Goal: Task Accomplishment & Management: Use online tool/utility

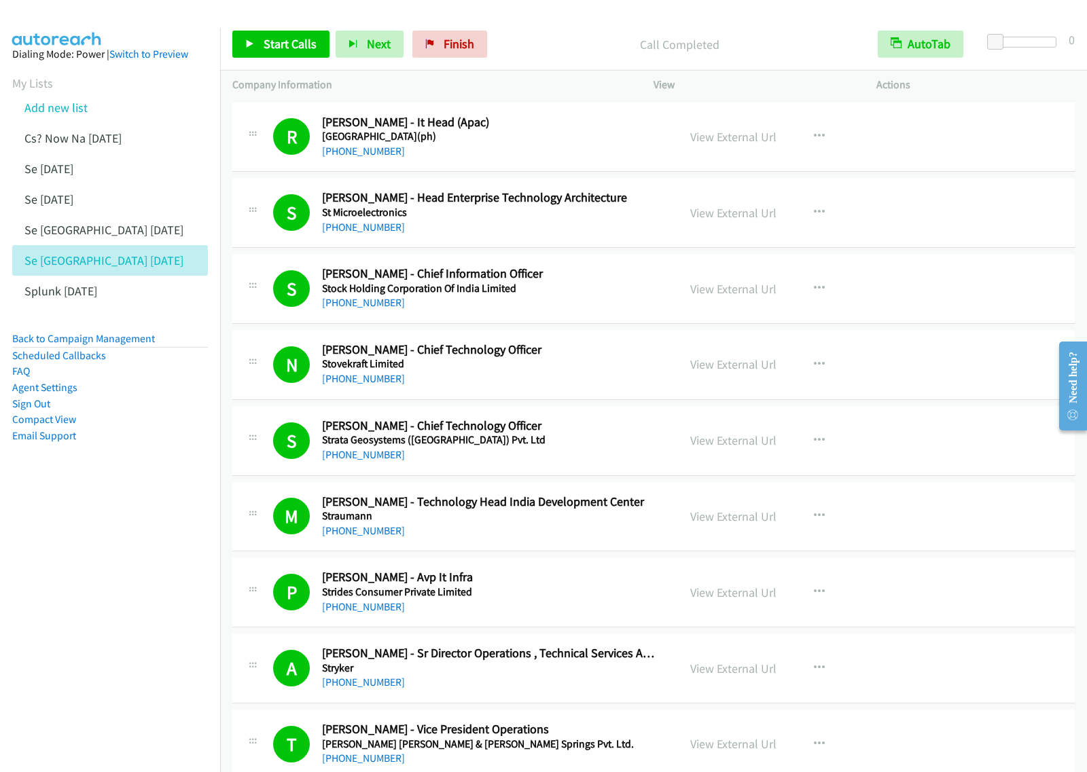
scroll to position [934, 0]
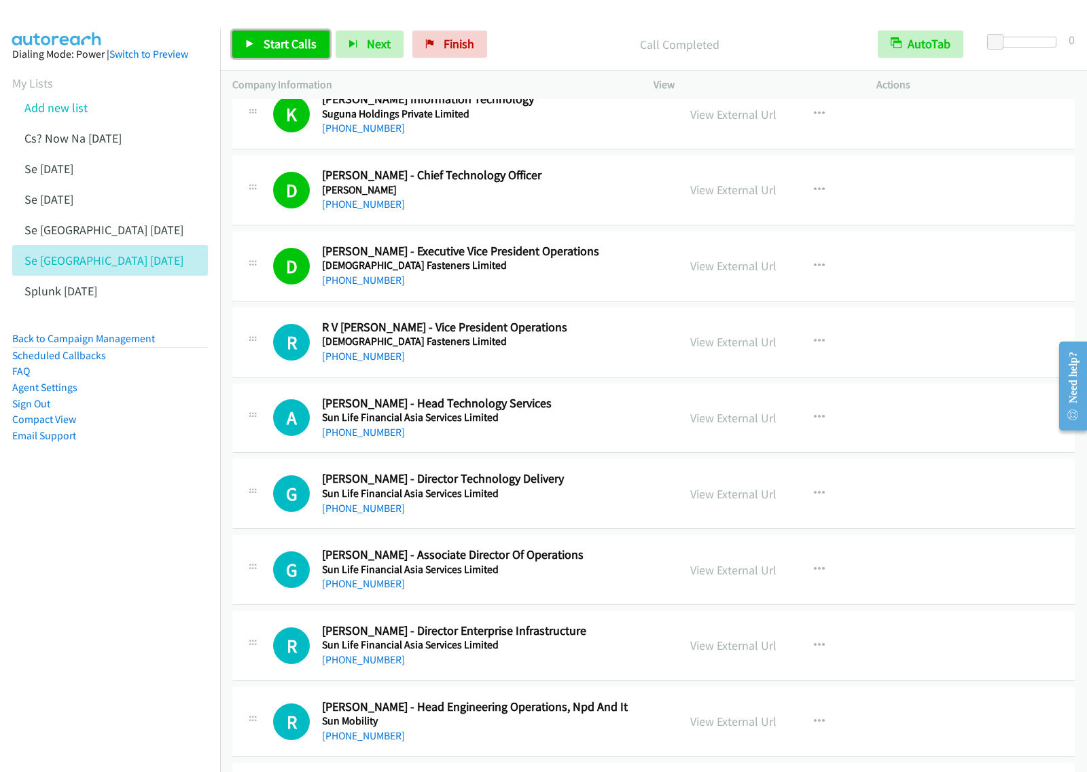
click at [293, 46] on span "Start Calls" at bounding box center [290, 44] width 53 height 16
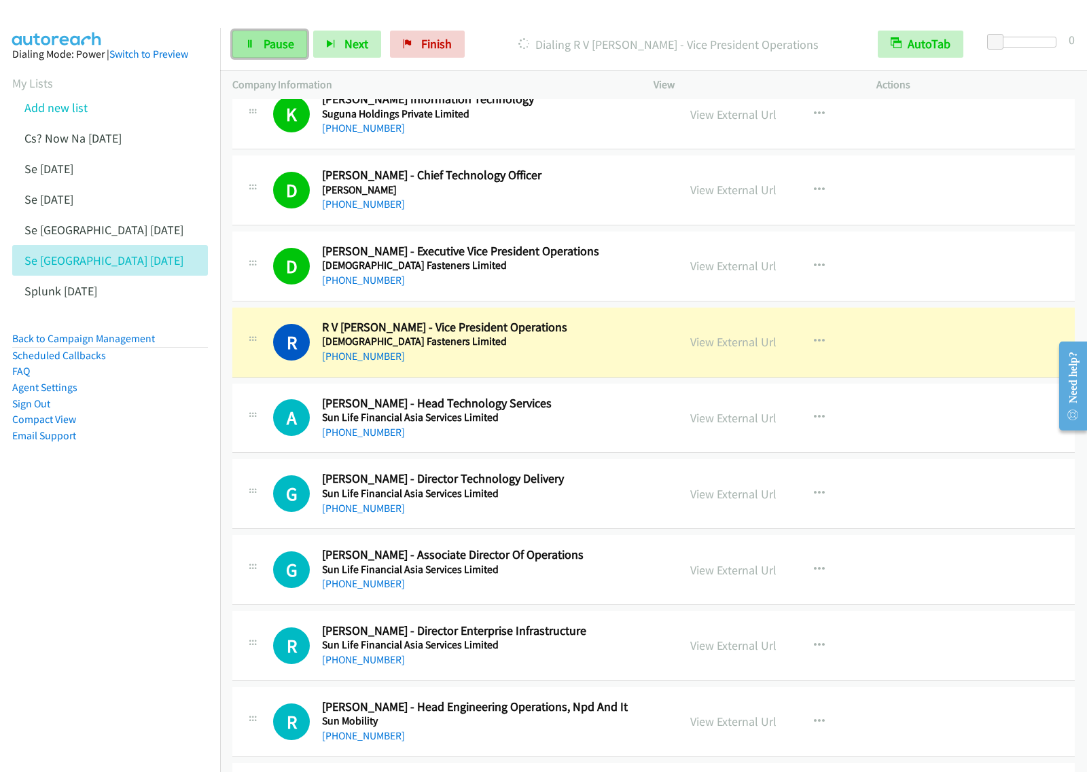
click at [286, 52] on link "Pause" at bounding box center [269, 44] width 75 height 27
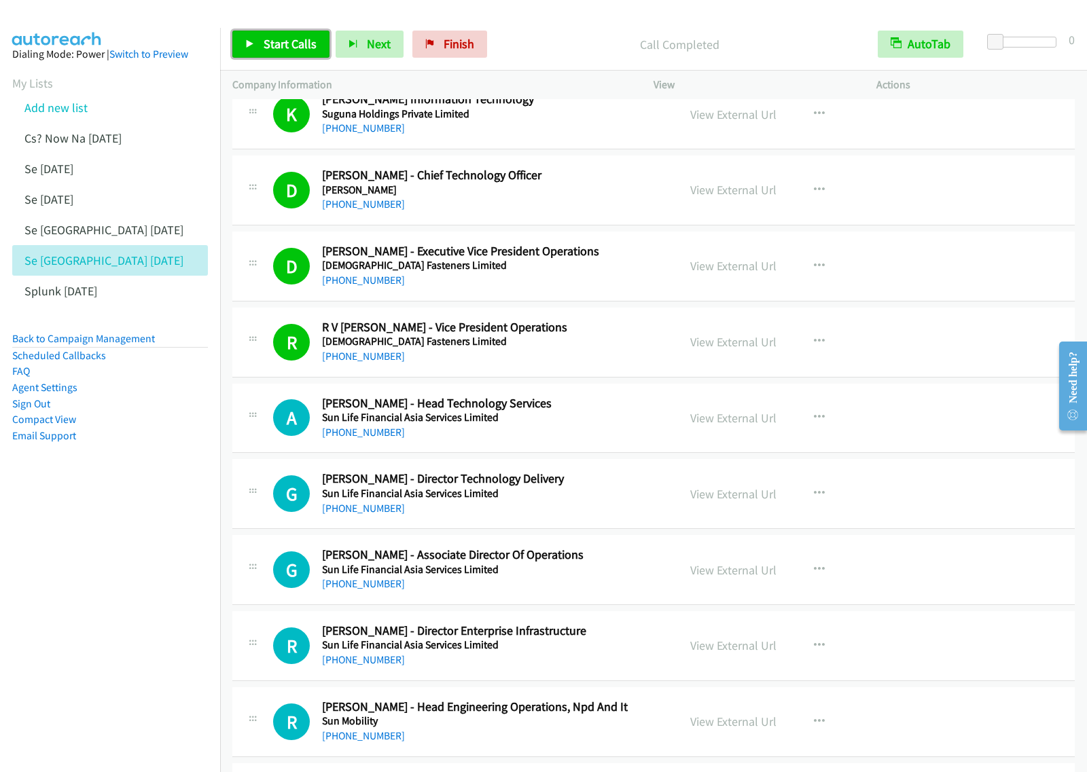
click at [300, 49] on span "Start Calls" at bounding box center [290, 44] width 53 height 16
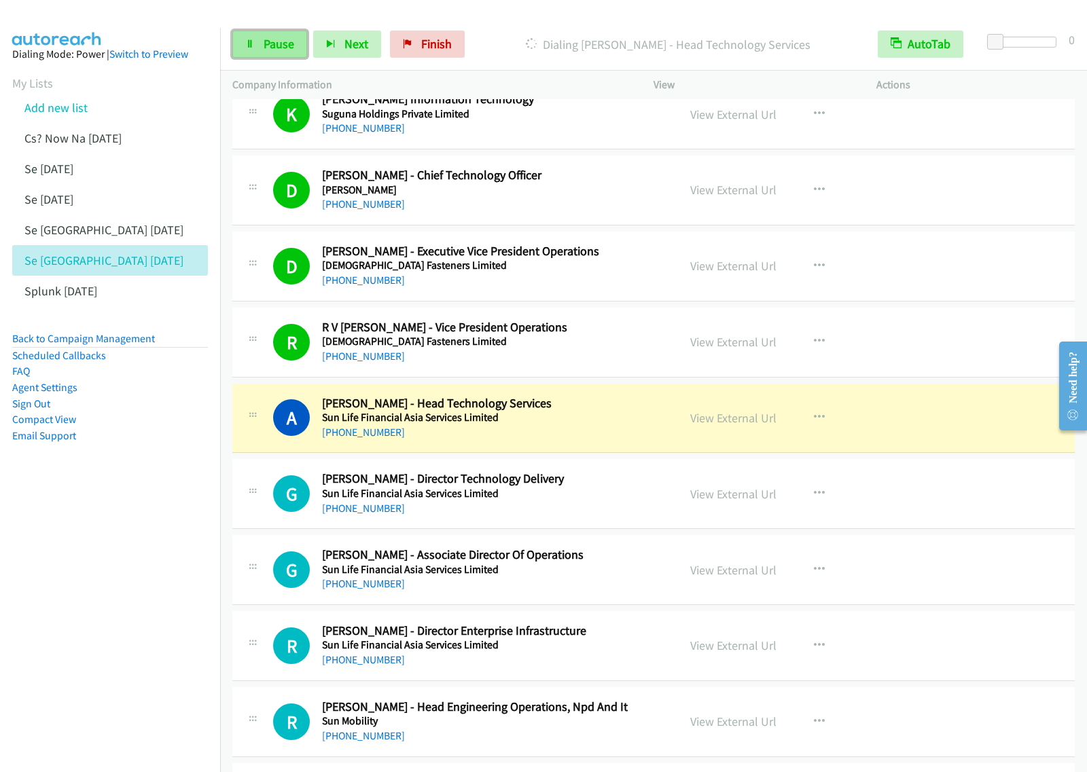
click at [275, 38] on span "Pause" at bounding box center [279, 44] width 31 height 16
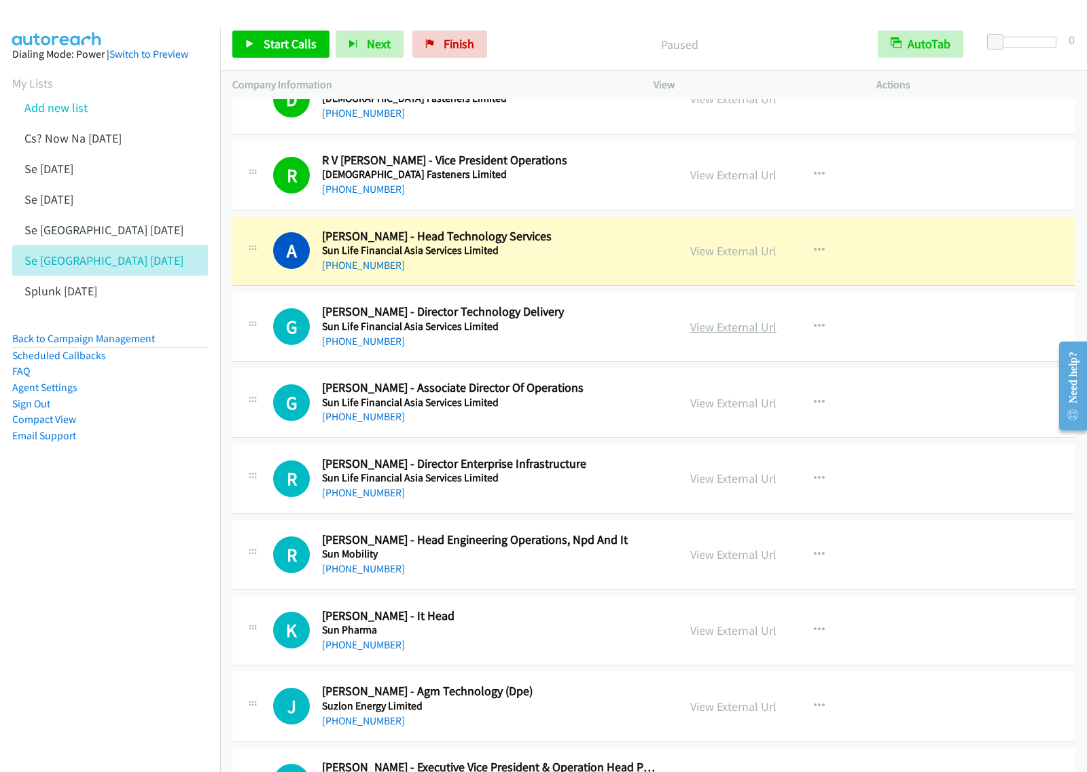
scroll to position [1104, 0]
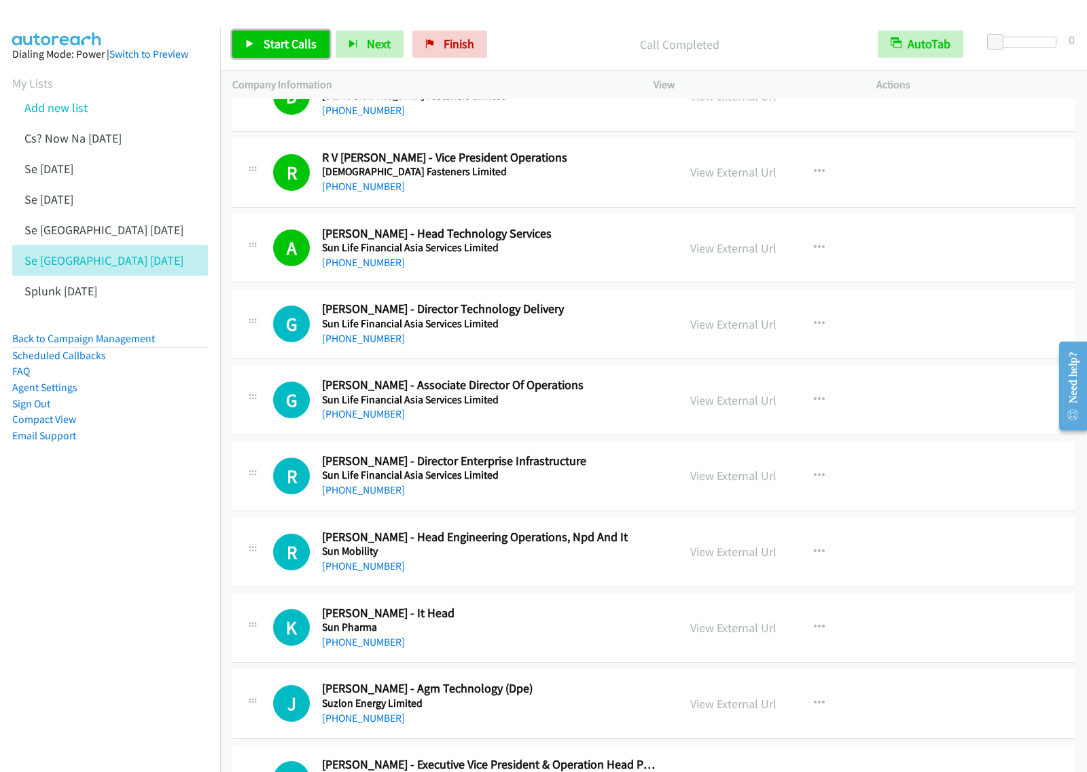
click at [293, 39] on span "Start Calls" at bounding box center [290, 44] width 53 height 16
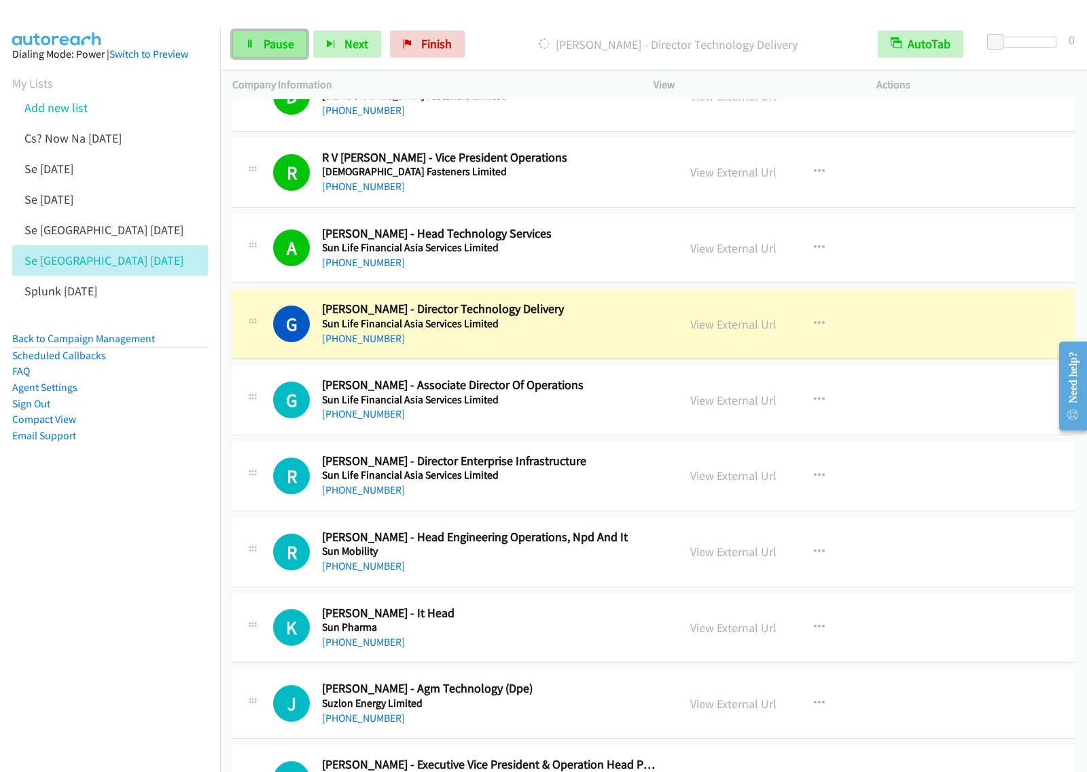
click at [257, 43] on link "Pause" at bounding box center [269, 44] width 75 height 27
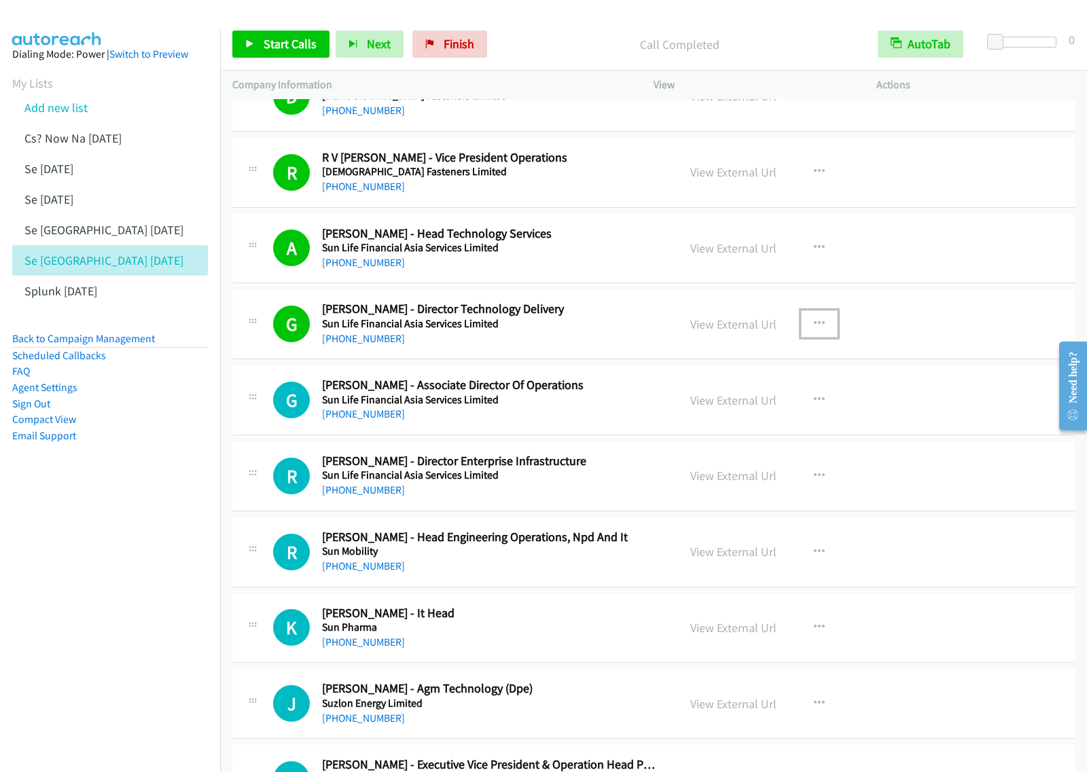
click at [814, 328] on icon "button" at bounding box center [819, 324] width 11 height 11
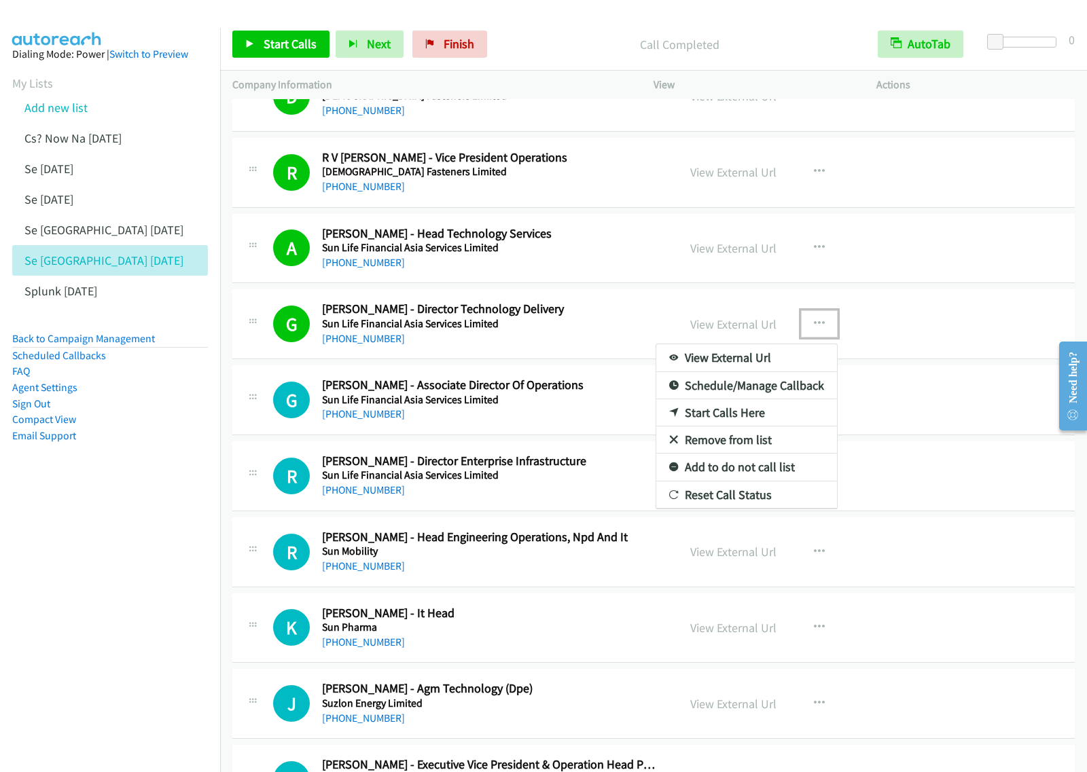
click at [796, 361] on link "View External Url" at bounding box center [746, 357] width 181 height 27
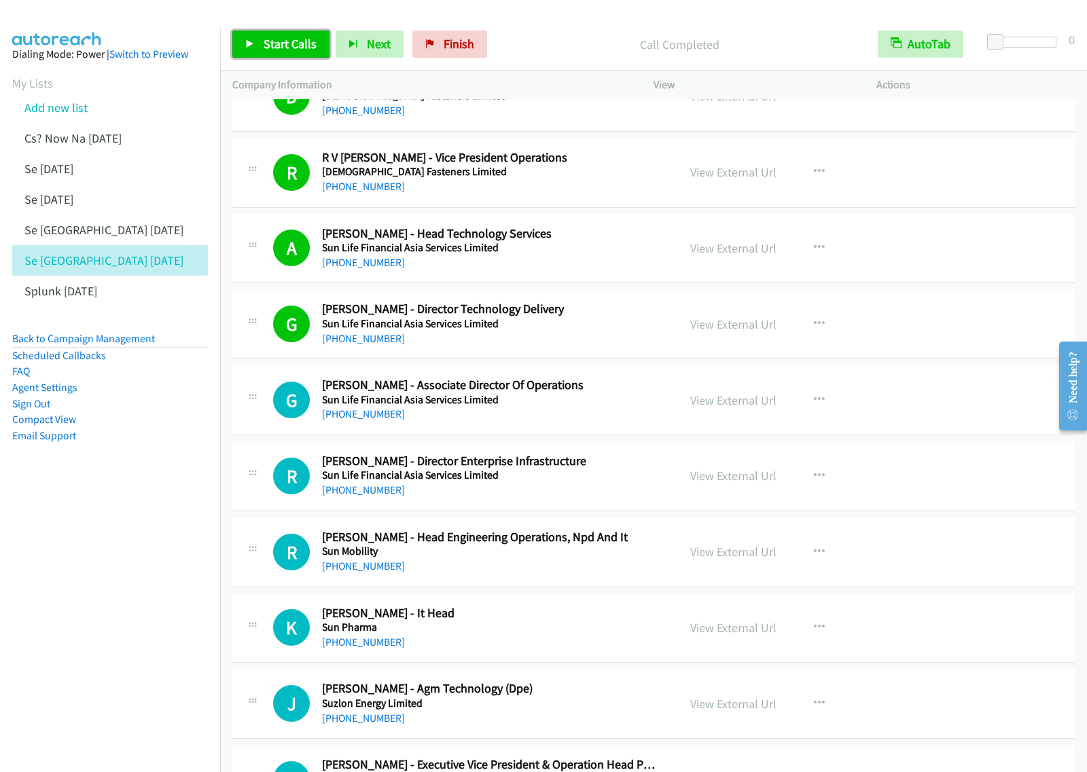
click at [300, 42] on span "Start Calls" at bounding box center [290, 44] width 53 height 16
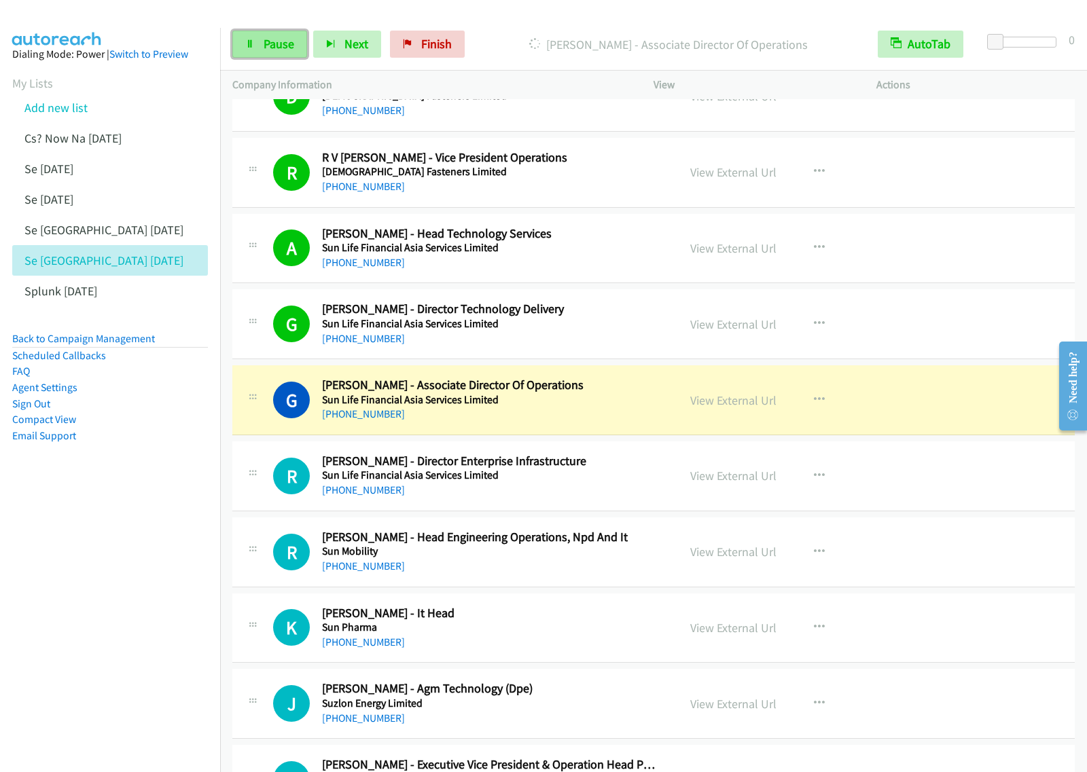
click at [280, 56] on link "Pause" at bounding box center [269, 44] width 75 height 27
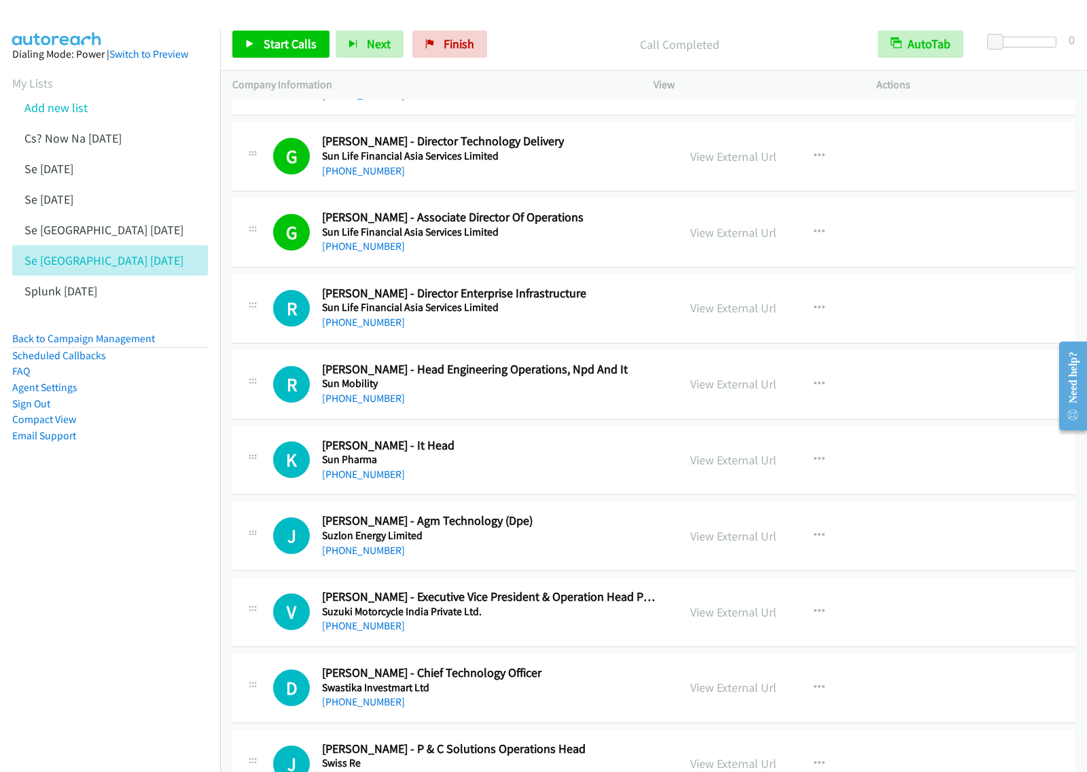
scroll to position [1274, 0]
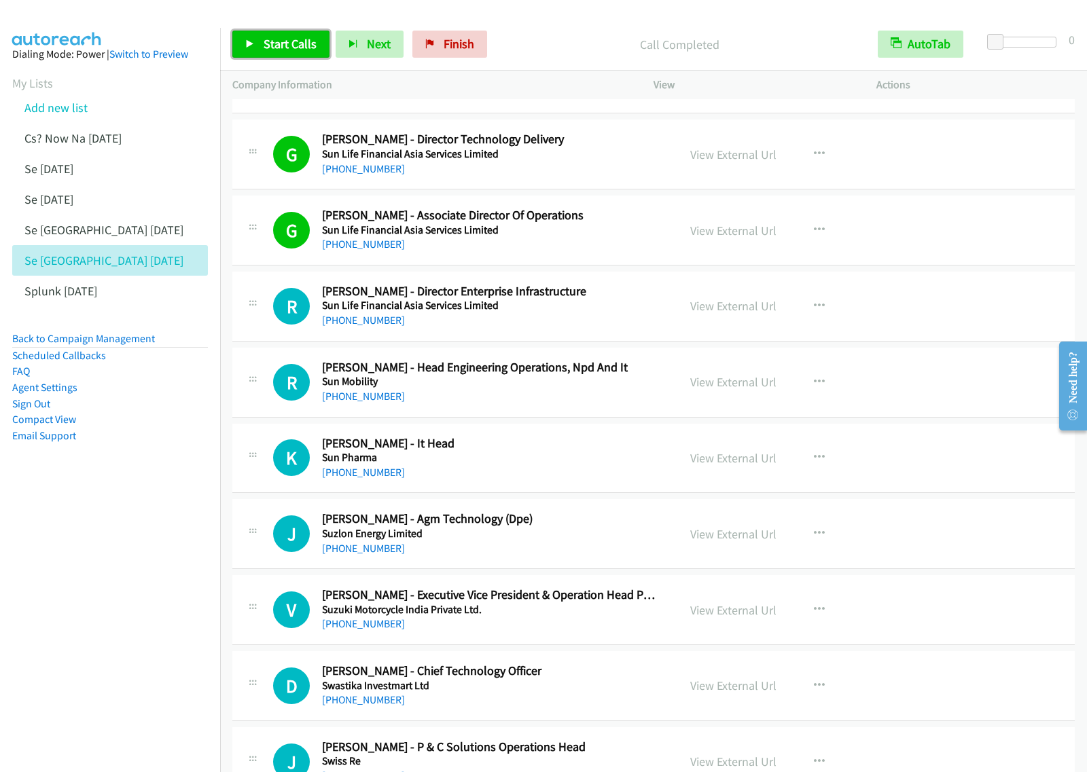
click at [259, 44] on link "Start Calls" at bounding box center [280, 44] width 97 height 27
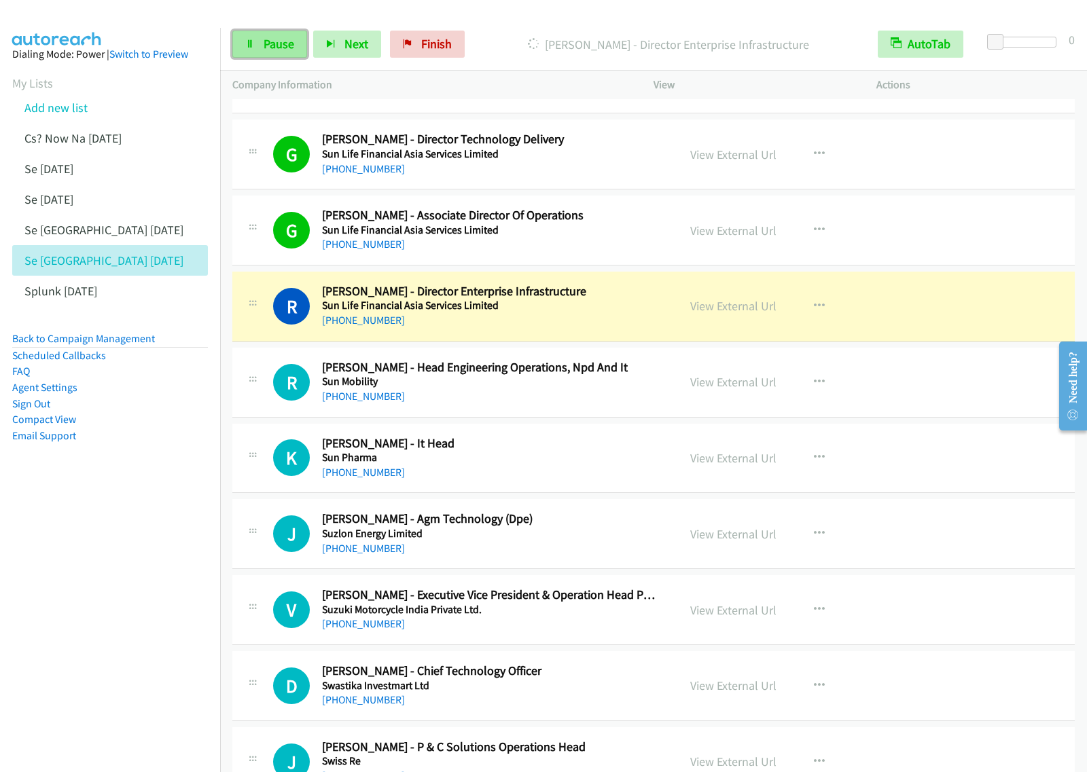
click at [279, 53] on link "Pause" at bounding box center [269, 44] width 75 height 27
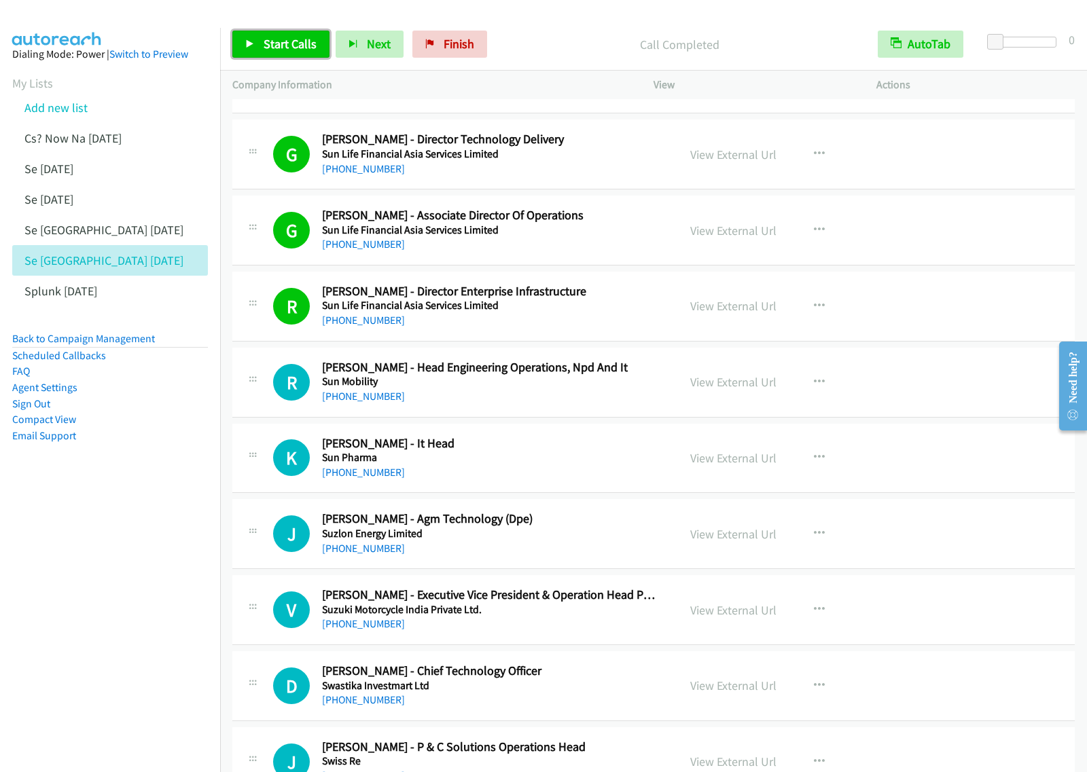
click at [275, 41] on span "Start Calls" at bounding box center [290, 44] width 53 height 16
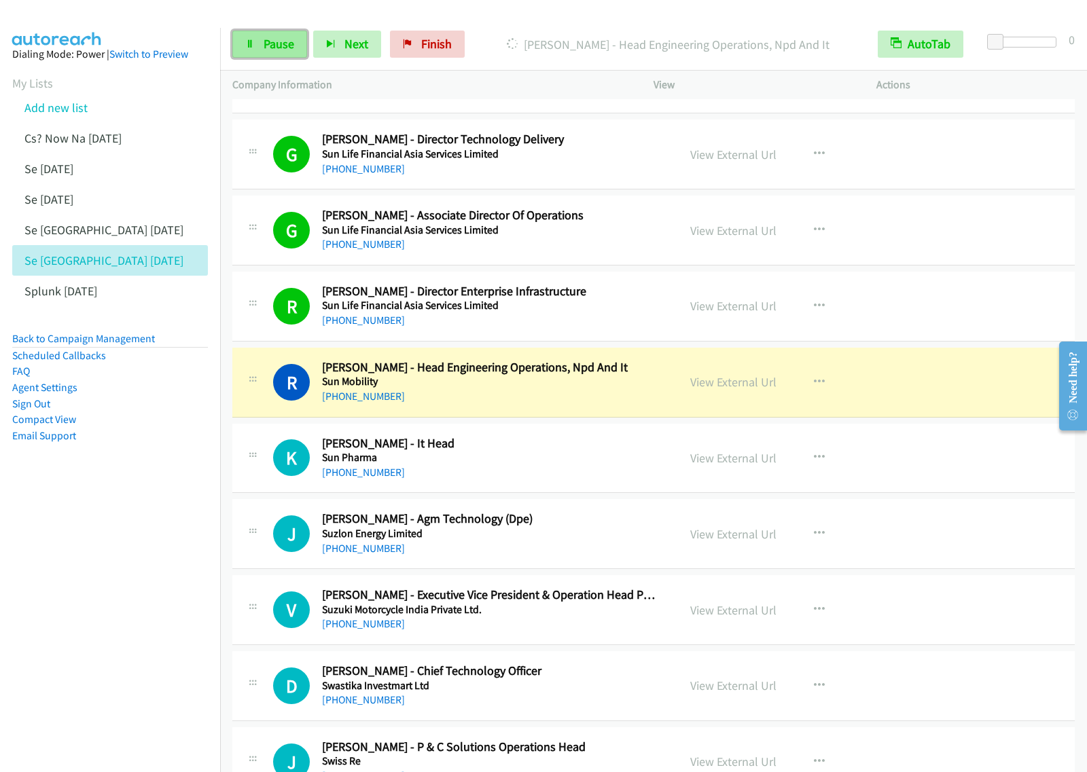
click at [274, 51] on span "Pause" at bounding box center [279, 44] width 31 height 16
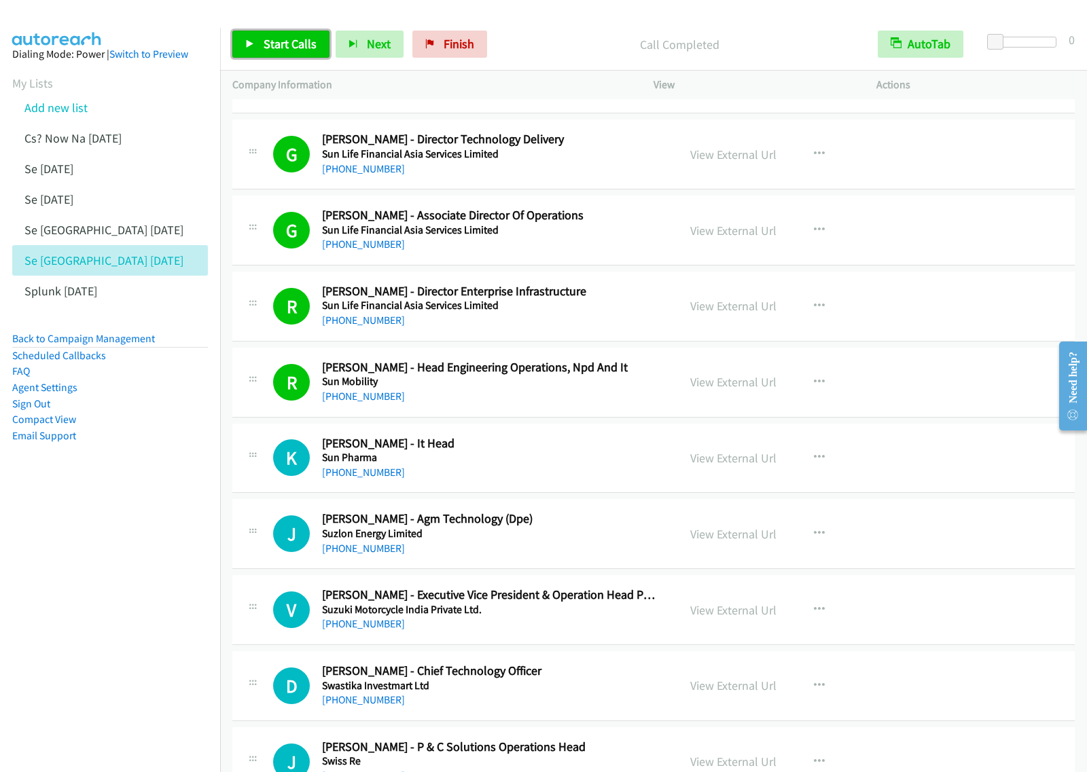
click at [301, 41] on span "Start Calls" at bounding box center [290, 44] width 53 height 16
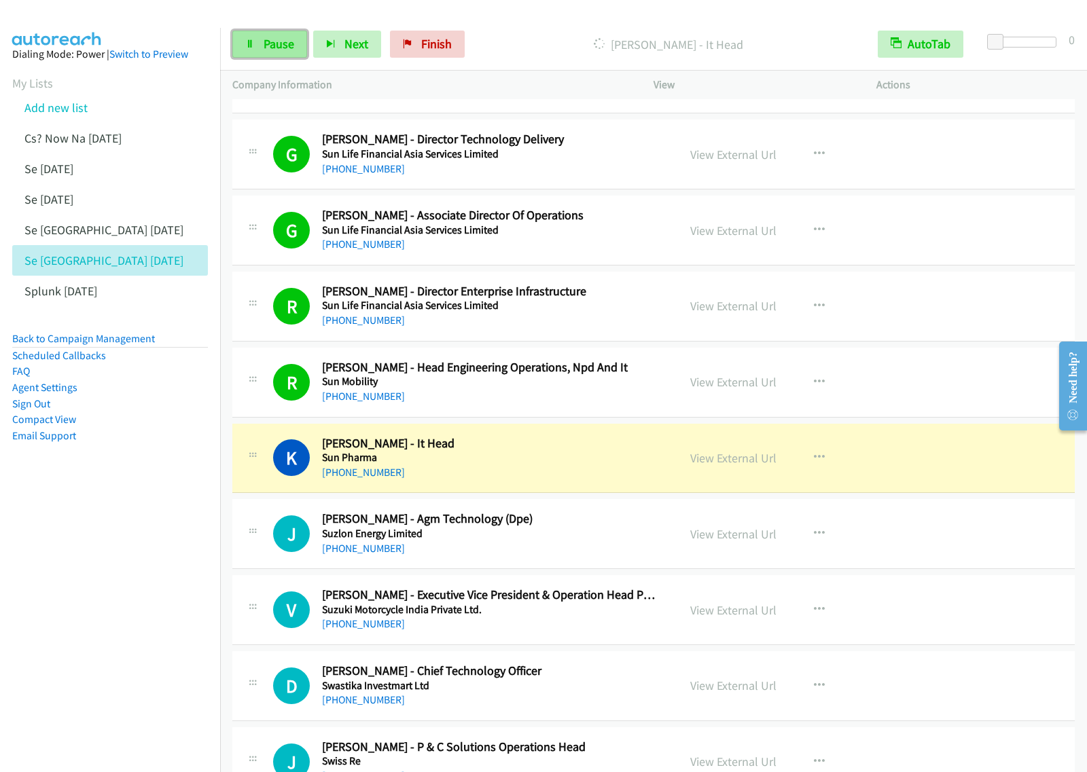
click at [283, 45] on span "Pause" at bounding box center [279, 44] width 31 height 16
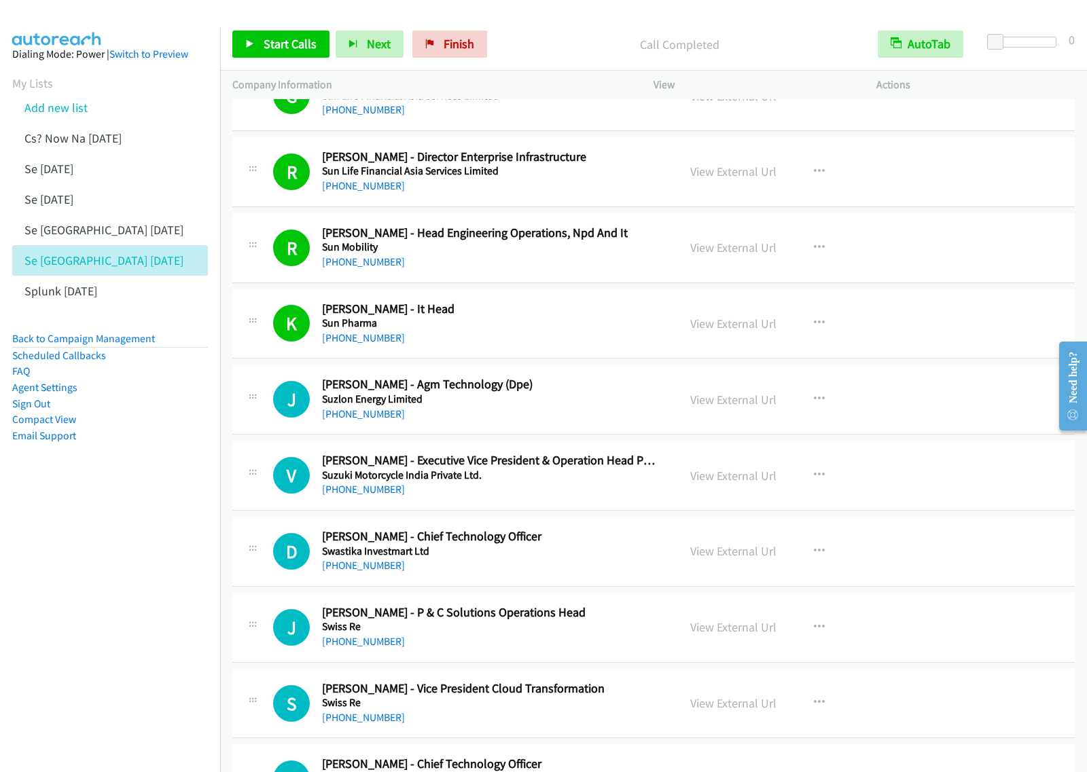
scroll to position [1444, 0]
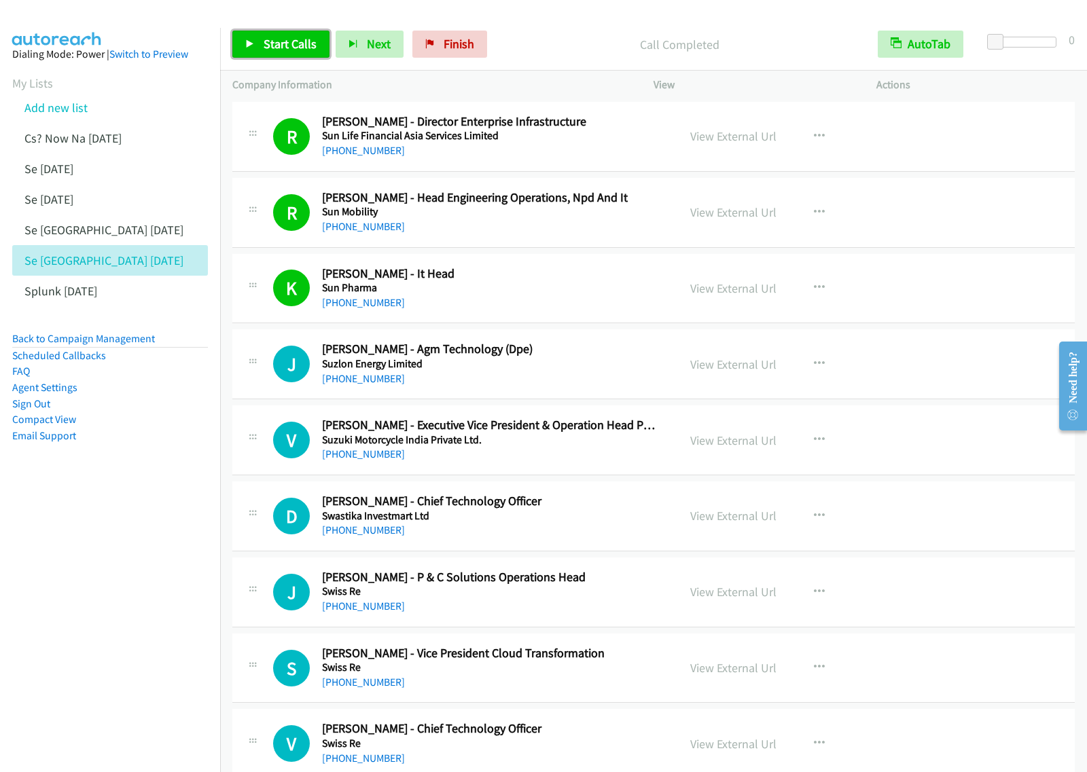
click at [286, 41] on span "Start Calls" at bounding box center [290, 44] width 53 height 16
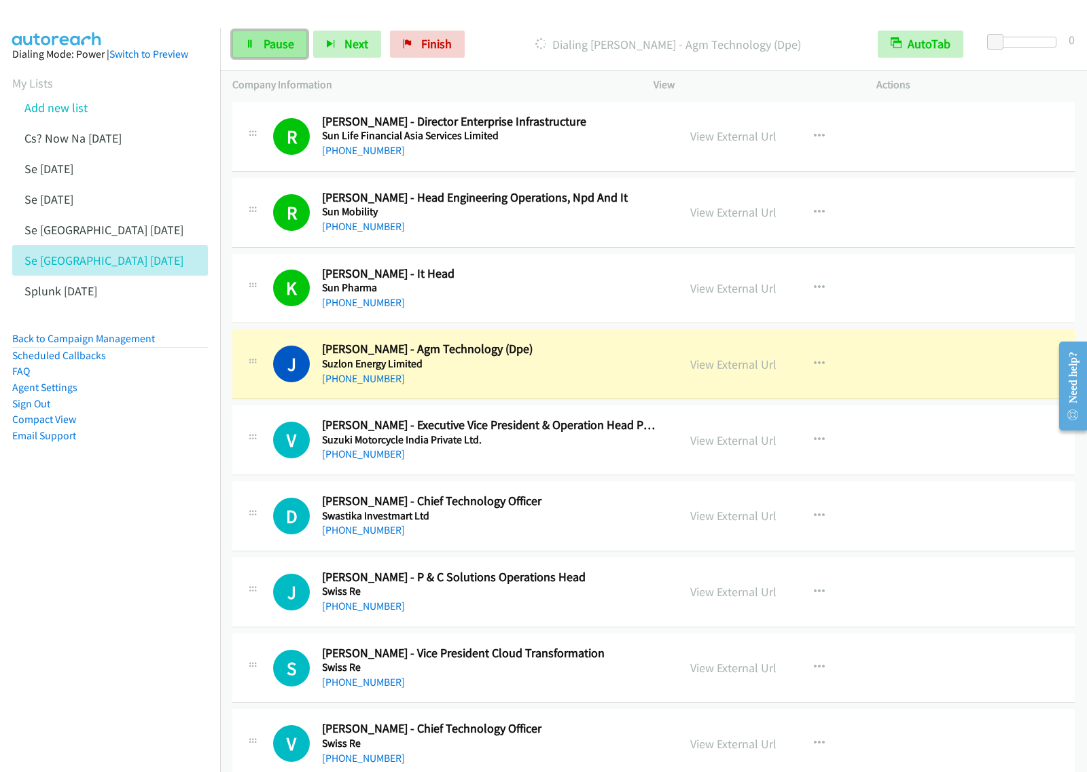
click at [274, 46] on span "Pause" at bounding box center [279, 44] width 31 height 16
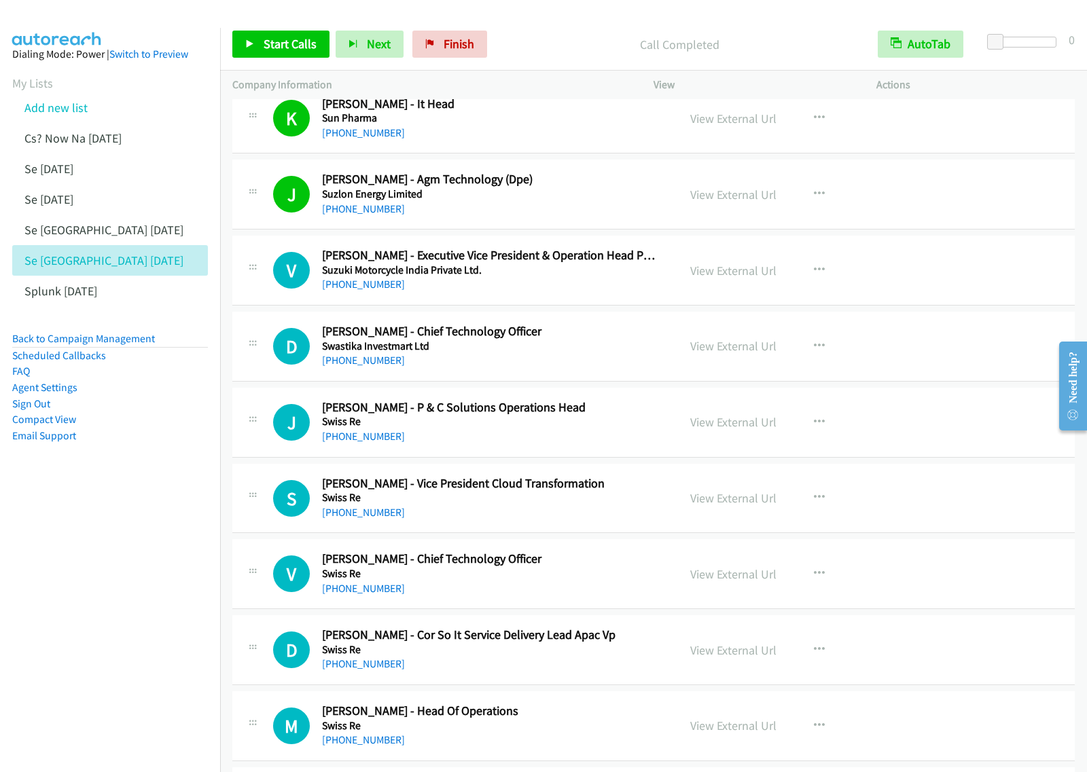
scroll to position [1698, 0]
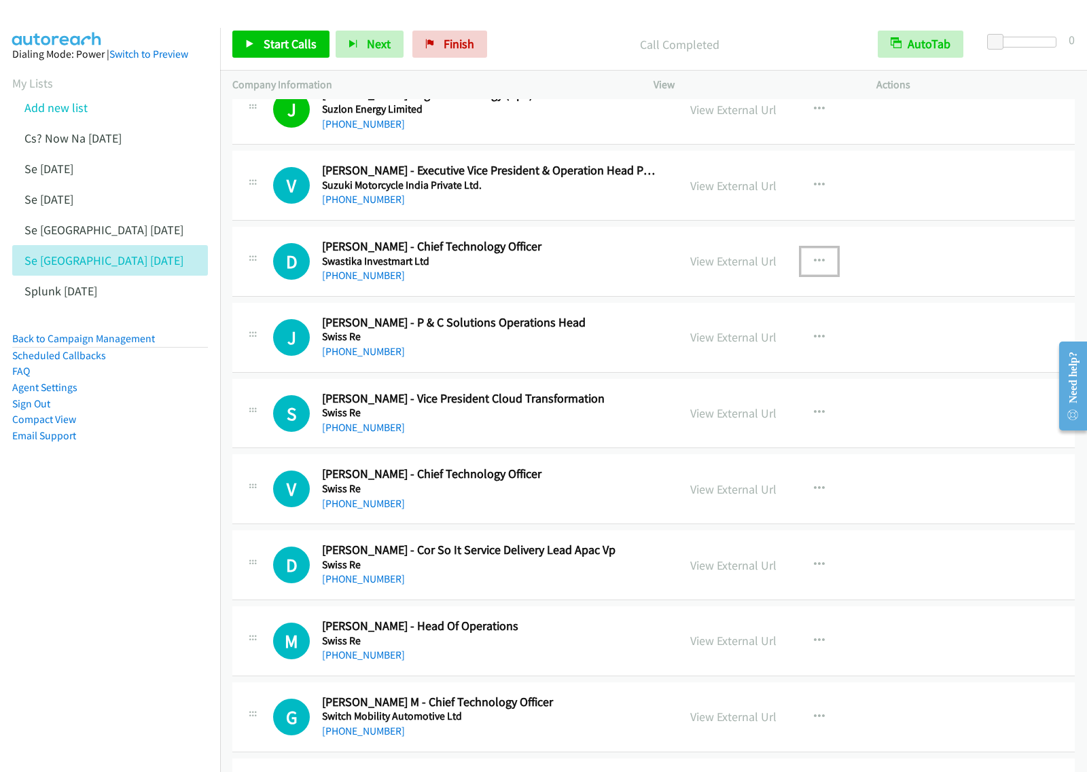
click at [817, 266] on icon "button" at bounding box center [819, 261] width 11 height 11
click at [753, 353] on link "Start Calls Here" at bounding box center [746, 350] width 181 height 27
click at [807, 269] on button "button" at bounding box center [819, 261] width 37 height 27
click at [739, 355] on link "Start Calls Here" at bounding box center [746, 350] width 181 height 27
click at [259, 39] on link "Start Calls" at bounding box center [280, 44] width 97 height 27
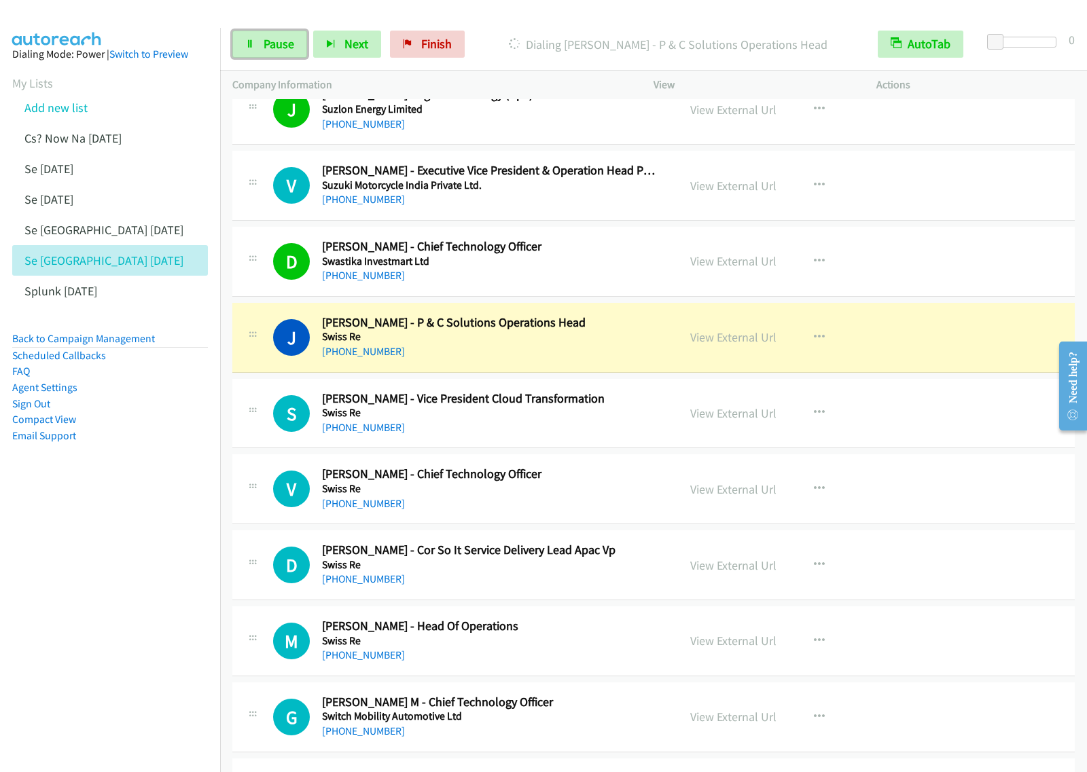
drag, startPoint x: 281, startPoint y: 44, endPoint x: 575, endPoint y: 151, distance: 312.9
click at [282, 44] on span "Pause" at bounding box center [279, 44] width 31 height 16
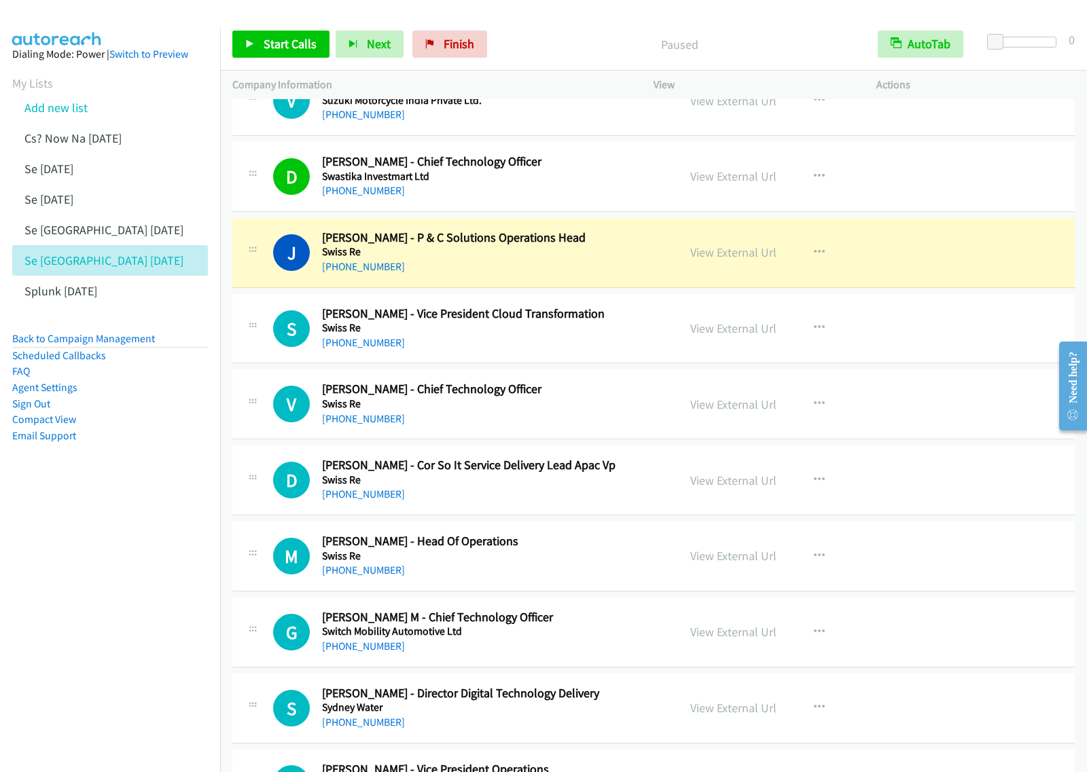
scroll to position [1868, 0]
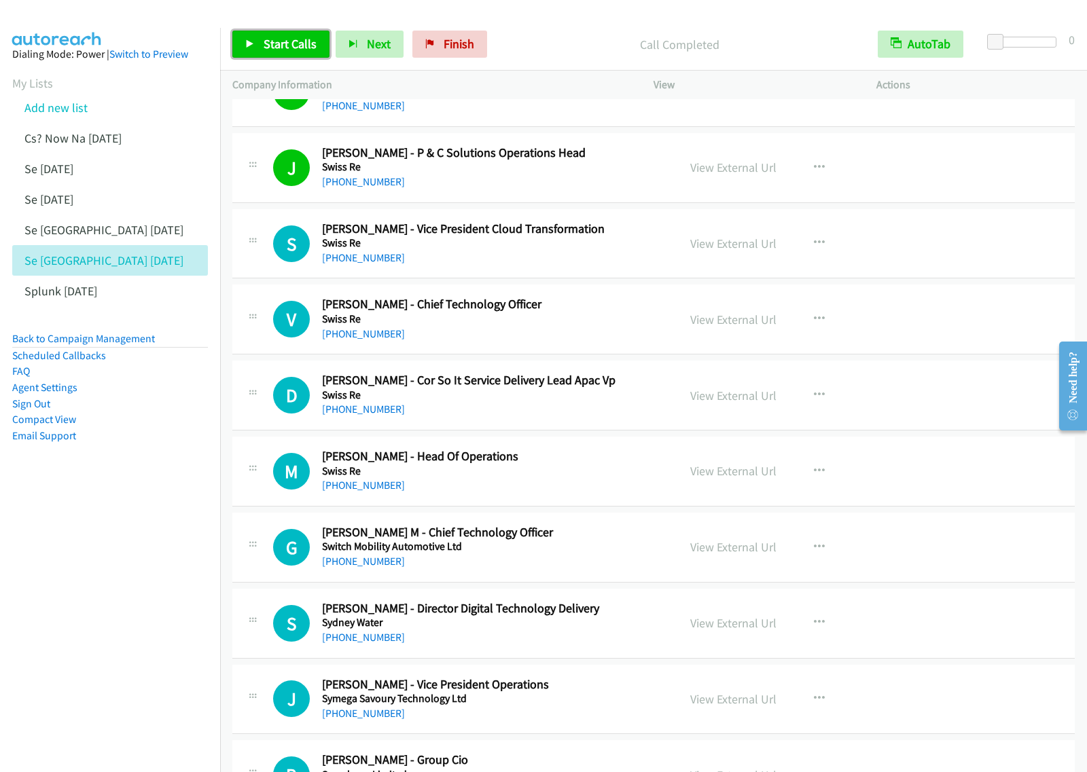
click at [291, 48] on span "Start Calls" at bounding box center [290, 44] width 53 height 16
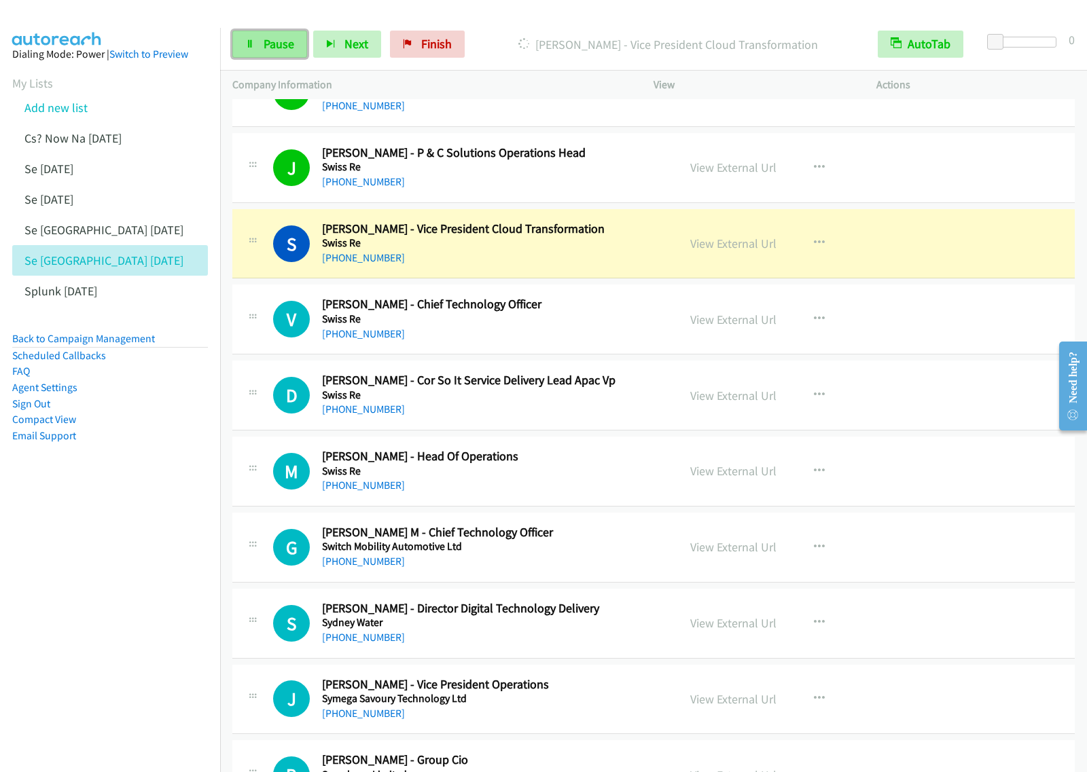
click at [255, 51] on link "Pause" at bounding box center [269, 44] width 75 height 27
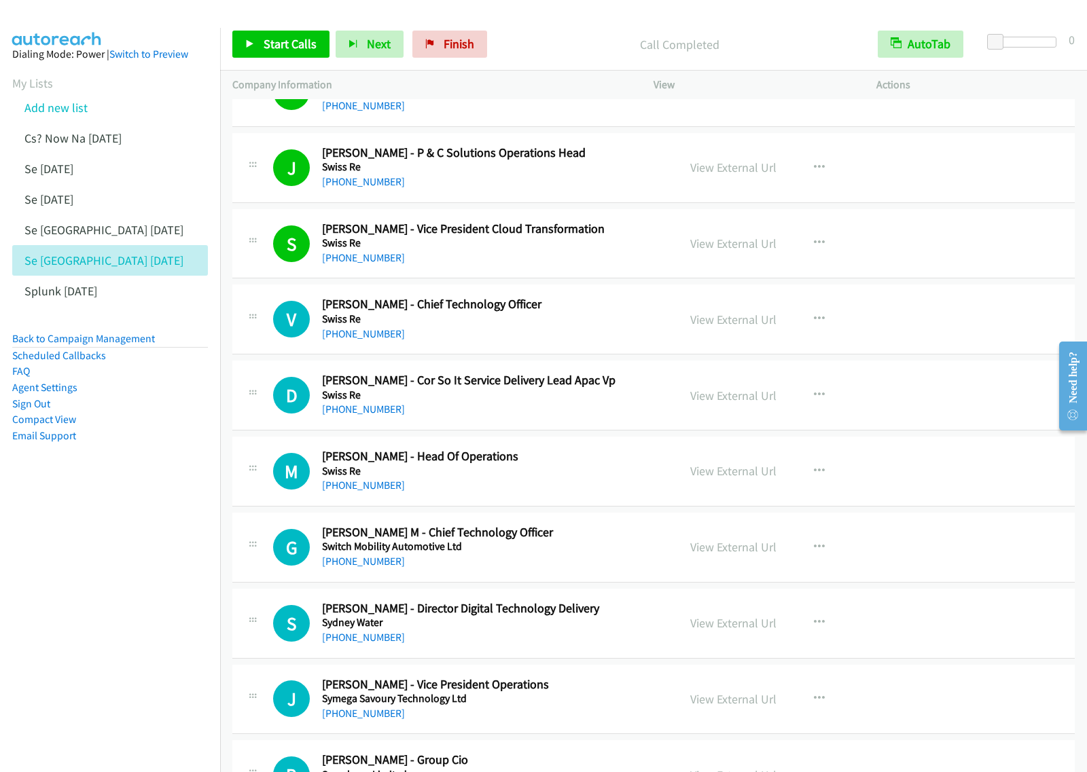
click at [48, 608] on nav "Dialing Mode: Power | Switch to Preview My Lists Add new list Cs? Now Na Aug27 …" at bounding box center [110, 414] width 221 height 772
click at [296, 45] on span "Start Calls" at bounding box center [290, 44] width 53 height 16
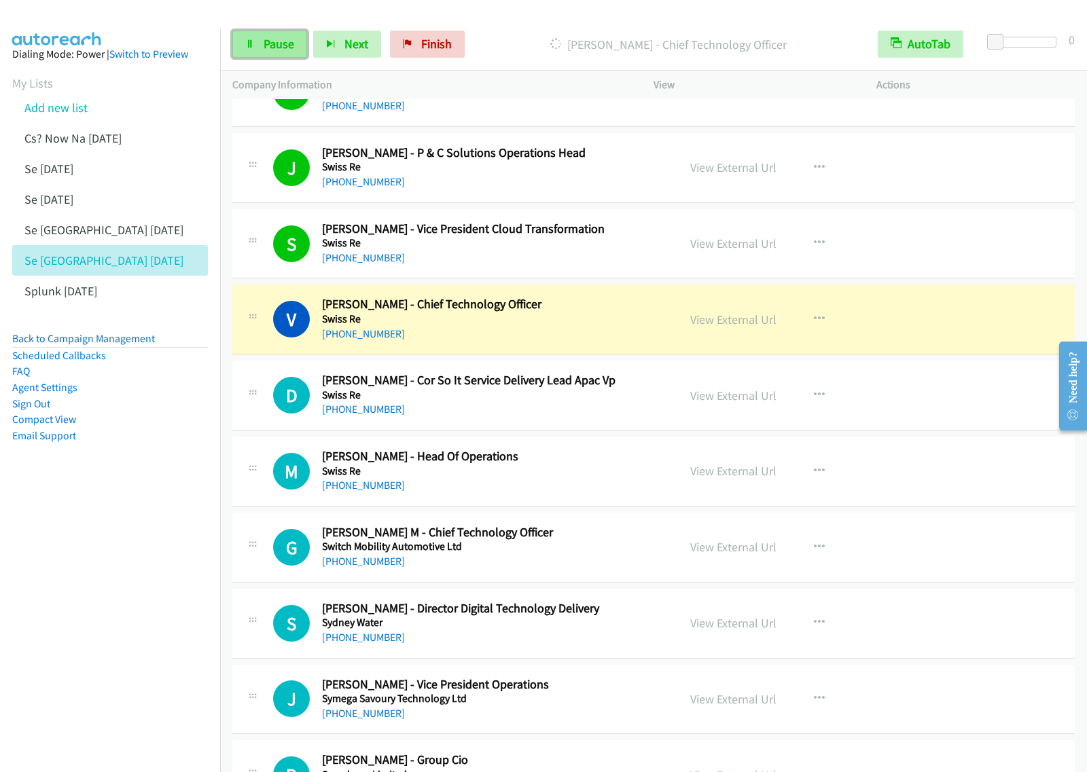
click at [268, 51] on span "Pause" at bounding box center [279, 44] width 31 height 16
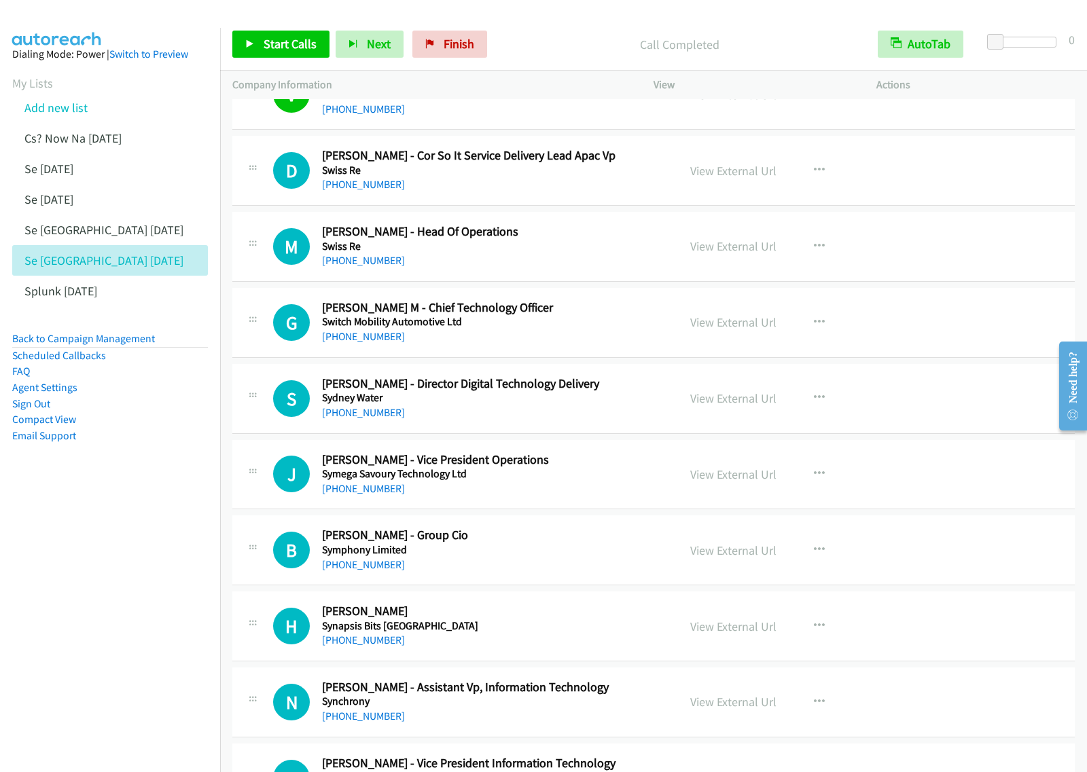
scroll to position [2123, 0]
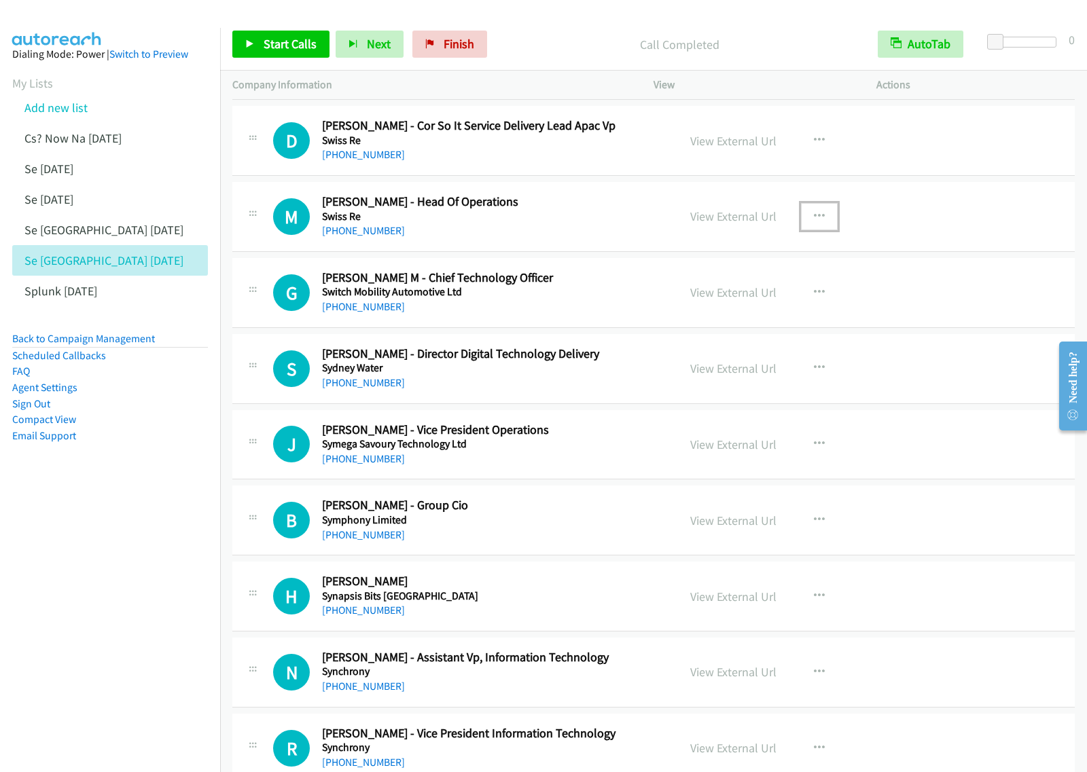
click at [815, 222] on icon "button" at bounding box center [819, 216] width 11 height 11
click at [758, 309] on link "Start Calls Here" at bounding box center [746, 305] width 181 height 27
click at [814, 219] on icon "button" at bounding box center [819, 216] width 11 height 11
click at [757, 307] on link "Start Calls Here" at bounding box center [746, 305] width 181 height 27
click at [287, 43] on span "Start Calls" at bounding box center [290, 44] width 53 height 16
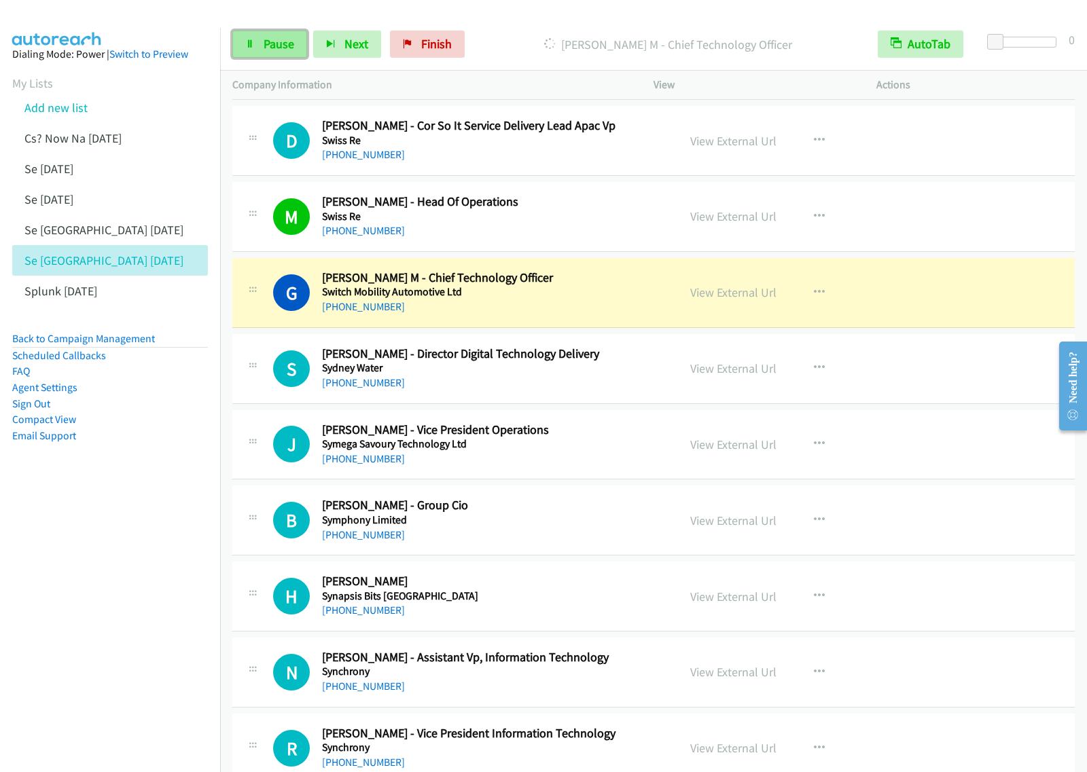
click at [287, 56] on link "Pause" at bounding box center [269, 44] width 75 height 27
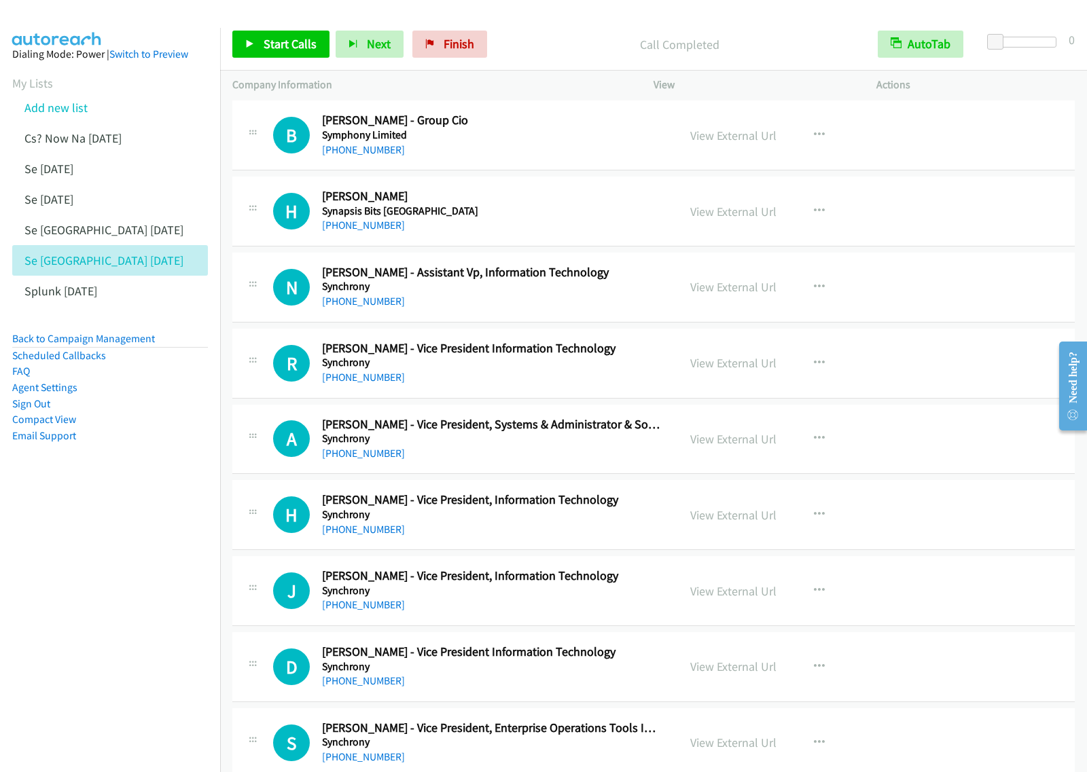
scroll to position [2548, 0]
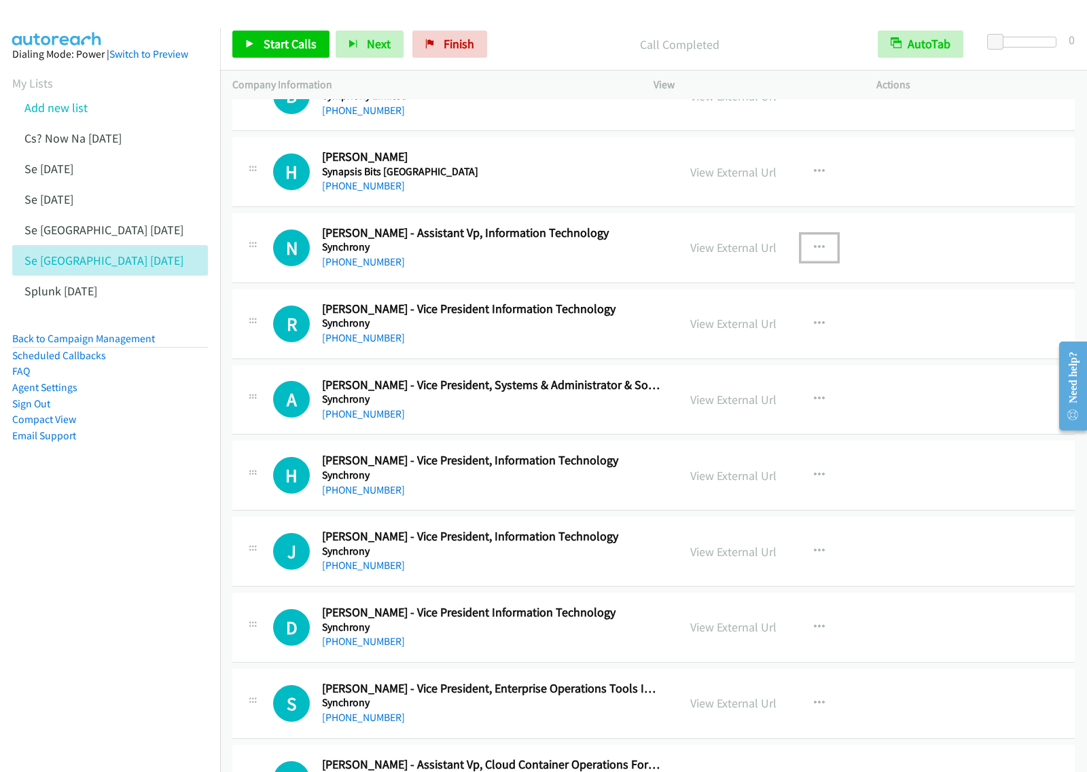
click at [816, 258] on button "button" at bounding box center [819, 247] width 37 height 27
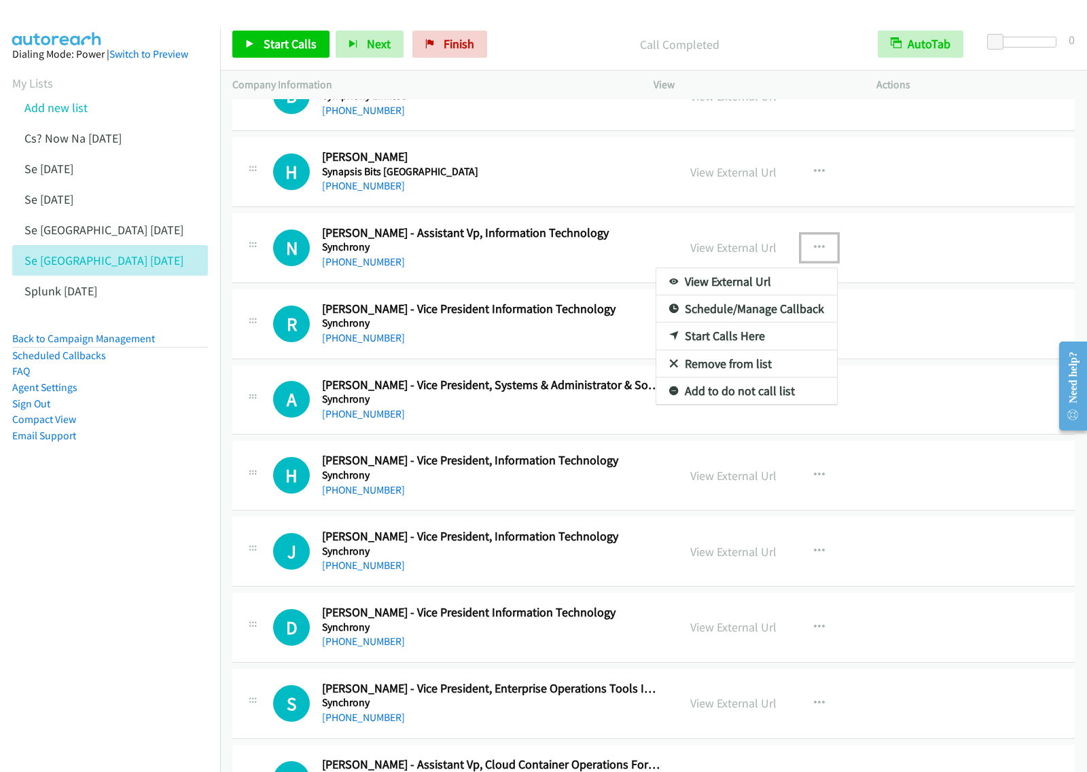
click at [734, 341] on link "Start Calls Here" at bounding box center [746, 336] width 181 height 27
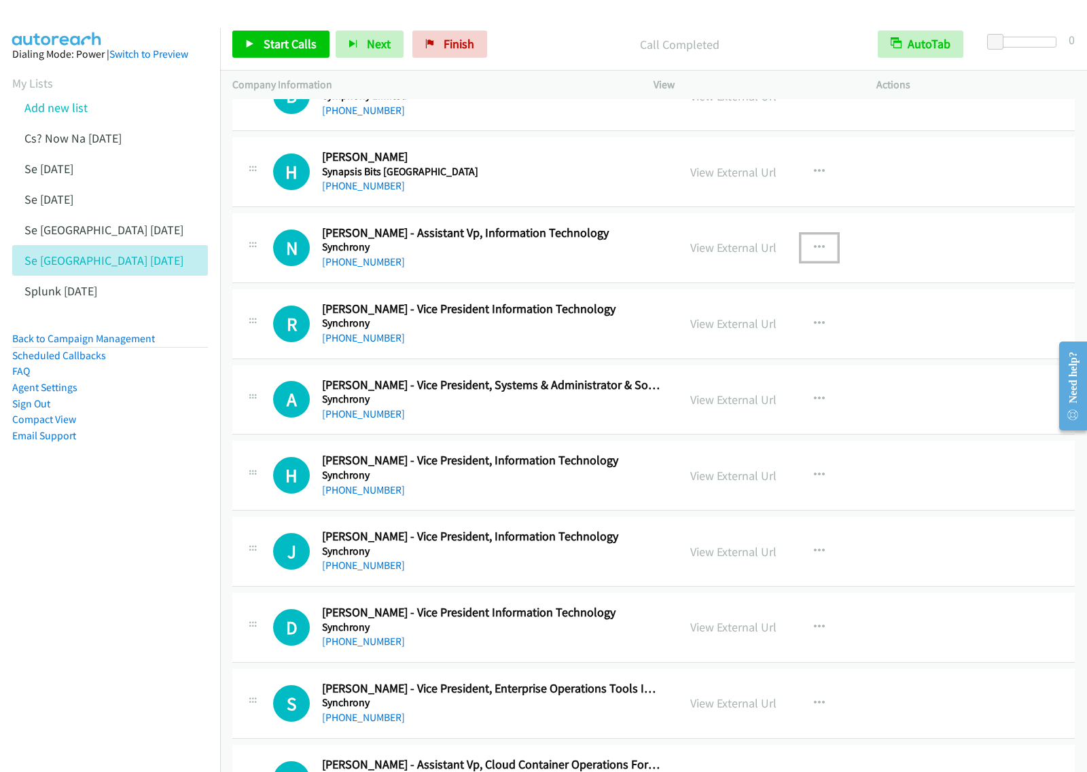
click at [817, 250] on icon "button" at bounding box center [819, 248] width 11 height 11
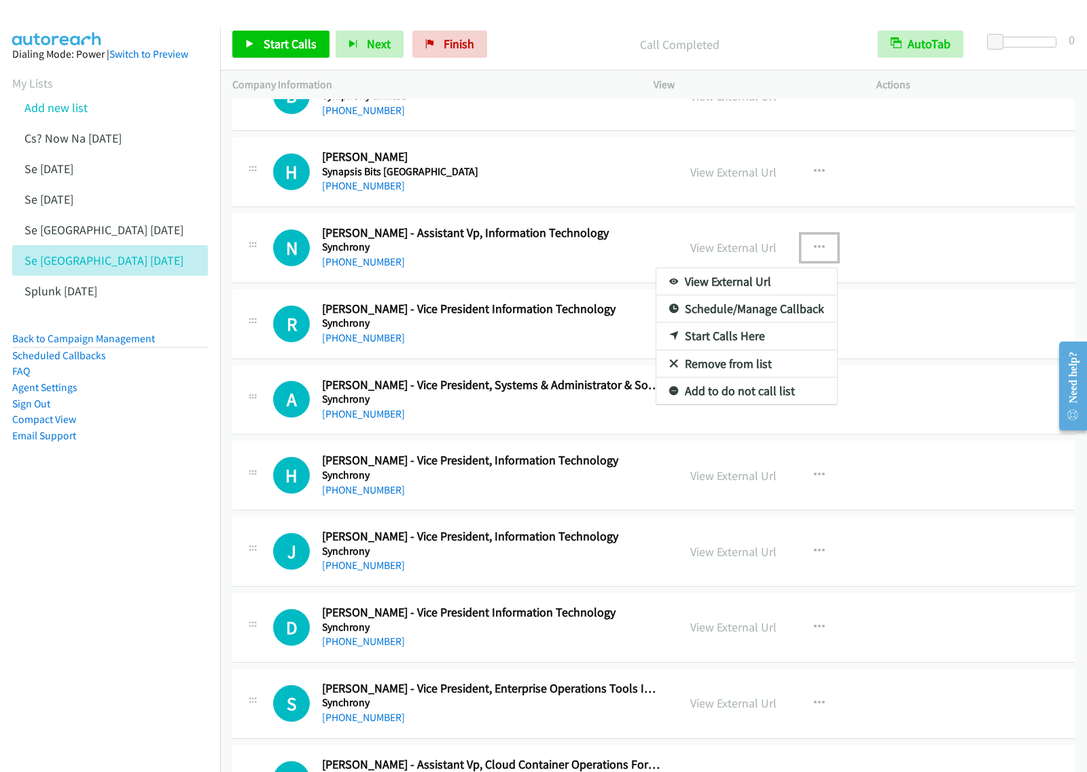
click at [813, 255] on div at bounding box center [543, 386] width 1087 height 772
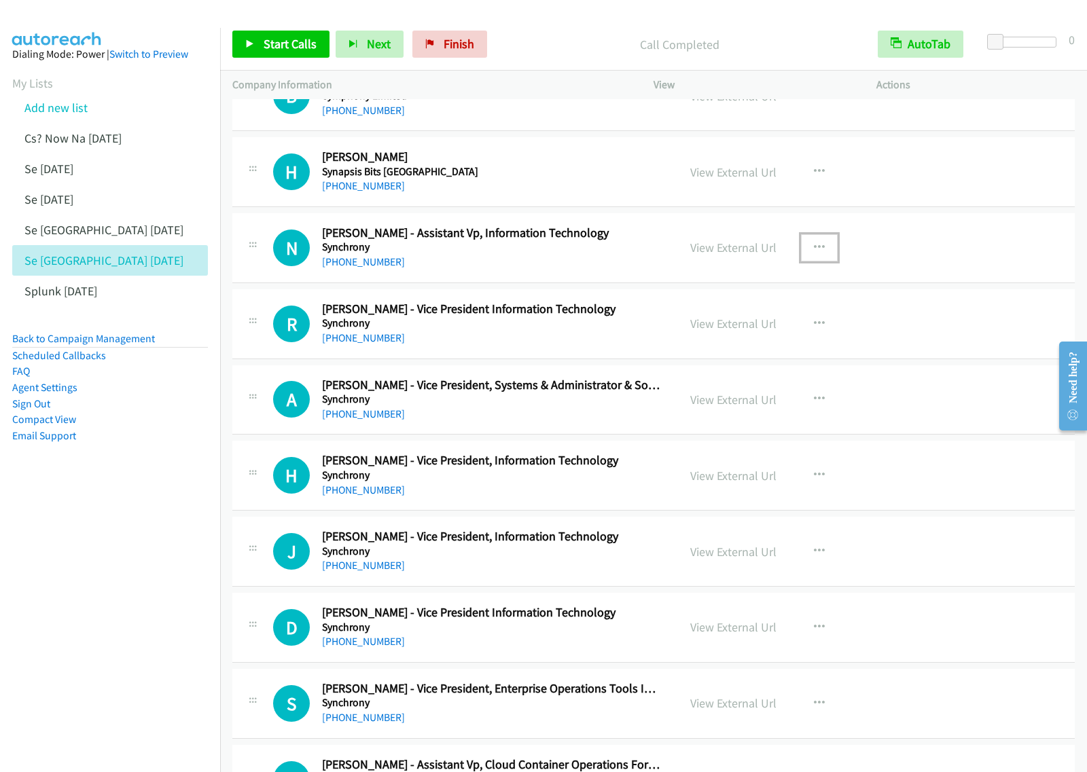
click at [817, 258] on button "button" at bounding box center [819, 247] width 37 height 27
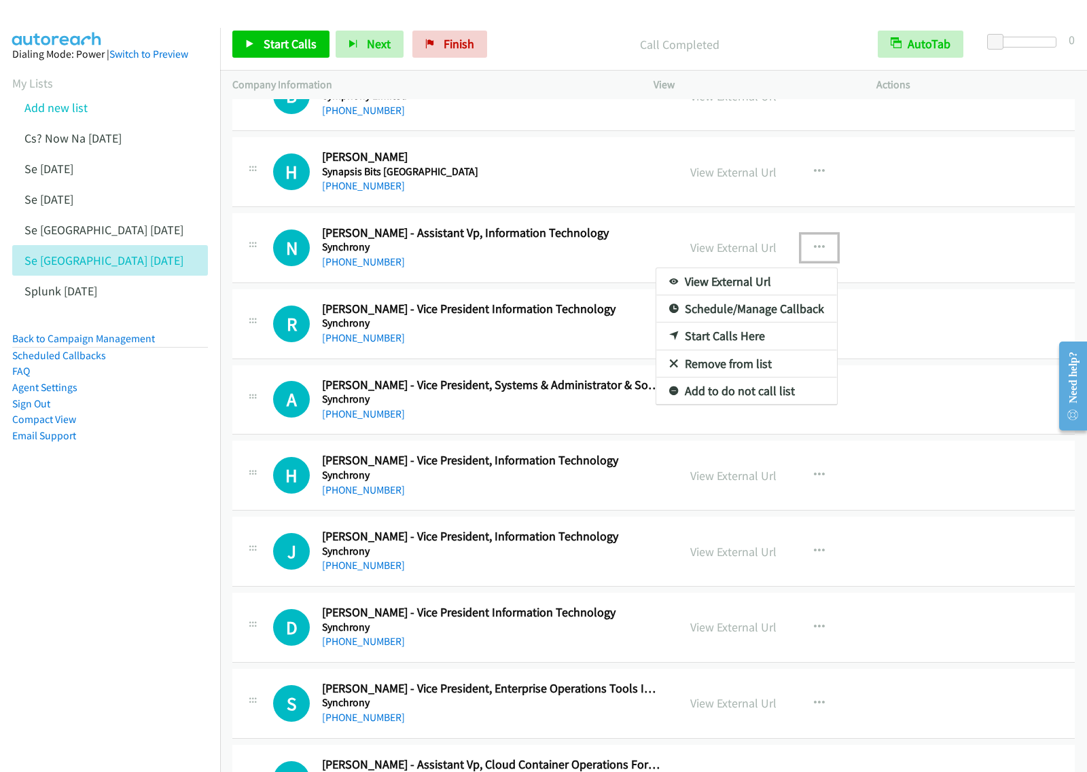
click at [746, 338] on link "Start Calls Here" at bounding box center [746, 336] width 181 height 27
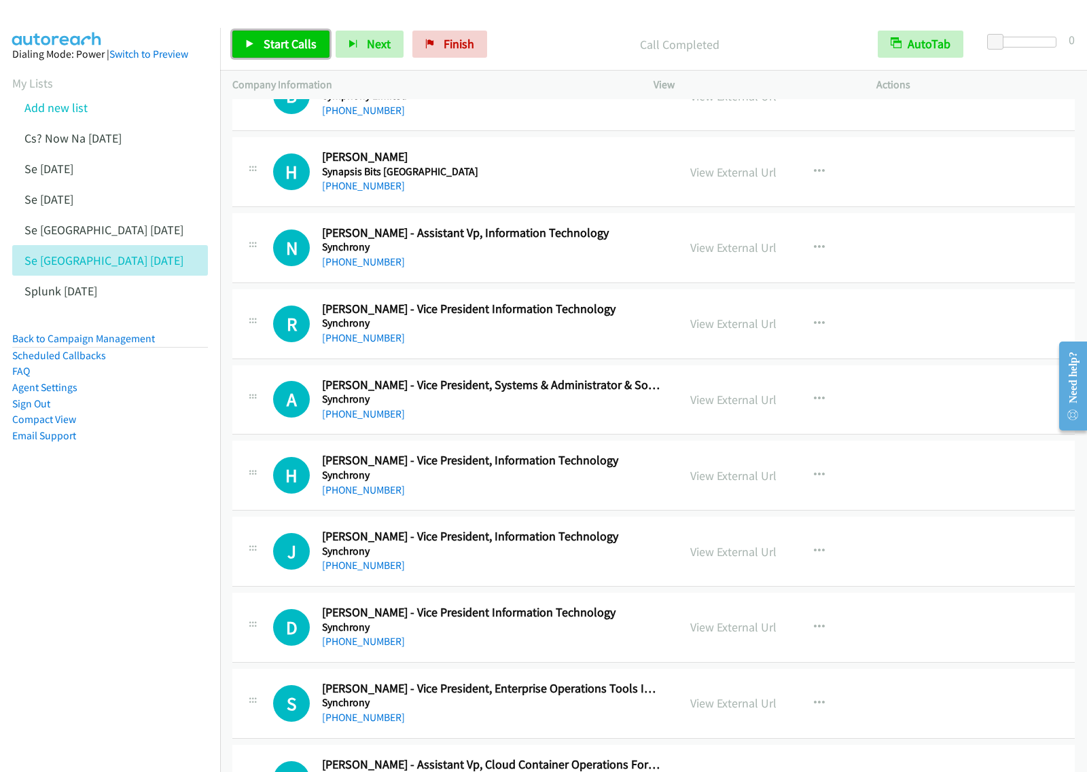
click at [287, 42] on span "Start Calls" at bounding box center [290, 44] width 53 height 16
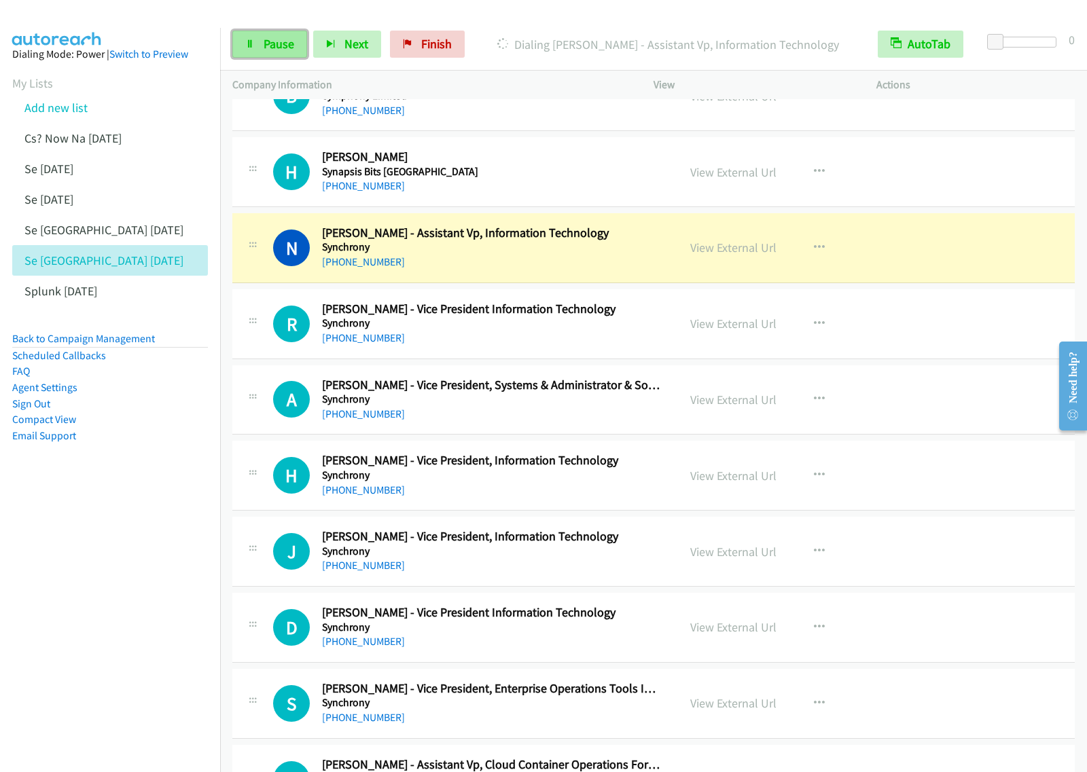
click at [284, 52] on link "Pause" at bounding box center [269, 44] width 75 height 27
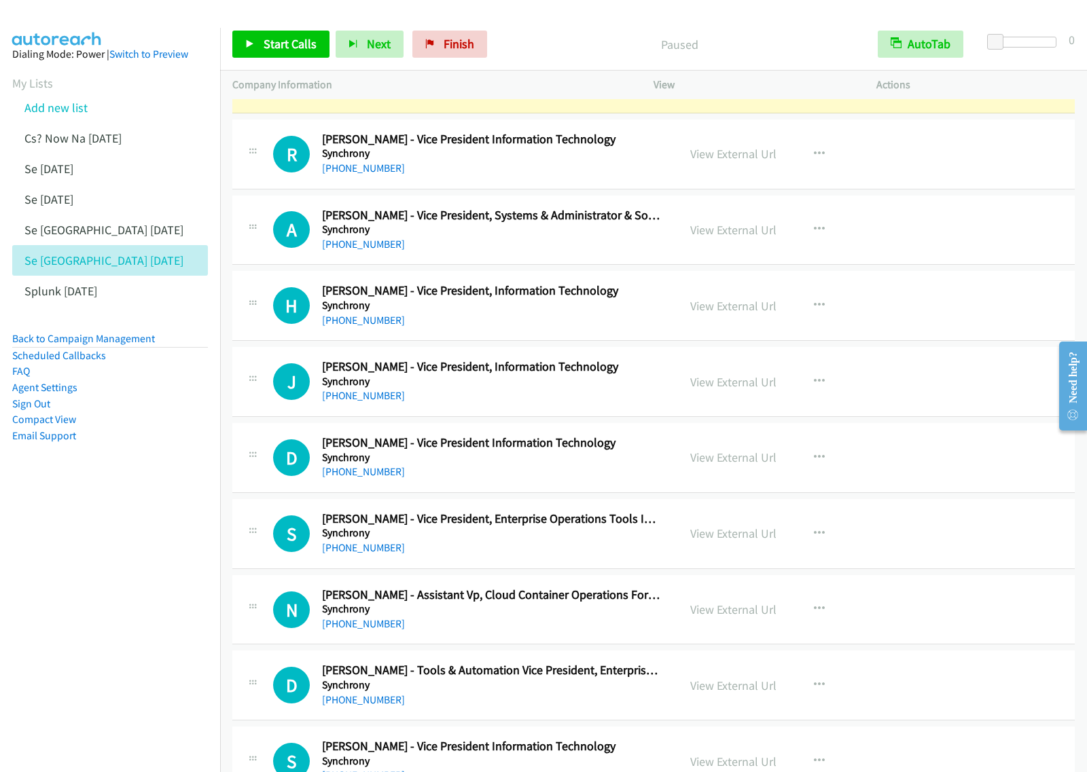
scroll to position [2632, 0]
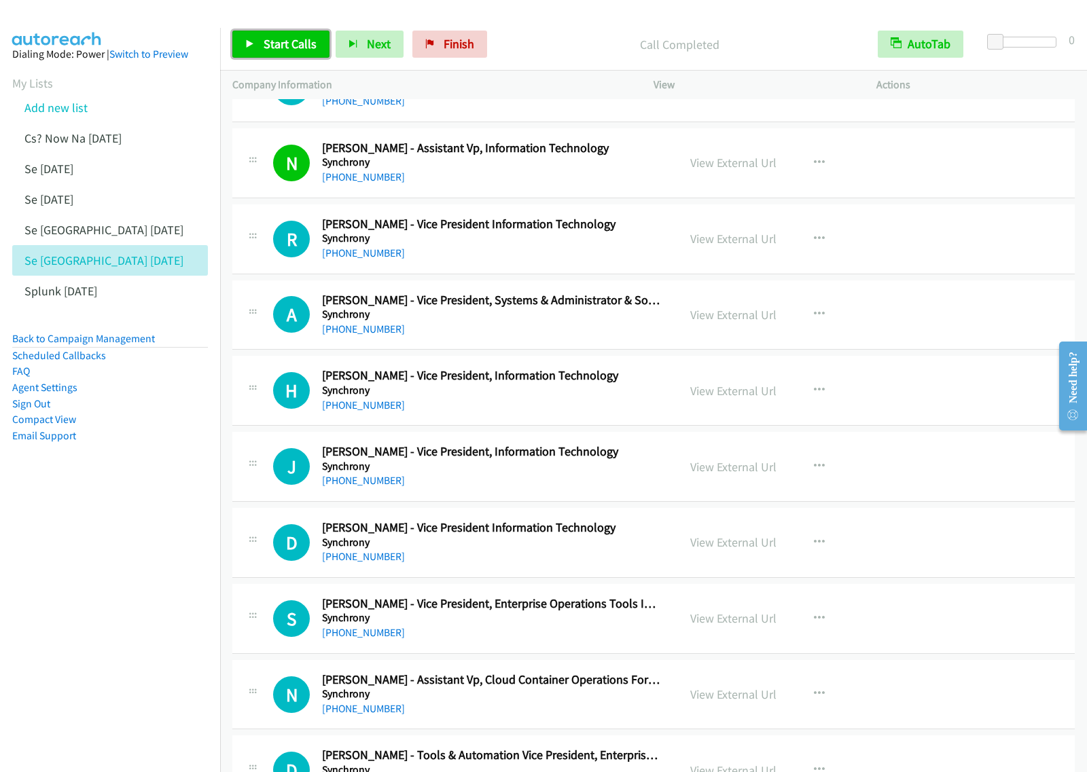
click at [282, 38] on span "Start Calls" at bounding box center [290, 44] width 53 height 16
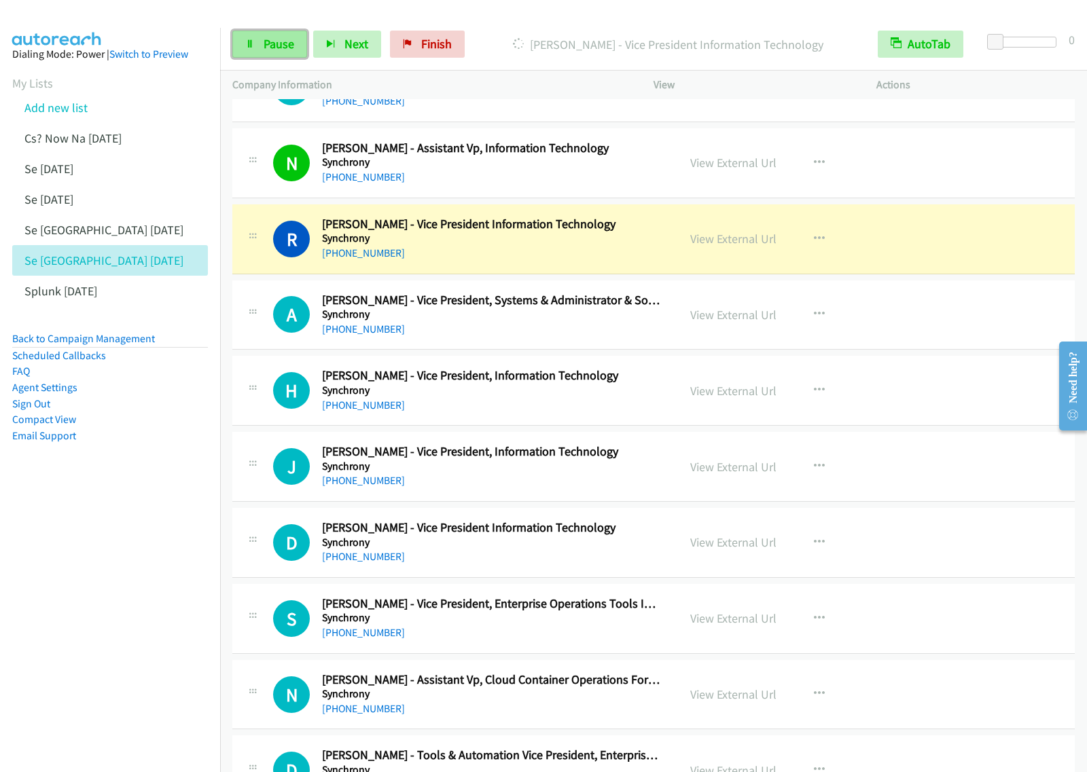
click at [273, 52] on link "Pause" at bounding box center [269, 44] width 75 height 27
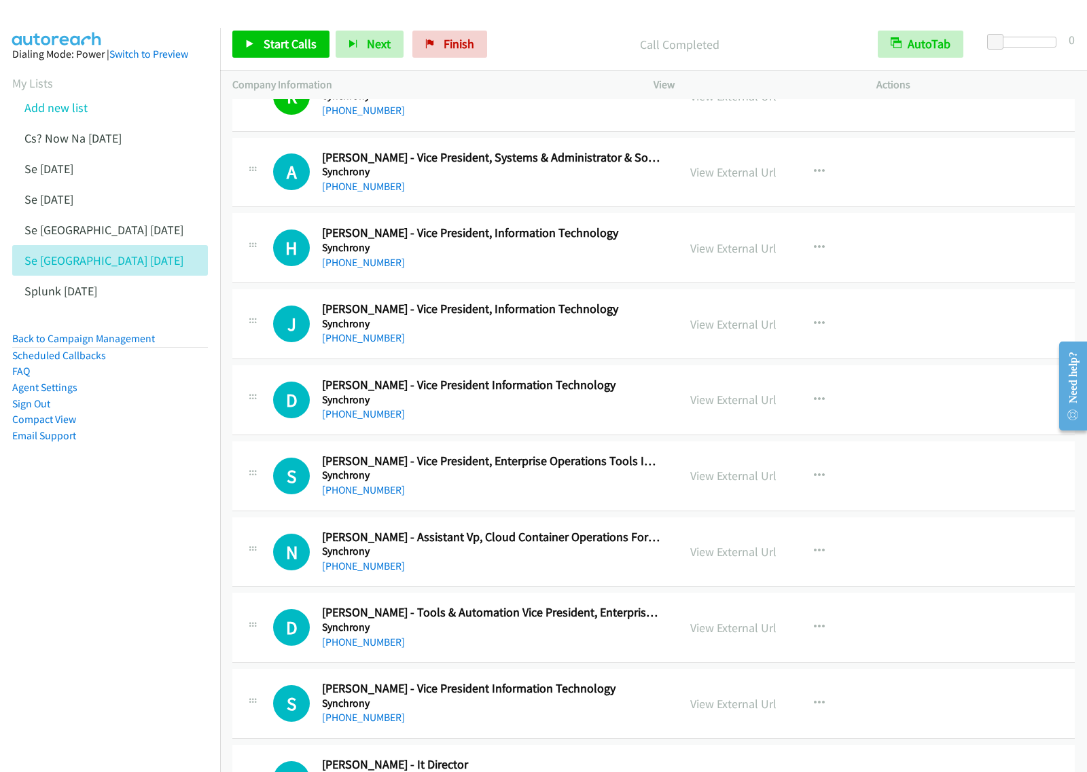
scroll to position [2802, 0]
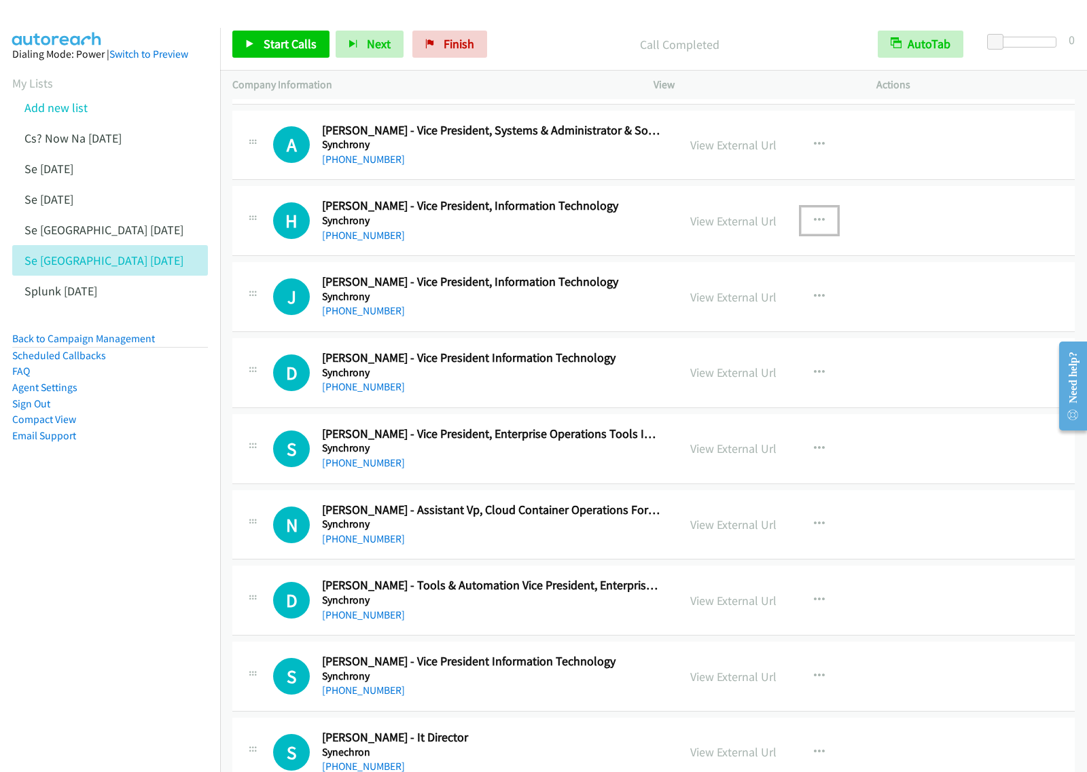
click at [812, 215] on button "button" at bounding box center [819, 220] width 37 height 27
click at [743, 311] on link "Start Calls Here" at bounding box center [746, 309] width 181 height 27
click at [804, 231] on button "button" at bounding box center [819, 220] width 37 height 27
click at [770, 320] on link "Start Calls Here" at bounding box center [746, 309] width 181 height 27
click at [304, 43] on span "Start Calls" at bounding box center [290, 44] width 53 height 16
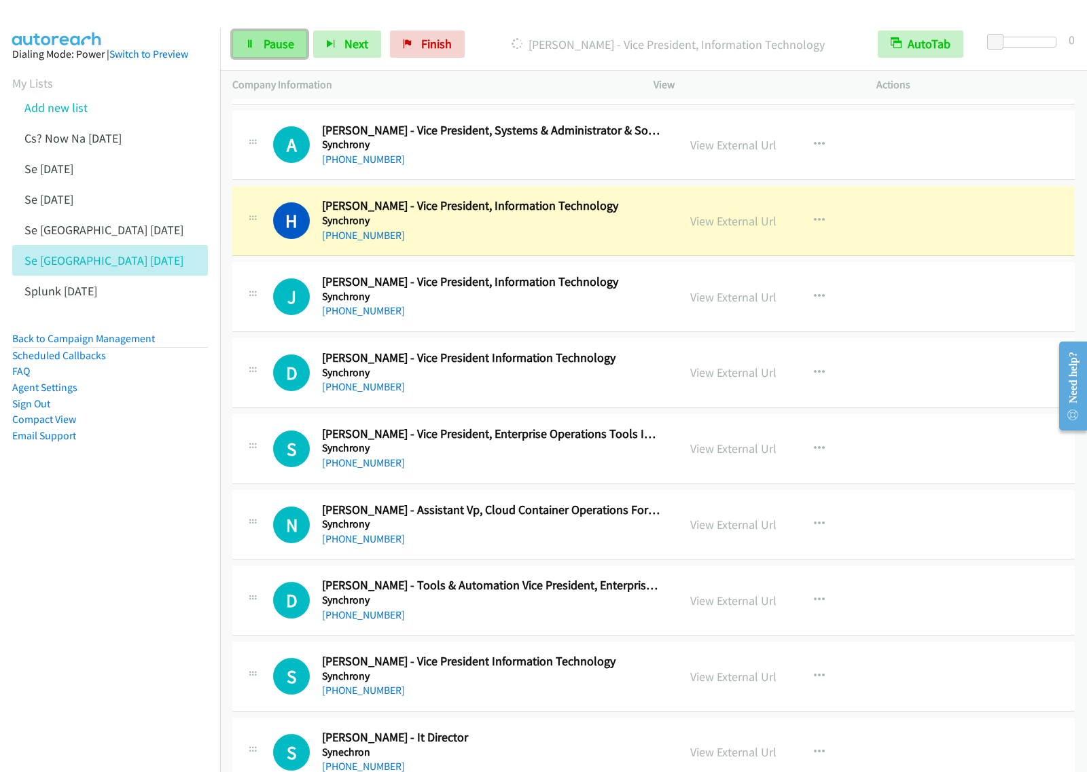
click at [289, 48] on span "Pause" at bounding box center [279, 44] width 31 height 16
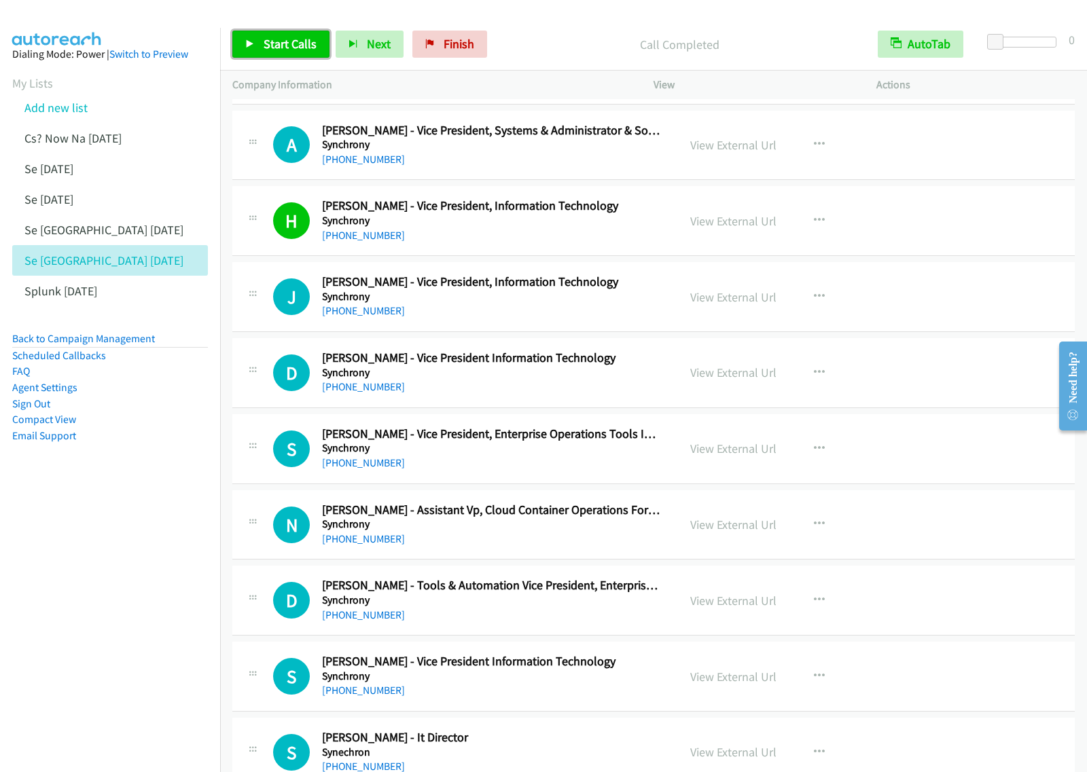
click at [277, 54] on link "Start Calls" at bounding box center [280, 44] width 97 height 27
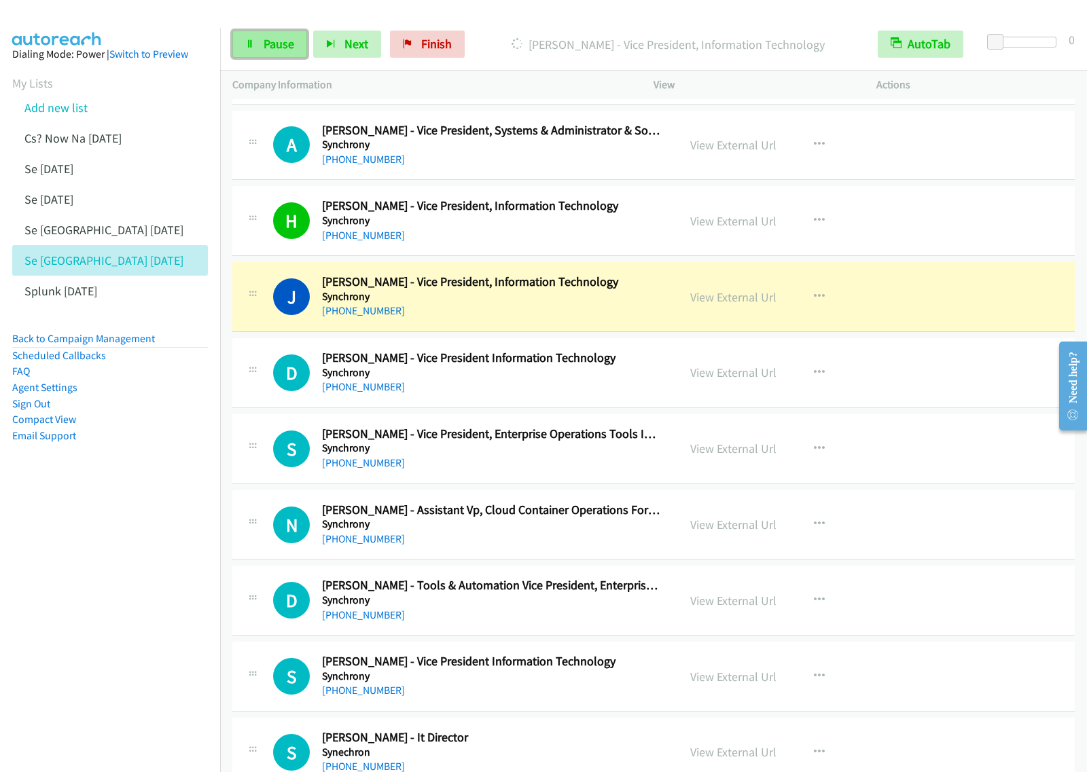
click at [274, 45] on span "Pause" at bounding box center [279, 44] width 31 height 16
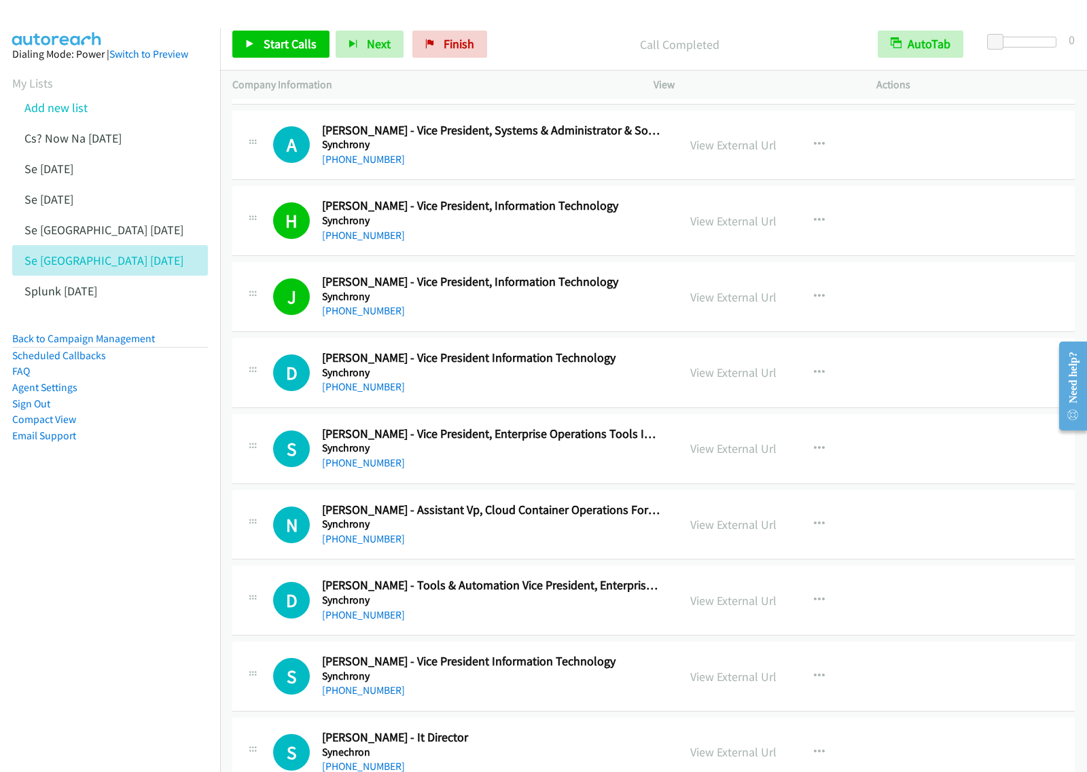
drag, startPoint x: 112, startPoint y: 661, endPoint x: 255, endPoint y: 594, distance: 157.4
click at [113, 661] on nav "Dialing Mode: Power | Switch to Preview My Lists Add new list Cs? Now Na Aug27 …" at bounding box center [110, 414] width 221 height 772
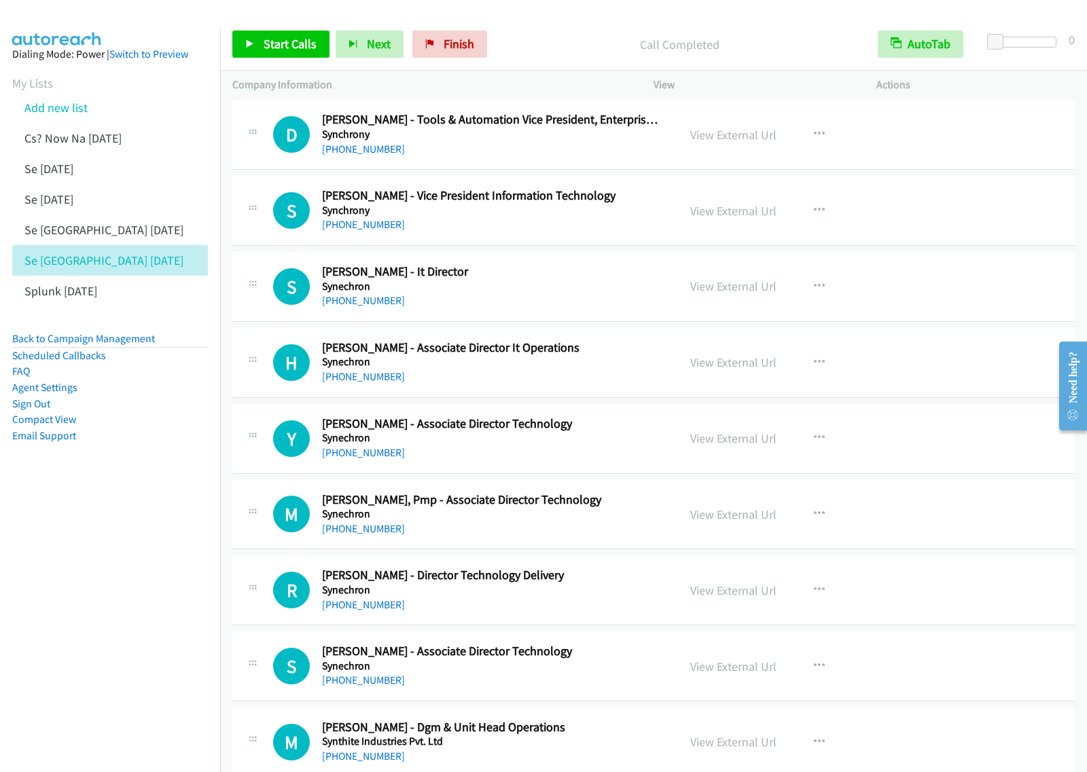
scroll to position [3312, 0]
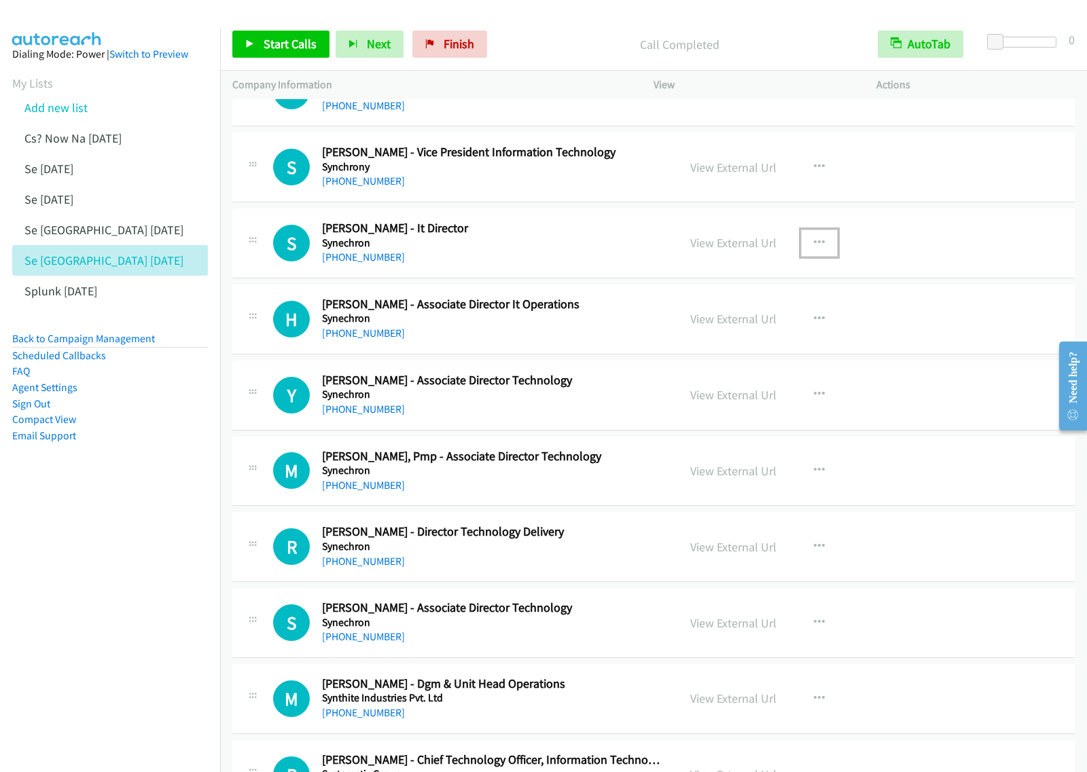
click at [803, 246] on button "button" at bounding box center [819, 243] width 37 height 27
click at [751, 340] on link "Start Calls Here" at bounding box center [746, 332] width 181 height 27
click at [814, 249] on icon "button" at bounding box center [819, 243] width 11 height 11
click at [781, 336] on link "Start Calls Here" at bounding box center [746, 332] width 181 height 27
click at [296, 43] on span "Start Calls" at bounding box center [290, 44] width 53 height 16
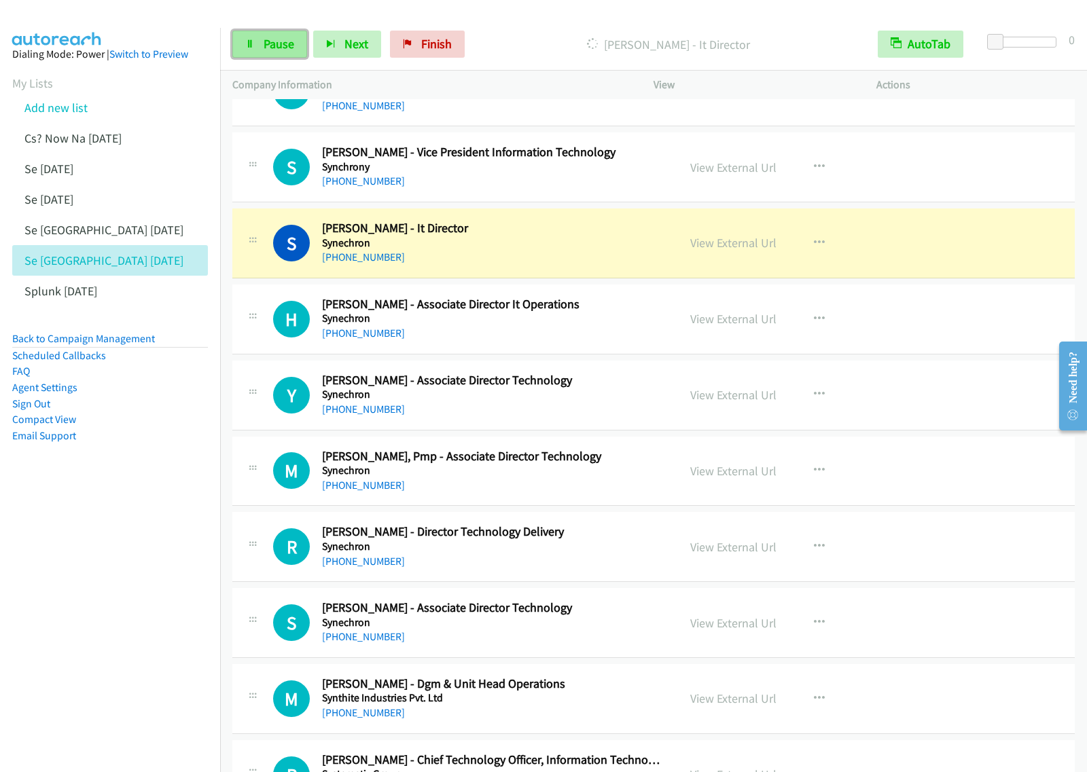
click at [287, 43] on span "Pause" at bounding box center [279, 44] width 31 height 16
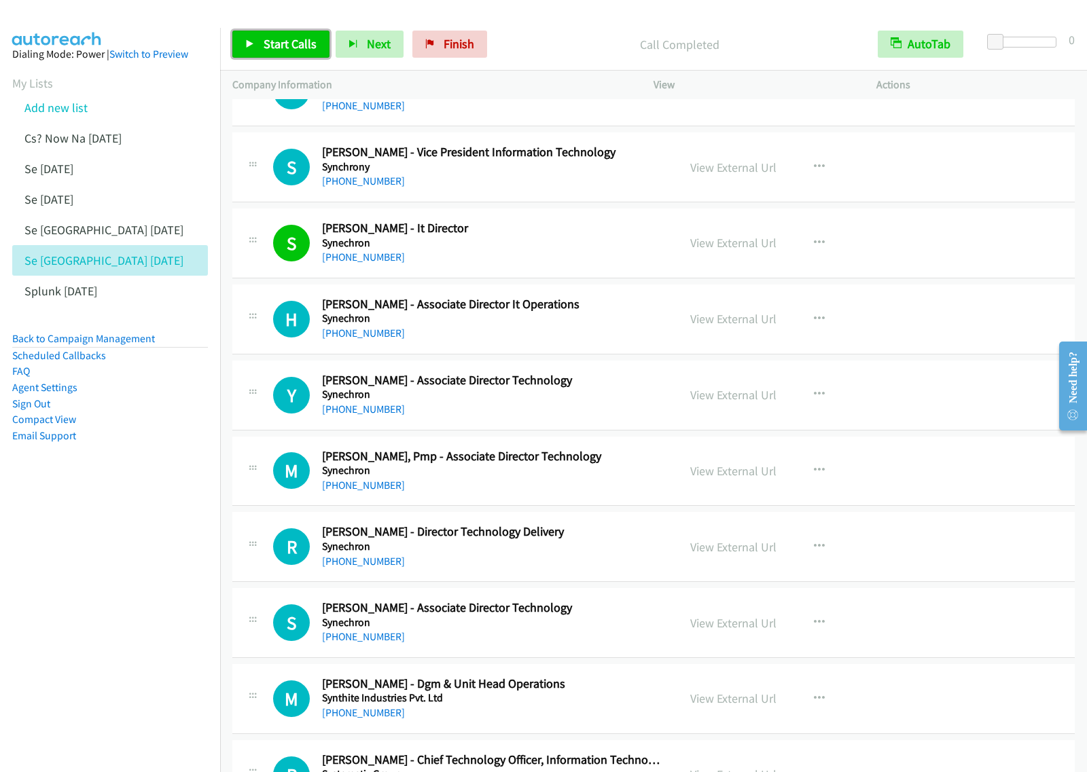
click at [307, 48] on span "Start Calls" at bounding box center [290, 44] width 53 height 16
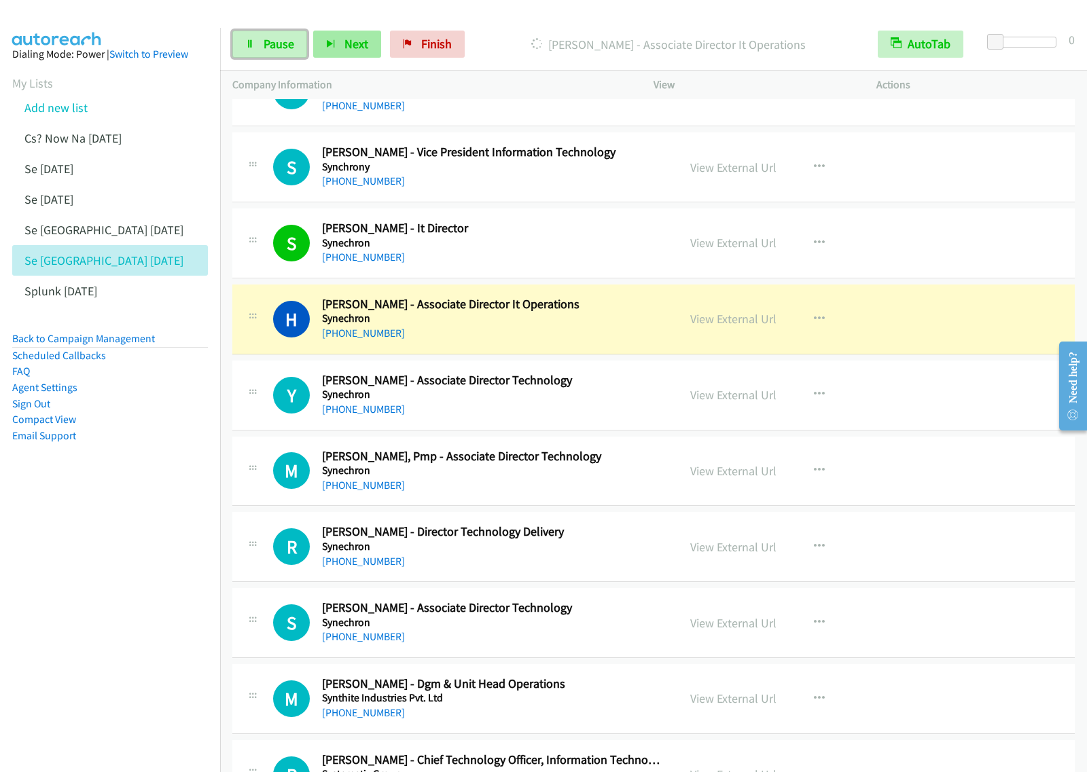
drag, startPoint x: 294, startPoint y: 49, endPoint x: 332, endPoint y: 41, distance: 38.1
click at [294, 49] on link "Pause" at bounding box center [269, 44] width 75 height 27
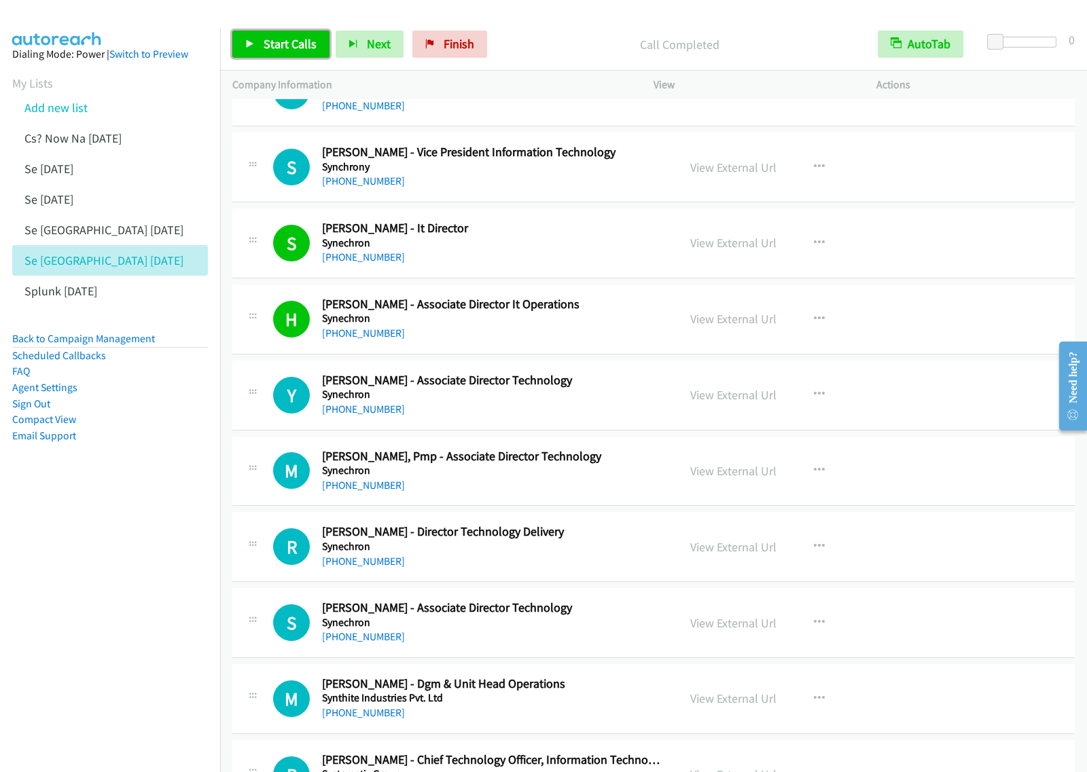
click at [306, 45] on span "Start Calls" at bounding box center [290, 44] width 53 height 16
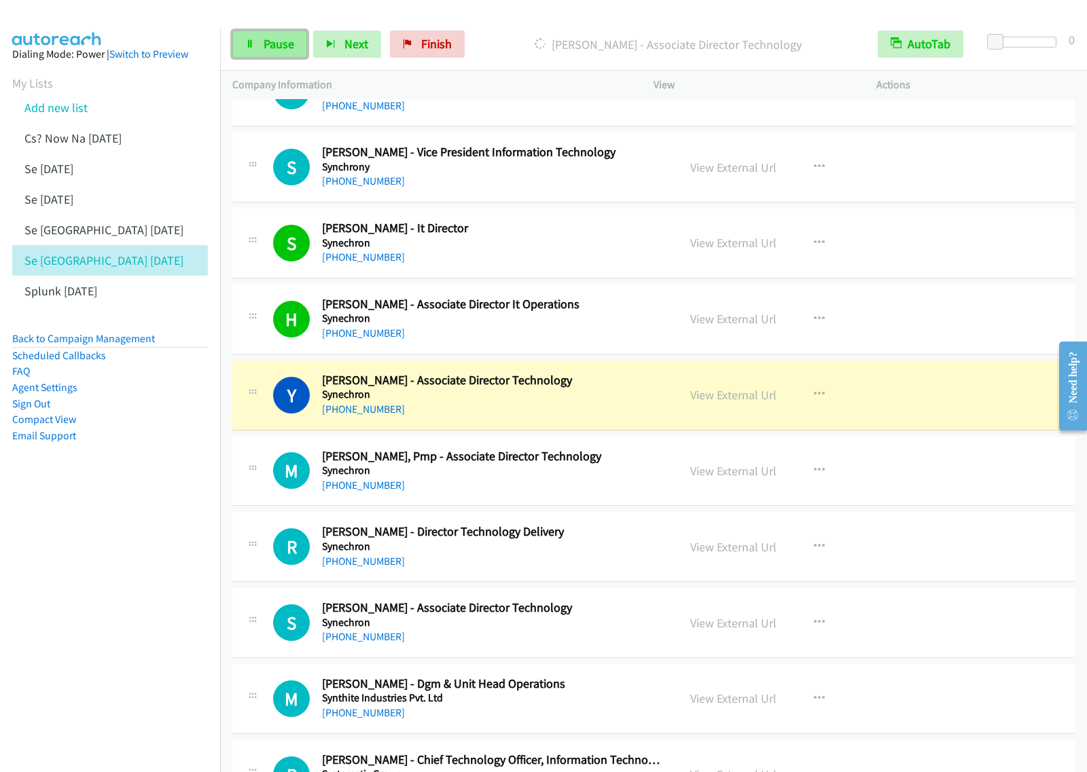
click at [298, 52] on link "Pause" at bounding box center [269, 44] width 75 height 27
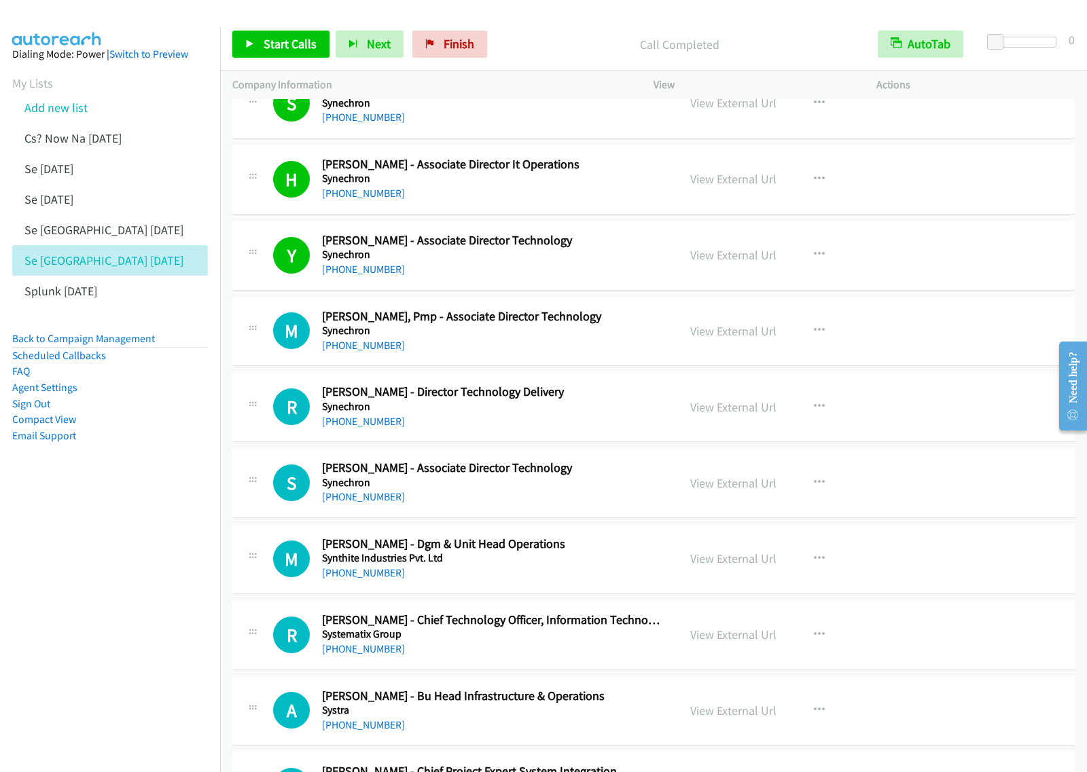
scroll to position [3482, 0]
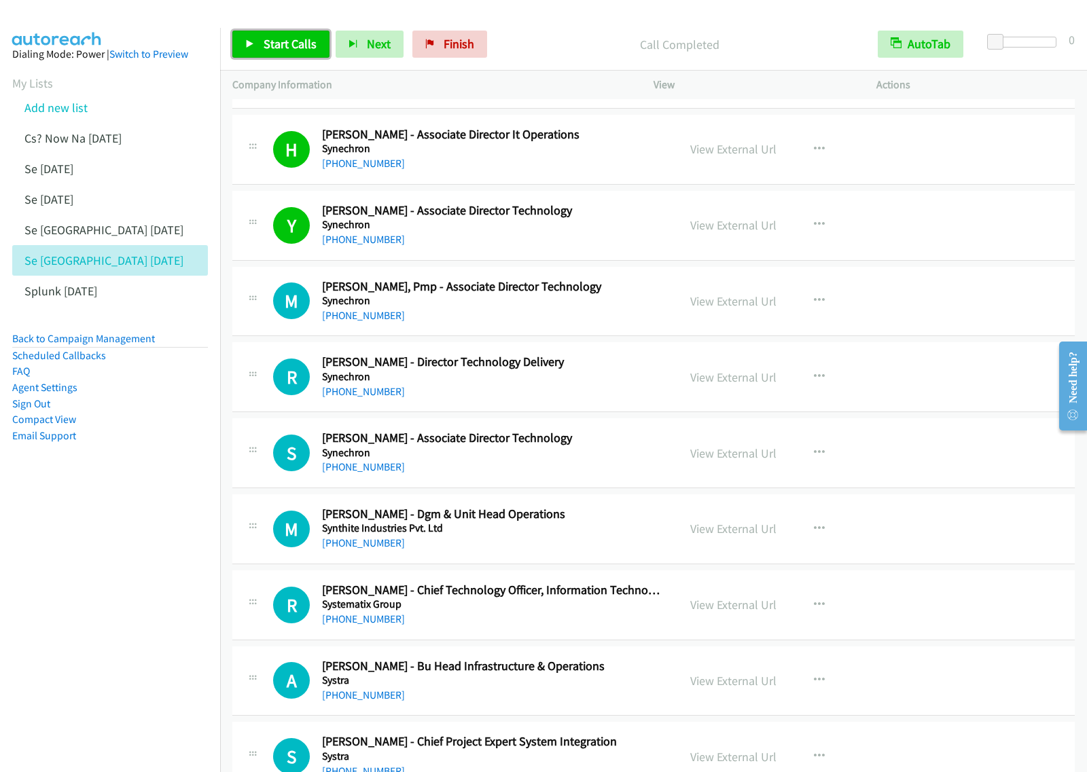
click at [293, 46] on span "Start Calls" at bounding box center [290, 44] width 53 height 16
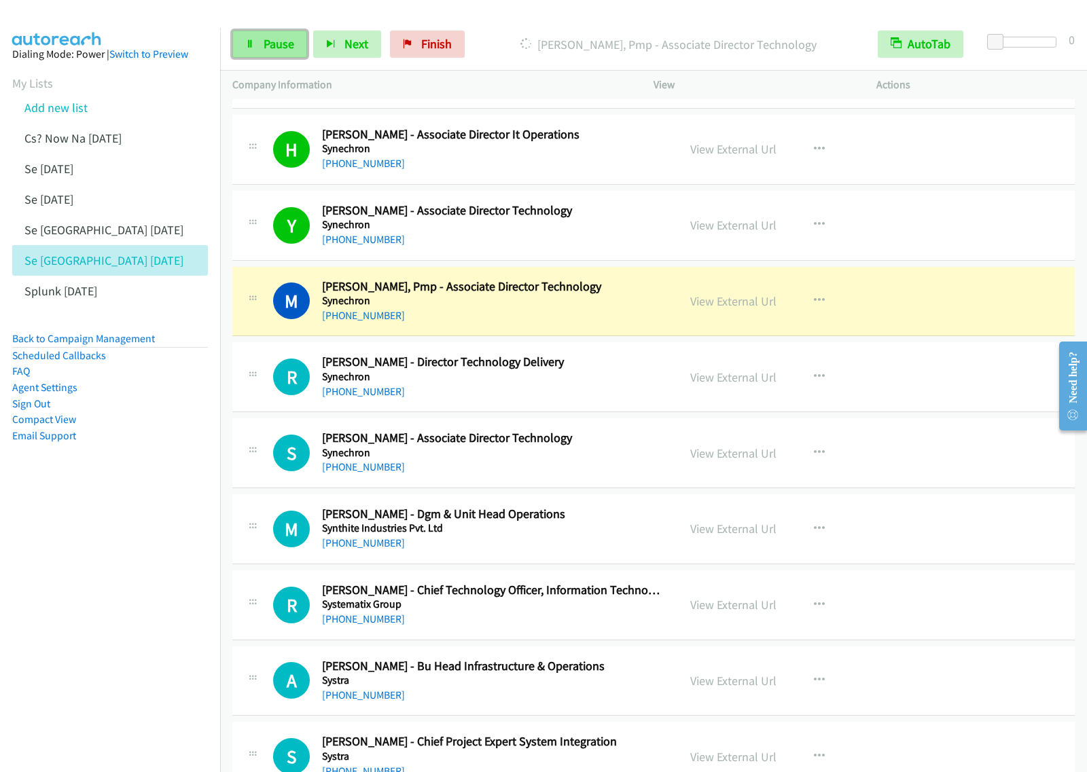
click at [258, 51] on link "Pause" at bounding box center [269, 44] width 75 height 27
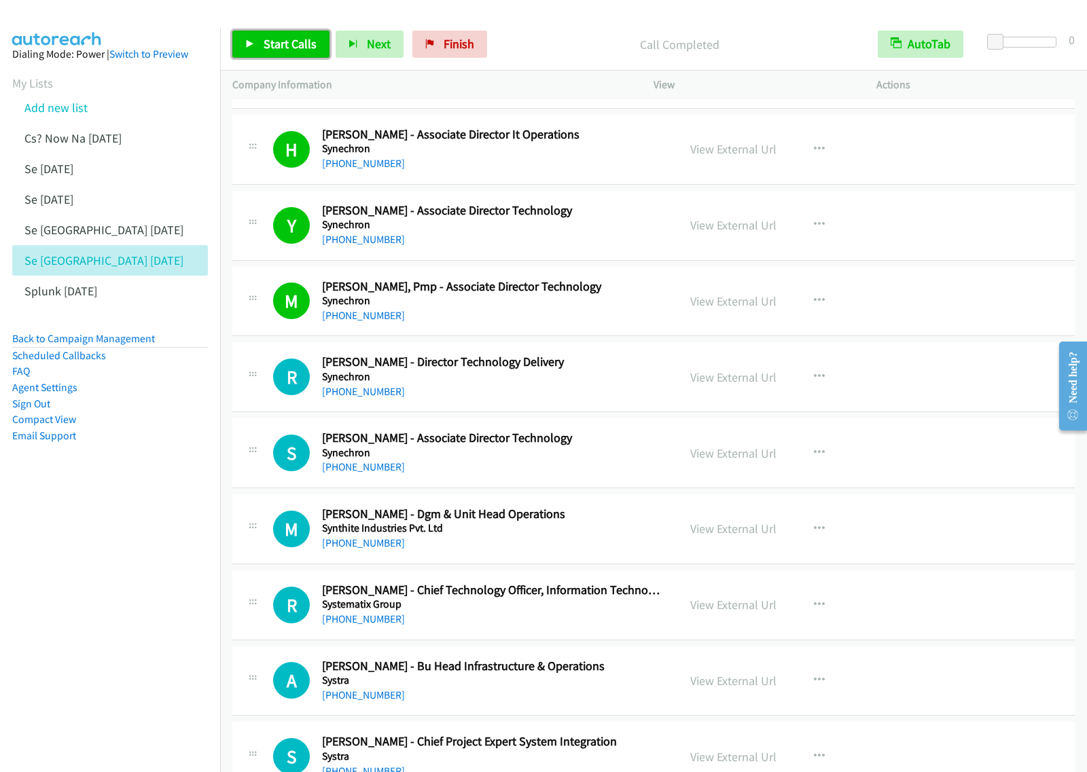
click at [287, 53] on link "Start Calls" at bounding box center [280, 44] width 97 height 27
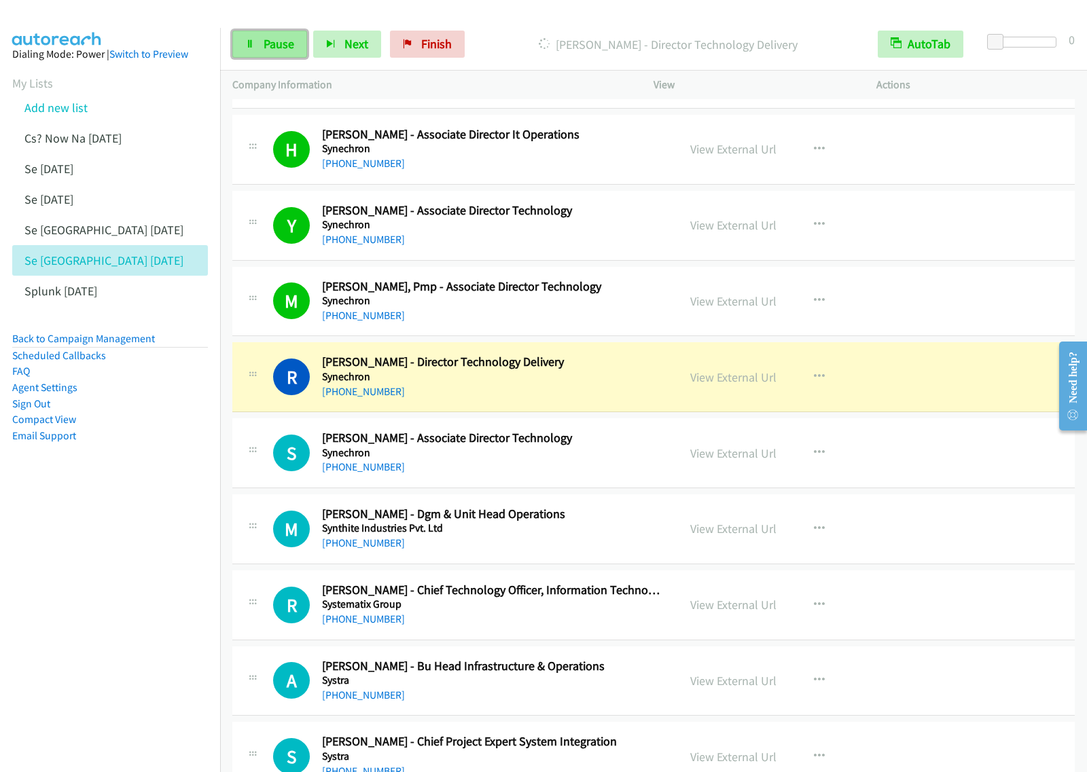
drag, startPoint x: 276, startPoint y: 51, endPoint x: 300, endPoint y: 43, distance: 25.8
click at [276, 51] on span "Pause" at bounding box center [279, 44] width 31 height 16
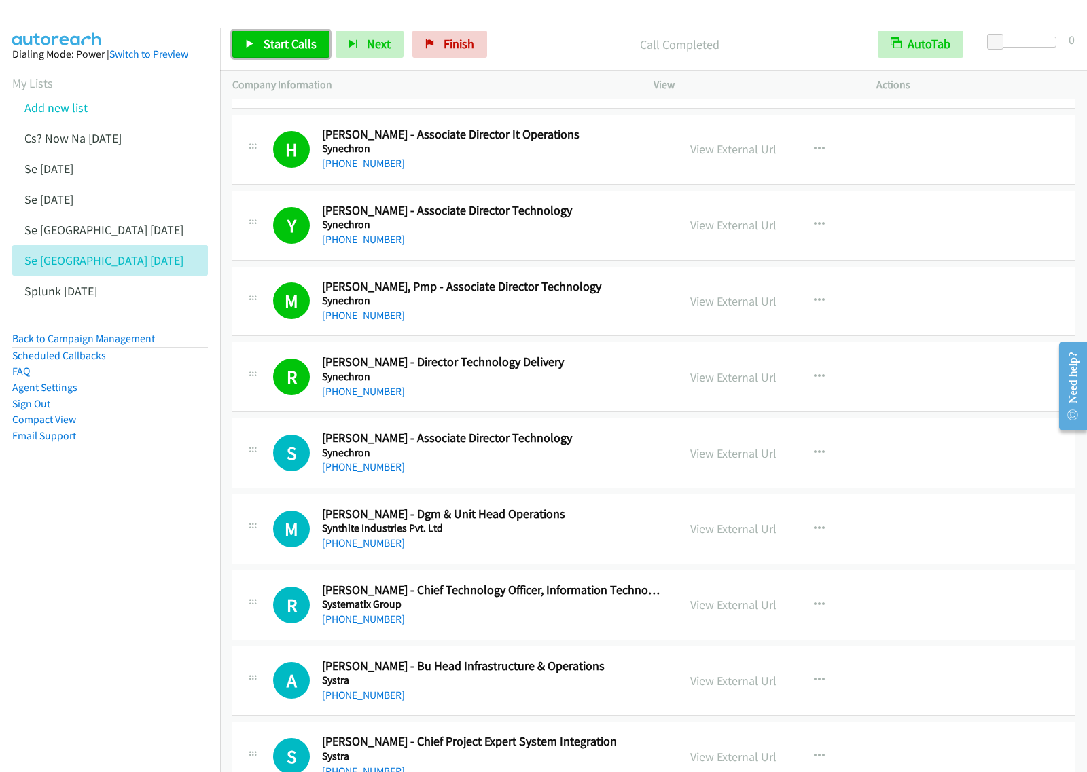
click at [299, 39] on span "Start Calls" at bounding box center [290, 44] width 53 height 16
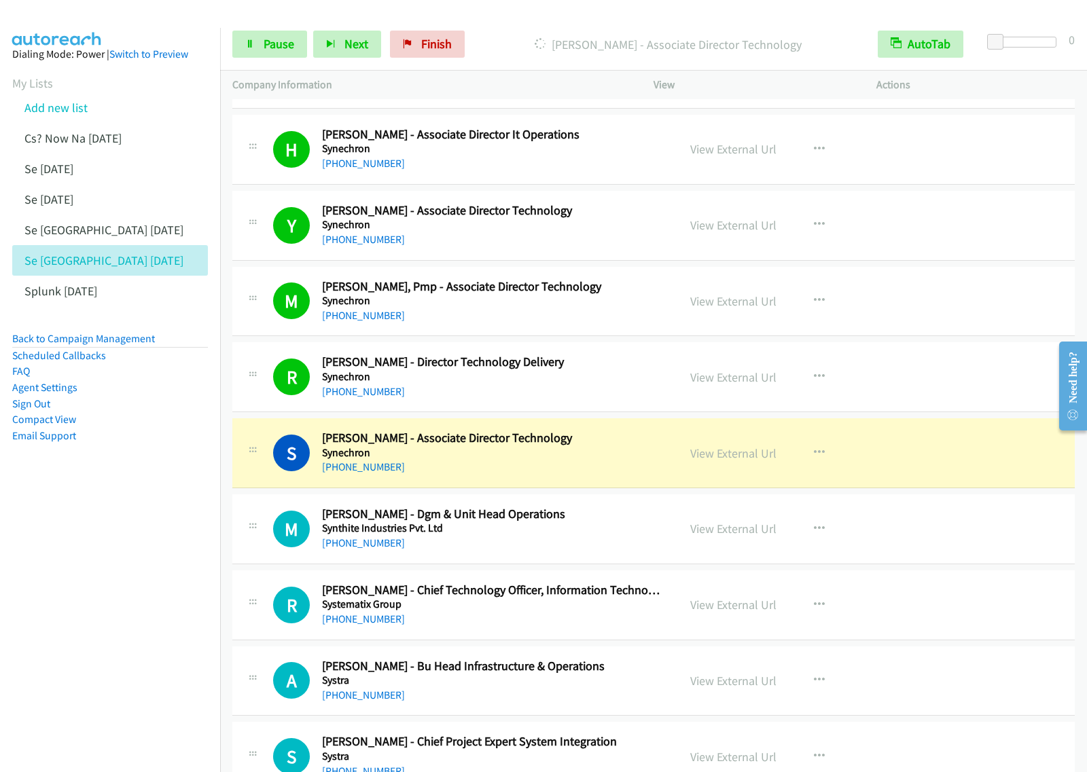
click at [276, 60] on div "Start Calls Pause Next Finish Dialing Satyajeet Deshmukh - Associate Director T…" at bounding box center [653, 44] width 867 height 52
click at [249, 49] on link "Pause" at bounding box center [269, 44] width 75 height 27
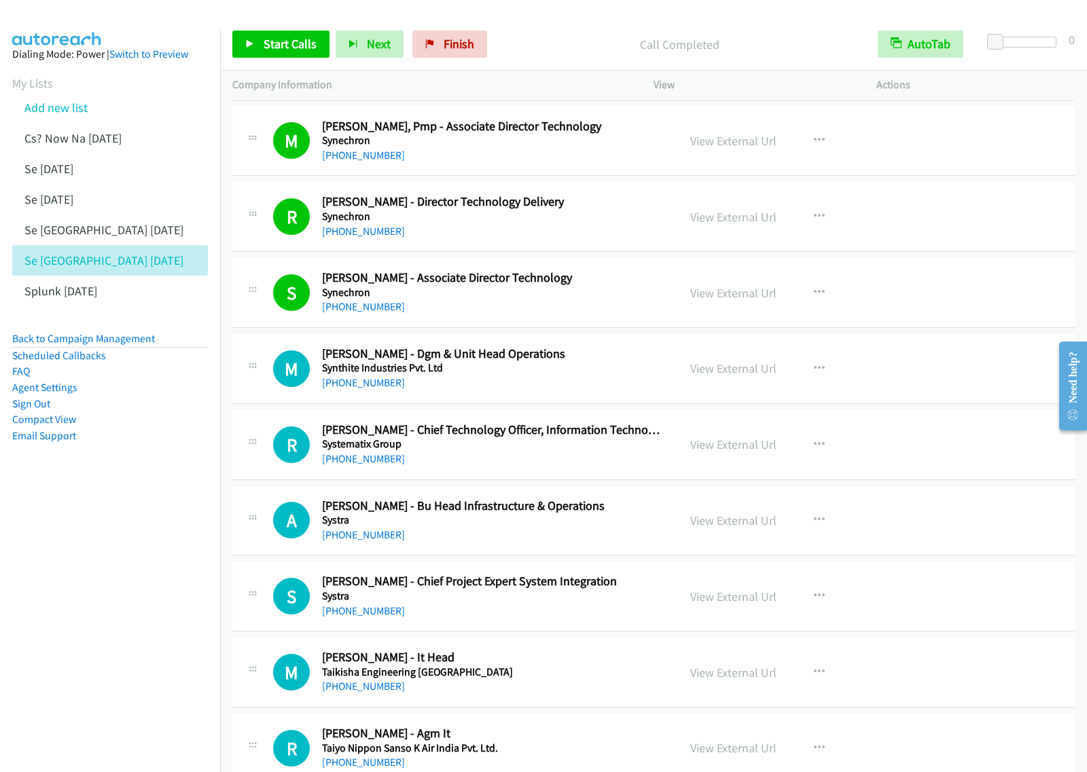
scroll to position [3651, 0]
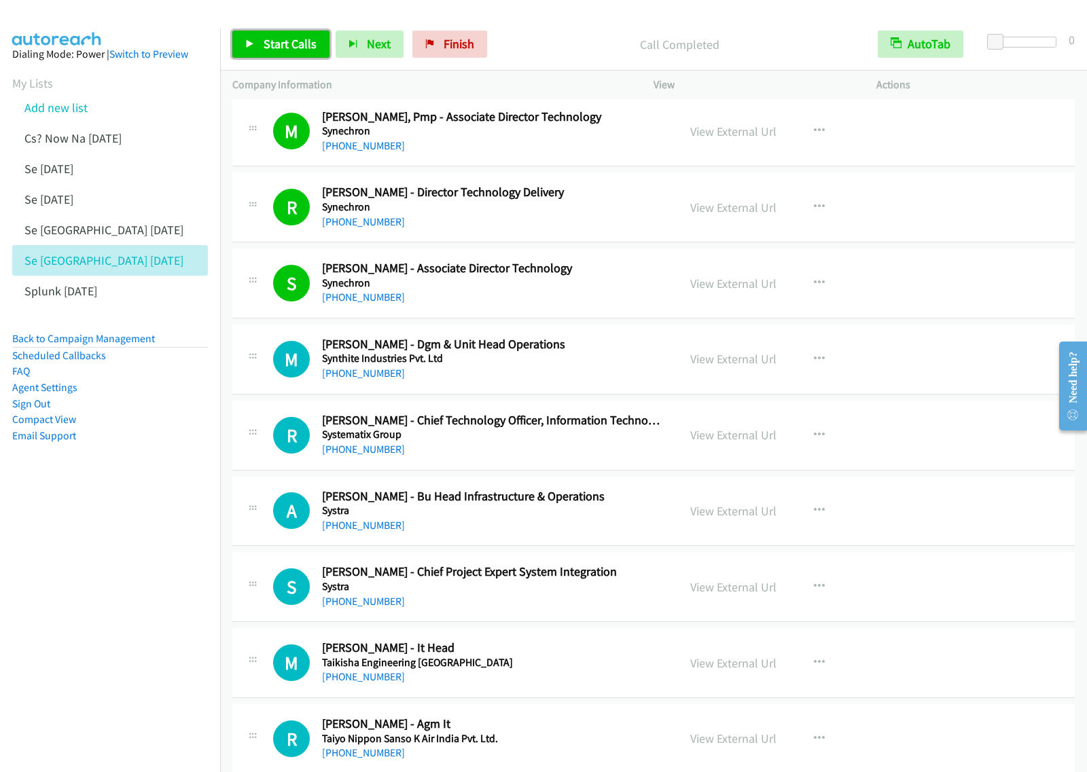
click at [301, 51] on span "Start Calls" at bounding box center [290, 44] width 53 height 16
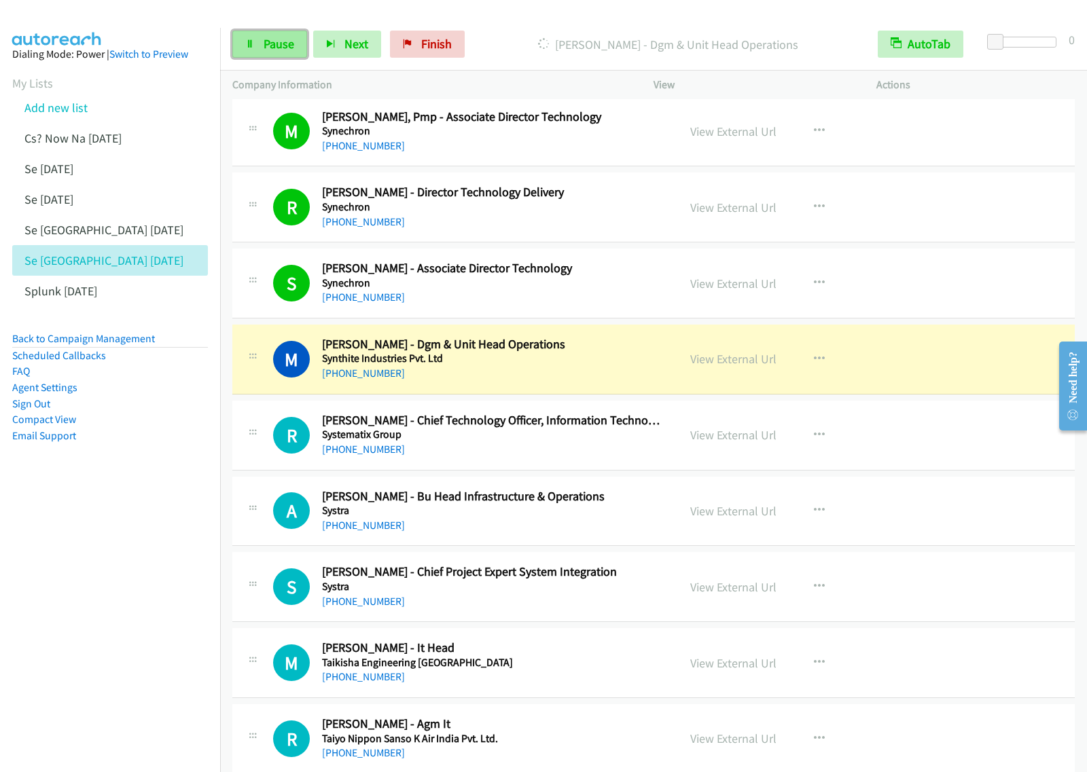
click at [270, 56] on link "Pause" at bounding box center [269, 44] width 75 height 27
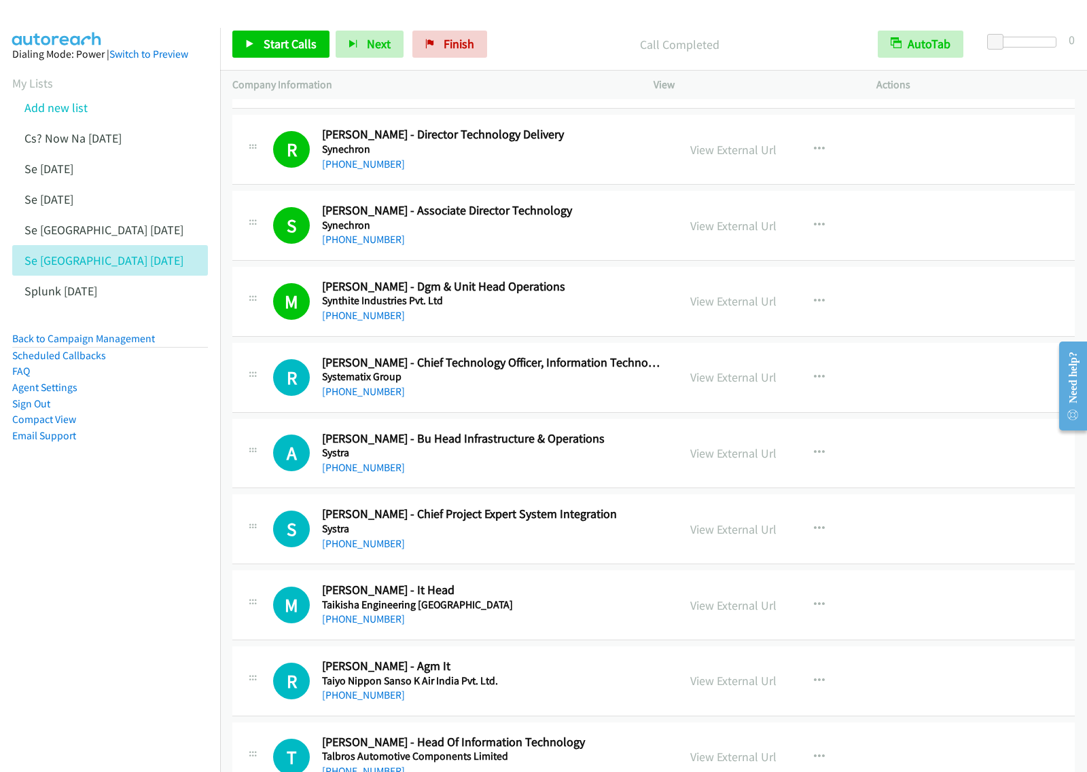
scroll to position [3736, 0]
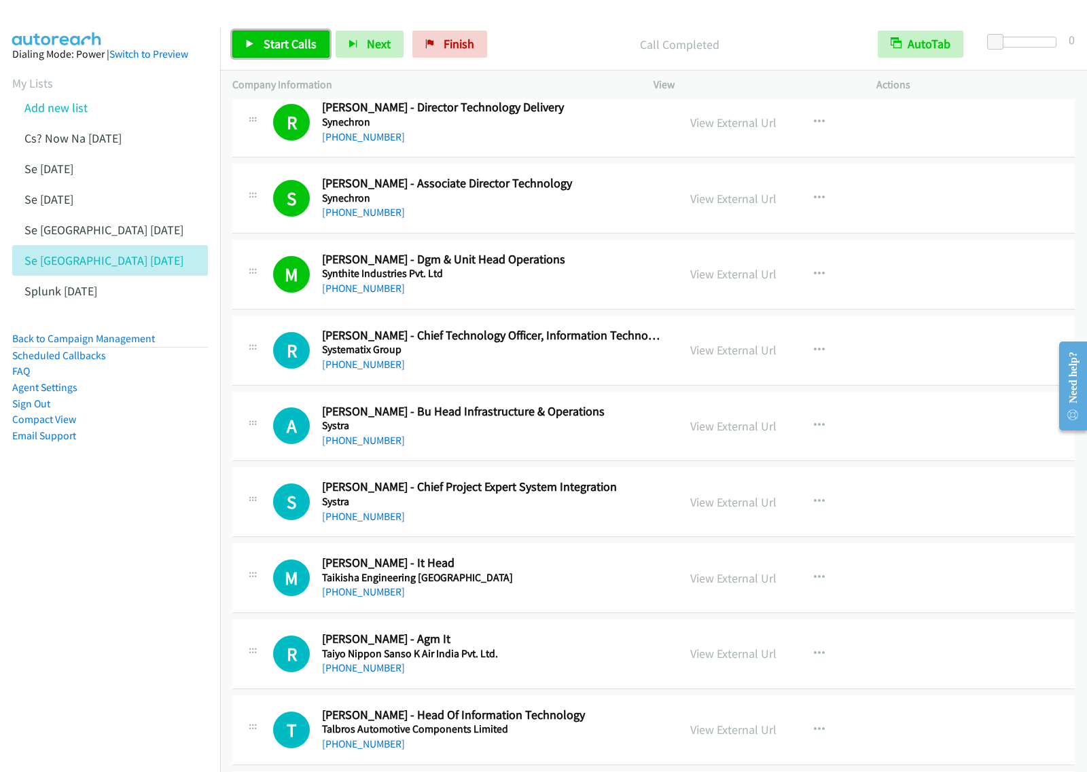
click at [299, 49] on span "Start Calls" at bounding box center [290, 44] width 53 height 16
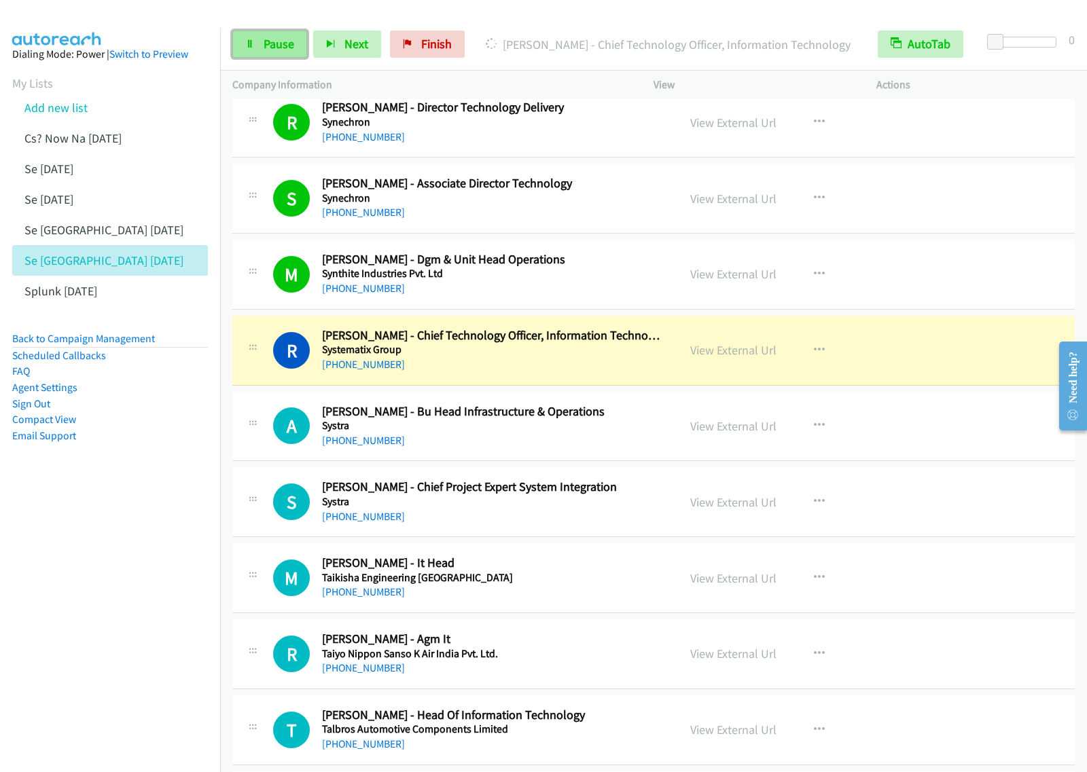
click at [286, 53] on link "Pause" at bounding box center [269, 44] width 75 height 27
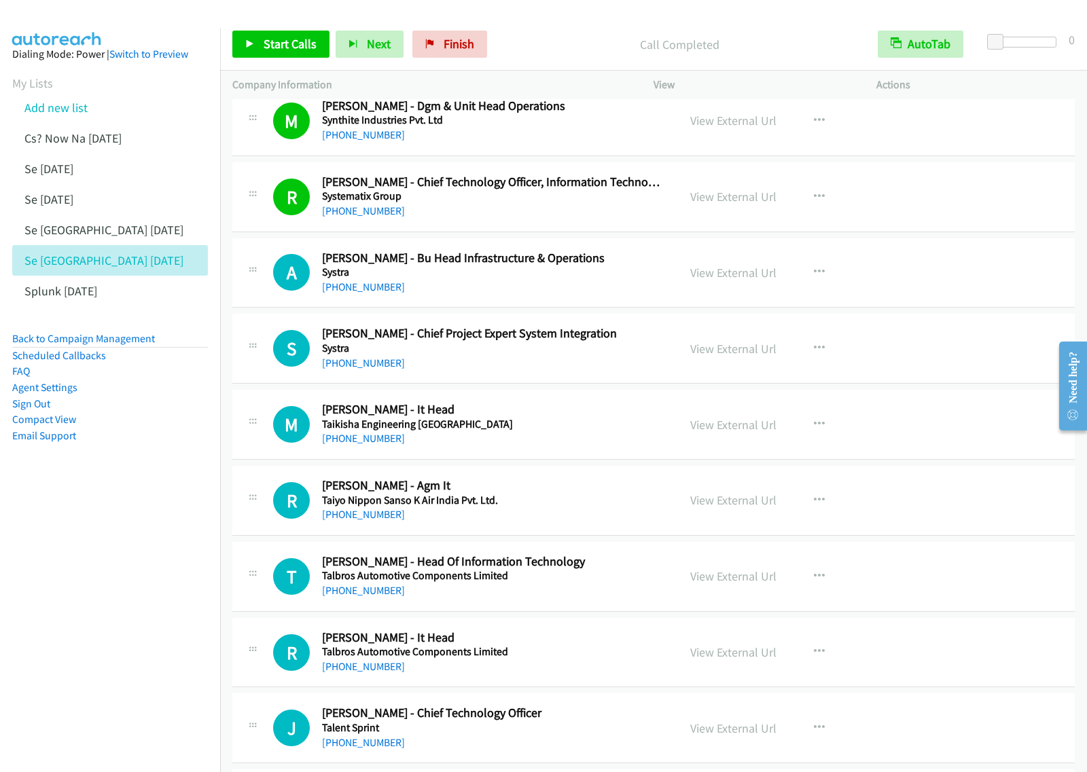
scroll to position [3906, 0]
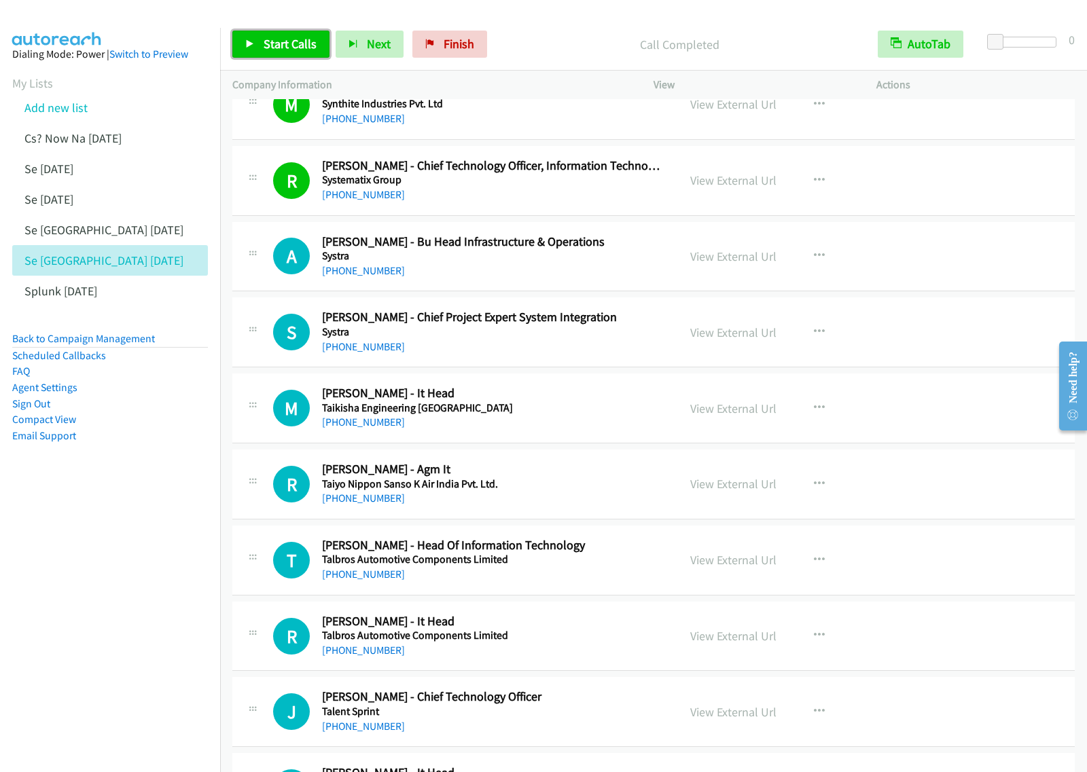
click at [290, 52] on link "Start Calls" at bounding box center [280, 44] width 97 height 27
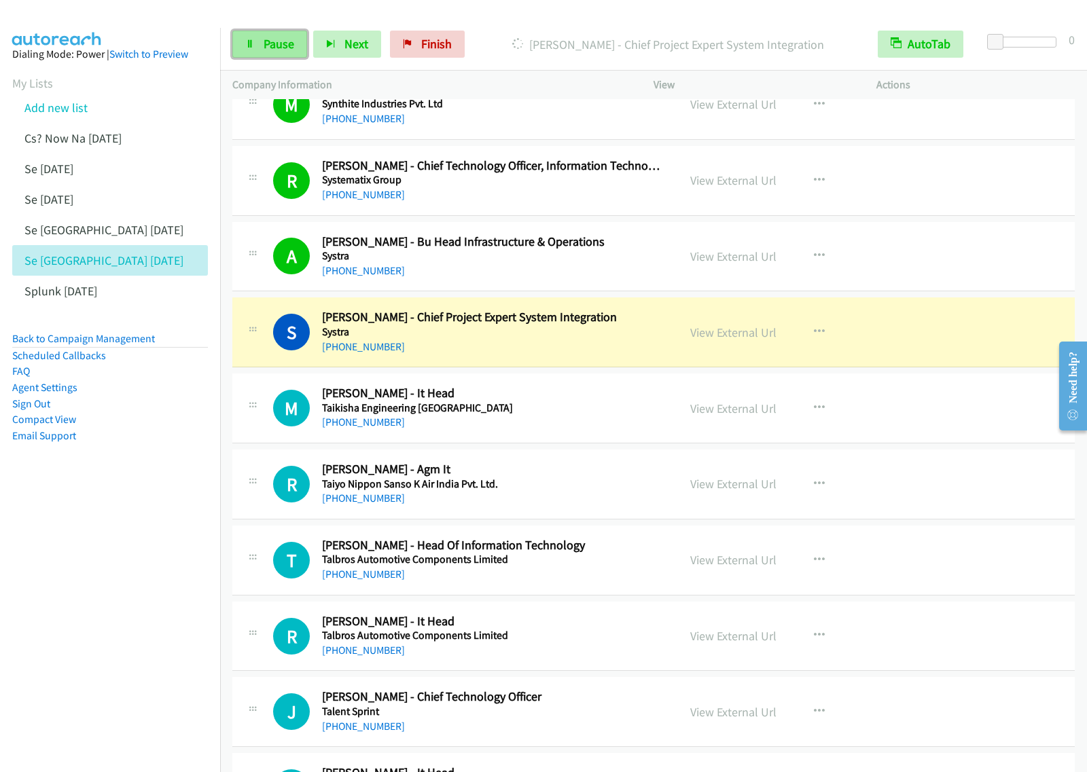
click at [293, 37] on span "Pause" at bounding box center [279, 44] width 31 height 16
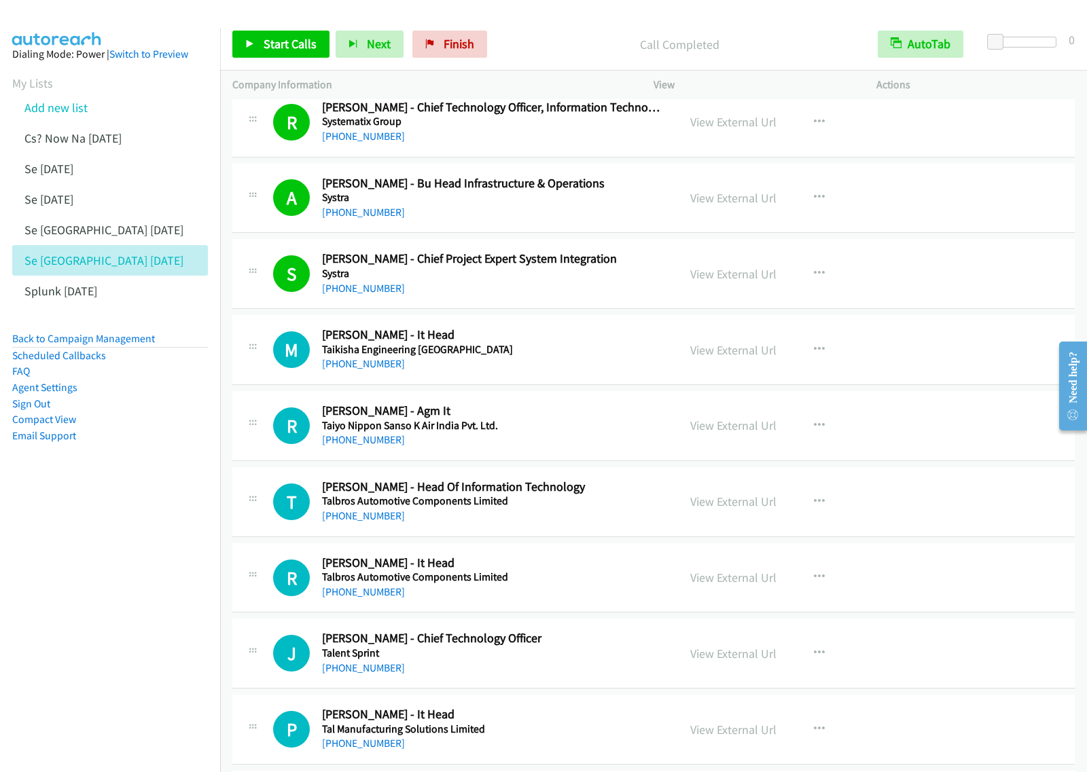
scroll to position [3991, 0]
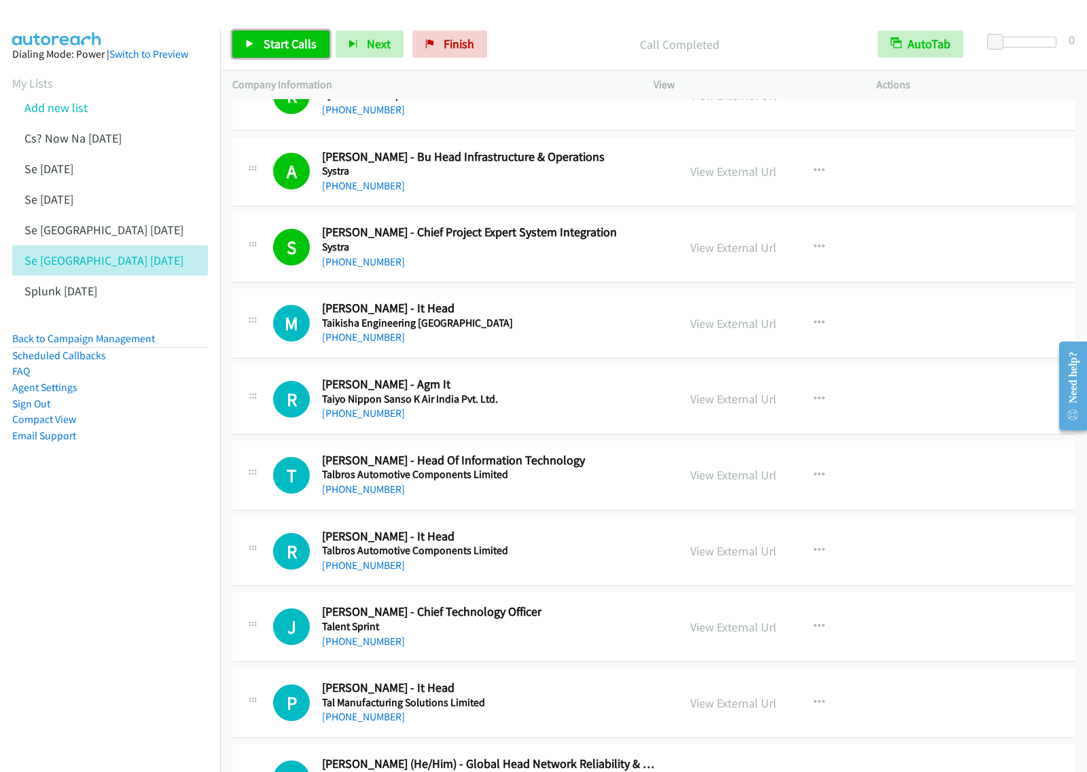
click at [294, 51] on span "Start Calls" at bounding box center [290, 44] width 53 height 16
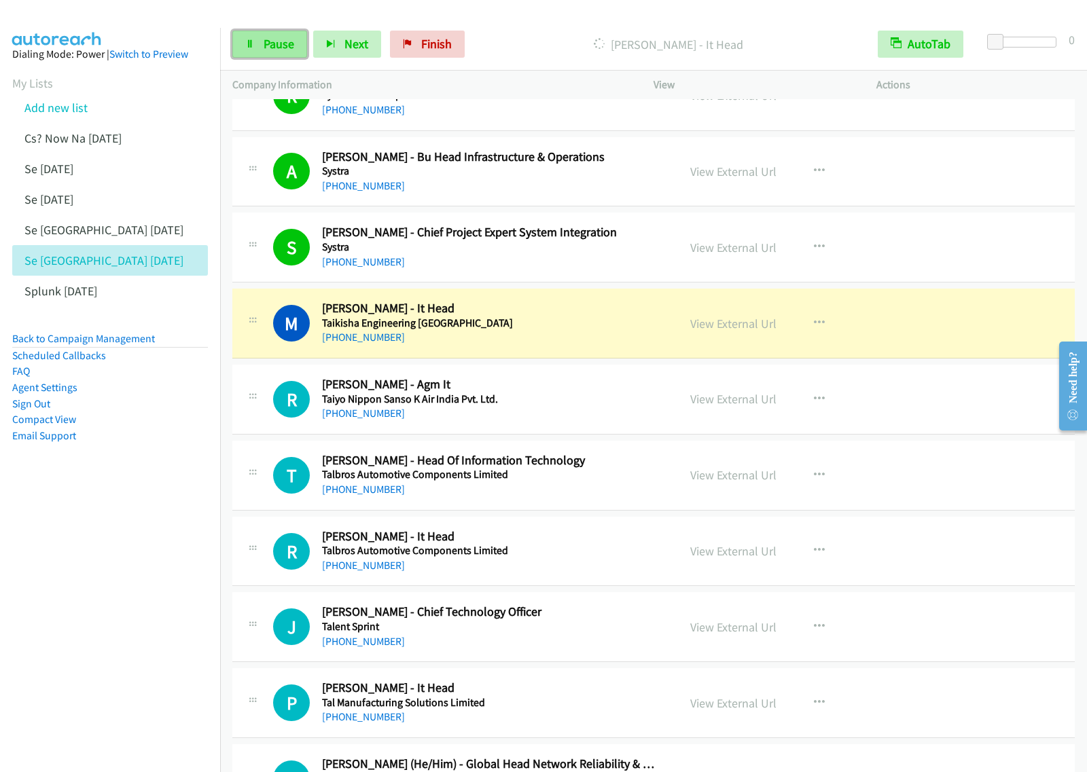
click at [276, 50] on span "Pause" at bounding box center [279, 44] width 31 height 16
drag, startPoint x: 100, startPoint y: 594, endPoint x: 197, endPoint y: 522, distance: 121.3
click at [101, 594] on nav "Dialing Mode: Power | Switch to Preview My Lists Add new list Cs? Now Na Aug27 …" at bounding box center [110, 414] width 221 height 772
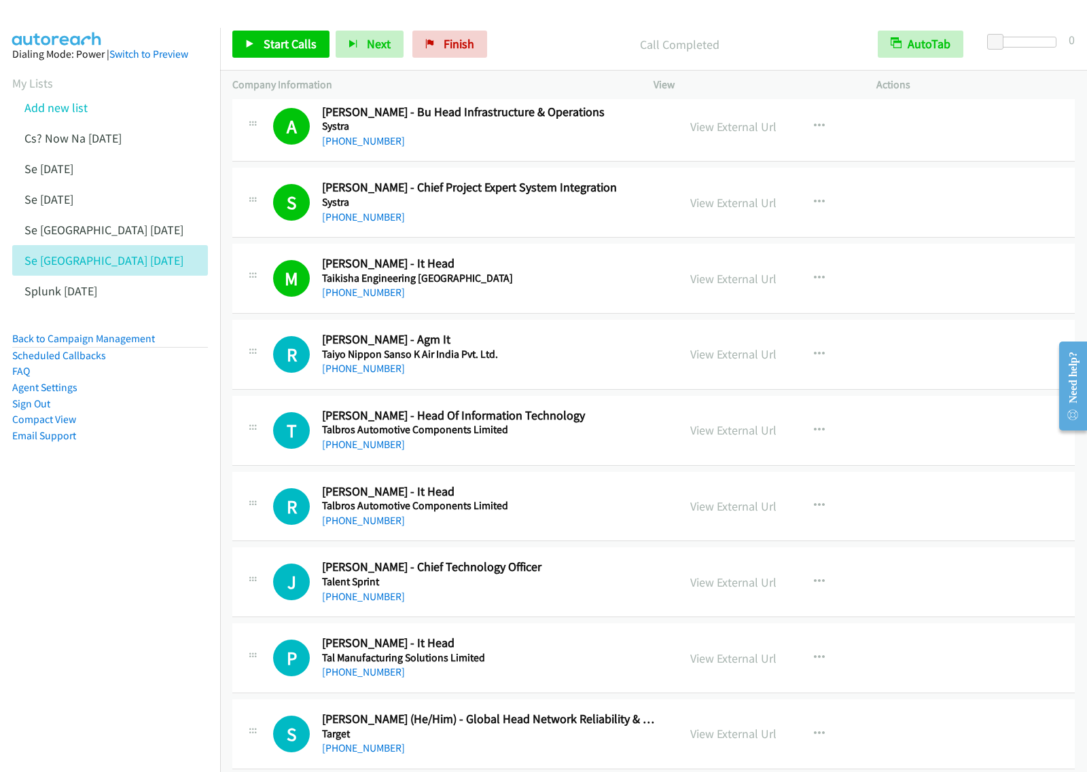
scroll to position [4076, 0]
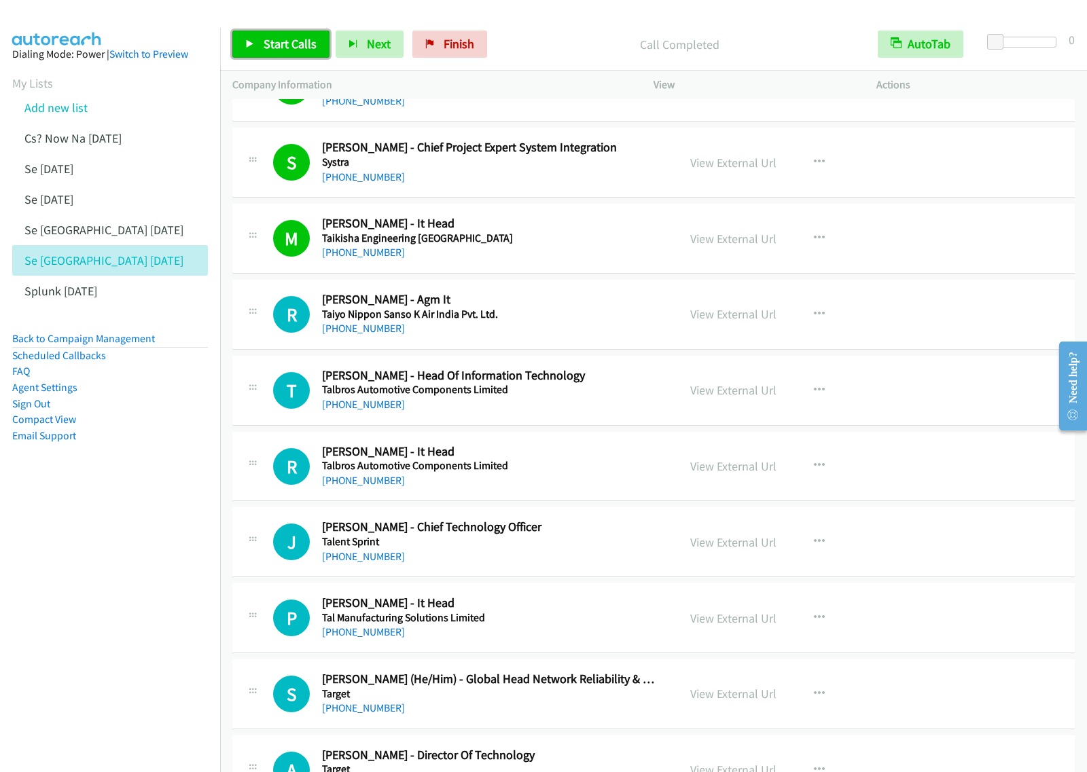
click at [300, 46] on span "Start Calls" at bounding box center [290, 44] width 53 height 16
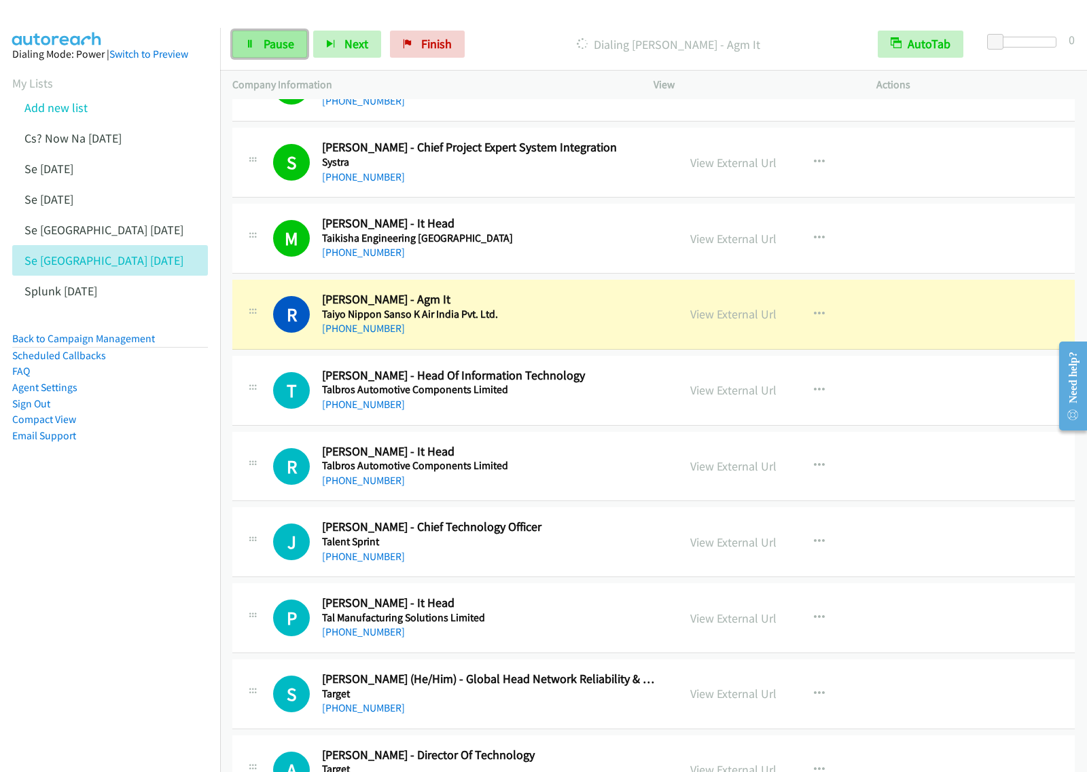
click at [285, 46] on span "Pause" at bounding box center [279, 44] width 31 height 16
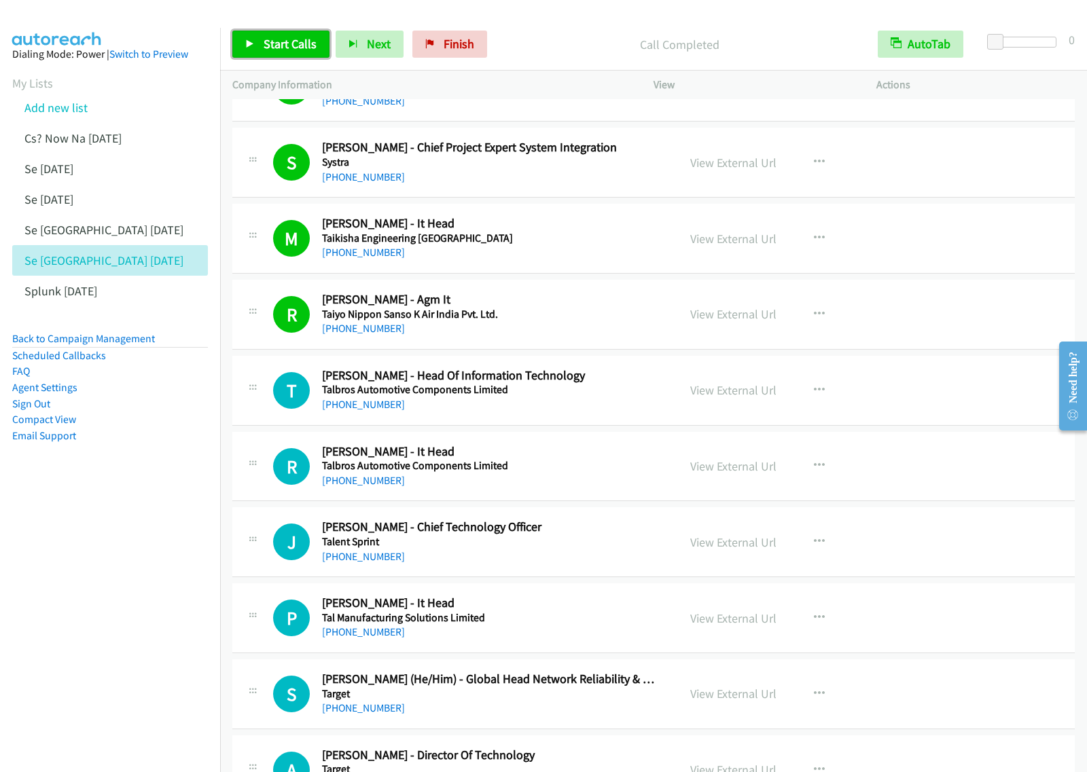
click at [276, 45] on span "Start Calls" at bounding box center [290, 44] width 53 height 16
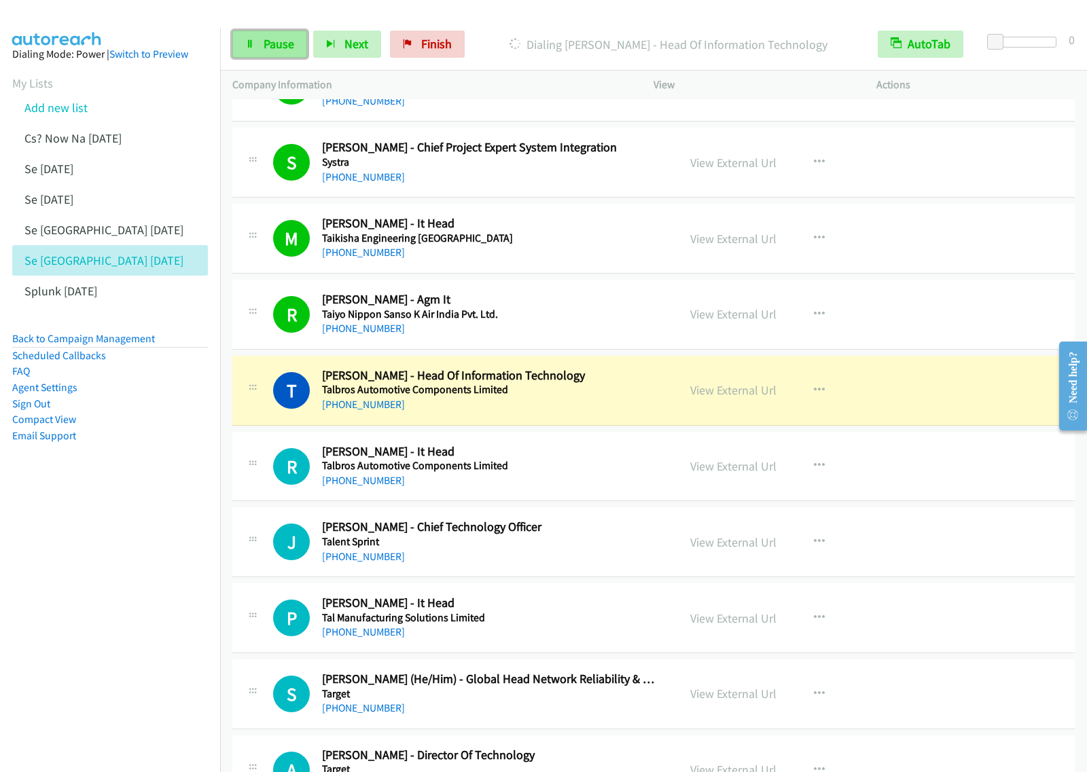
click at [280, 44] on span "Pause" at bounding box center [279, 44] width 31 height 16
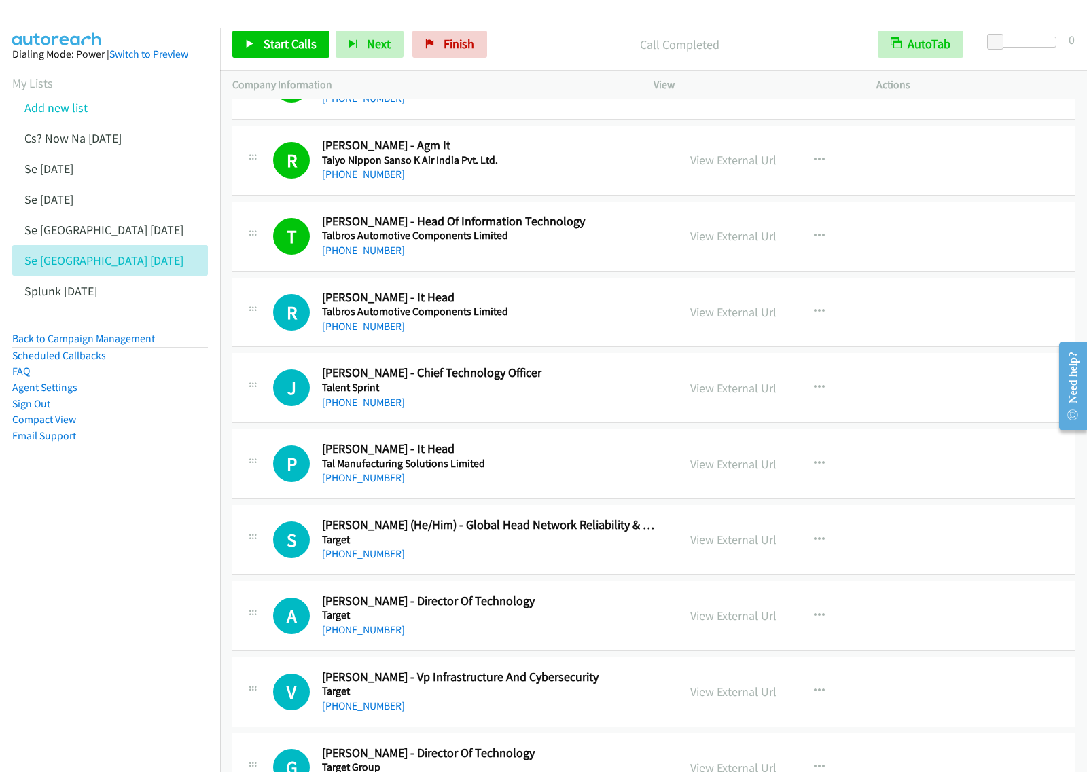
scroll to position [4246, 0]
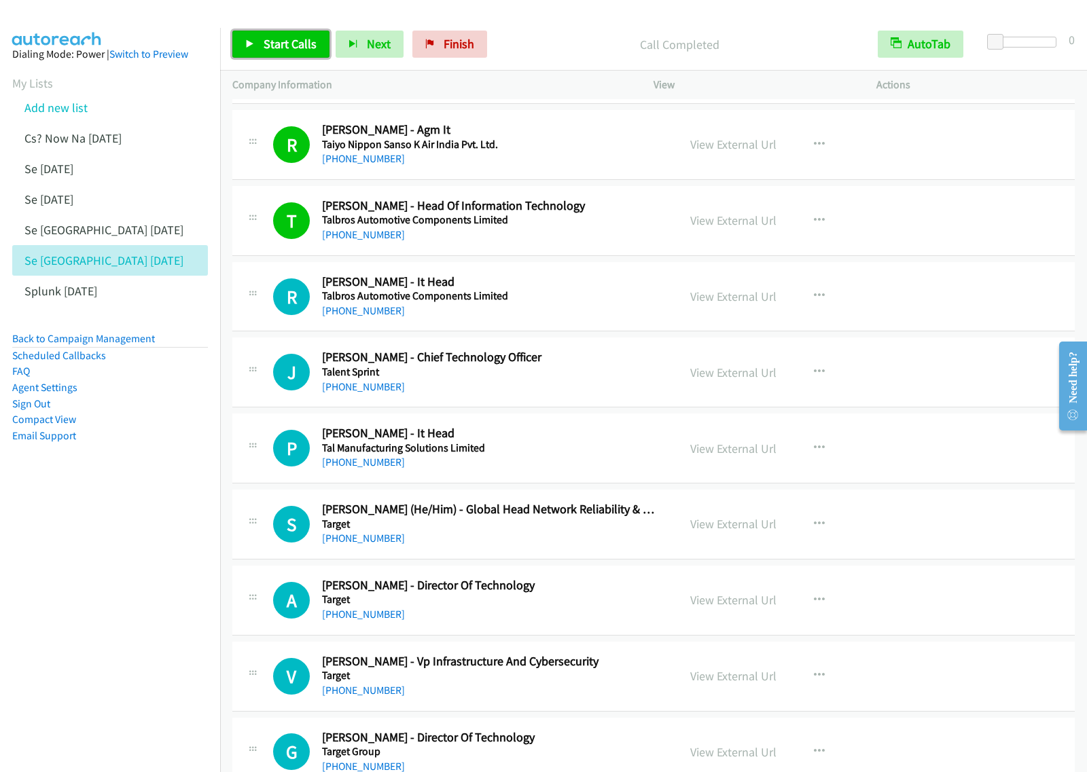
click at [294, 46] on span "Start Calls" at bounding box center [290, 44] width 53 height 16
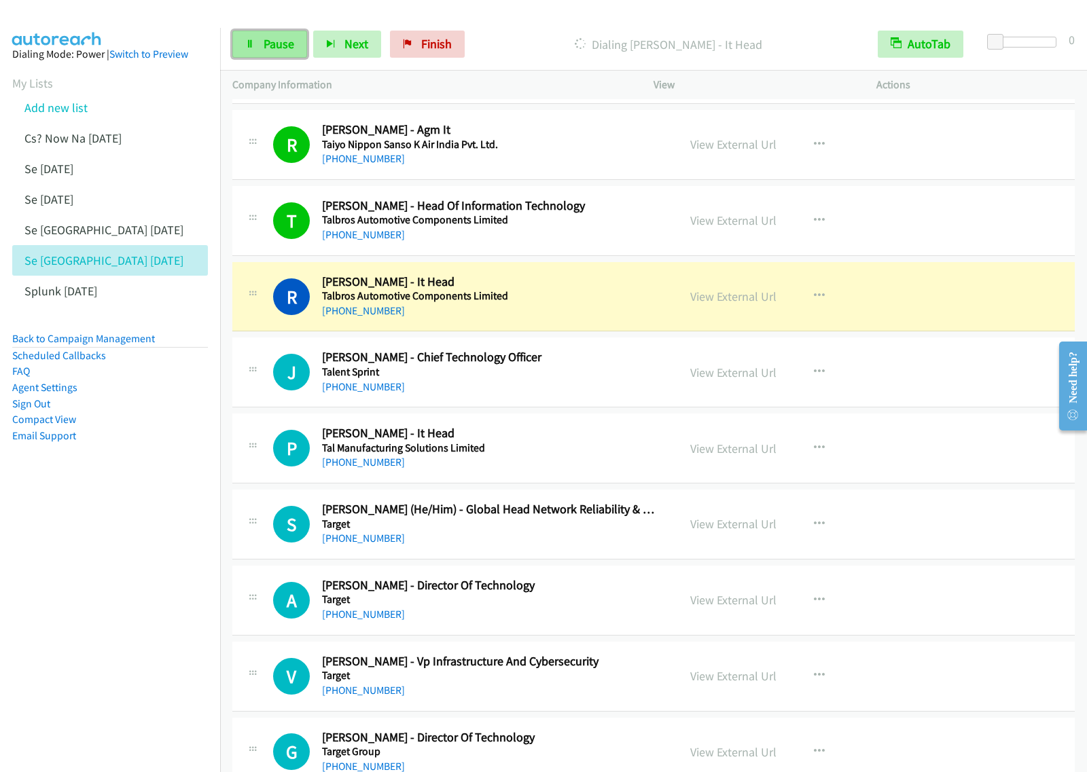
click at [253, 44] on icon at bounding box center [250, 45] width 10 height 10
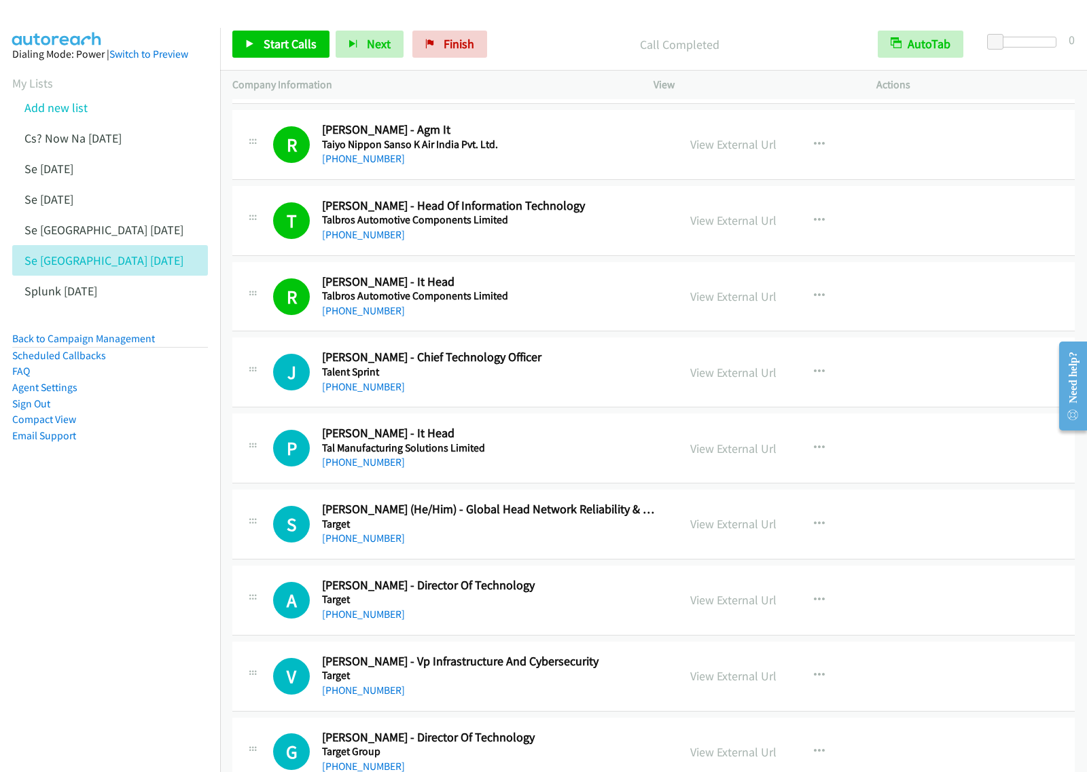
click at [144, 541] on nav "Dialing Mode: Power | Switch to Preview My Lists Add new list Cs? Now Na Aug27 …" at bounding box center [110, 414] width 221 height 772
click at [293, 41] on span "Start Calls" at bounding box center [290, 44] width 53 height 16
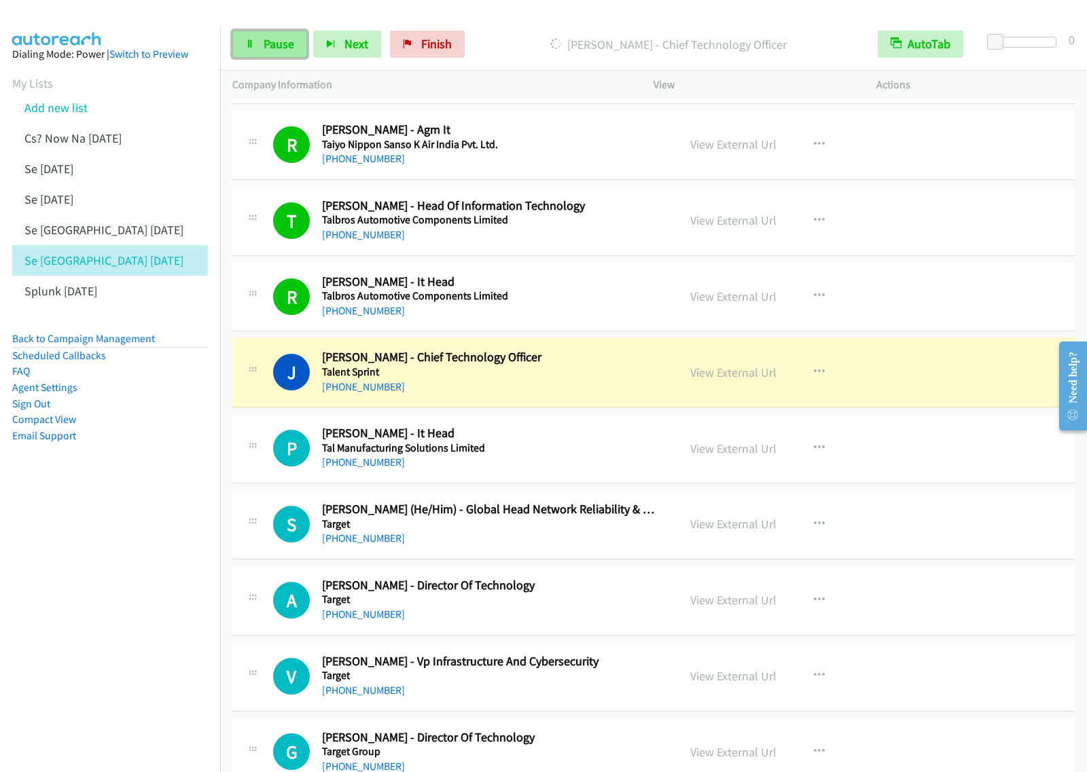
click at [268, 44] on span "Pause" at bounding box center [279, 44] width 31 height 16
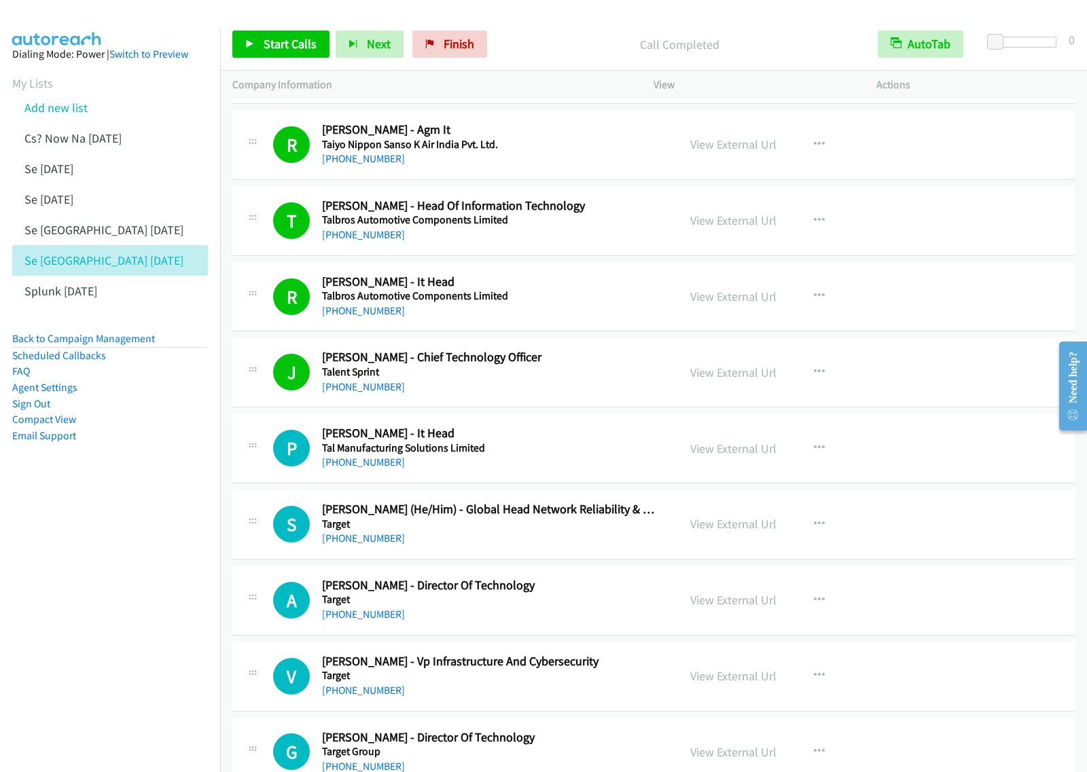
scroll to position [4331, 0]
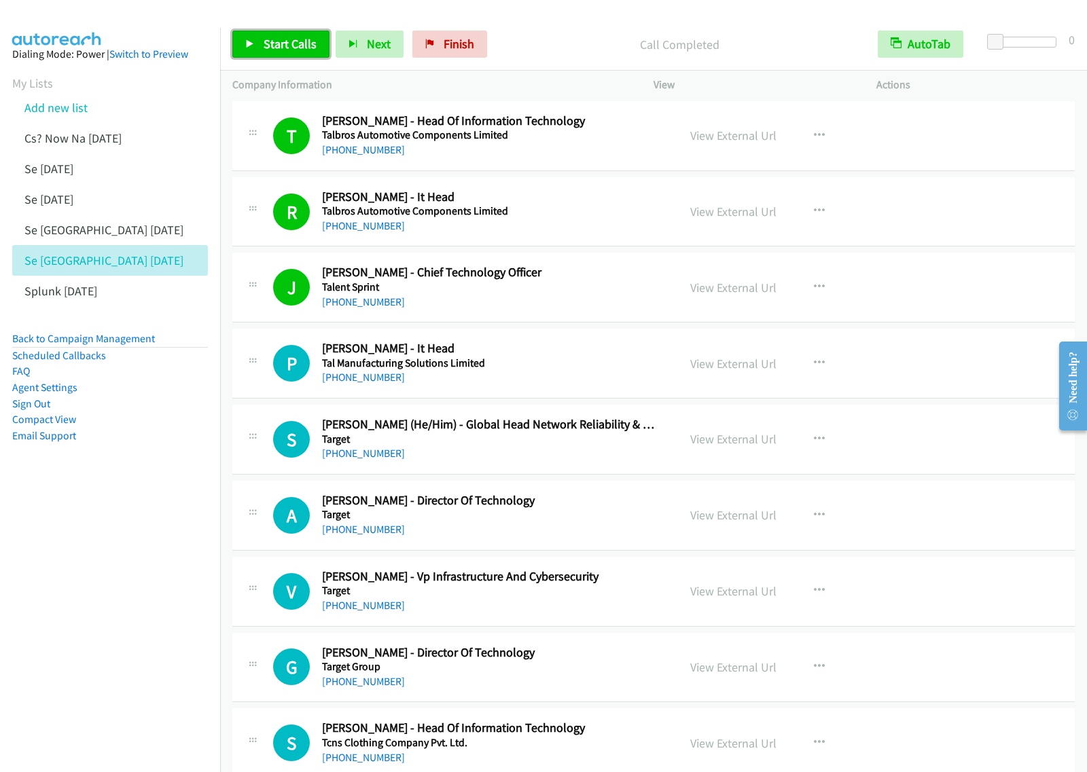
click at [300, 39] on span "Start Calls" at bounding box center [290, 44] width 53 height 16
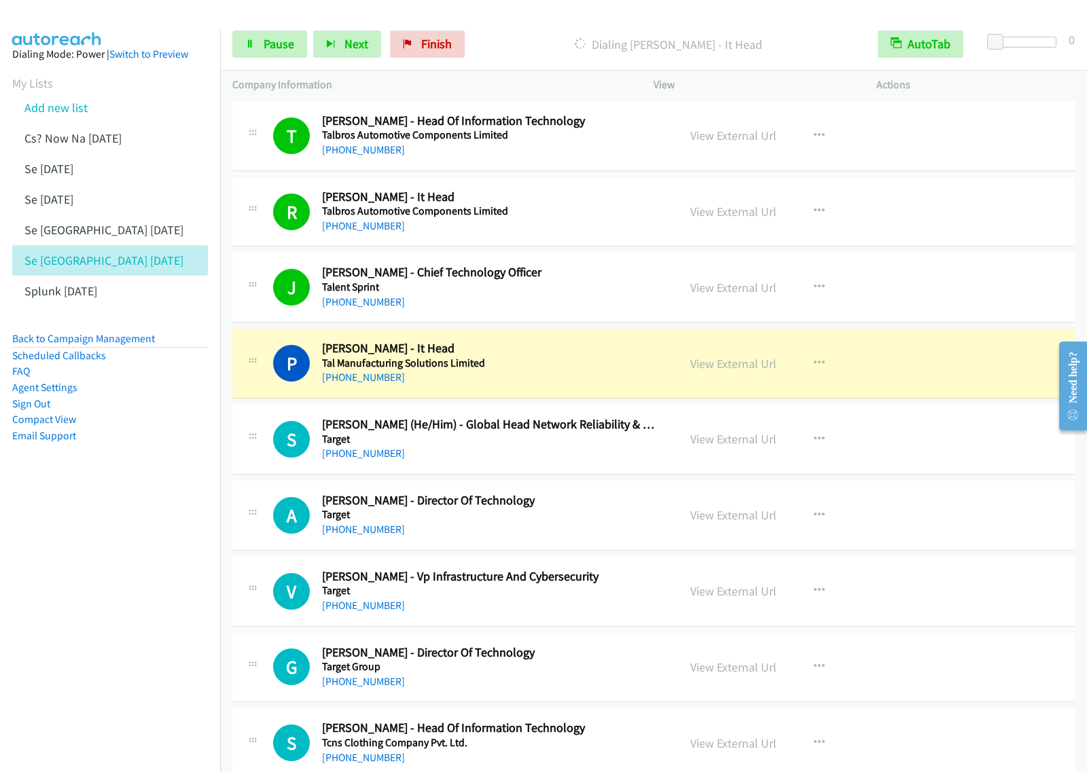
click at [147, 630] on nav "Dialing Mode: Power | Switch to Preview My Lists Add new list Cs? Now Na Aug27 …" at bounding box center [110, 414] width 221 height 772
click at [290, 53] on link "Pause" at bounding box center [269, 44] width 75 height 27
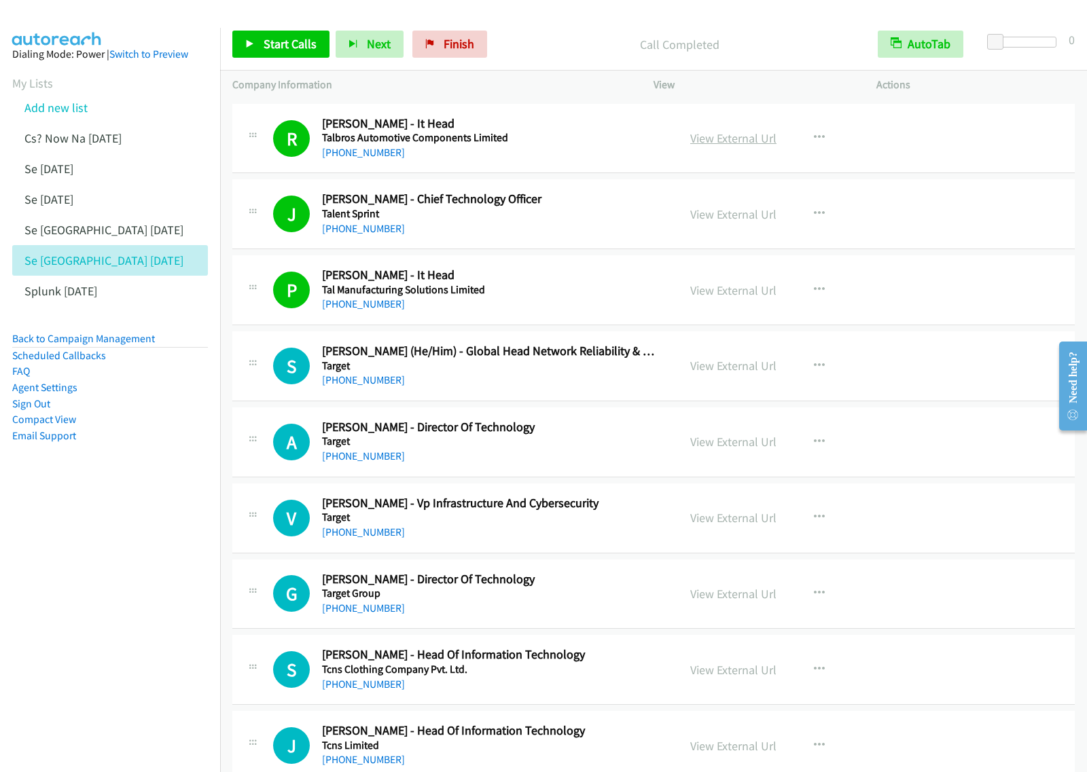
scroll to position [4501, 0]
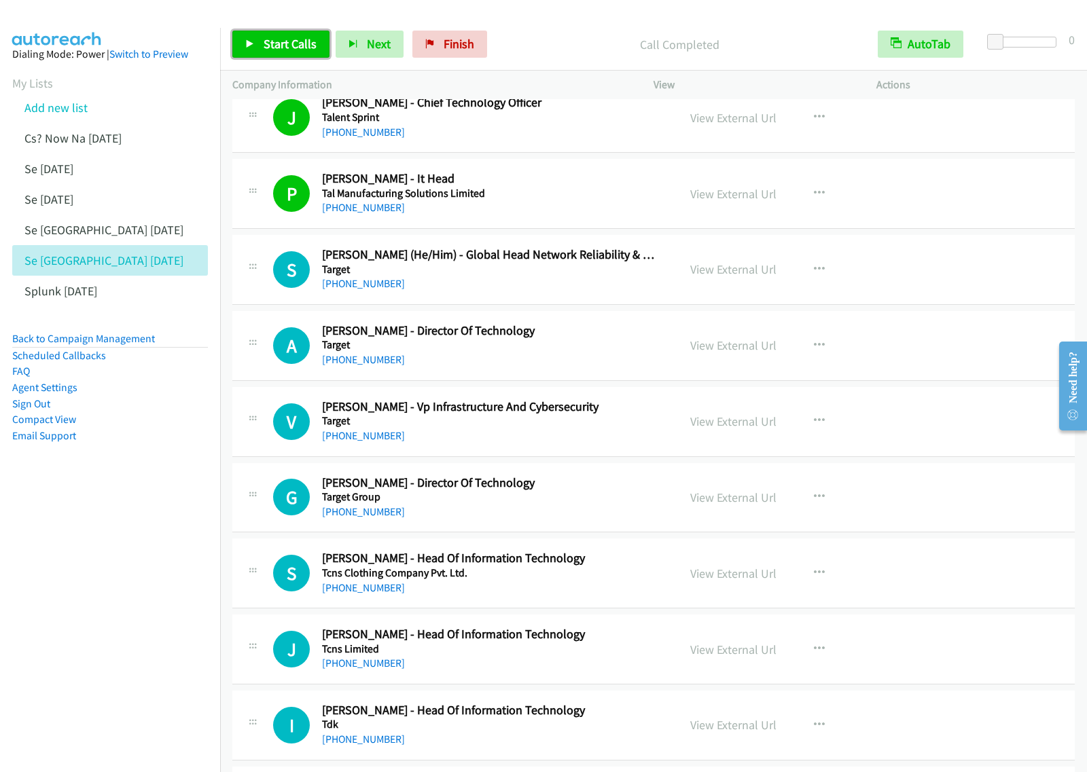
click at [291, 55] on link "Start Calls" at bounding box center [280, 44] width 97 height 27
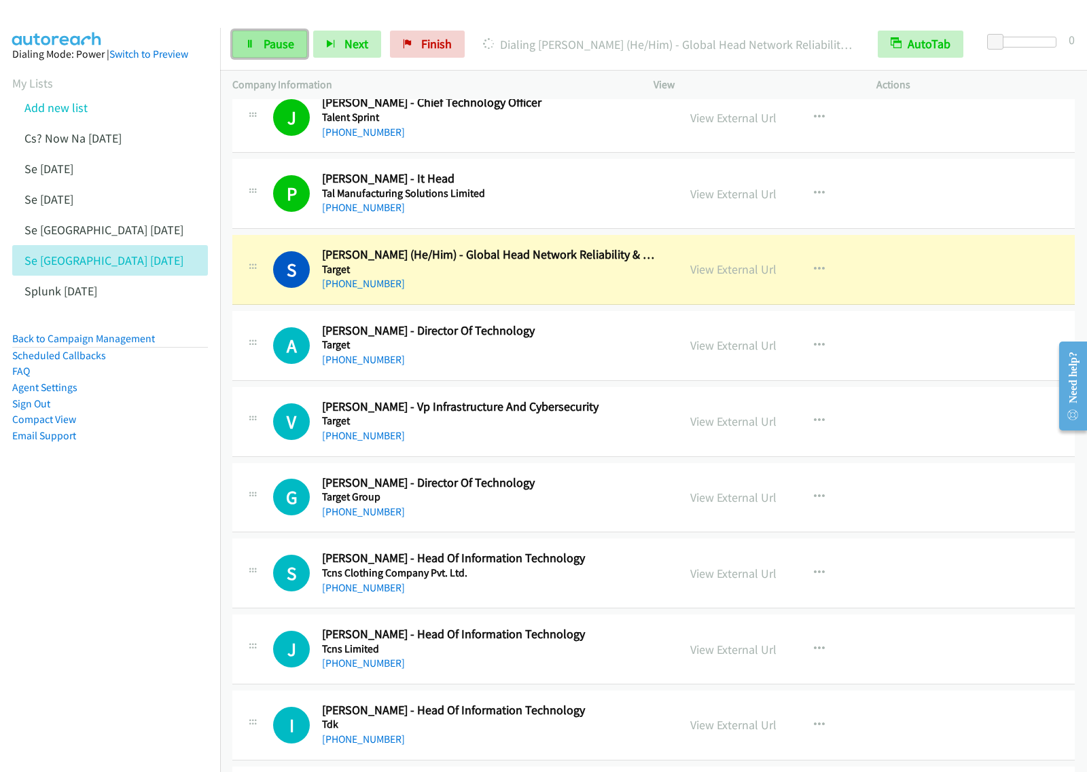
click at [287, 39] on span "Pause" at bounding box center [279, 44] width 31 height 16
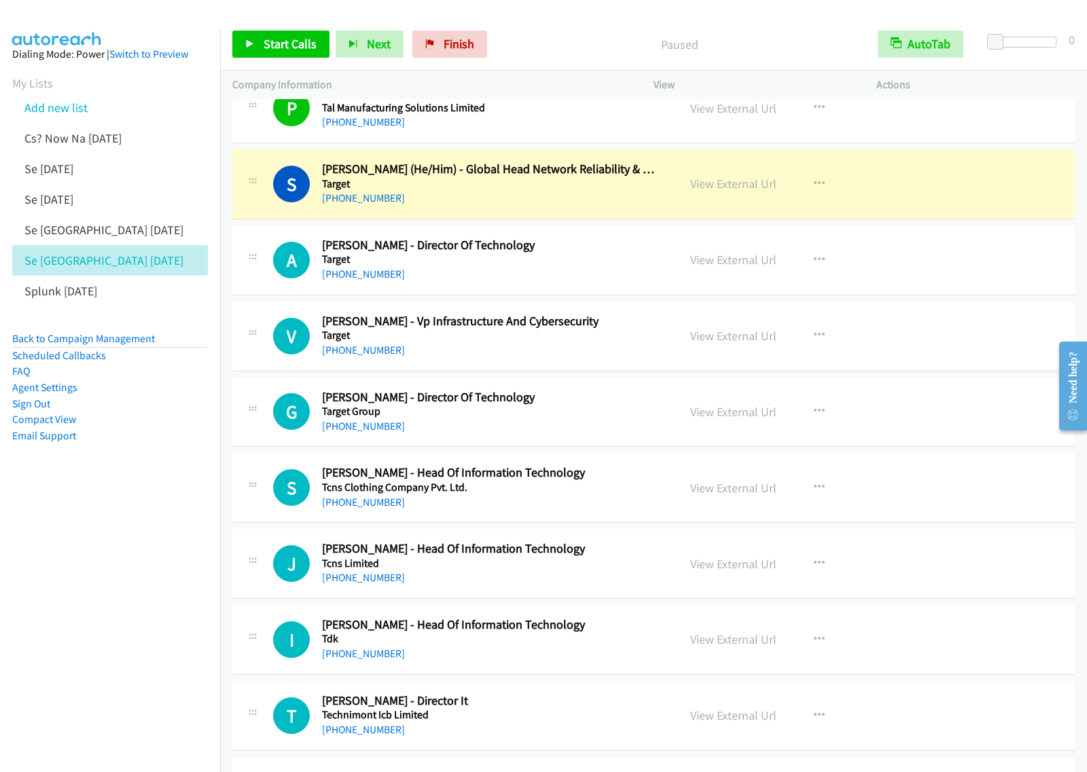
scroll to position [4586, 0]
click at [161, 525] on nav "Dialing Mode: Power | Switch to Preview My Lists Add new list Cs? Now Na Aug27 …" at bounding box center [110, 414] width 221 height 772
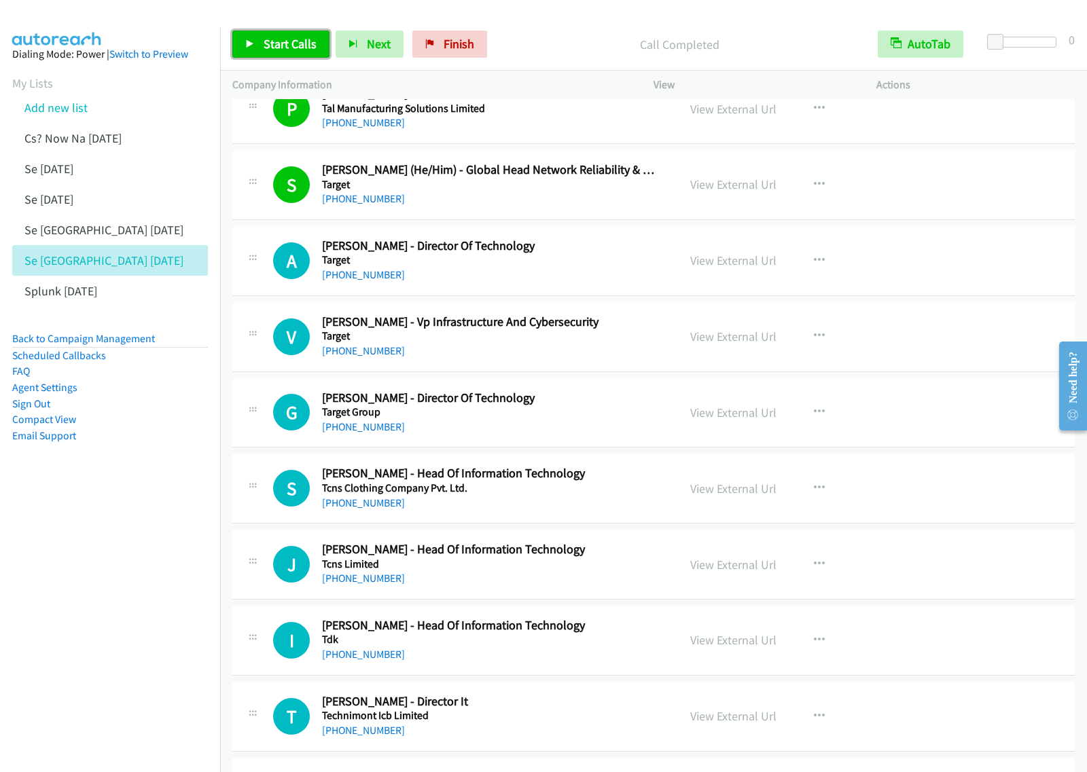
click at [301, 52] on link "Start Calls" at bounding box center [280, 44] width 97 height 27
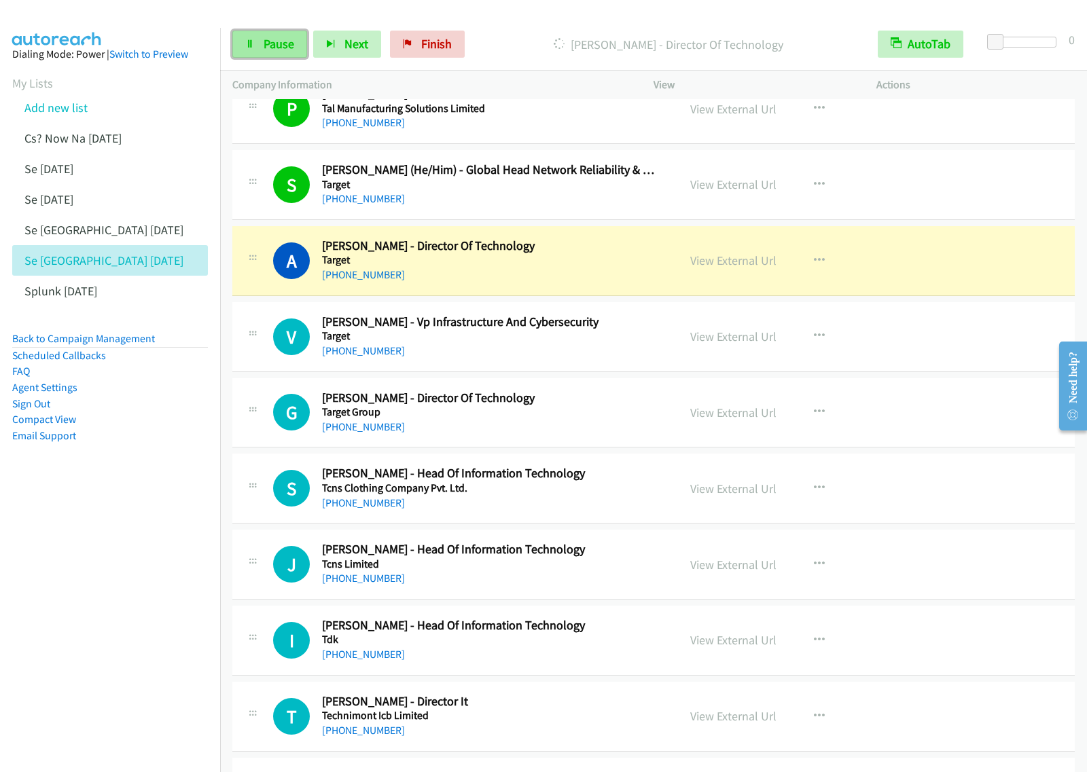
click at [281, 52] on span "Pause" at bounding box center [279, 44] width 31 height 16
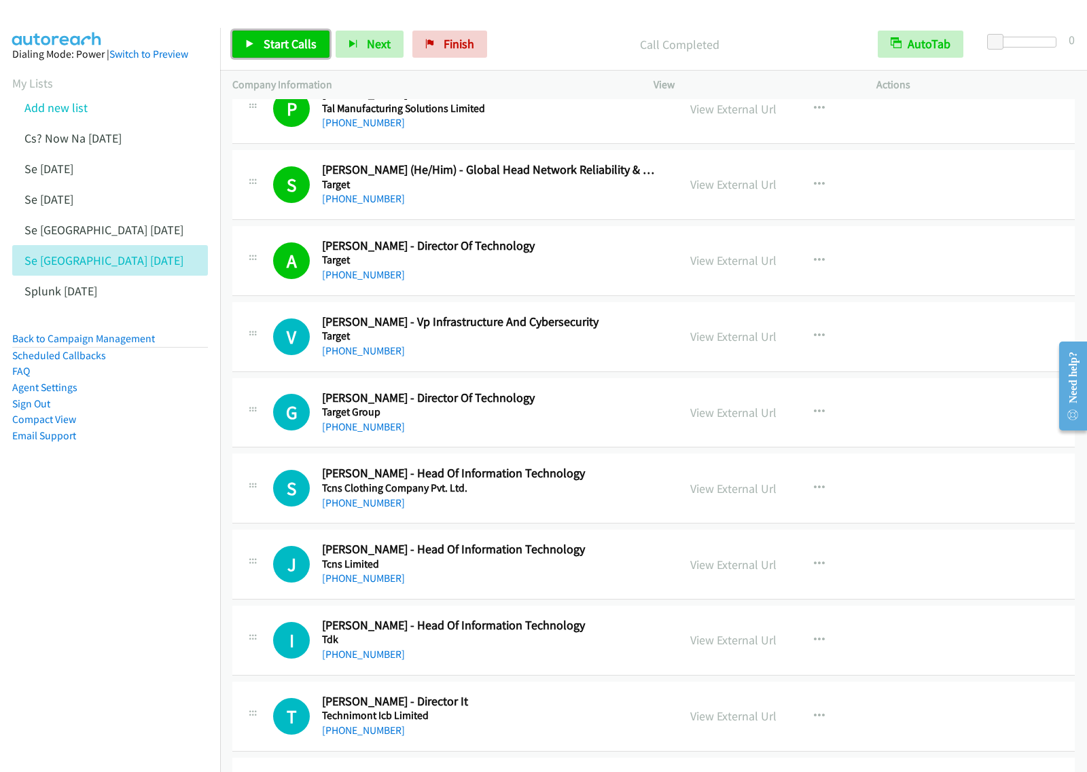
click at [301, 37] on span "Start Calls" at bounding box center [290, 44] width 53 height 16
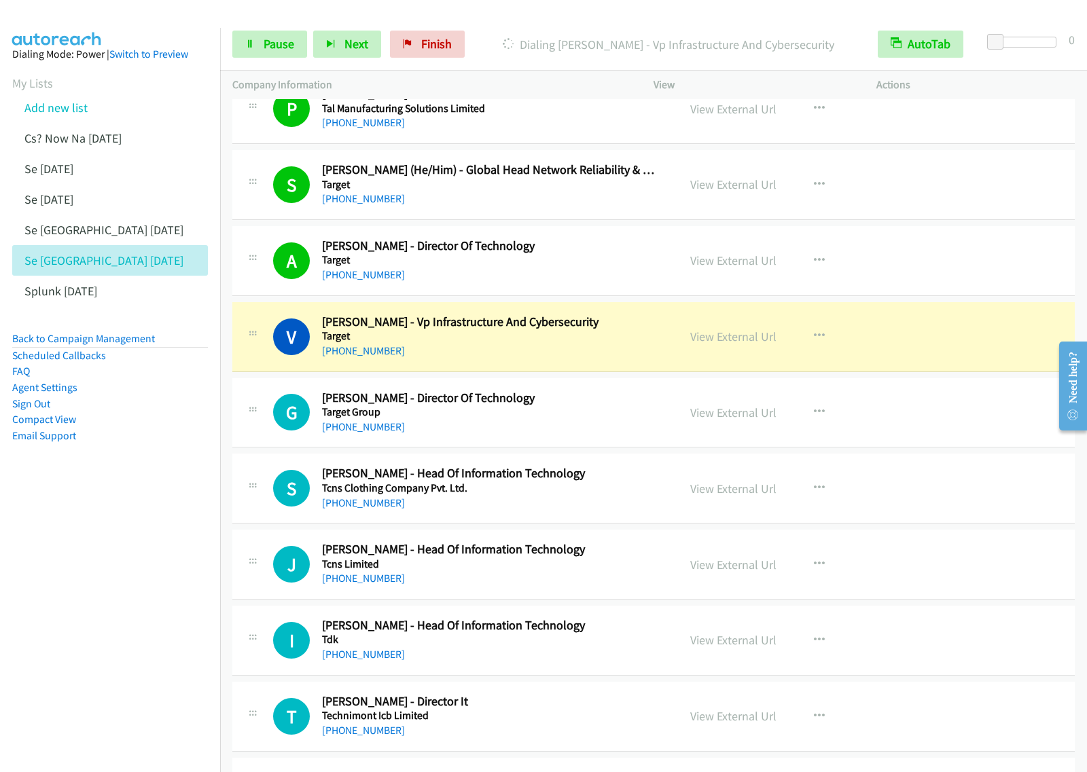
drag, startPoint x: 95, startPoint y: 656, endPoint x: 412, endPoint y: 542, distance: 336.3
click at [104, 651] on nav "Dialing Mode: Power | Switch to Preview My Lists Add new list Cs? Now Na Aug27 …" at bounding box center [110, 414] width 221 height 772
click at [276, 46] on span "Pause" at bounding box center [279, 44] width 31 height 16
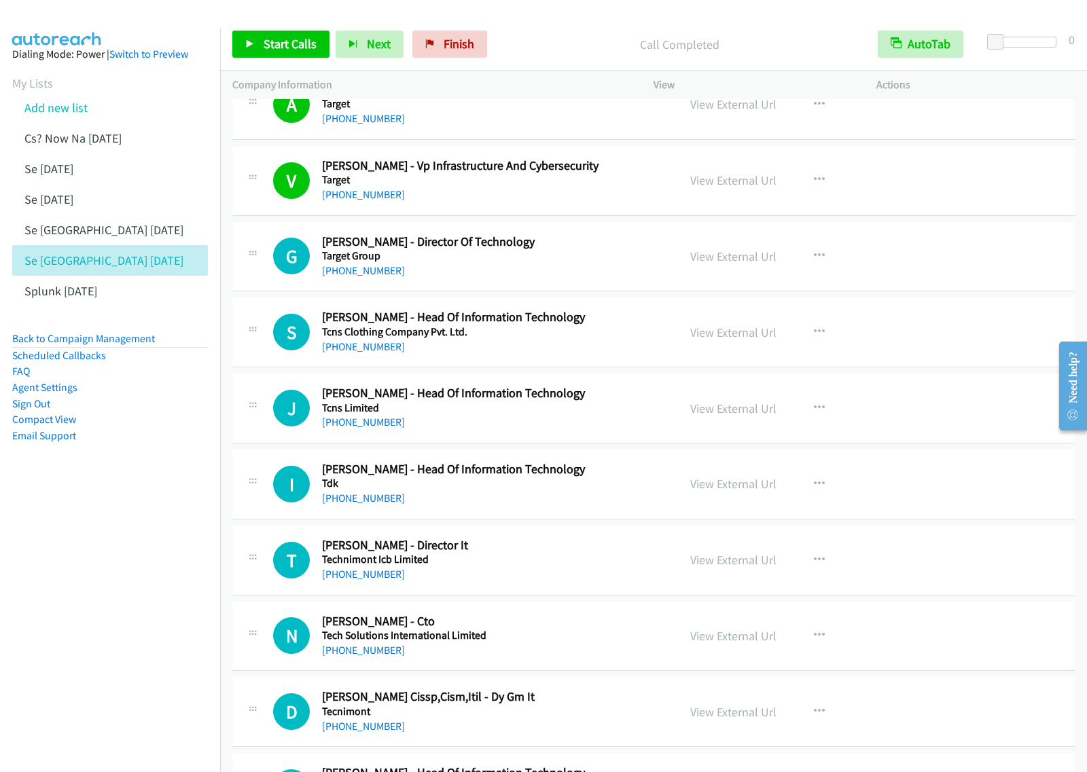
scroll to position [4755, 0]
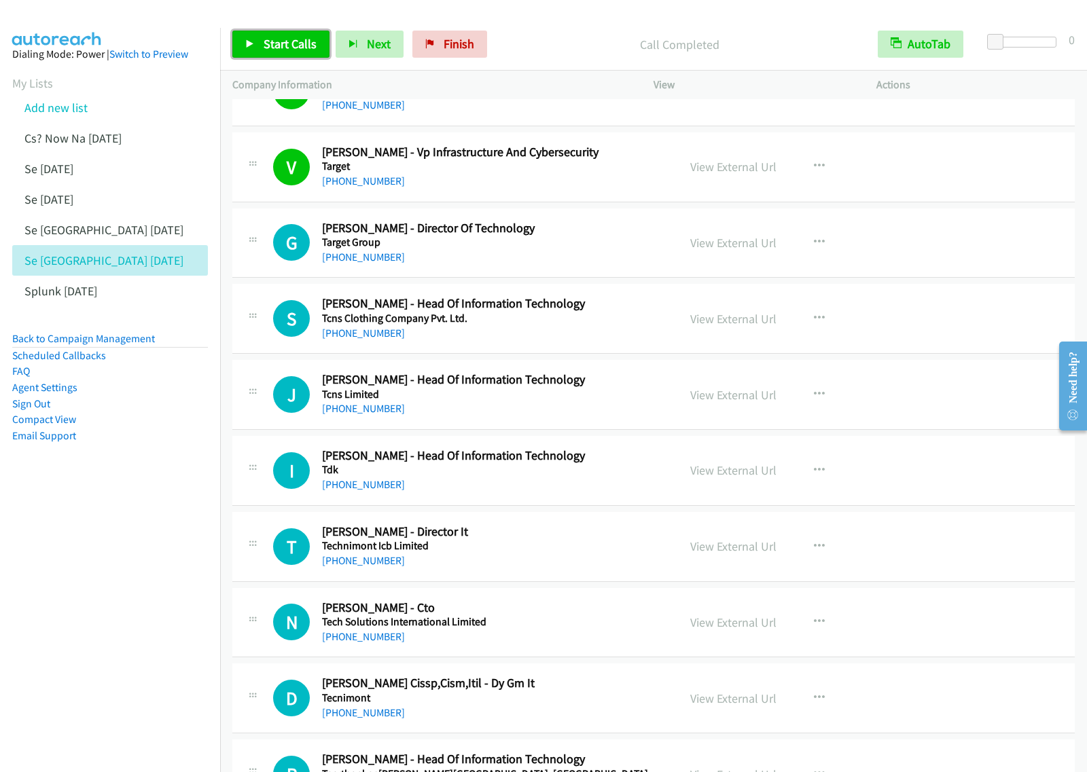
click at [294, 39] on span "Start Calls" at bounding box center [290, 44] width 53 height 16
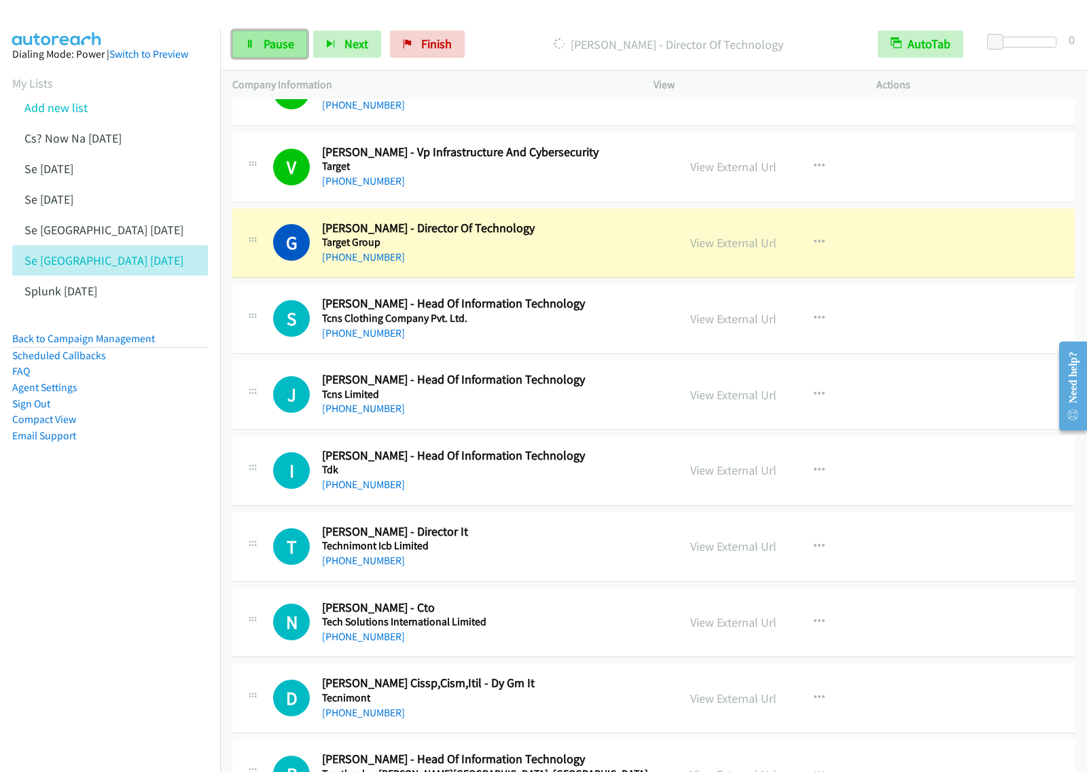
click at [289, 46] on span "Pause" at bounding box center [279, 44] width 31 height 16
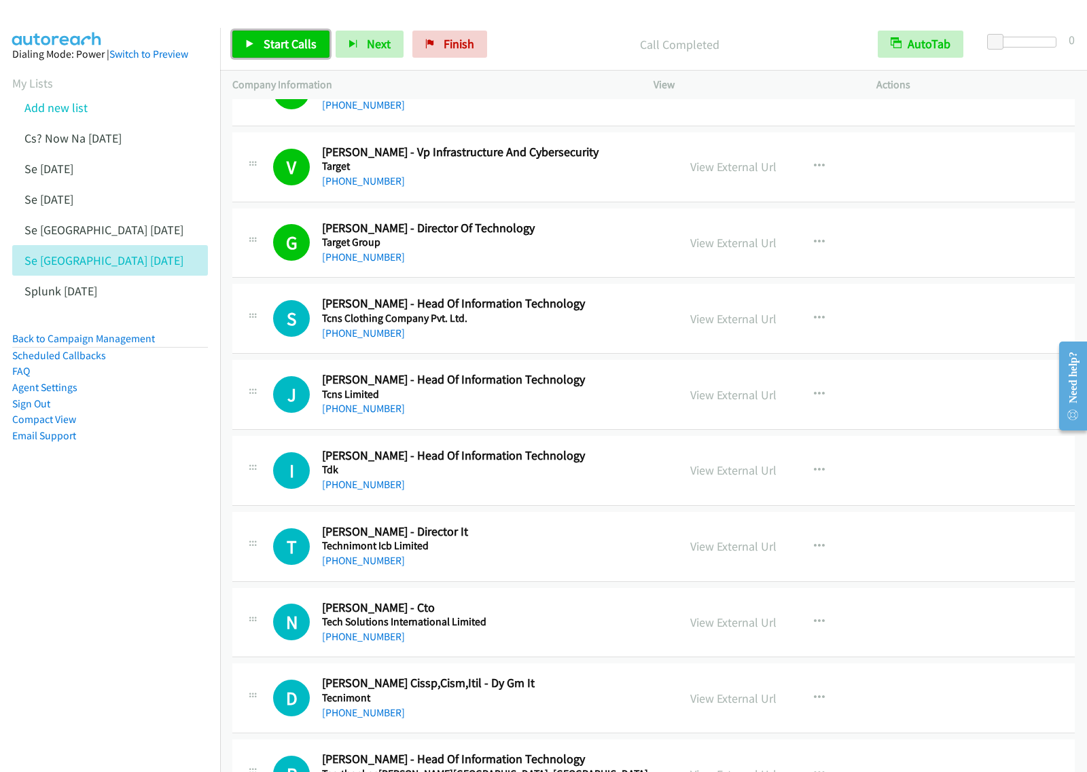
click at [314, 46] on span "Start Calls" at bounding box center [290, 44] width 53 height 16
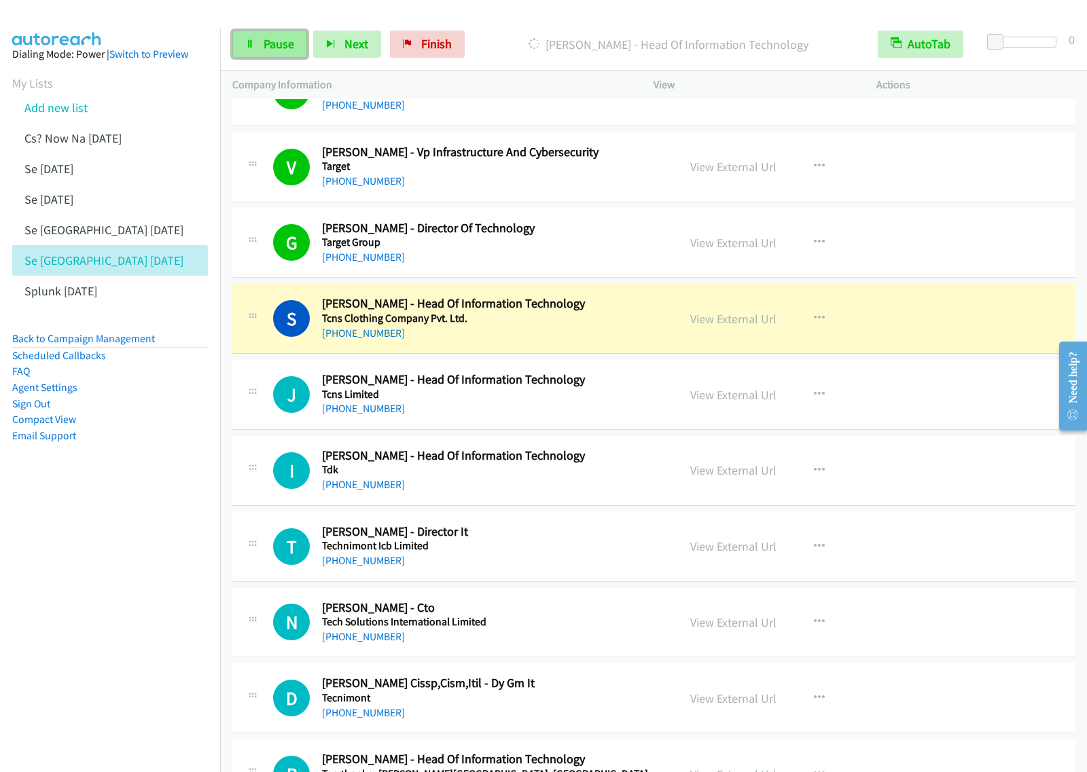
click at [272, 49] on span "Pause" at bounding box center [279, 44] width 31 height 16
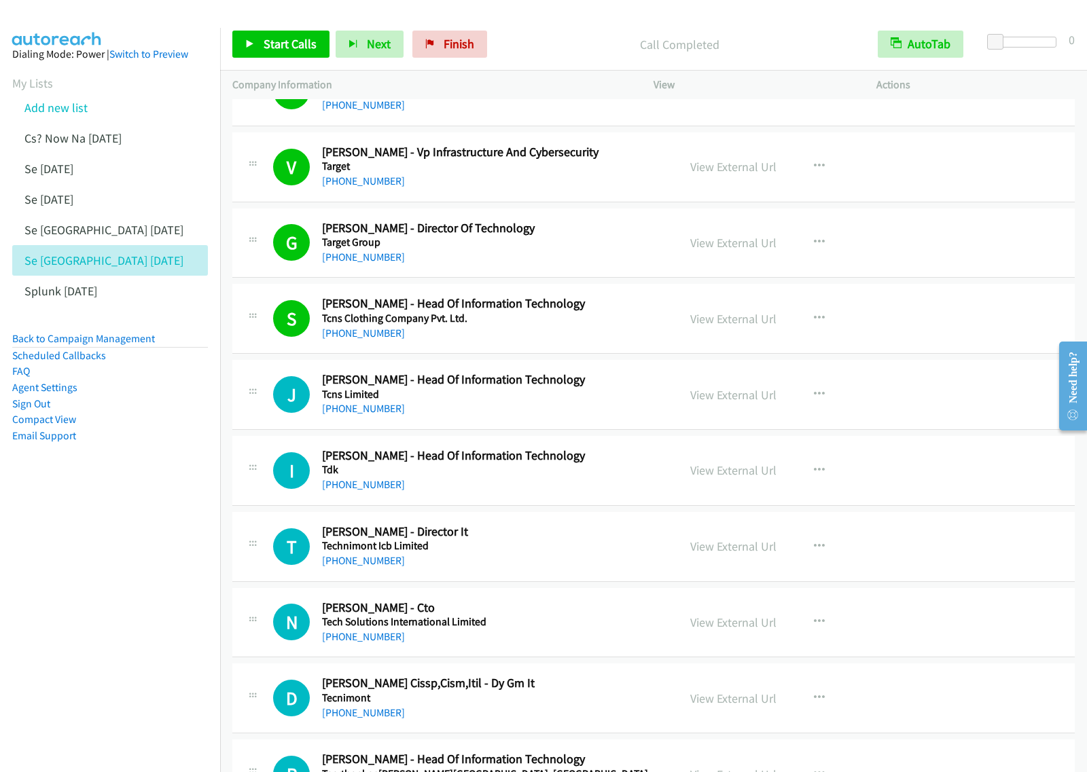
scroll to position [4840, 0]
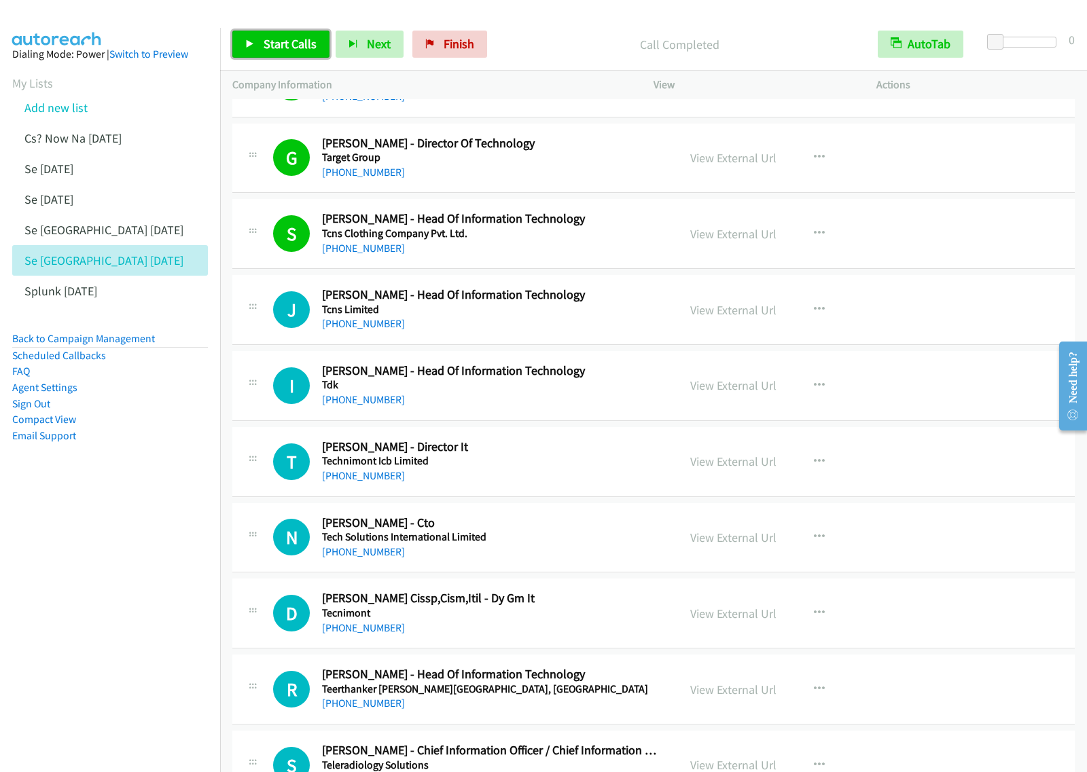
click at [265, 53] on link "Start Calls" at bounding box center [280, 44] width 97 height 27
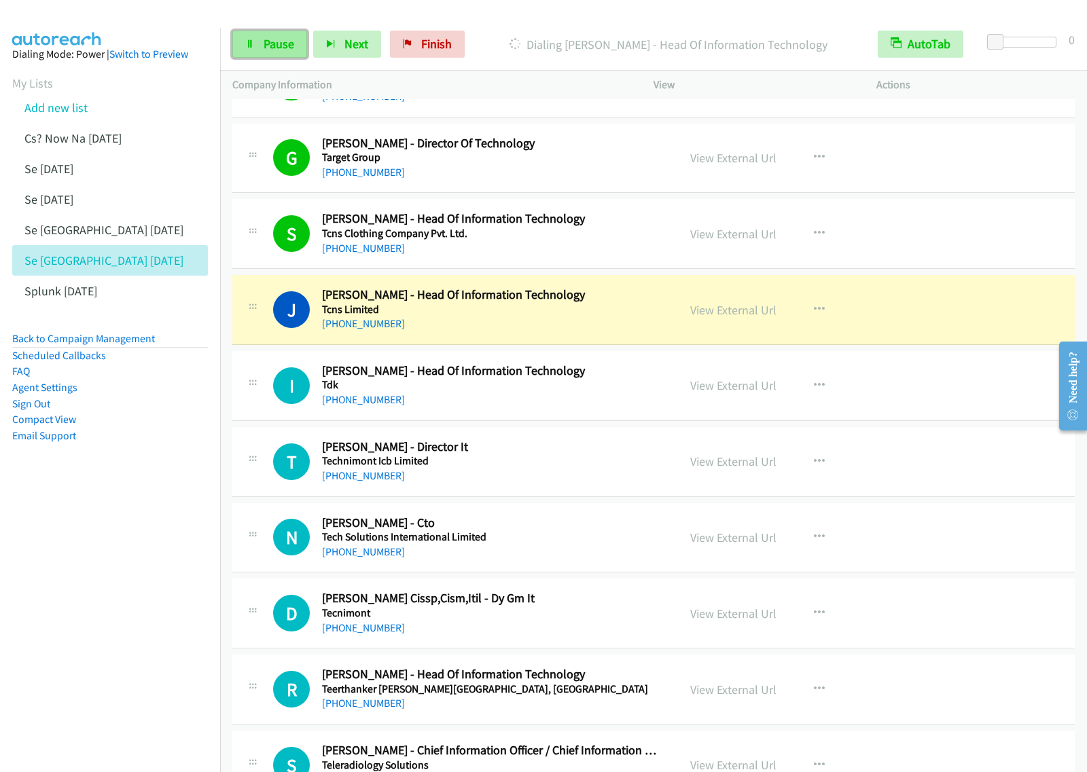
click at [245, 46] on icon at bounding box center [250, 45] width 10 height 10
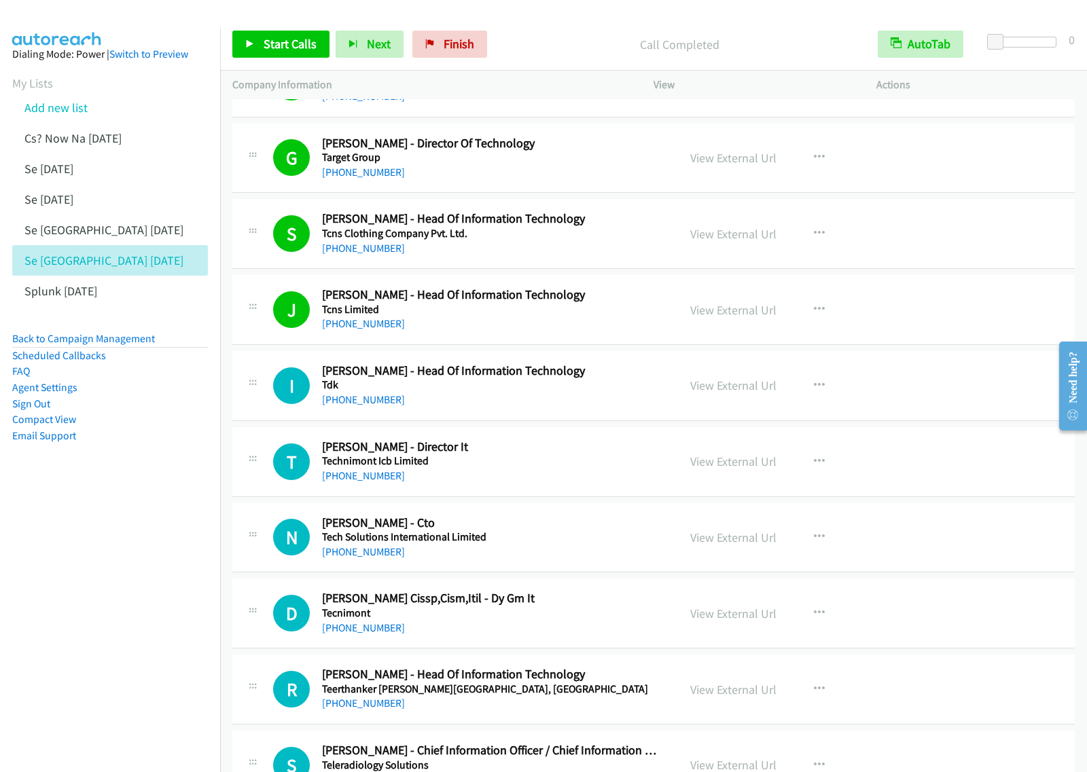
scroll to position [4925, 0]
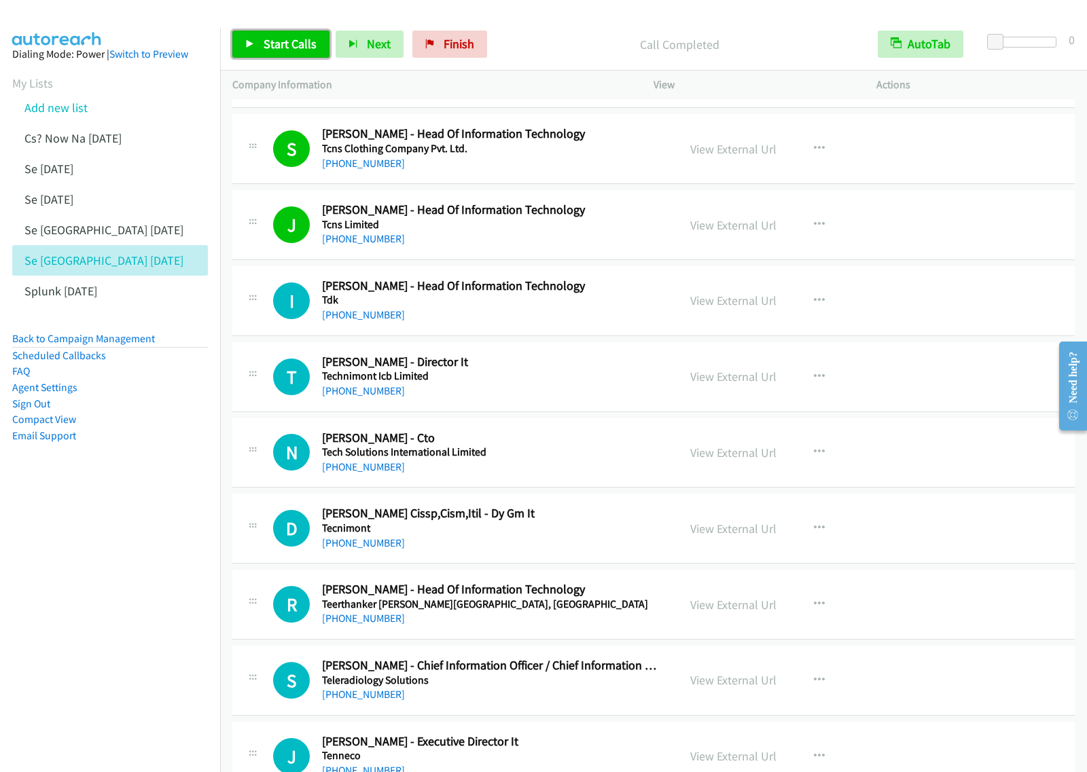
click at [275, 52] on span "Start Calls" at bounding box center [290, 44] width 53 height 16
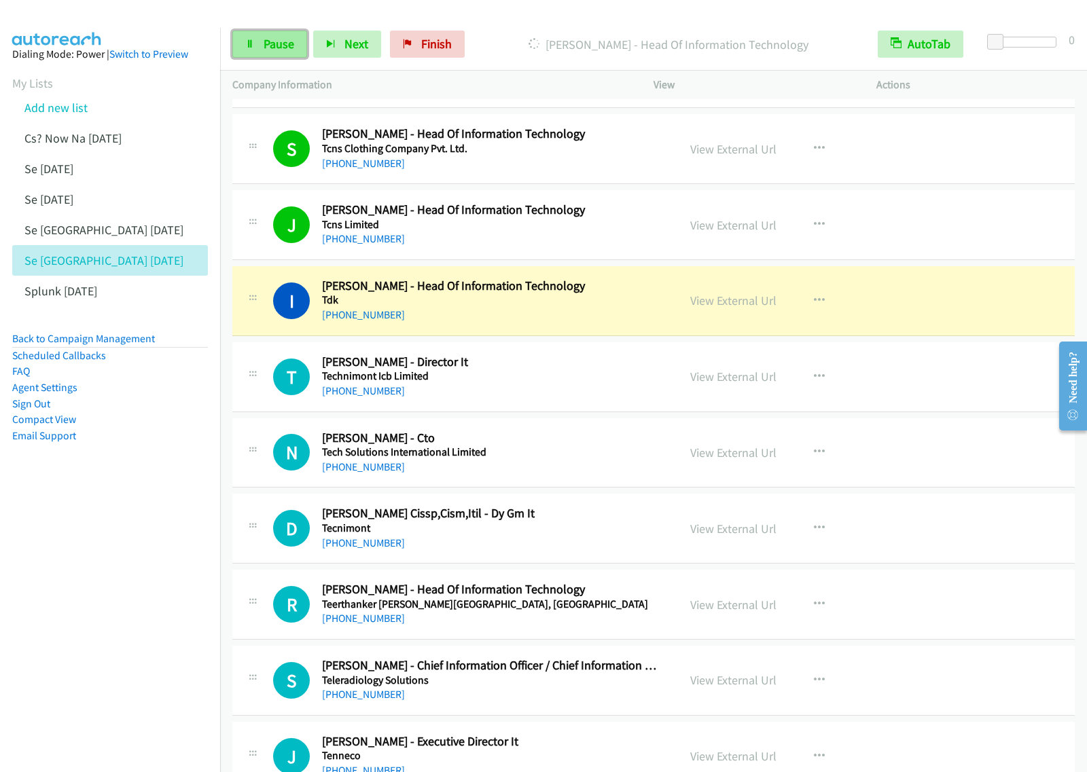
click at [289, 34] on link "Pause" at bounding box center [269, 44] width 75 height 27
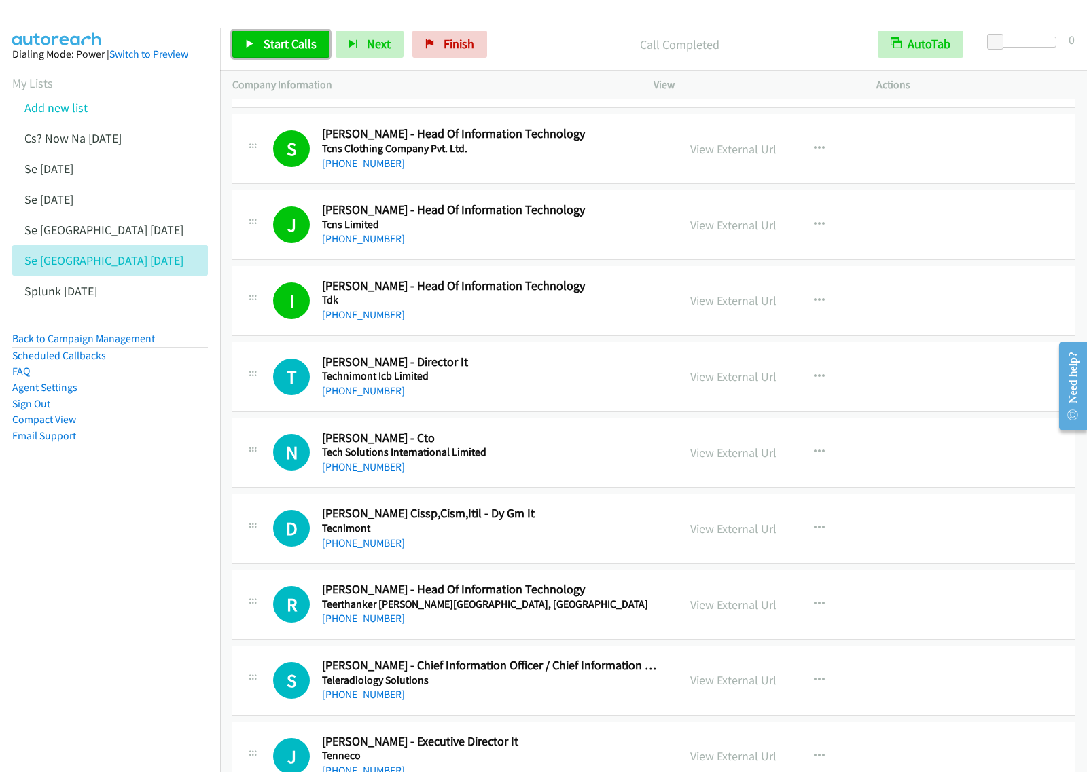
click at [276, 46] on span "Start Calls" at bounding box center [290, 44] width 53 height 16
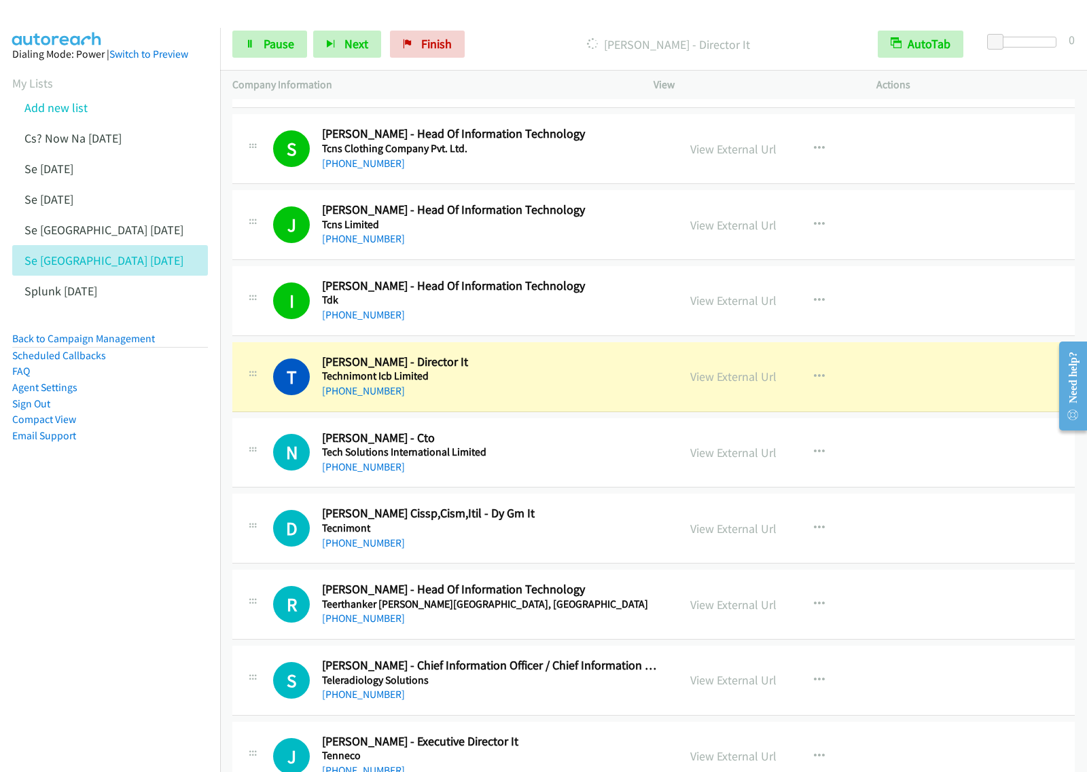
scroll to position [5010, 0]
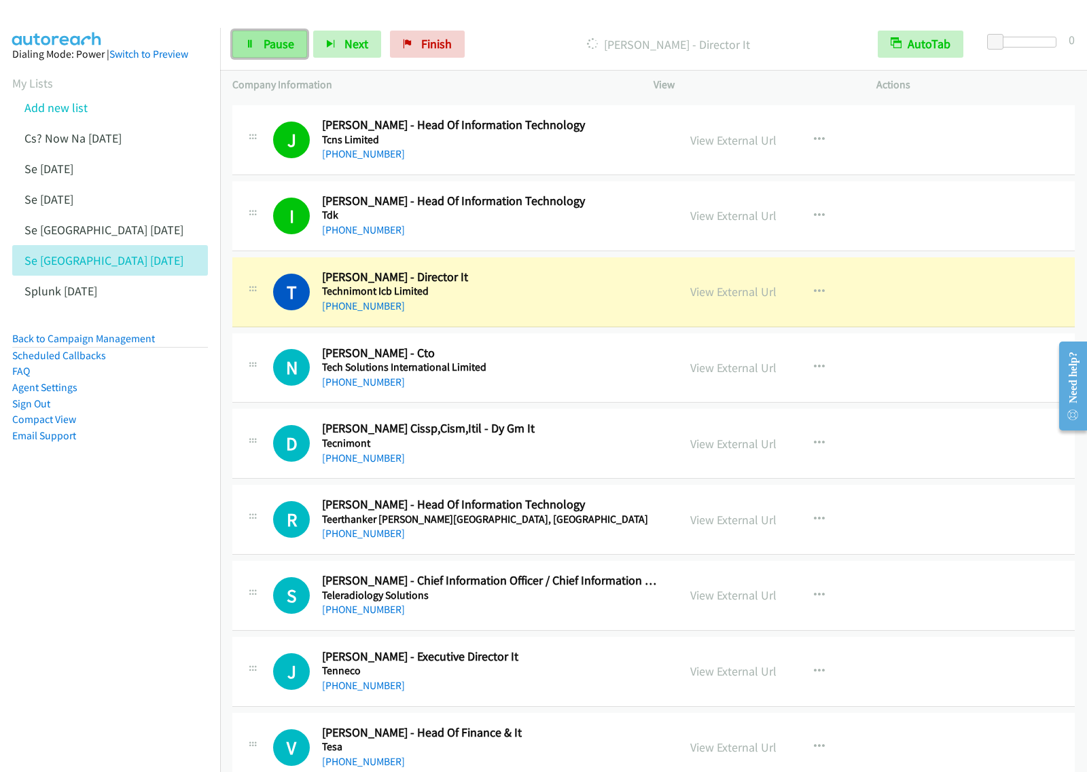
click at [265, 33] on link "Pause" at bounding box center [269, 44] width 75 height 27
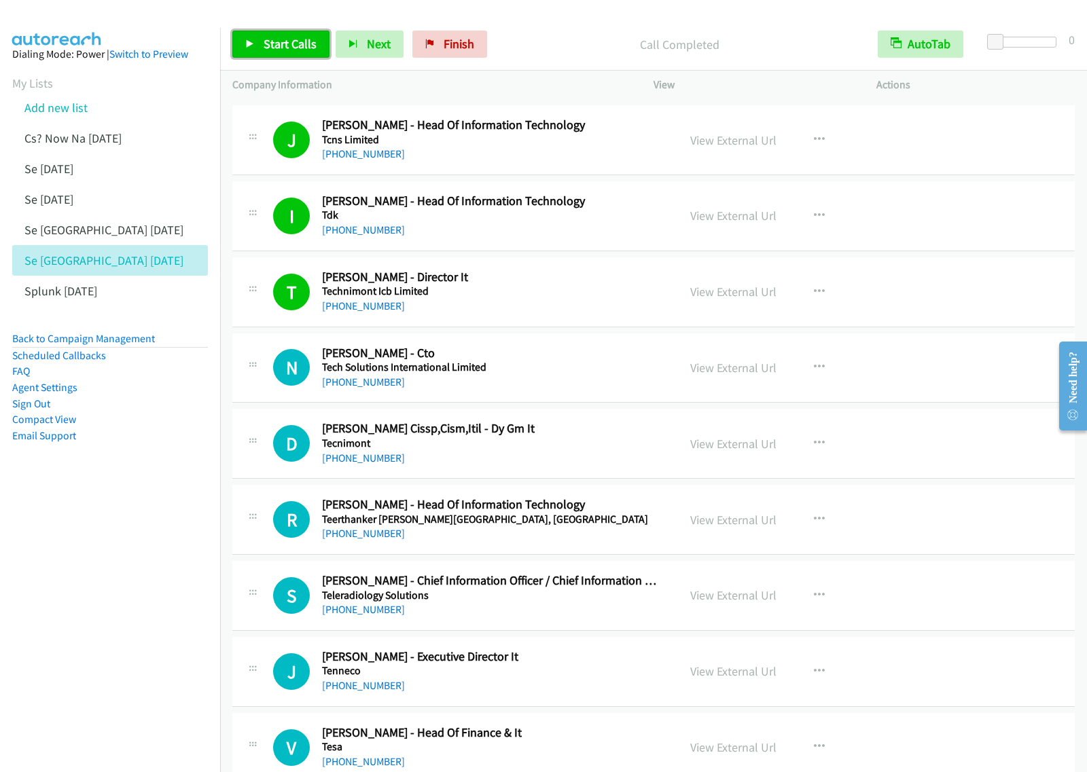
click at [290, 43] on span "Start Calls" at bounding box center [290, 44] width 53 height 16
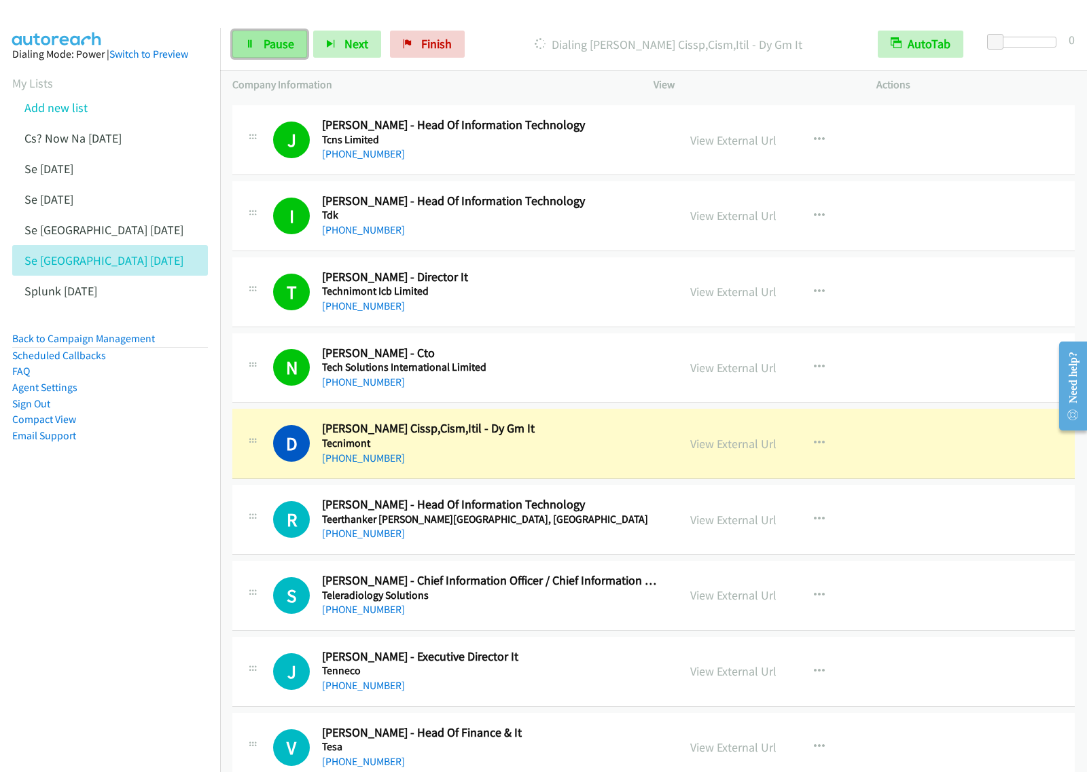
click at [289, 55] on link "Pause" at bounding box center [269, 44] width 75 height 27
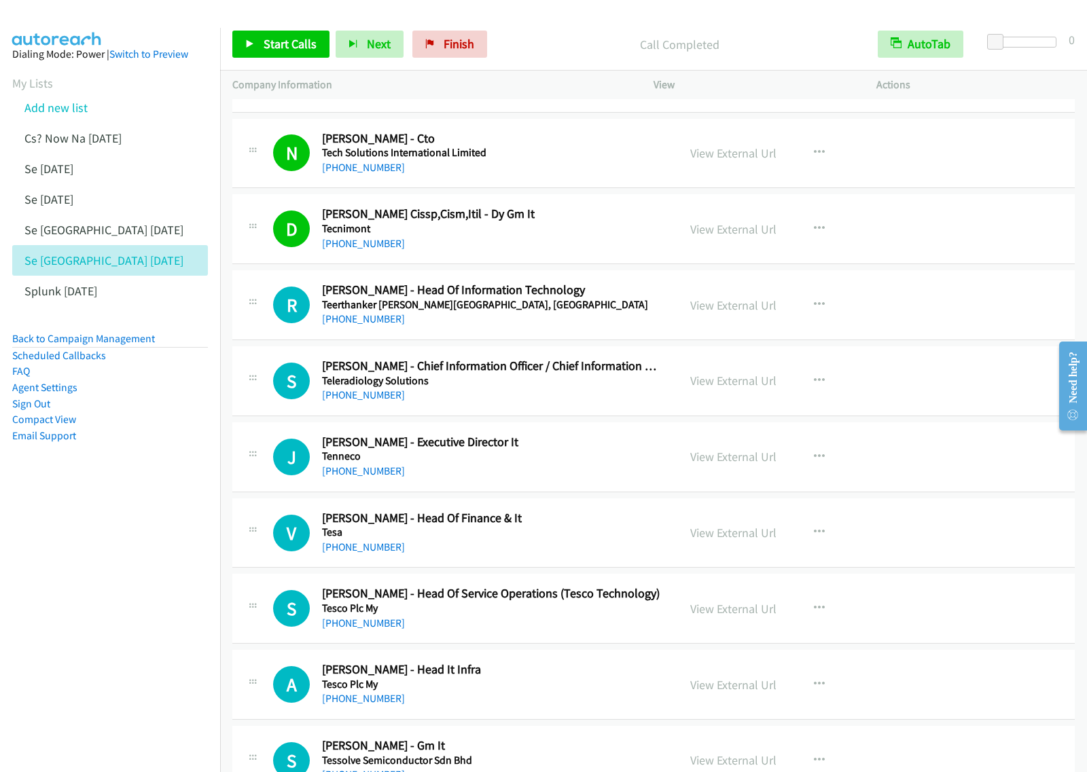
scroll to position [5265, 0]
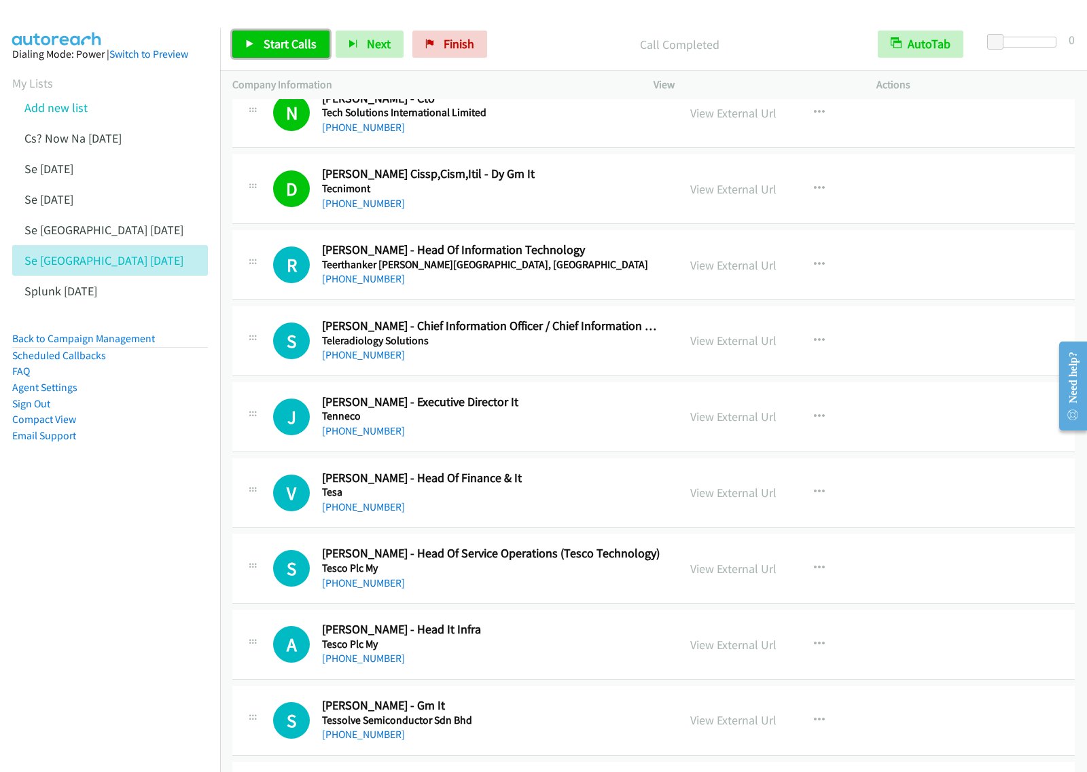
drag, startPoint x: 276, startPoint y: 42, endPoint x: 351, endPoint y: 72, distance: 80.5
click at [276, 42] on span "Start Calls" at bounding box center [290, 44] width 53 height 16
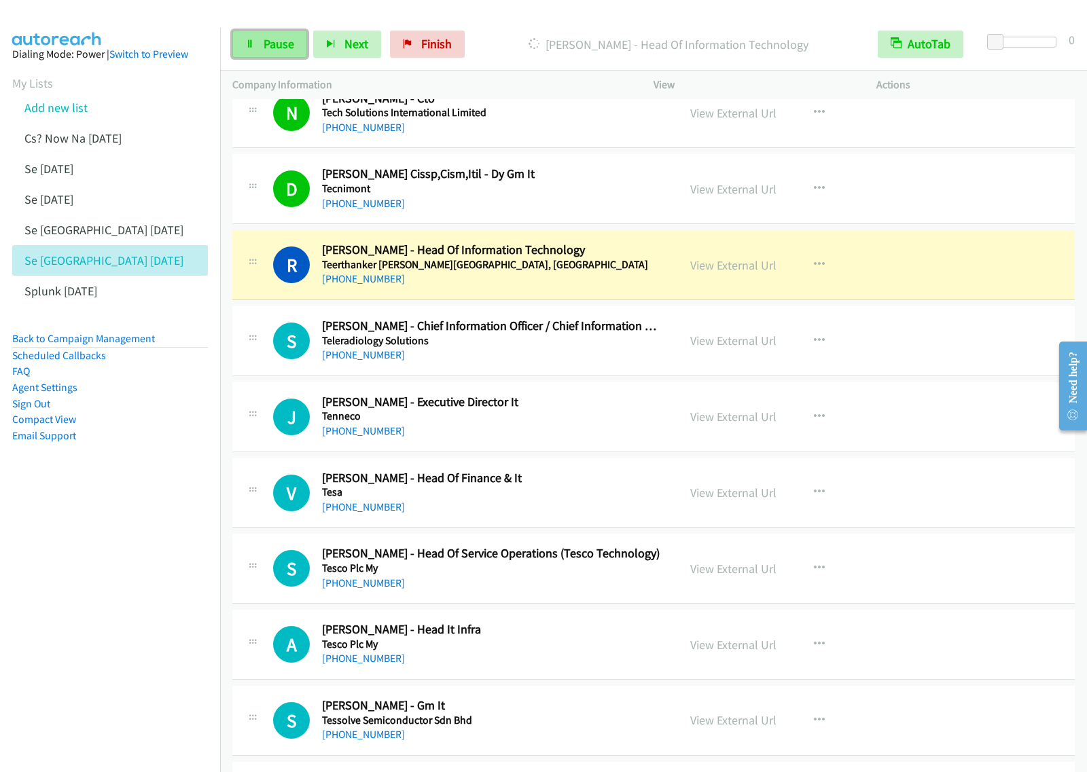
click at [283, 56] on link "Pause" at bounding box center [269, 44] width 75 height 27
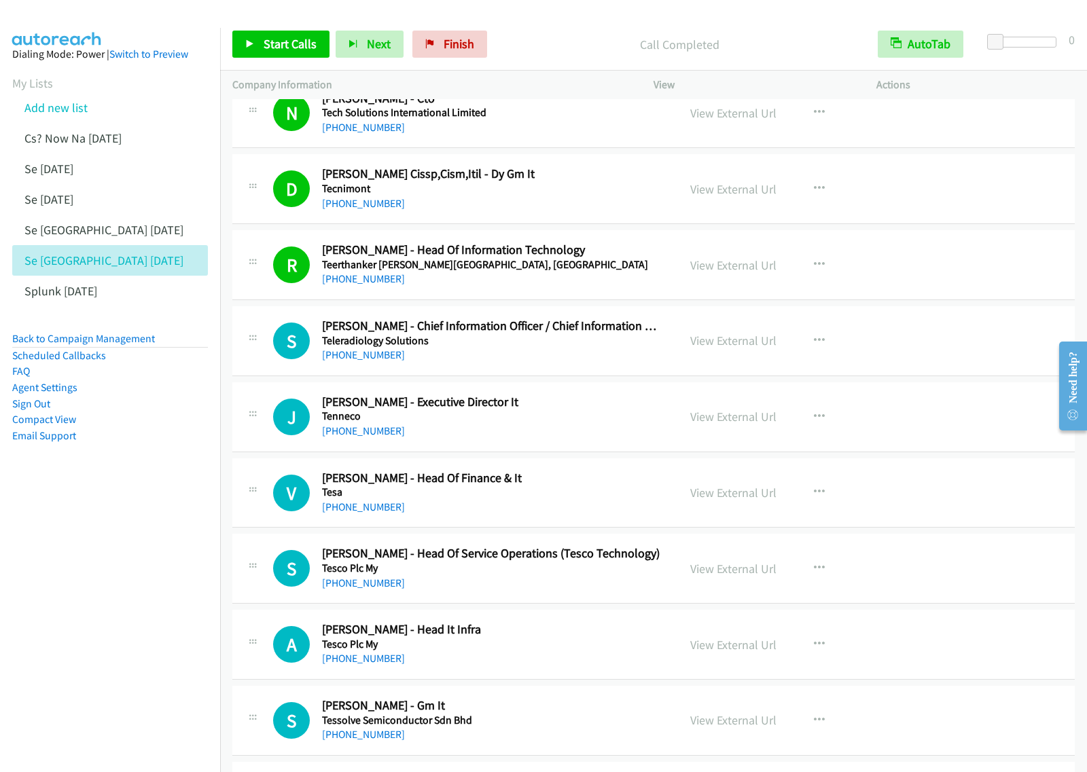
scroll to position [5350, 0]
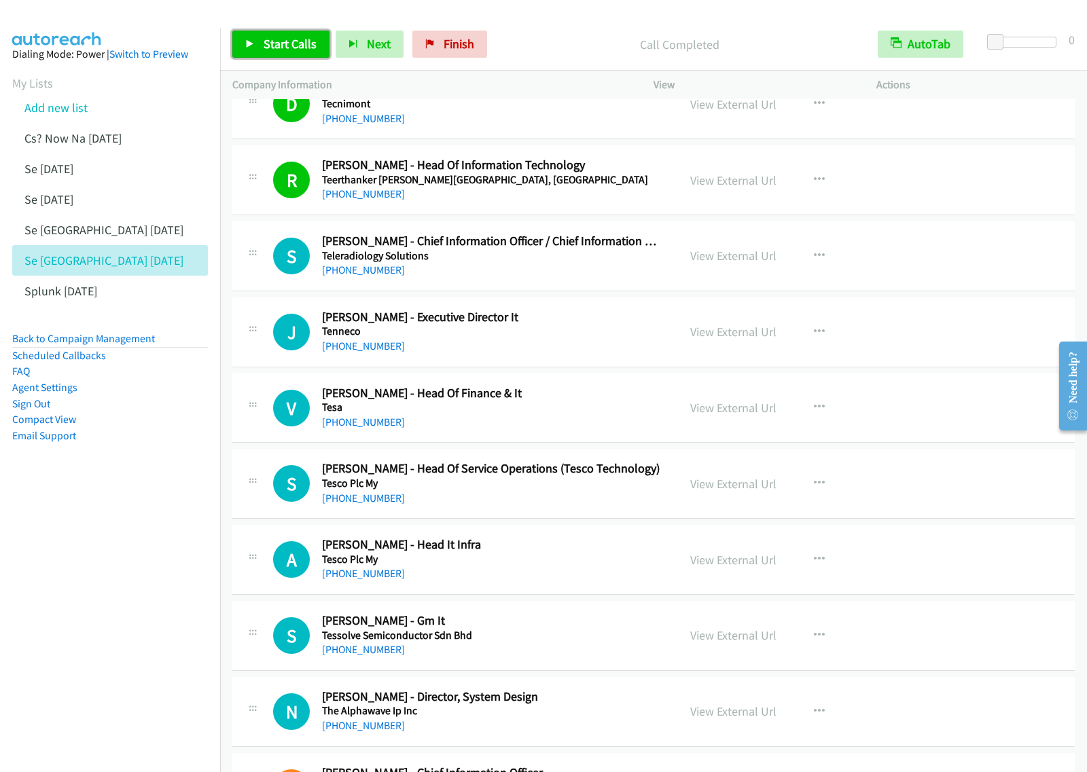
click at [284, 37] on span "Start Calls" at bounding box center [290, 44] width 53 height 16
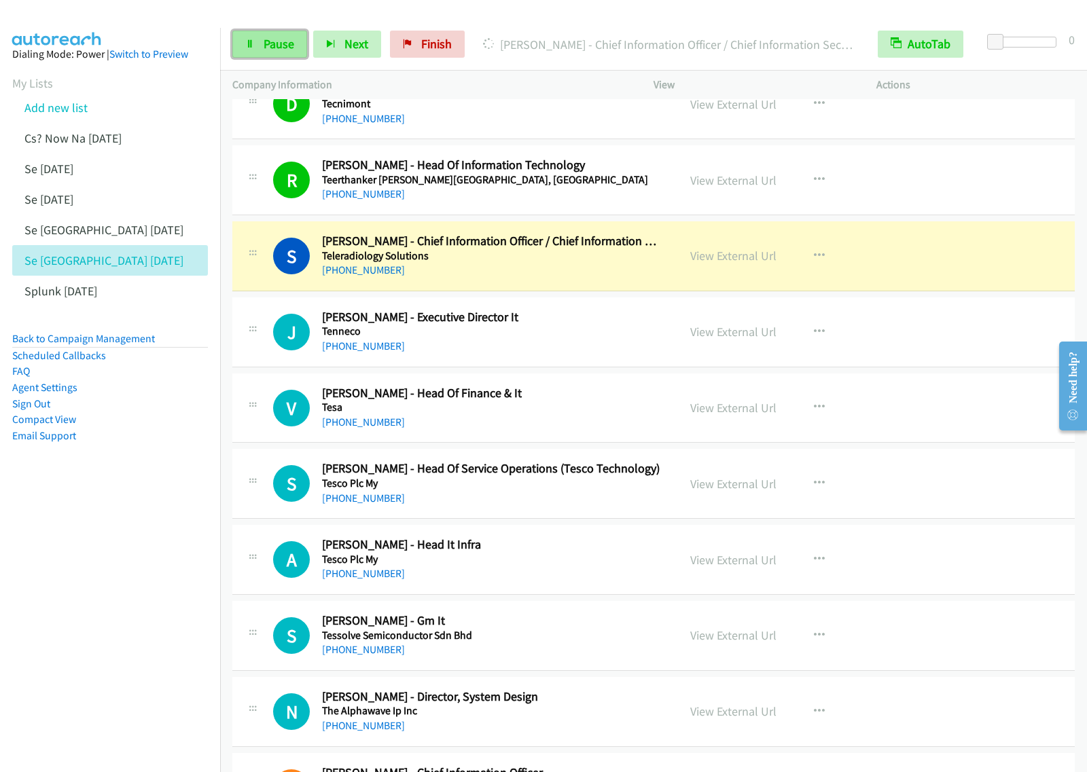
click at [292, 50] on span "Pause" at bounding box center [279, 44] width 31 height 16
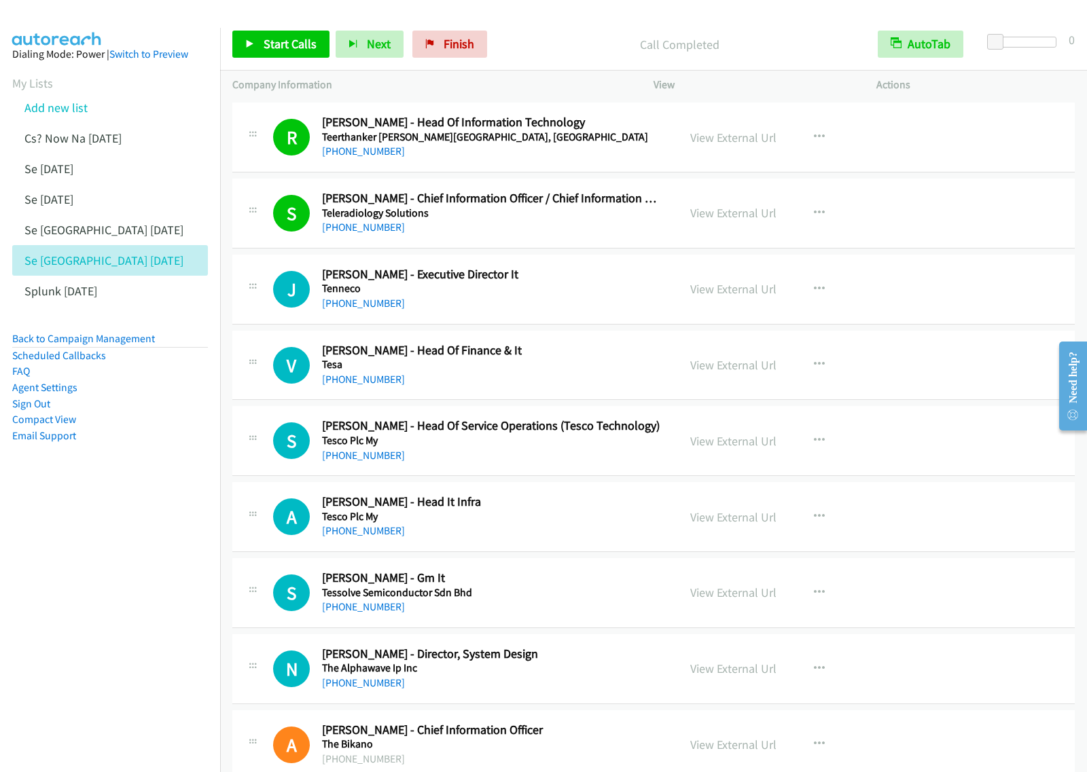
scroll to position [5435, 0]
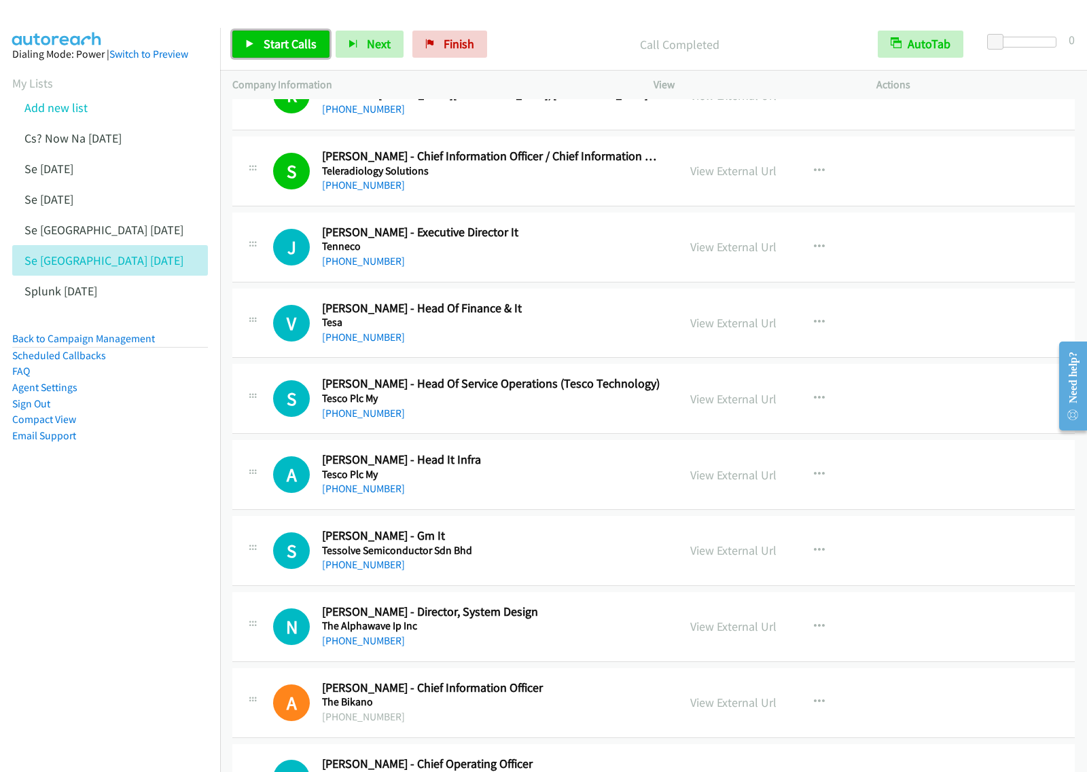
click at [281, 46] on span "Start Calls" at bounding box center [290, 44] width 53 height 16
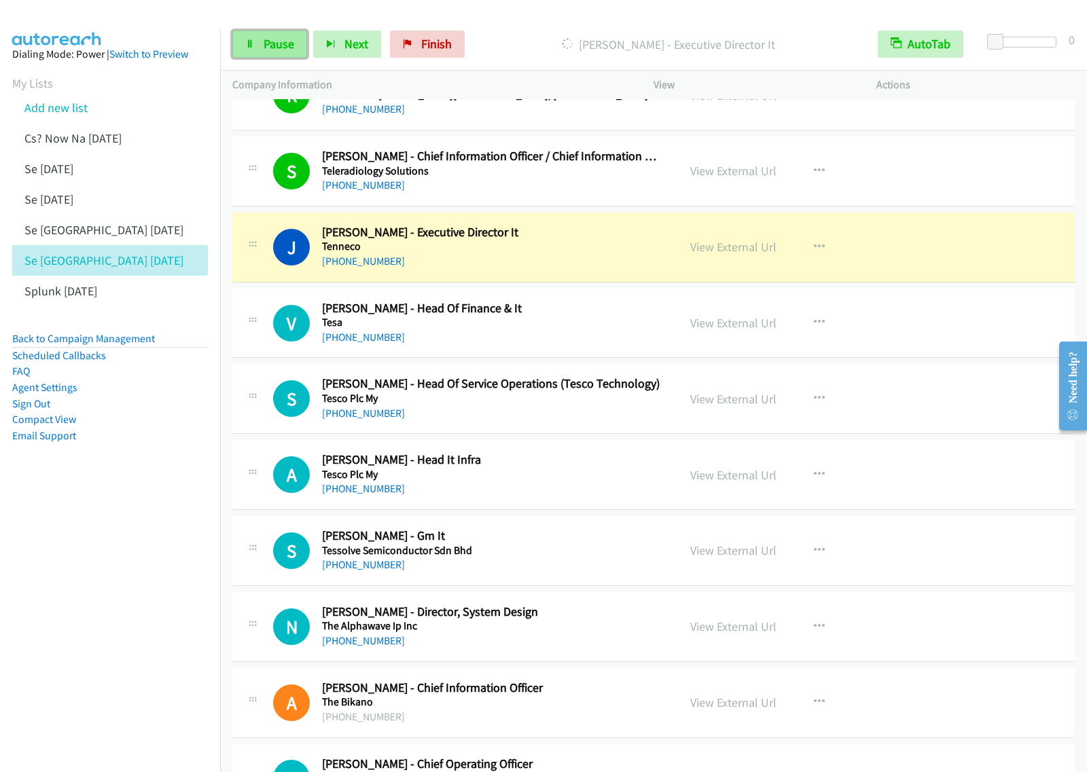
click at [296, 52] on link "Pause" at bounding box center [269, 44] width 75 height 27
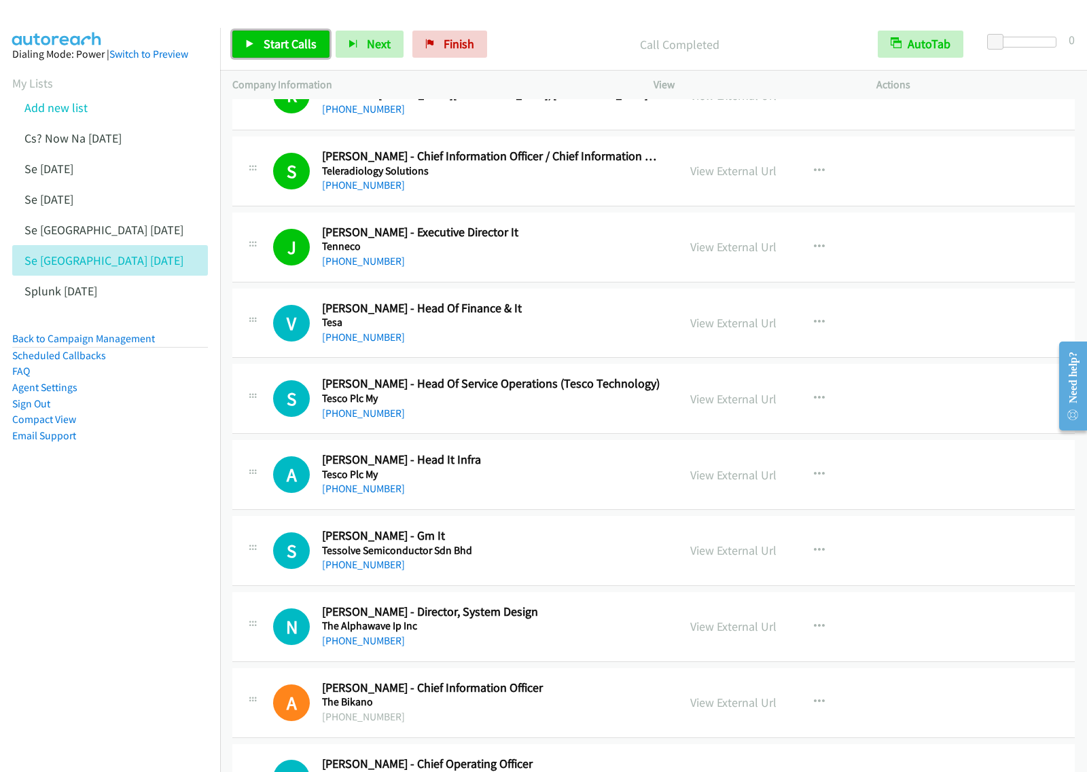
drag, startPoint x: 279, startPoint y: 48, endPoint x: 469, endPoint y: 185, distance: 234.5
click at [279, 48] on span "Start Calls" at bounding box center [290, 44] width 53 height 16
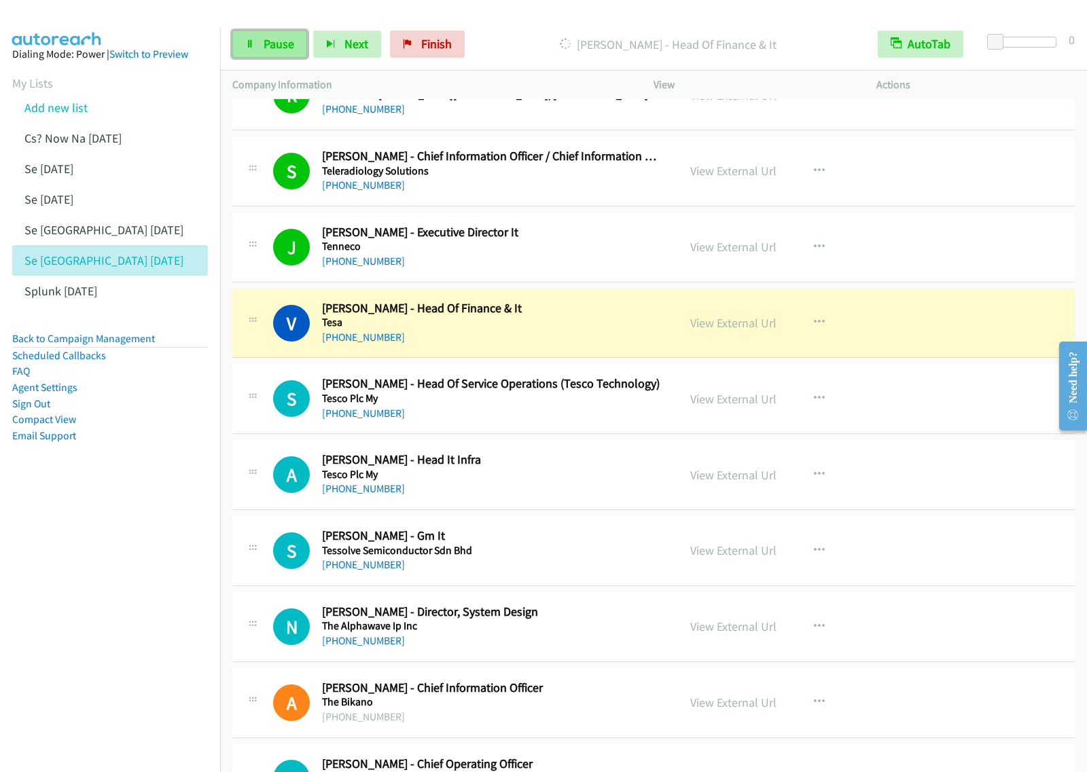
click at [276, 34] on link "Pause" at bounding box center [269, 44] width 75 height 27
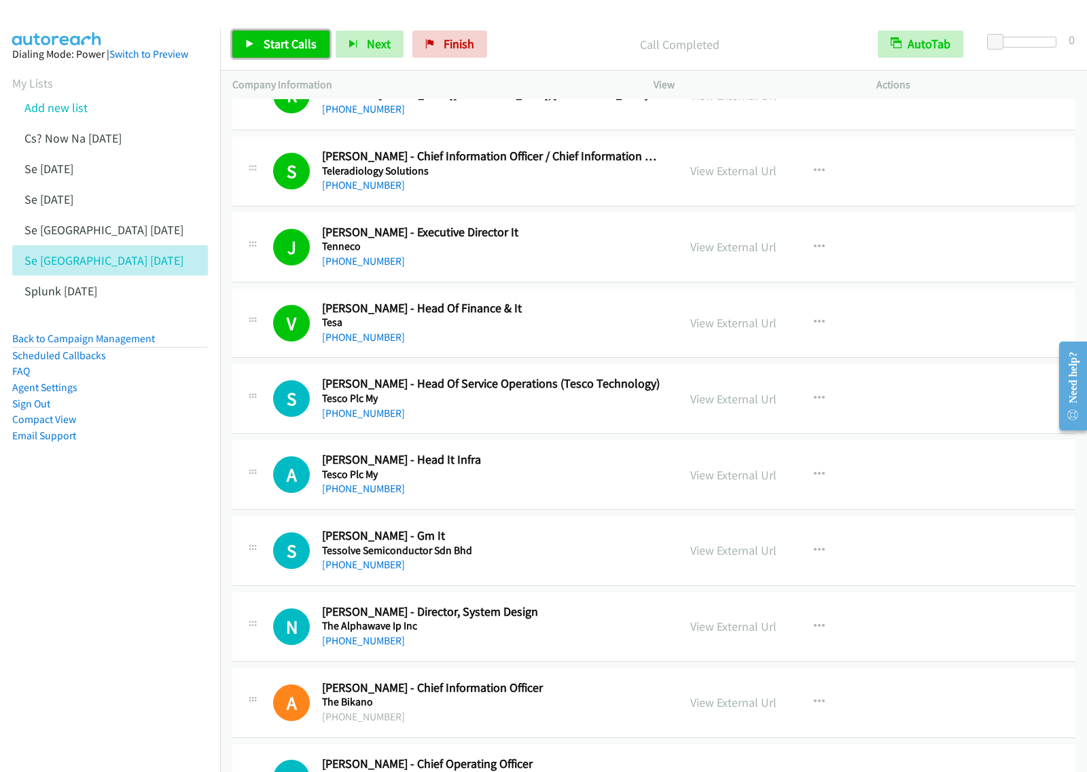
click at [289, 46] on span "Start Calls" at bounding box center [290, 44] width 53 height 16
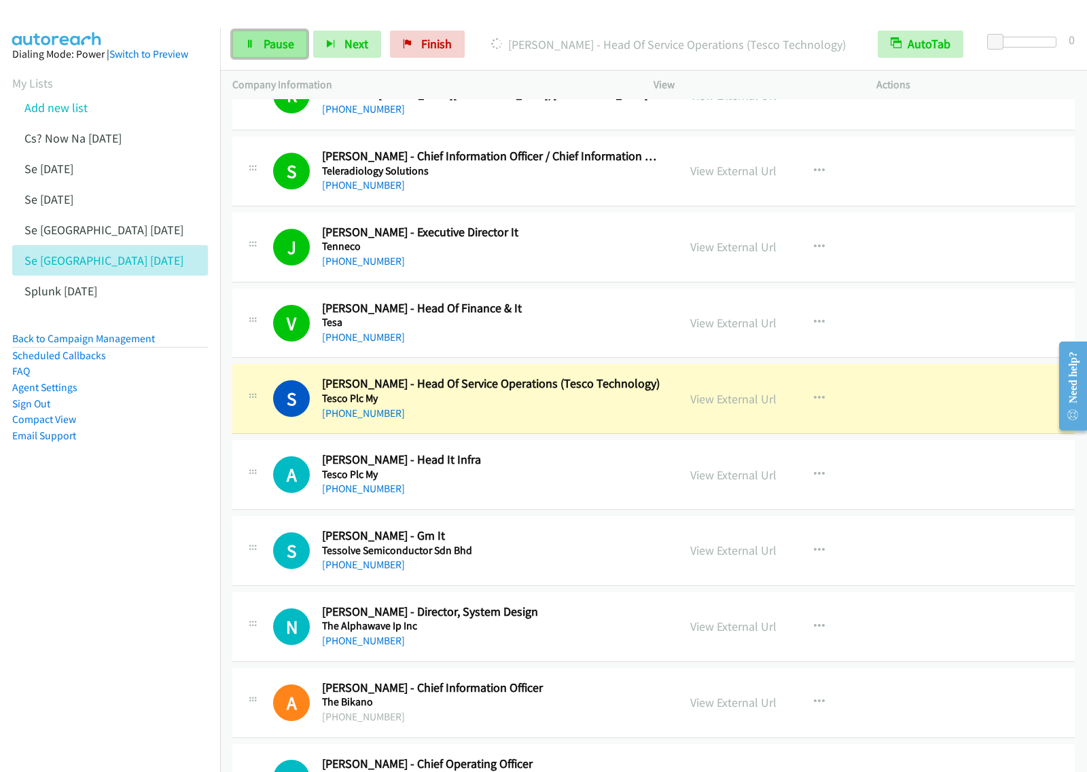
click at [269, 52] on link "Pause" at bounding box center [269, 44] width 75 height 27
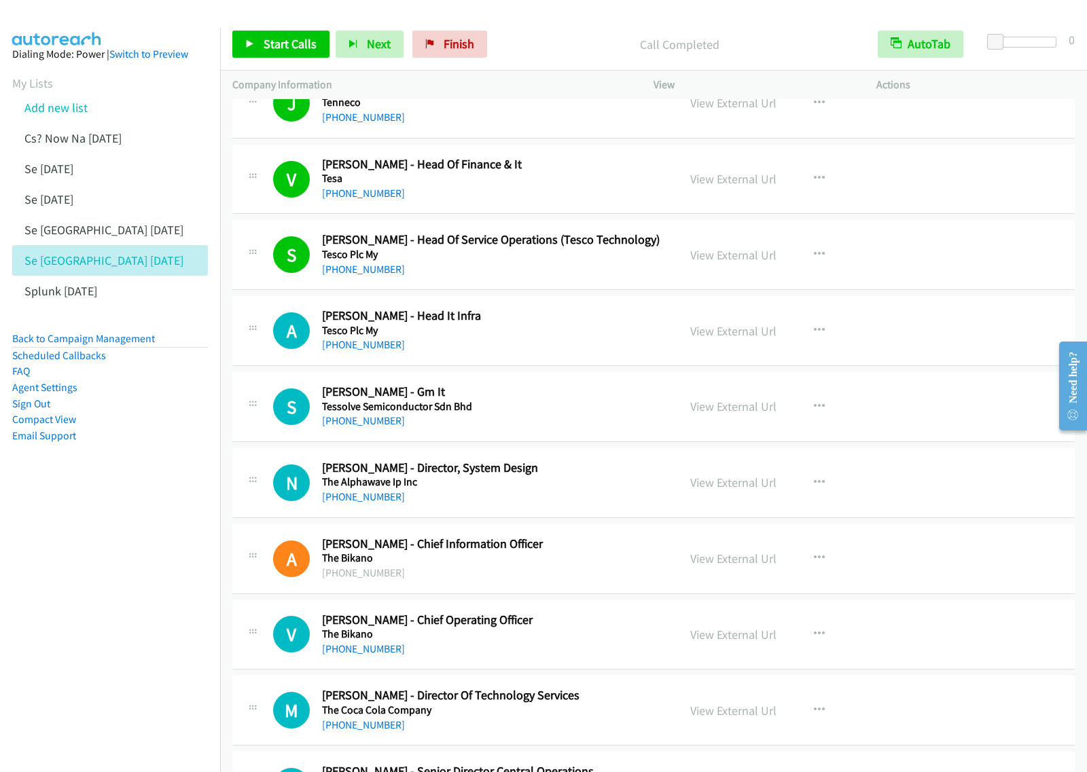
scroll to position [5605, 0]
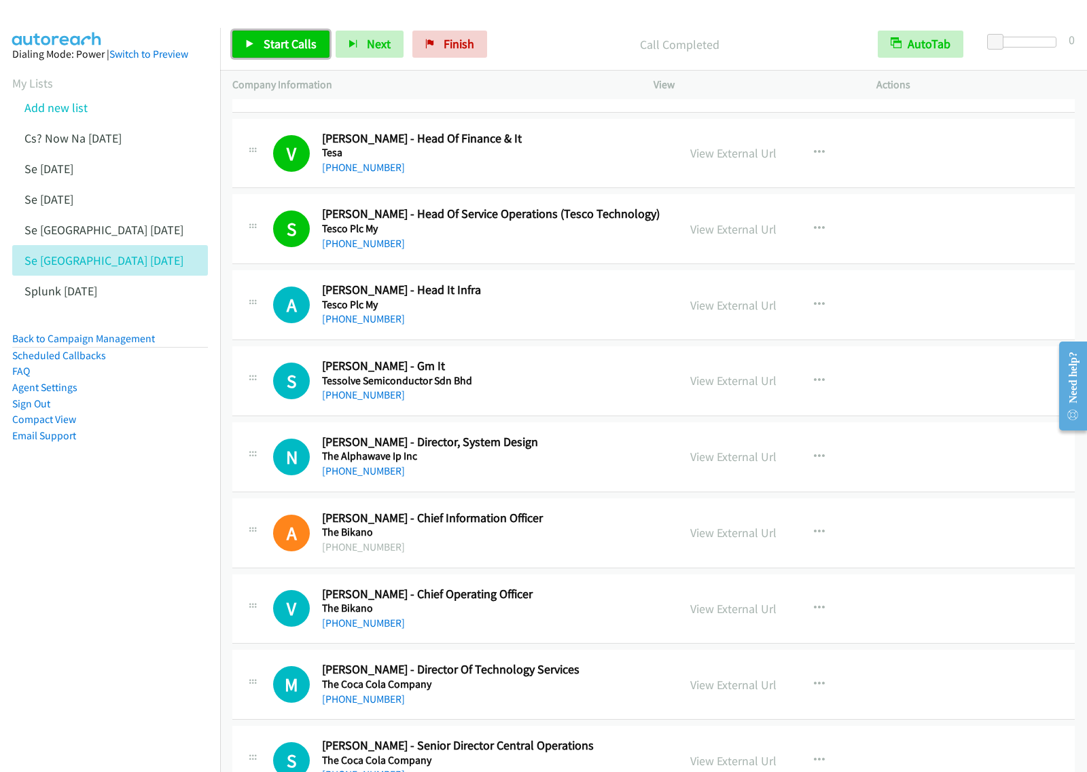
click at [272, 39] on span "Start Calls" at bounding box center [290, 44] width 53 height 16
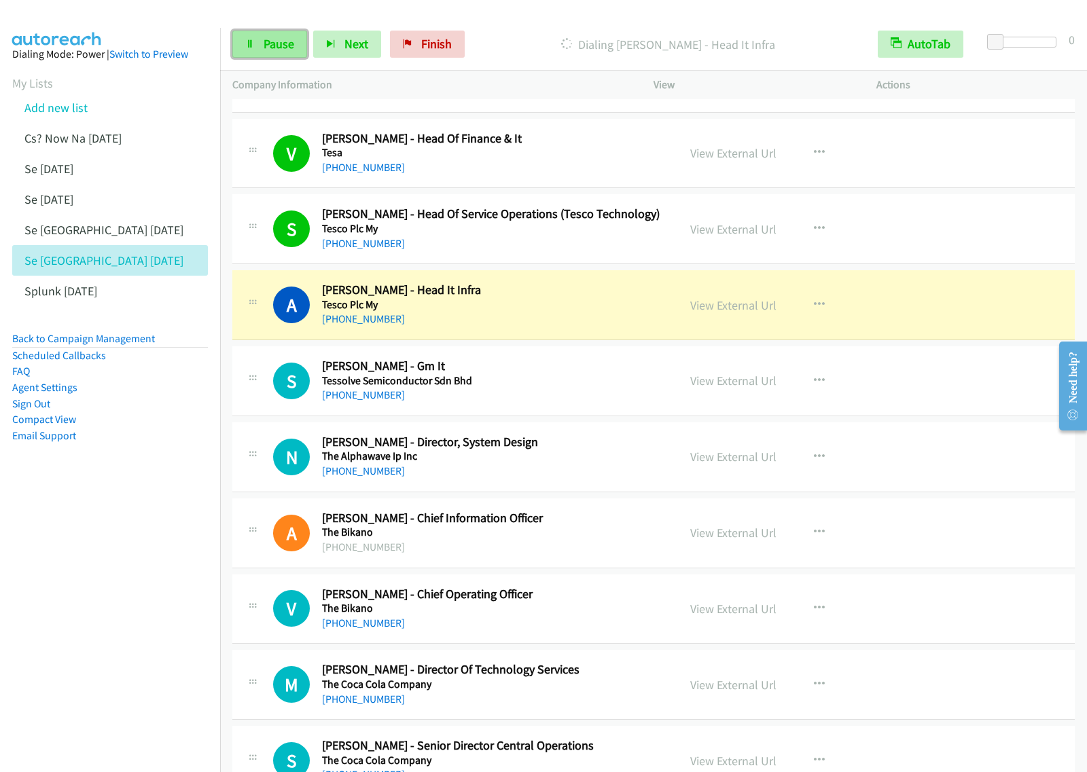
click at [249, 41] on icon at bounding box center [250, 45] width 10 height 10
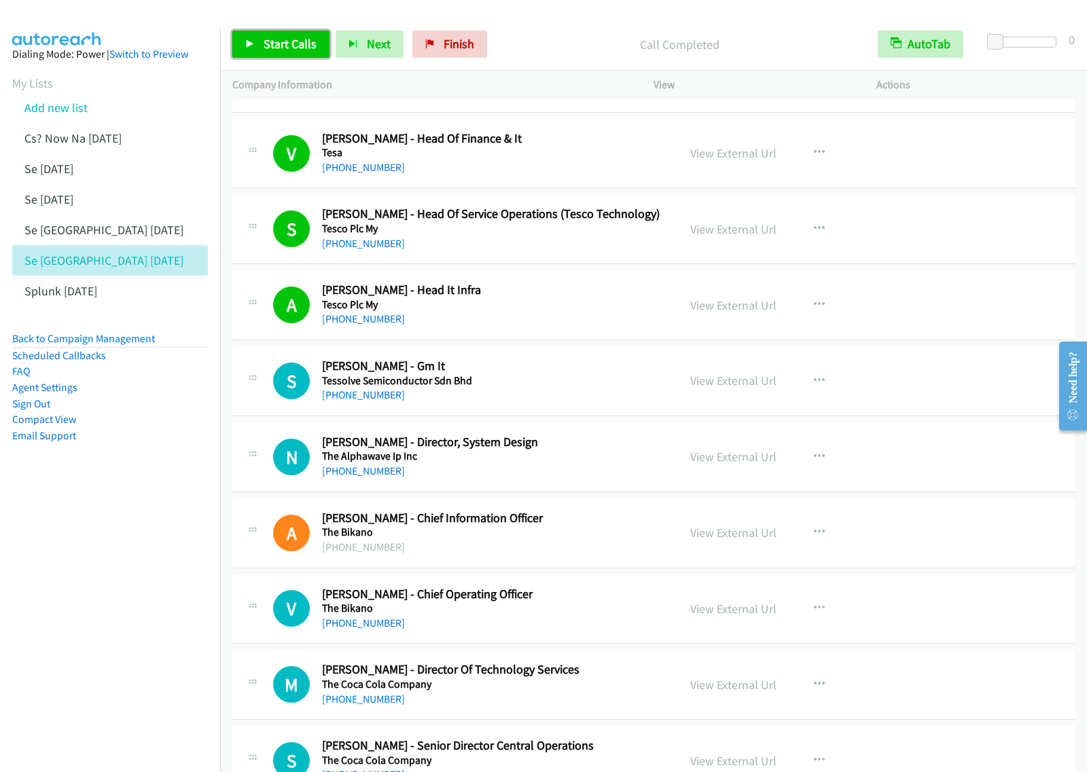
click at [299, 39] on span "Start Calls" at bounding box center [290, 44] width 53 height 16
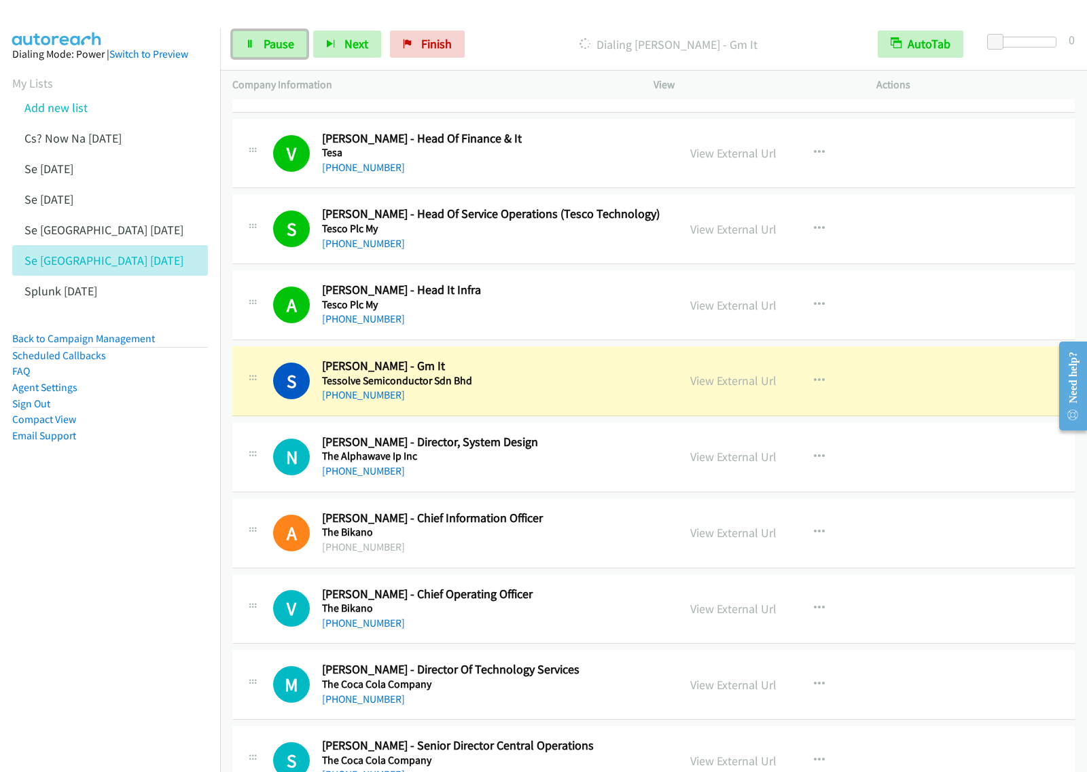
drag, startPoint x: 272, startPoint y: 42, endPoint x: 318, endPoint y: 24, distance: 48.8
click at [272, 42] on span "Pause" at bounding box center [279, 44] width 31 height 16
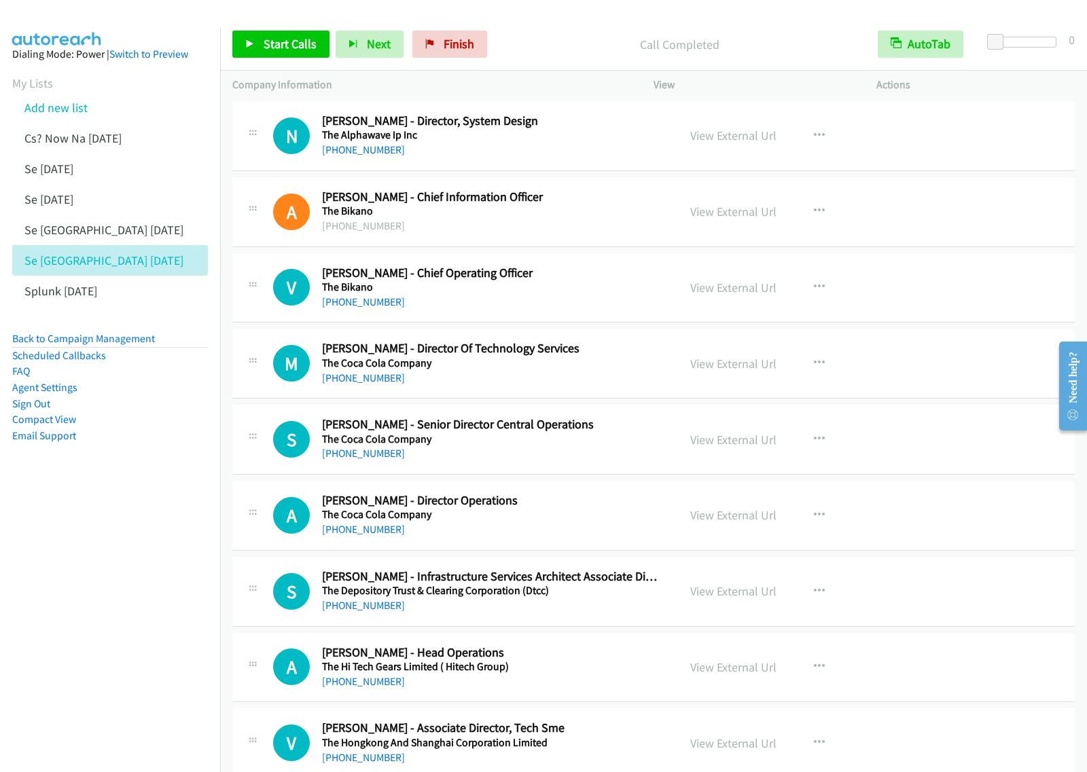
scroll to position [5944, 0]
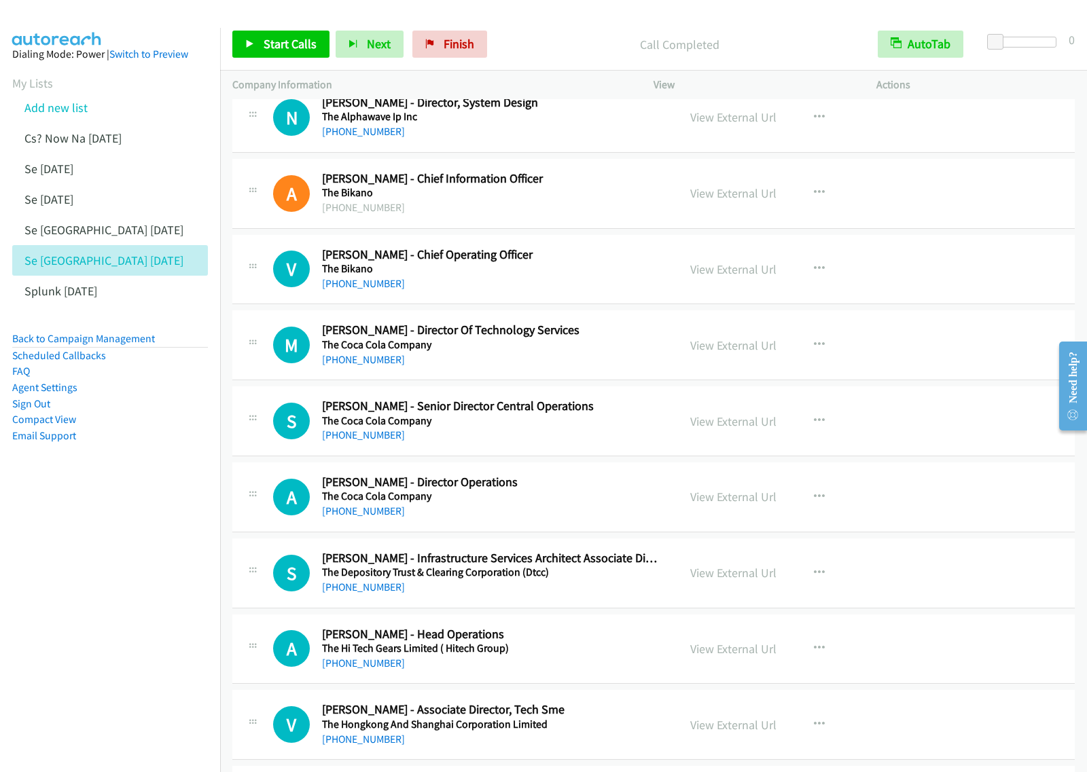
click at [586, 263] on h2 "Vineet Agarwal - Chief Operating Officer" at bounding box center [491, 255] width 338 height 16
click at [814, 274] on icon "button" at bounding box center [819, 269] width 11 height 11
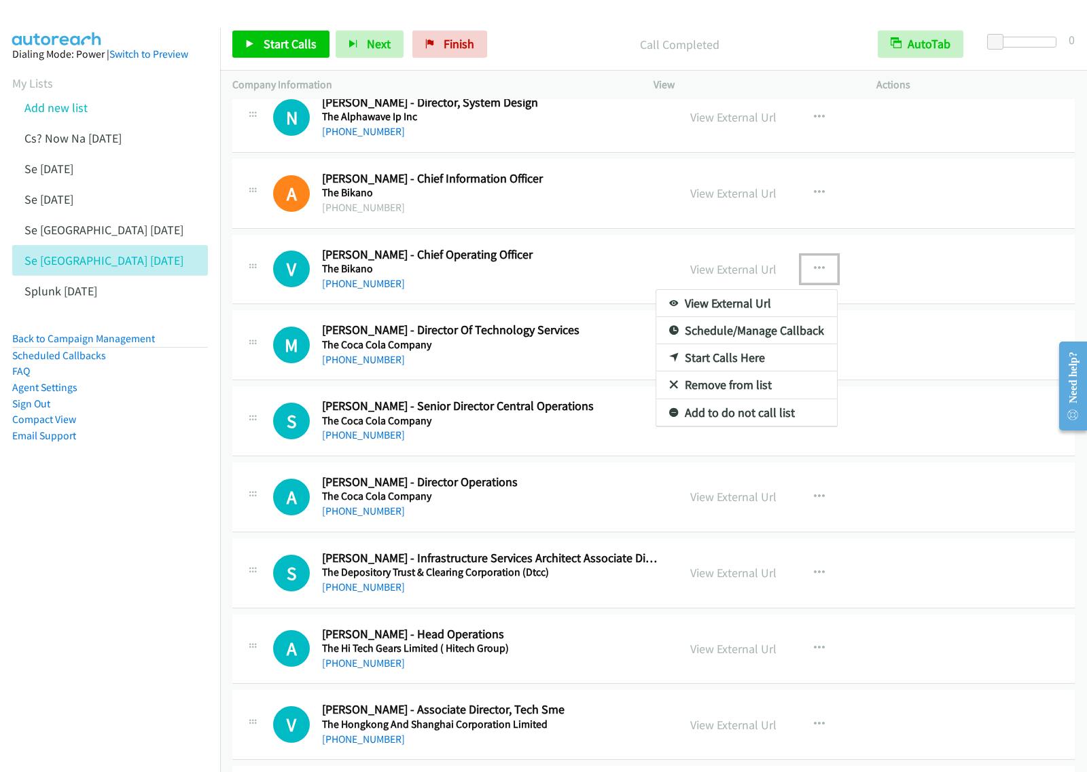
click at [757, 372] on link "Start Calls Here" at bounding box center [746, 357] width 181 height 27
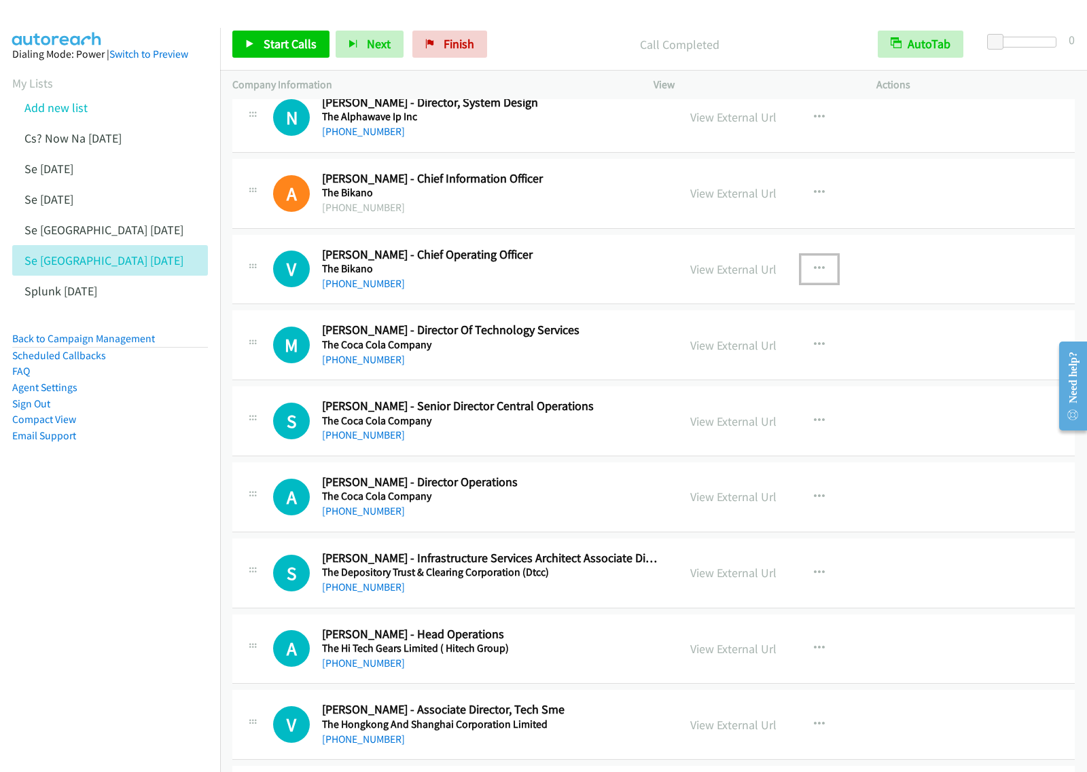
click at [812, 283] on button "button" at bounding box center [819, 268] width 37 height 27
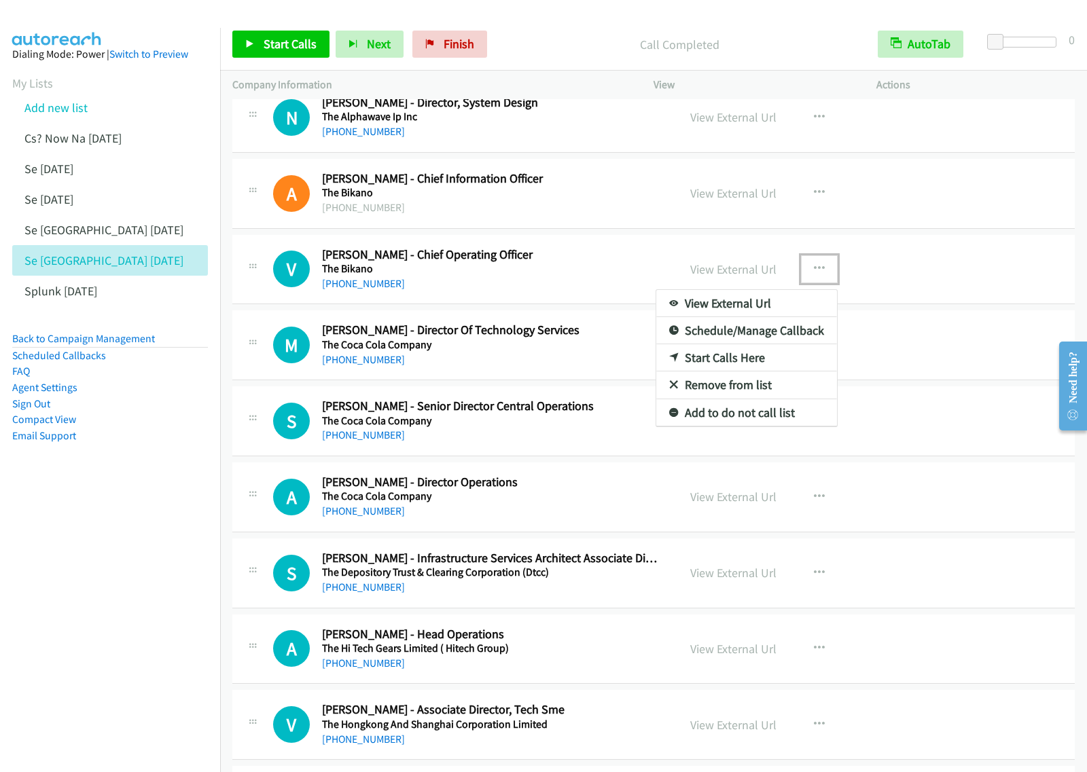
click at [766, 368] on link "Start Calls Here" at bounding box center [746, 357] width 181 height 27
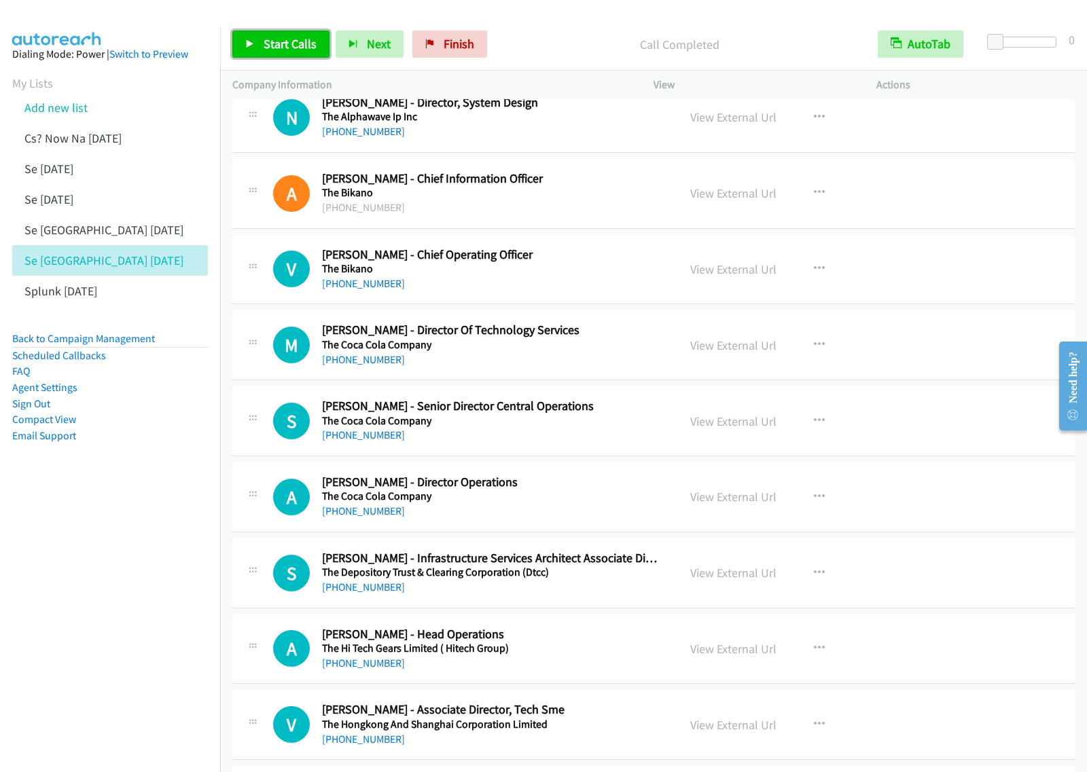
click at [293, 44] on span "Start Calls" at bounding box center [290, 44] width 53 height 16
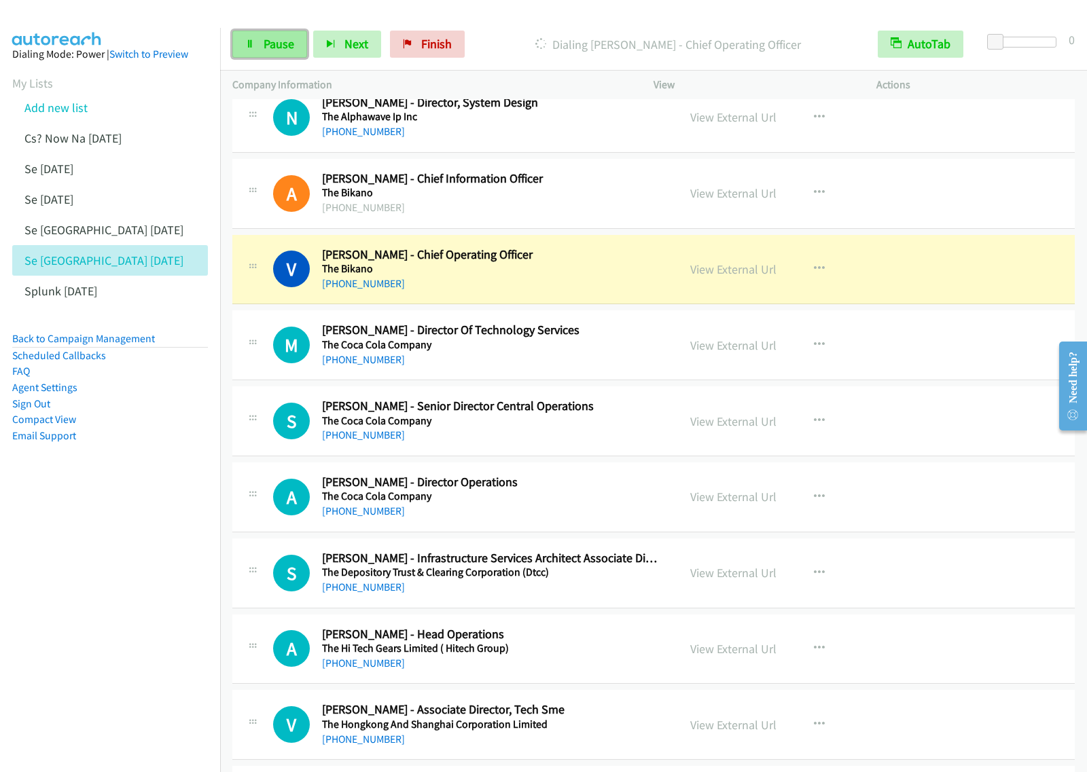
click at [284, 35] on link "Pause" at bounding box center [269, 44] width 75 height 27
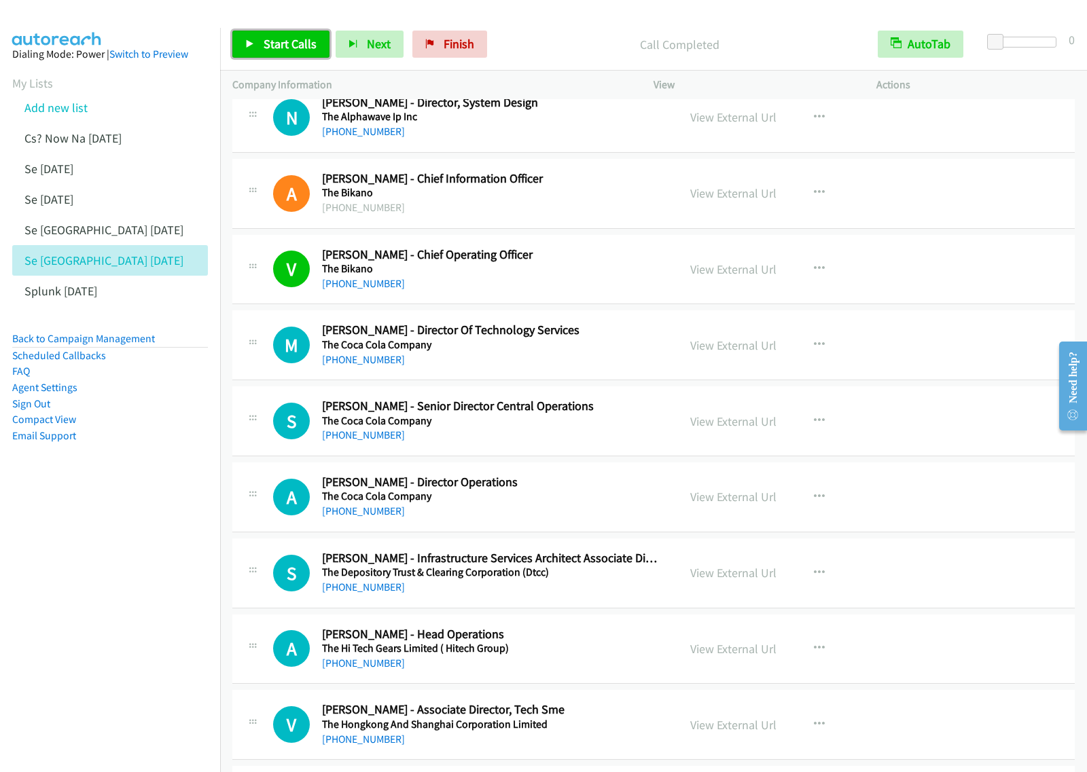
click at [297, 52] on span "Start Calls" at bounding box center [290, 44] width 53 height 16
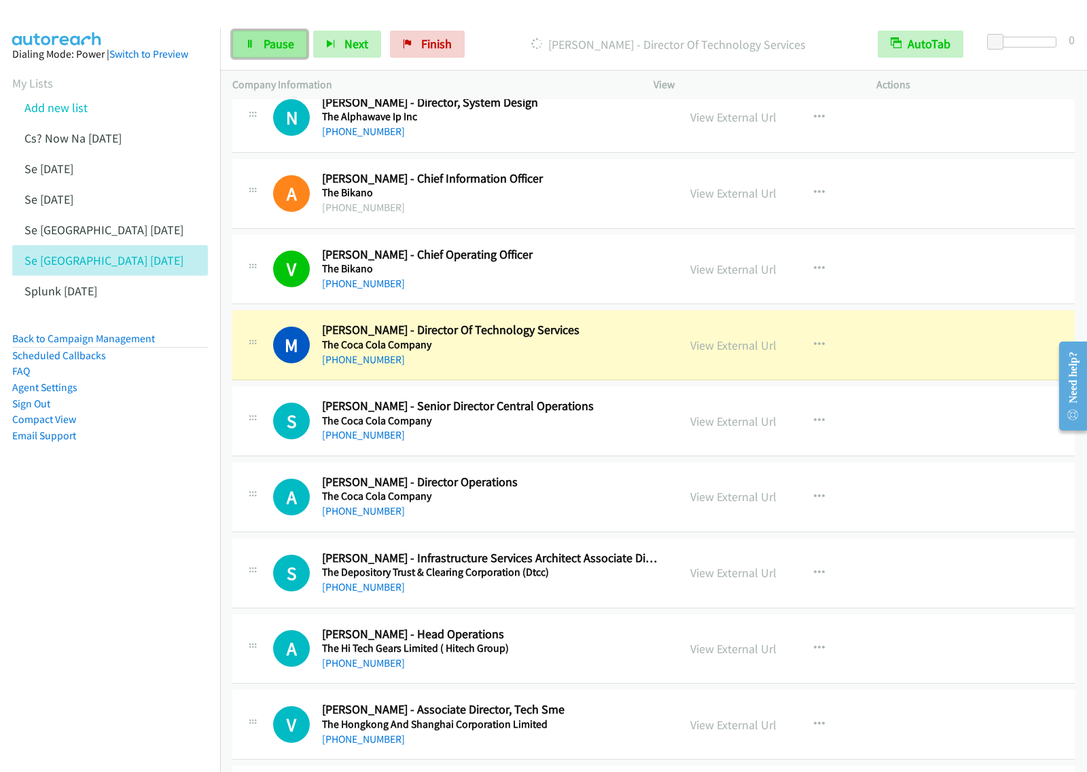
drag, startPoint x: 283, startPoint y: 41, endPoint x: 290, endPoint y: 41, distance: 6.8
click at [283, 41] on span "Pause" at bounding box center [279, 44] width 31 height 16
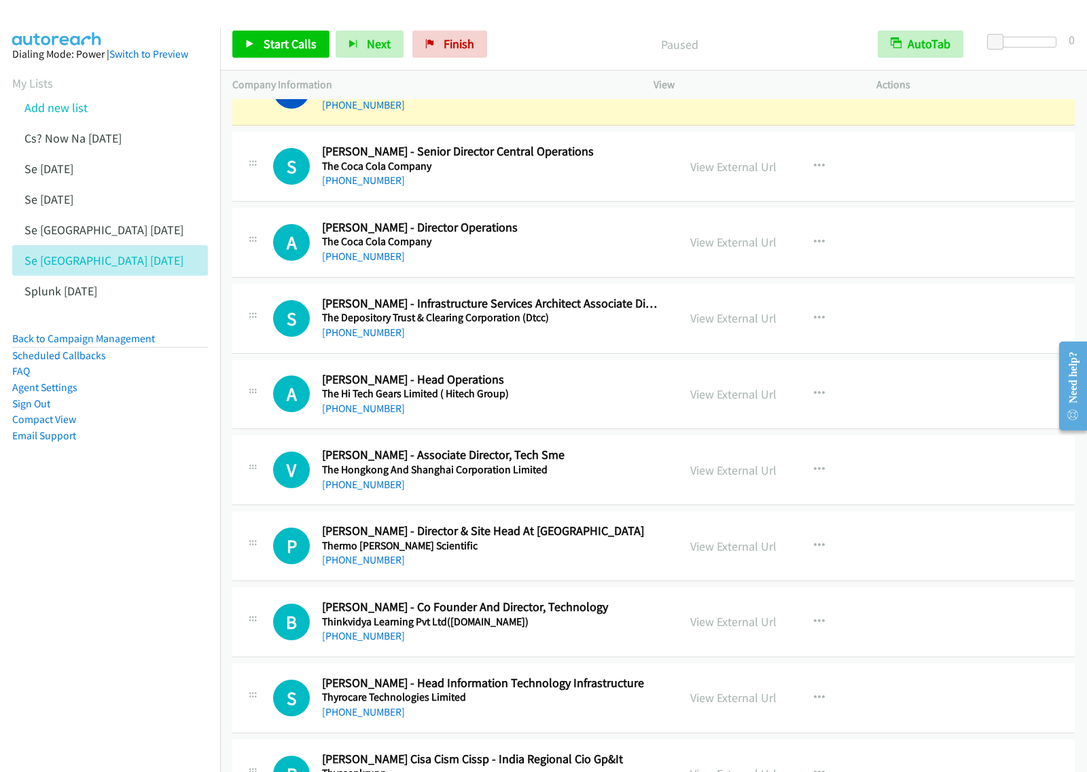
scroll to position [6114, 0]
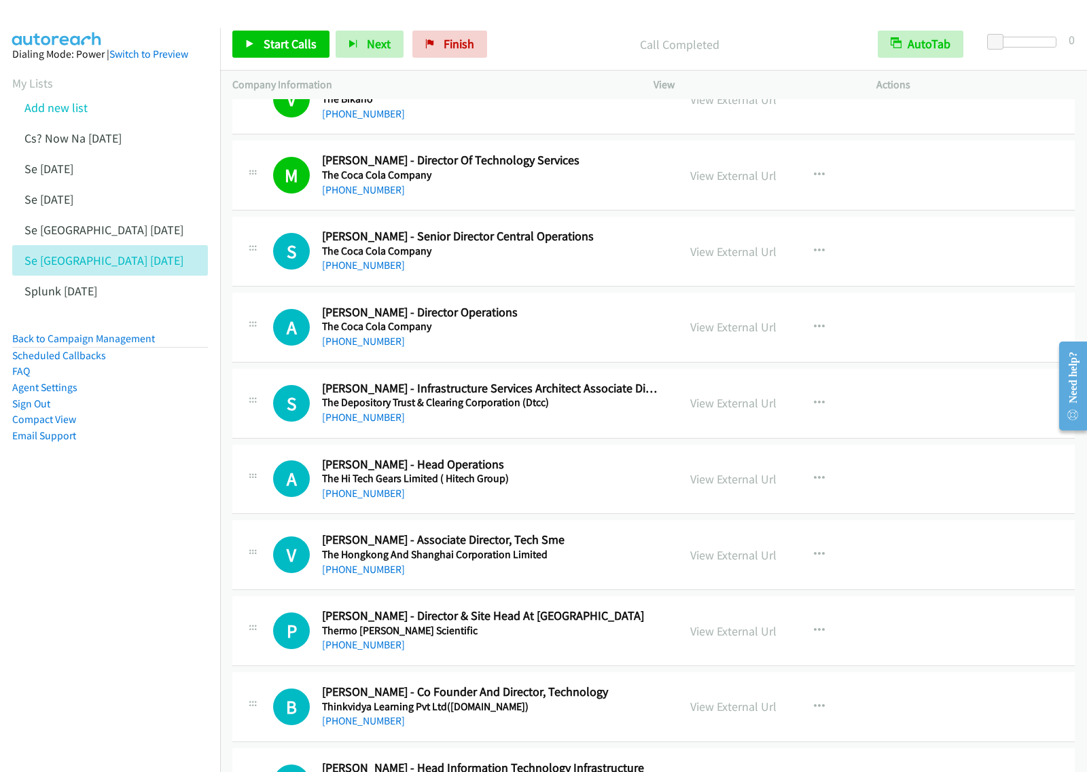
drag, startPoint x: 96, startPoint y: 571, endPoint x: 233, endPoint y: 423, distance: 200.9
click at [97, 571] on nav "Dialing Mode: Power | Switch to Preview My Lists Add new list Cs? Now Na Aug27 …" at bounding box center [110, 414] width 221 height 772
click at [73, 102] on link "Add new list" at bounding box center [55, 108] width 63 height 16
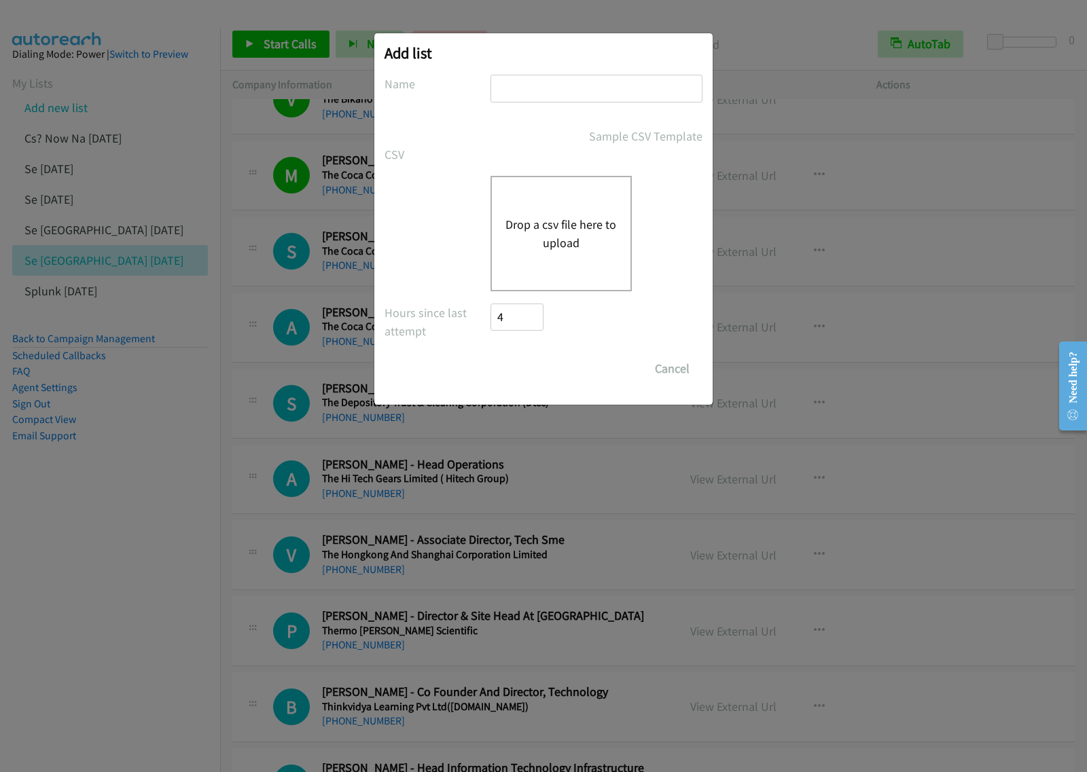
click at [554, 88] on input "text" at bounding box center [596, 89] width 212 height 28
type input "SE version2 India aug28"
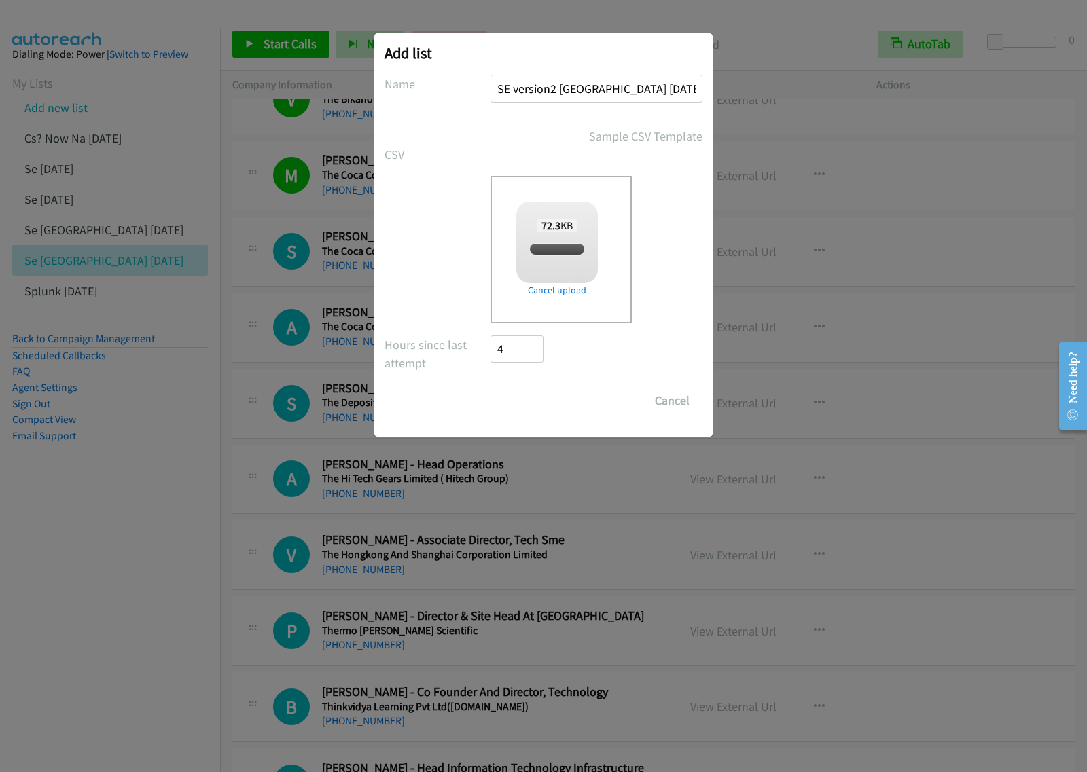
checkbox input "true"
click at [530, 405] on input "Save List" at bounding box center [525, 400] width 71 height 27
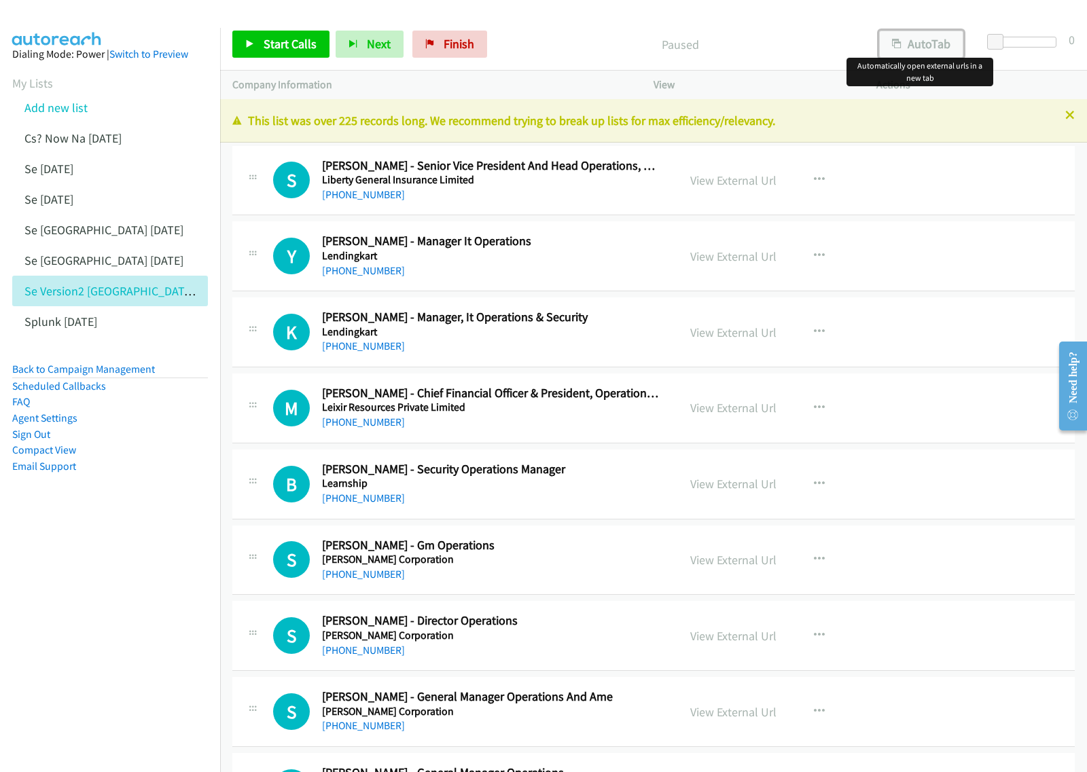
click at [905, 52] on button "AutoTab" at bounding box center [921, 44] width 84 height 27
click at [161, 596] on nav "Dialing Mode: Power | Switch to Preview My Lists Add new list Cs? Now Na [DATE]…" at bounding box center [110, 414] width 221 height 772
click at [814, 181] on icon "button" at bounding box center [819, 180] width 11 height 11
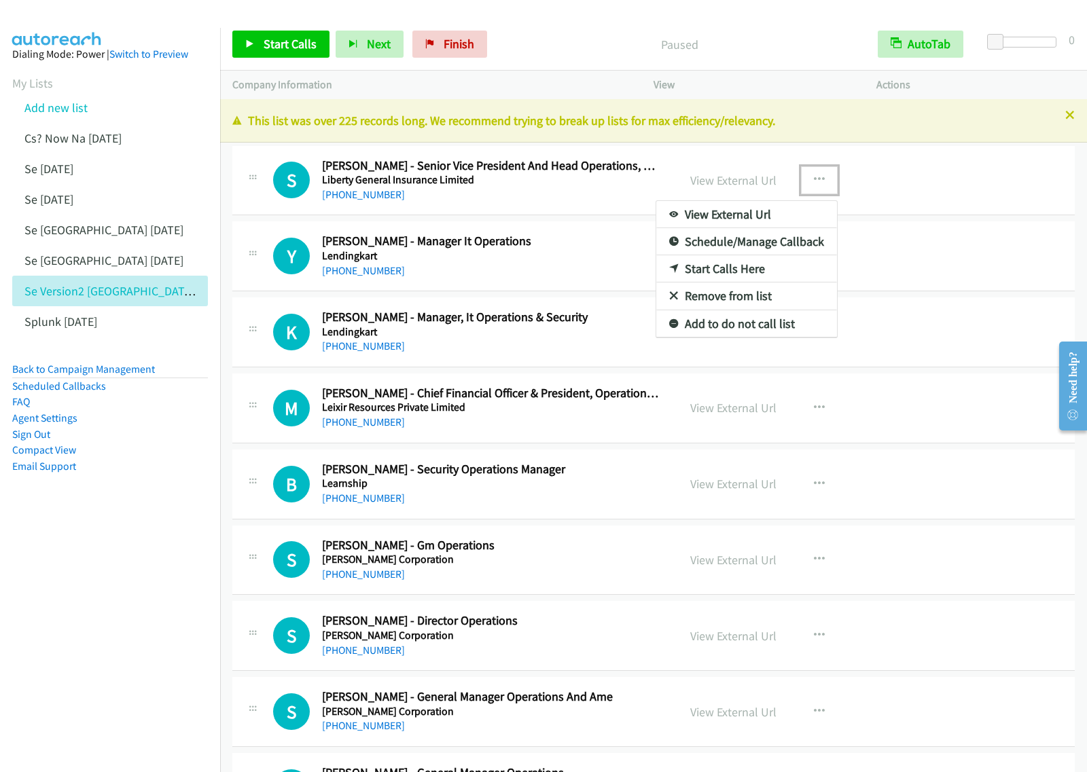
click at [748, 272] on link "Start Calls Here" at bounding box center [746, 268] width 181 height 27
click at [806, 185] on button "button" at bounding box center [819, 179] width 37 height 27
click at [770, 270] on link "Start Calls Here" at bounding box center [746, 268] width 181 height 27
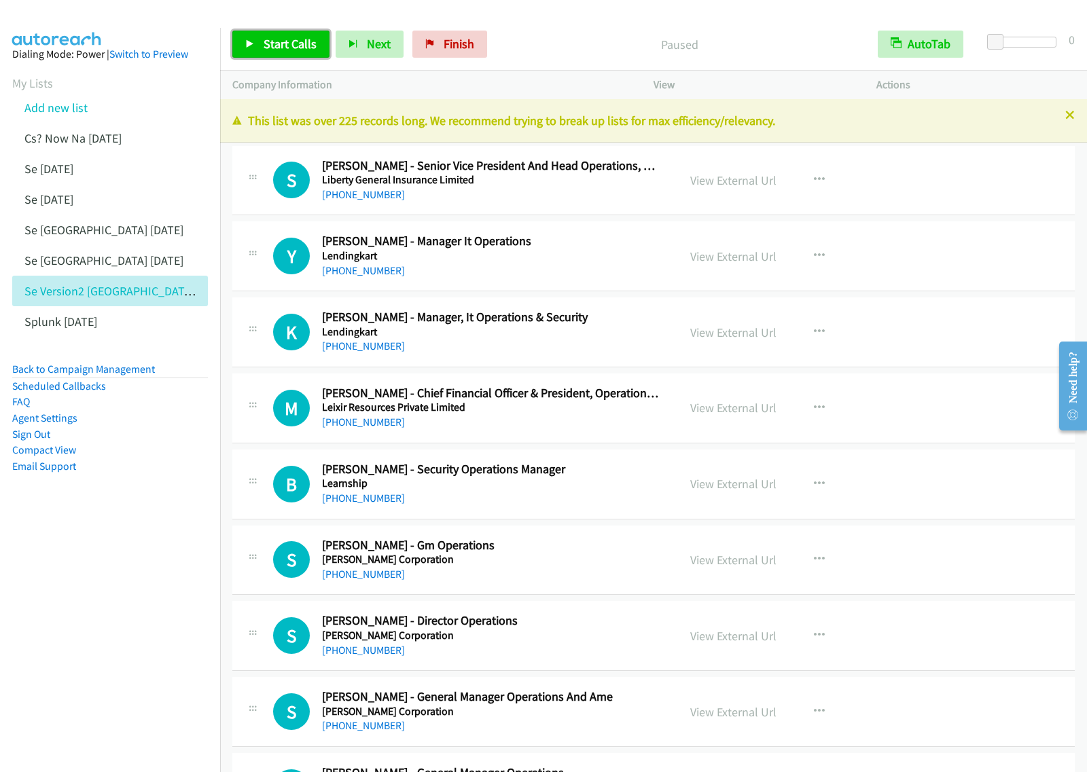
click at [303, 42] on span "Start Calls" at bounding box center [290, 44] width 53 height 16
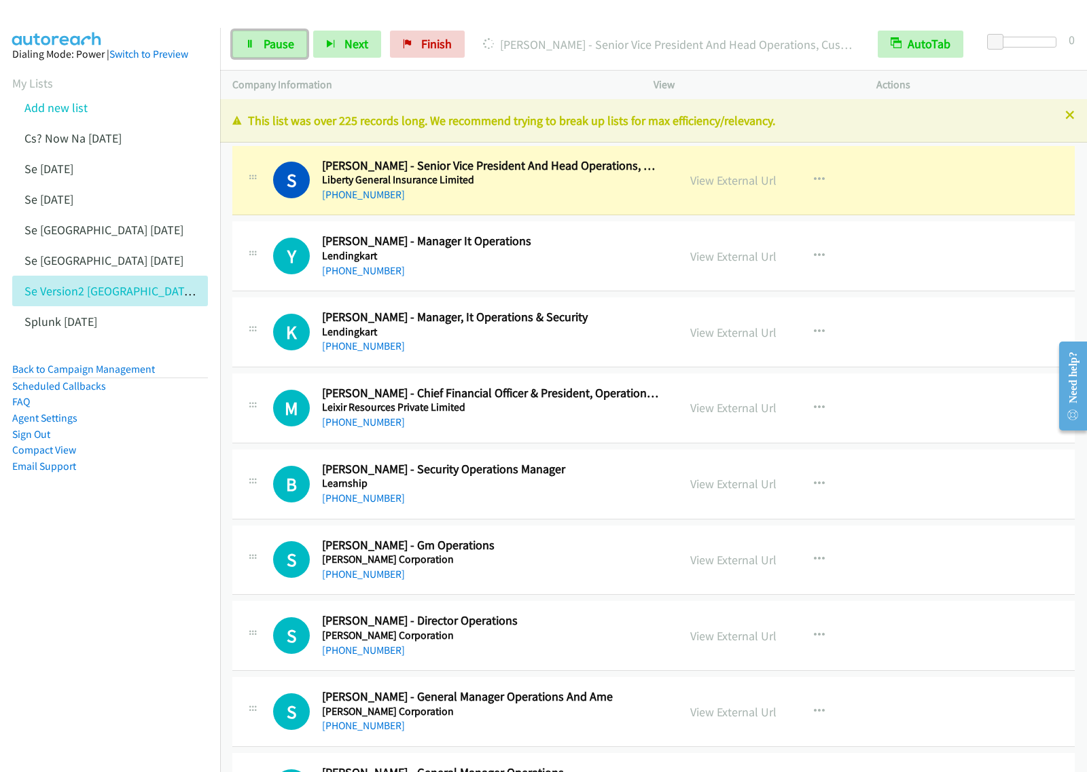
drag, startPoint x: 272, startPoint y: 46, endPoint x: 391, endPoint y: 14, distance: 123.3
click at [272, 46] on span "Pause" at bounding box center [279, 44] width 31 height 16
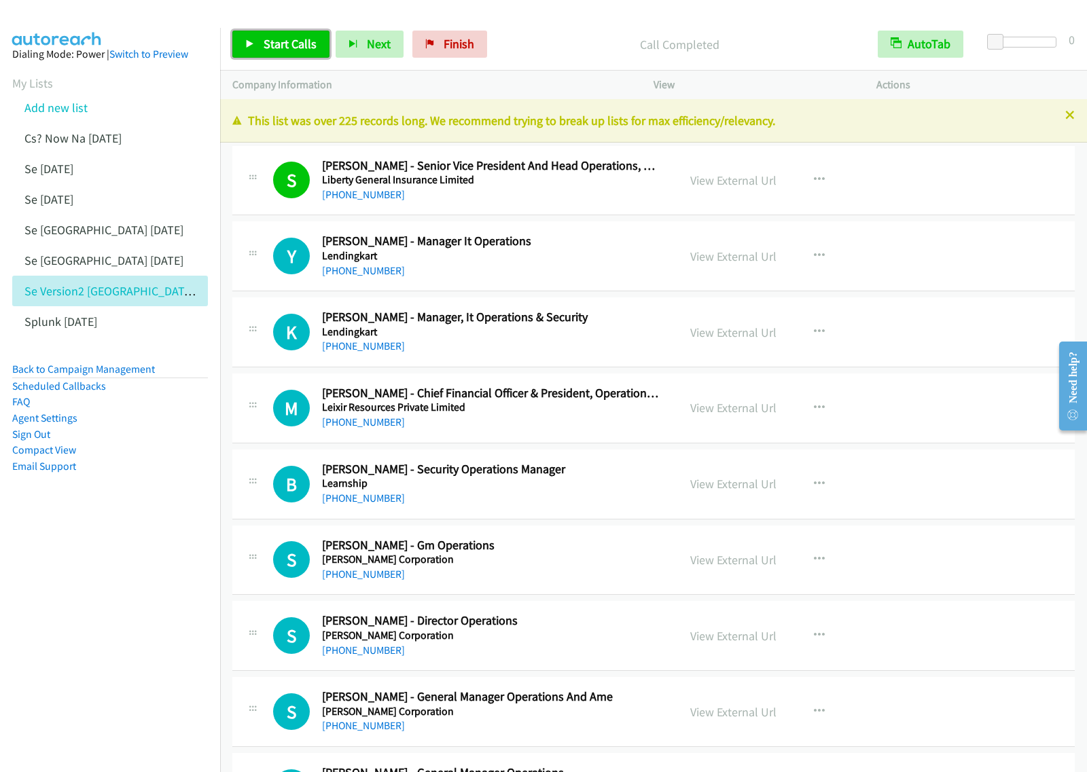
click at [274, 54] on link "Start Calls" at bounding box center [280, 44] width 97 height 27
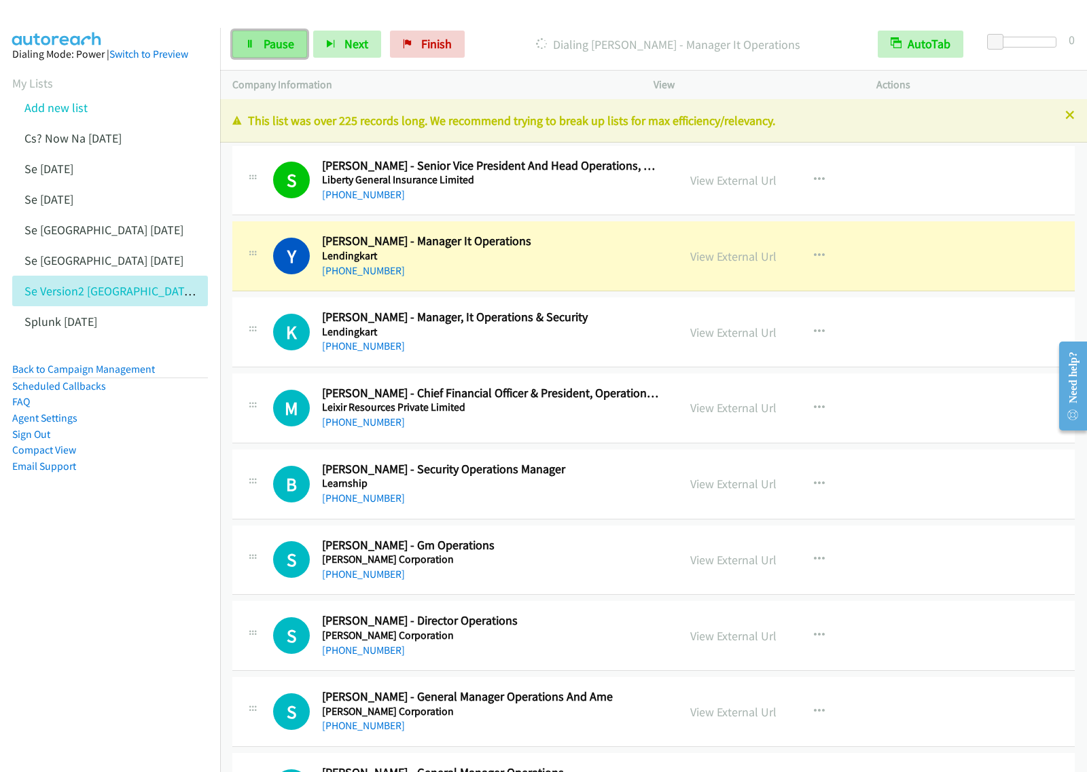
click at [294, 54] on link "Pause" at bounding box center [269, 44] width 75 height 27
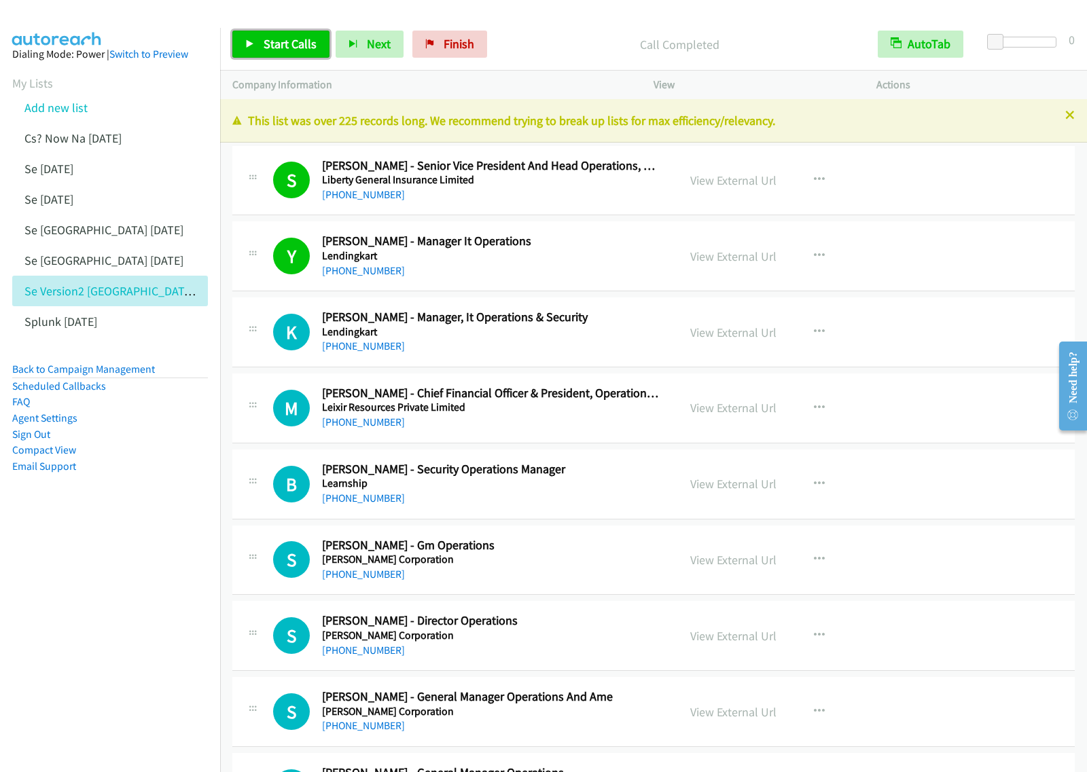
click at [300, 50] on span "Start Calls" at bounding box center [290, 44] width 53 height 16
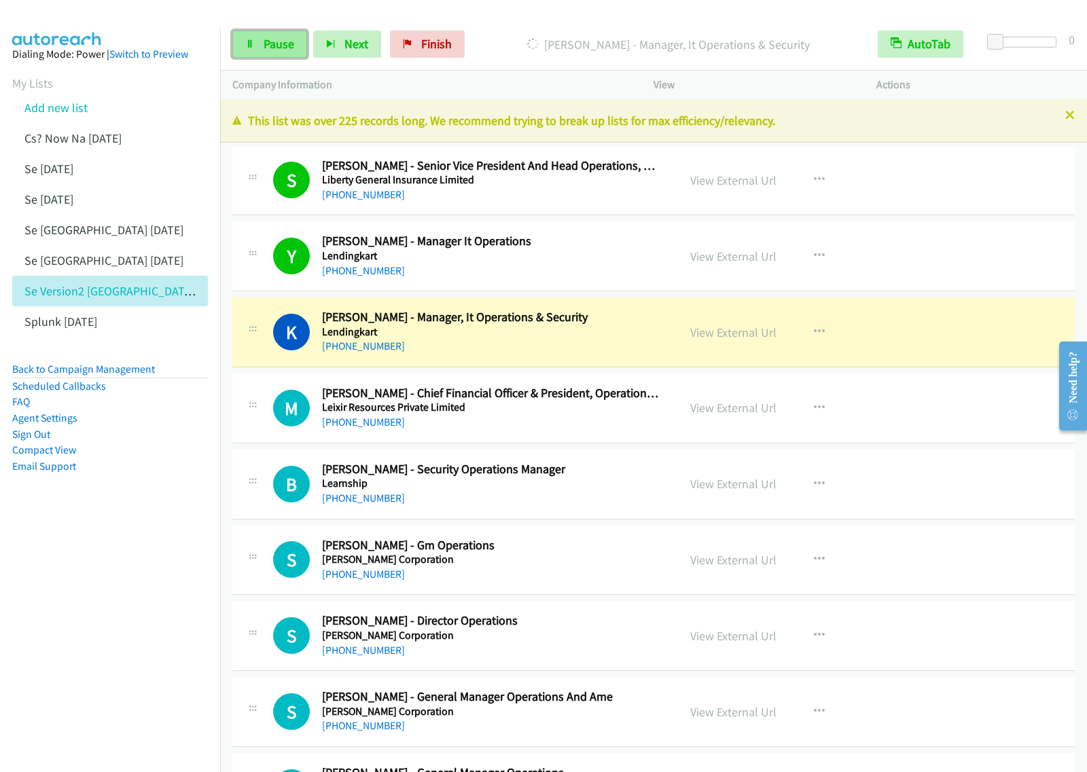
click at [276, 52] on span "Pause" at bounding box center [279, 44] width 31 height 16
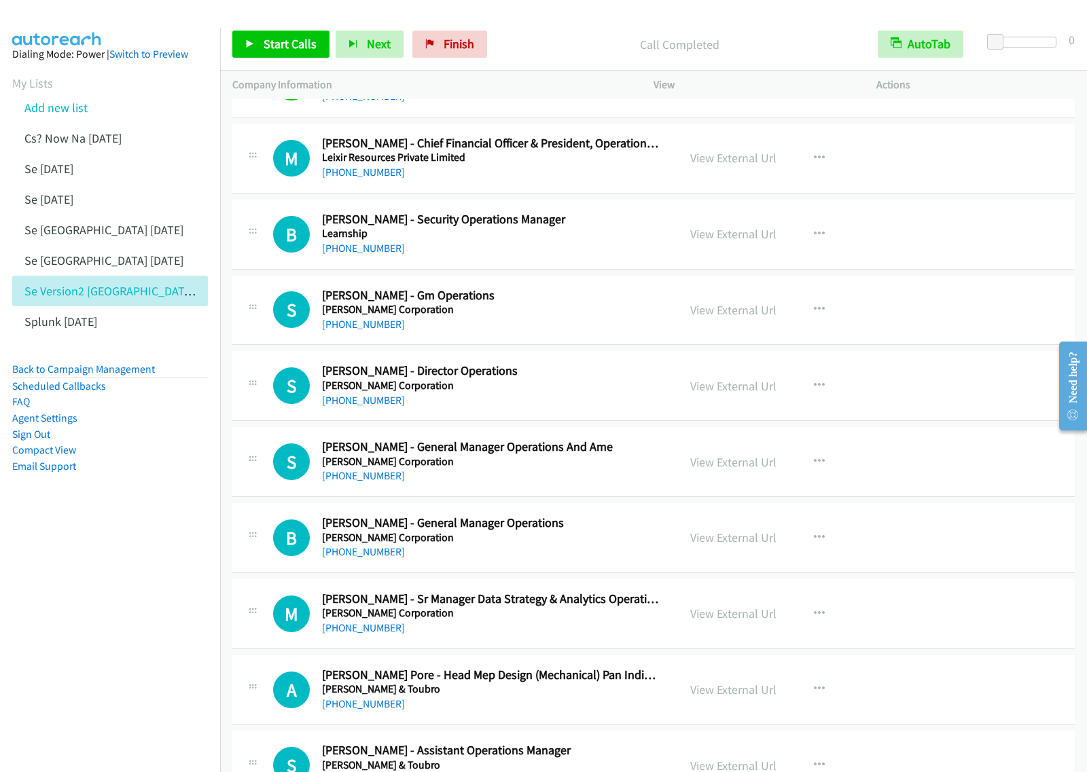
scroll to position [255, 0]
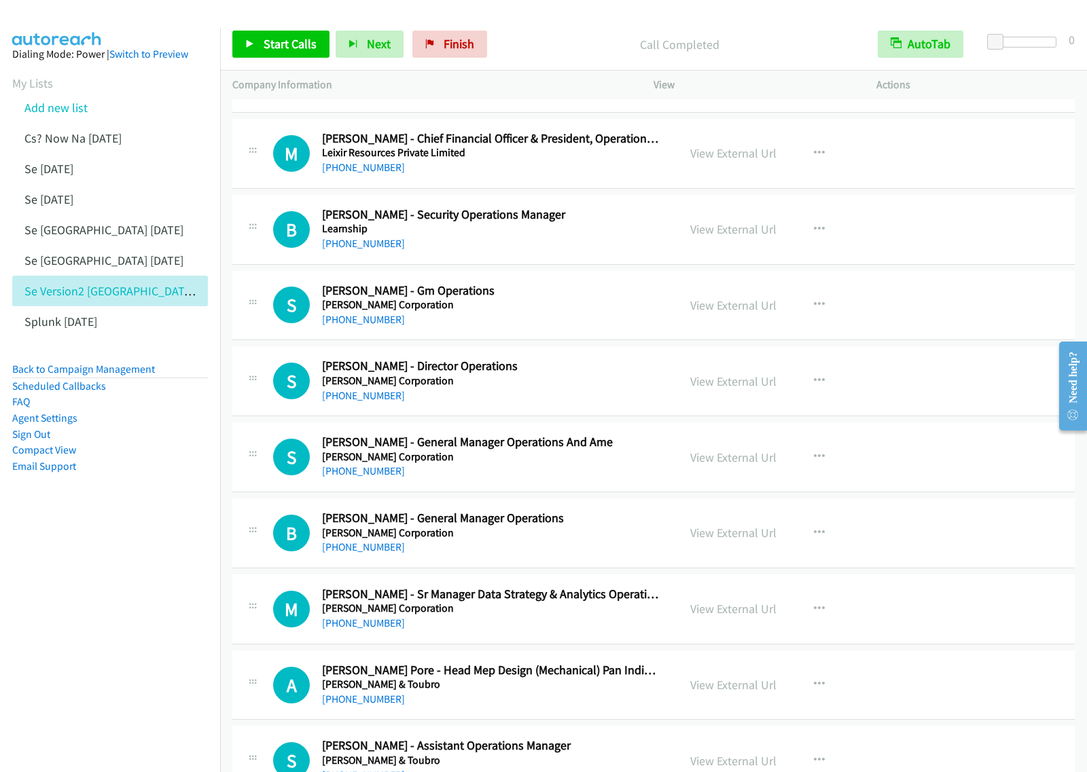
click at [585, 300] on h5 "[PERSON_NAME] Corporation" at bounding box center [491, 305] width 338 height 14
click at [817, 303] on icon "button" at bounding box center [819, 305] width 11 height 11
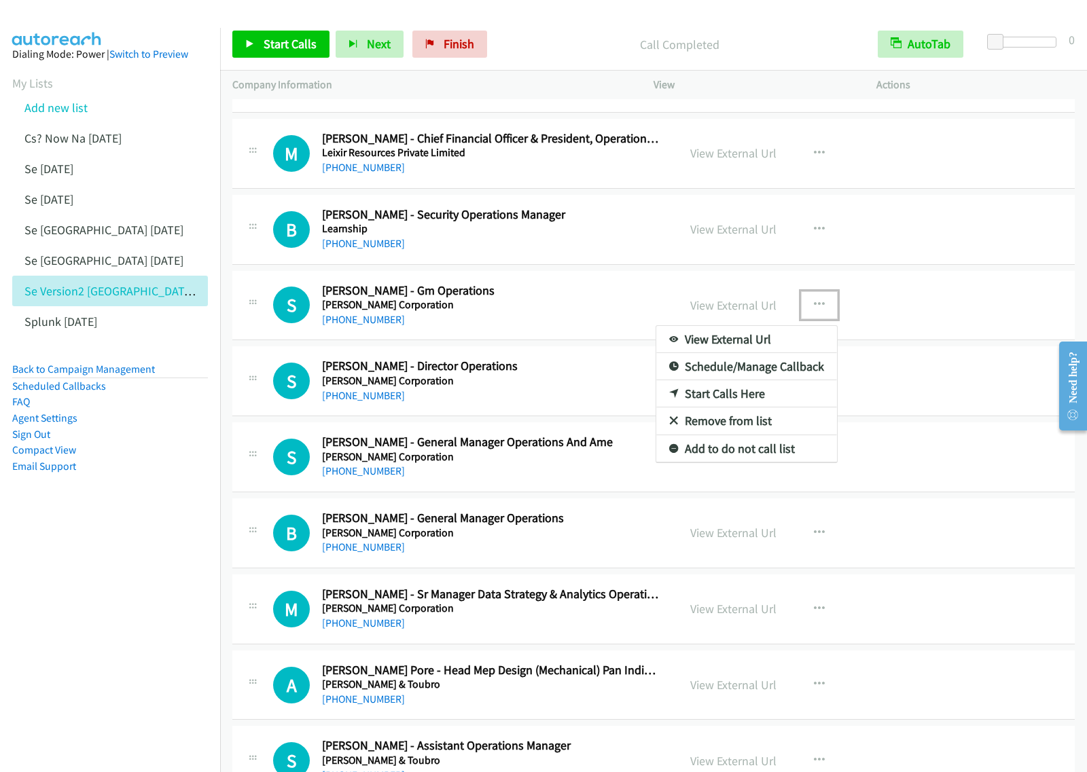
click at [758, 396] on link "Start Calls Here" at bounding box center [746, 393] width 181 height 27
click at [816, 310] on icon "button" at bounding box center [819, 305] width 11 height 11
click at [766, 399] on link "Start Calls Here" at bounding box center [746, 393] width 181 height 27
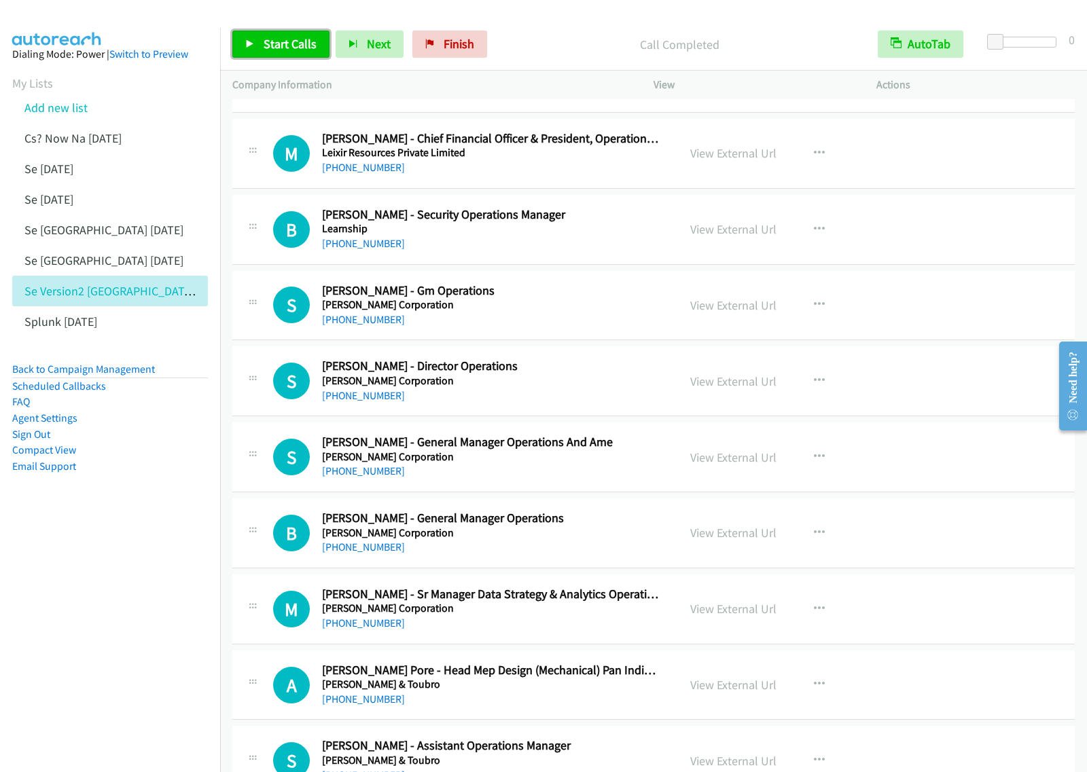
click at [281, 41] on span "Start Calls" at bounding box center [290, 44] width 53 height 16
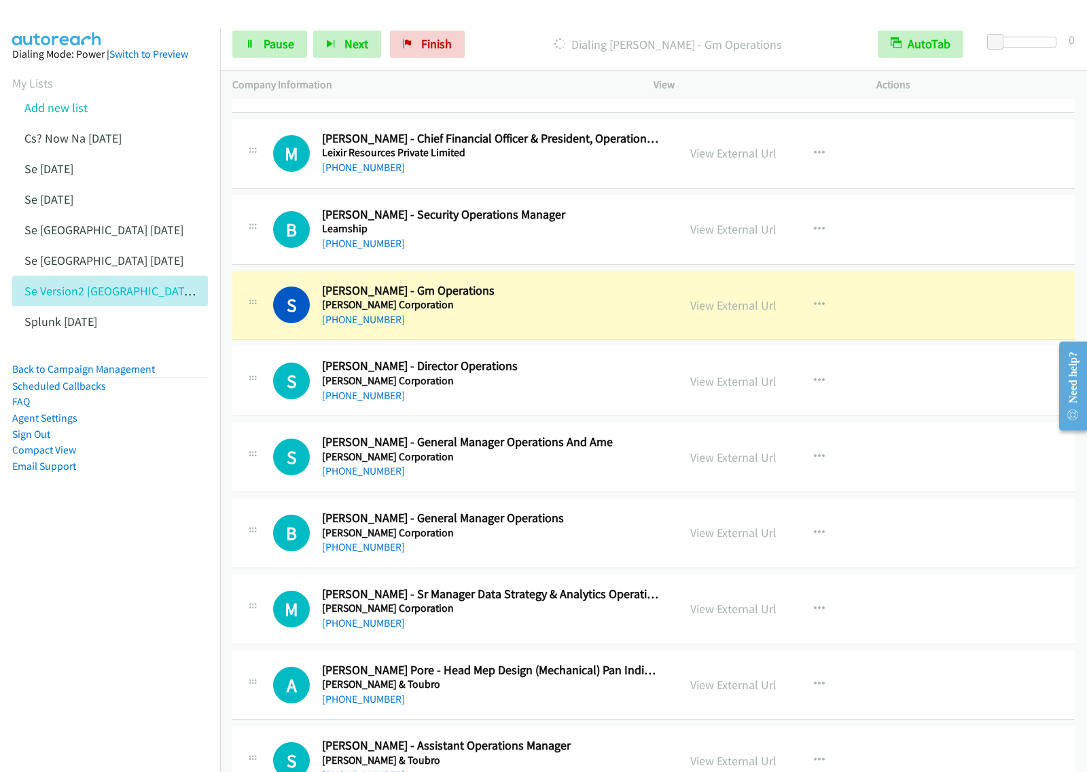
click at [131, 615] on nav "Dialing Mode: Power | Switch to Preview My Lists Add new list Cs? Now Na [DATE]…" at bounding box center [110, 414] width 221 height 772
click at [289, 46] on span "Pause" at bounding box center [279, 44] width 31 height 16
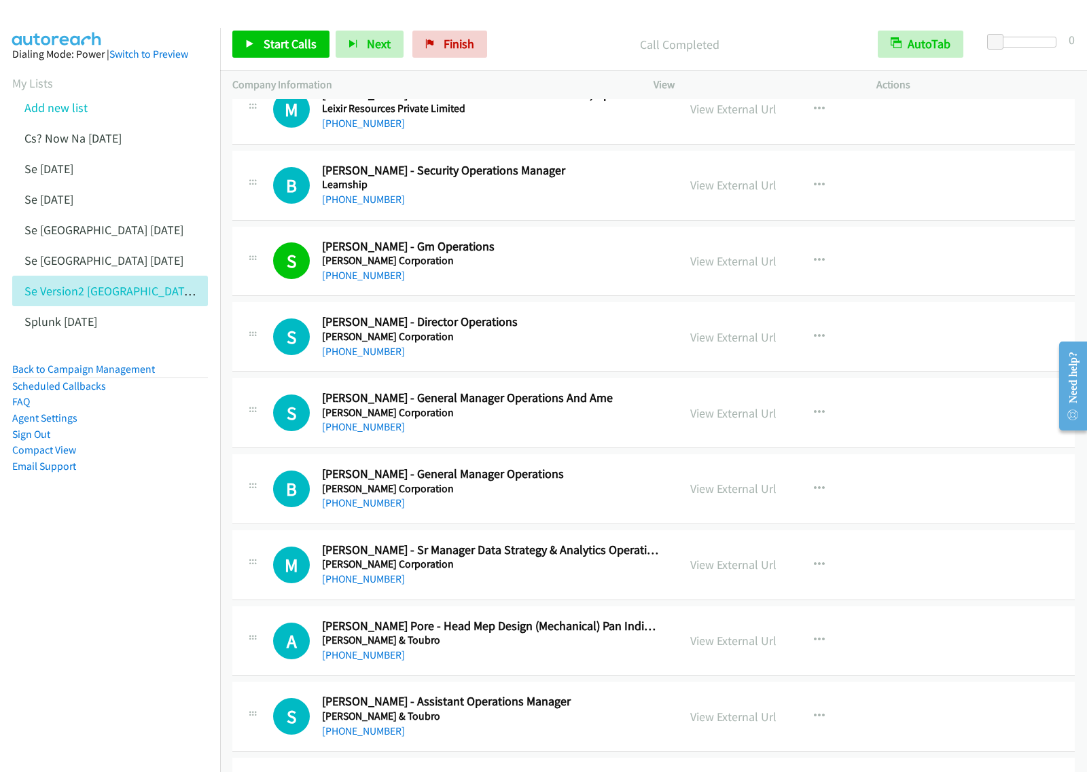
scroll to position [340, 0]
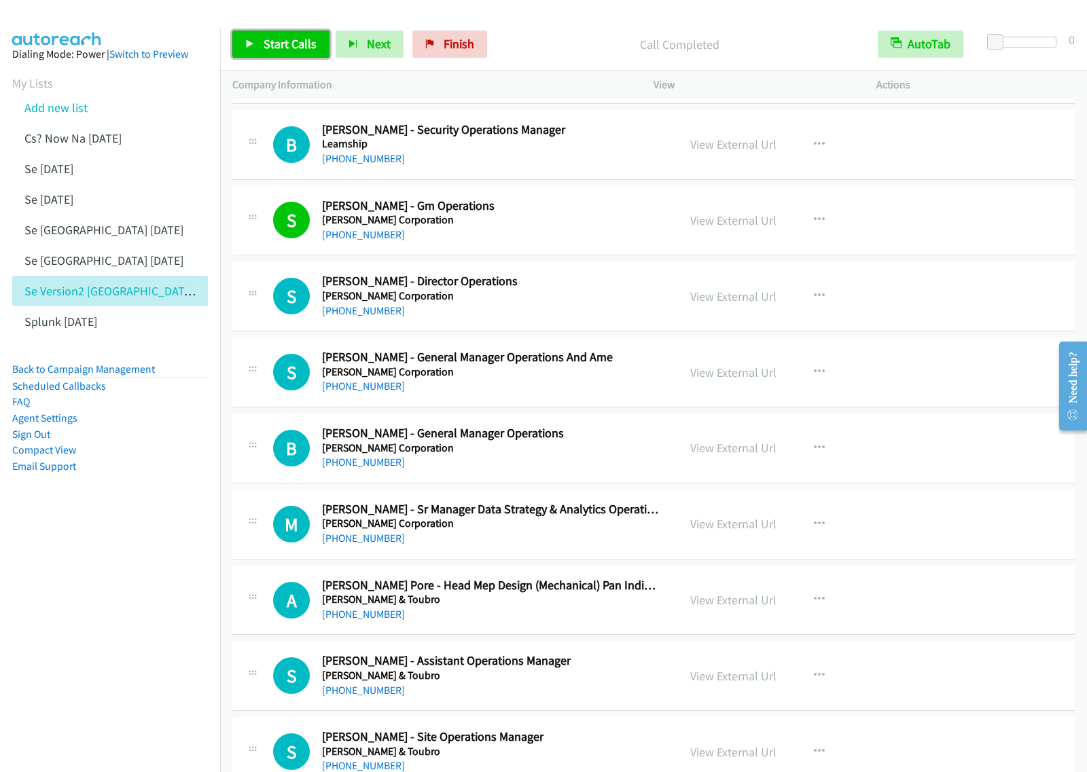
click at [282, 53] on link "Start Calls" at bounding box center [280, 44] width 97 height 27
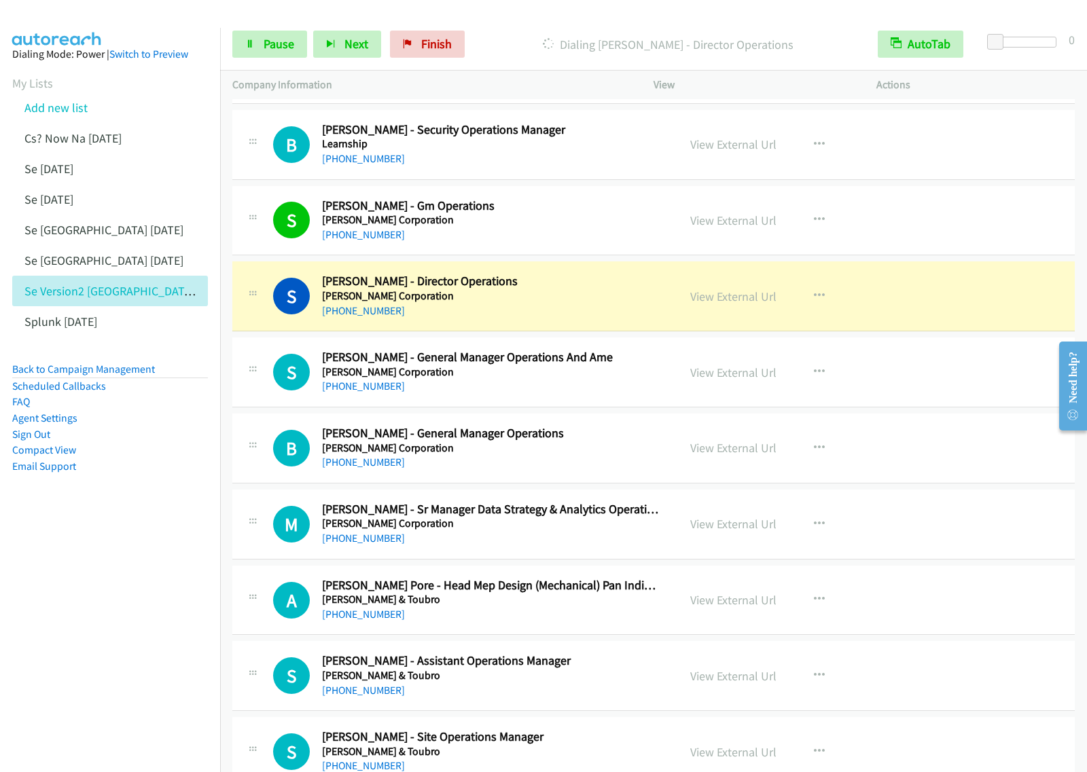
click at [285, 62] on div "Start Calls Pause Next Finish Dialing [PERSON_NAME] - Director Operations AutoT…" at bounding box center [653, 44] width 867 height 52
click at [285, 46] on span "Pause" at bounding box center [279, 44] width 31 height 16
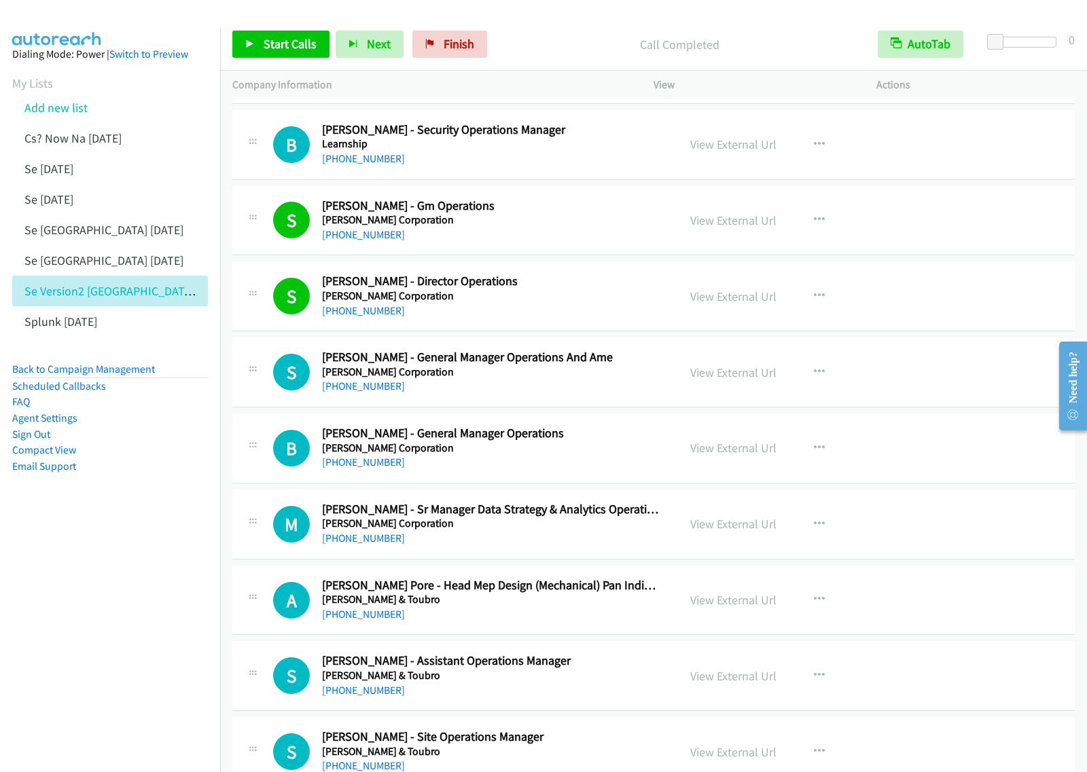
scroll to position [425, 0]
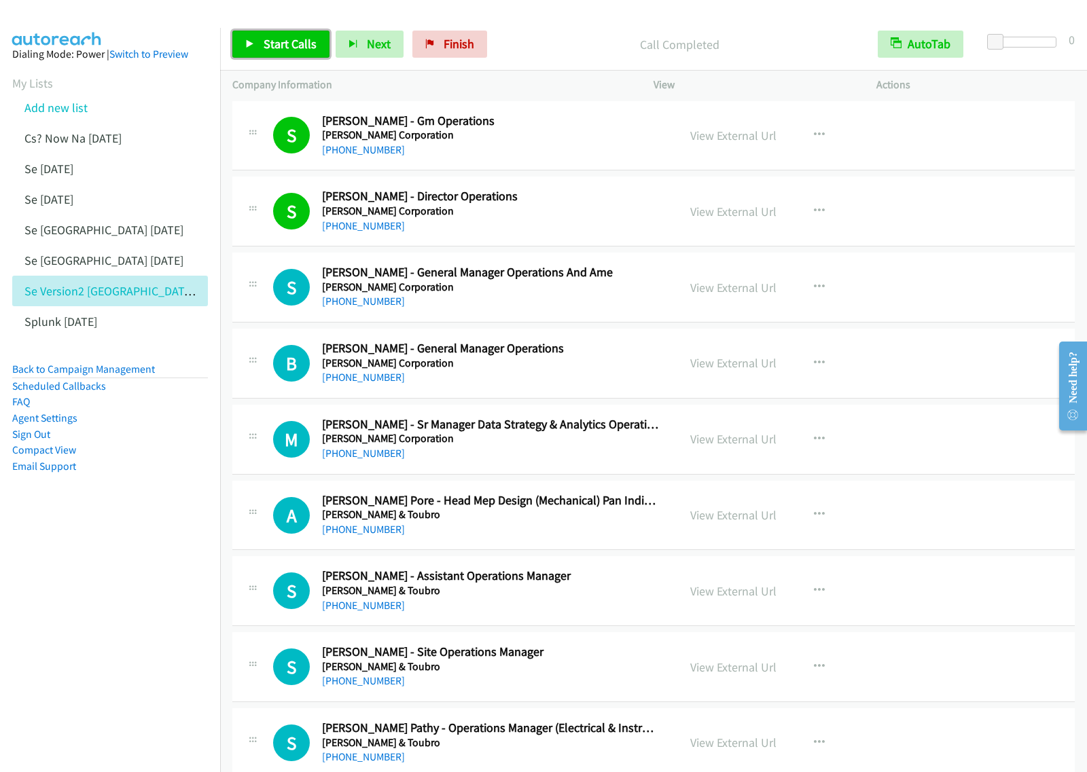
click at [293, 42] on span "Start Calls" at bounding box center [290, 44] width 53 height 16
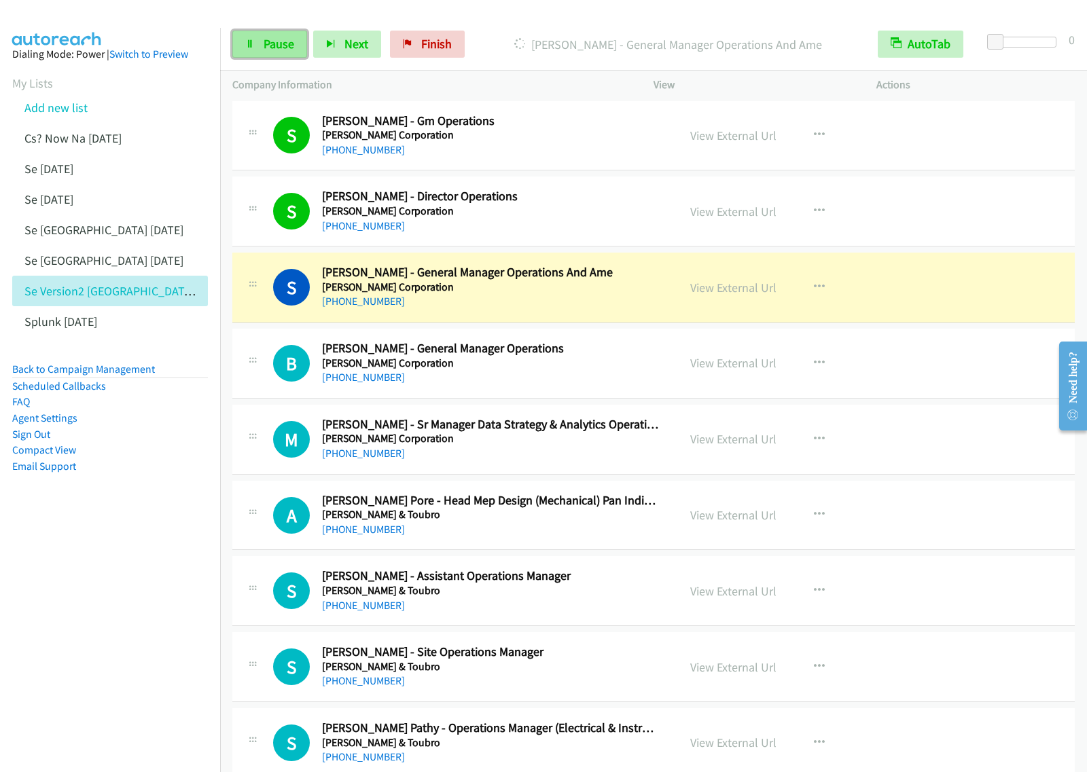
click at [286, 45] on span "Pause" at bounding box center [279, 44] width 31 height 16
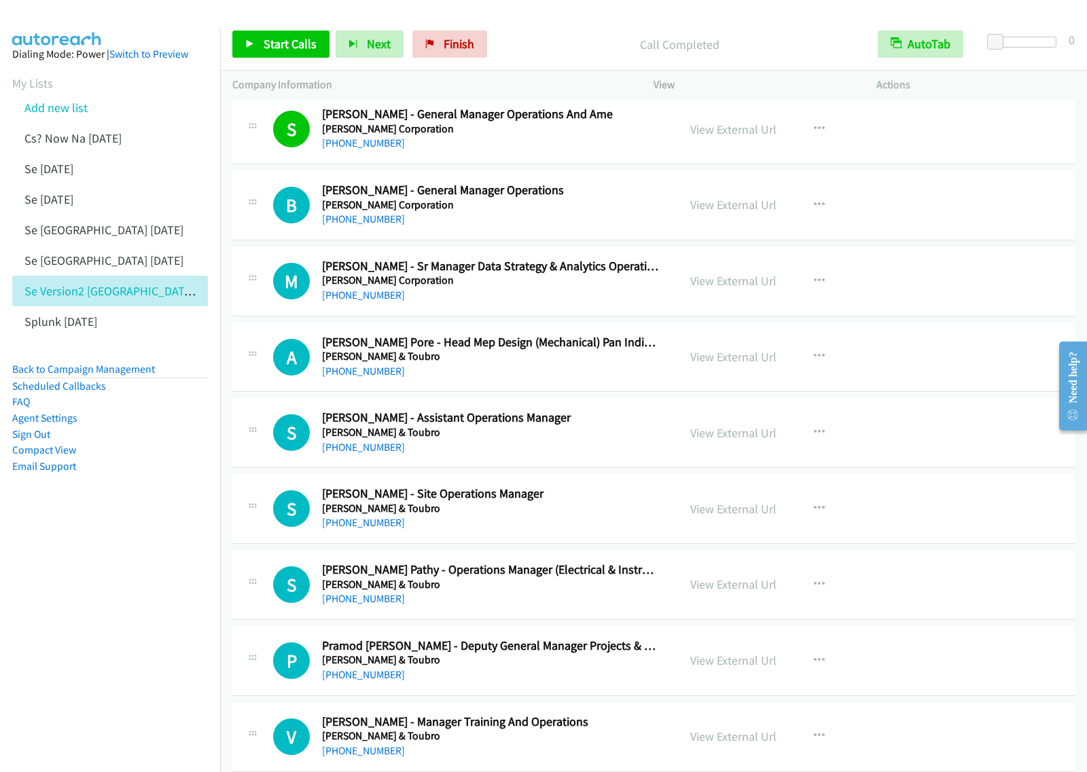
scroll to position [594, 0]
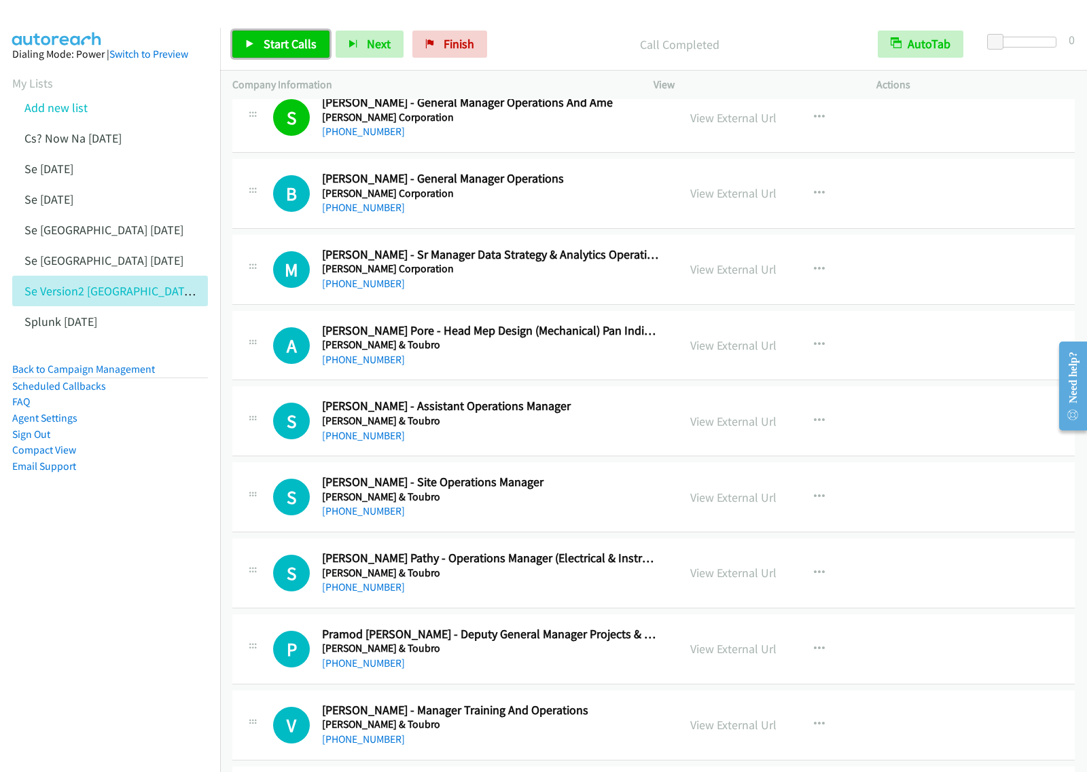
click at [276, 43] on span "Start Calls" at bounding box center [290, 44] width 53 height 16
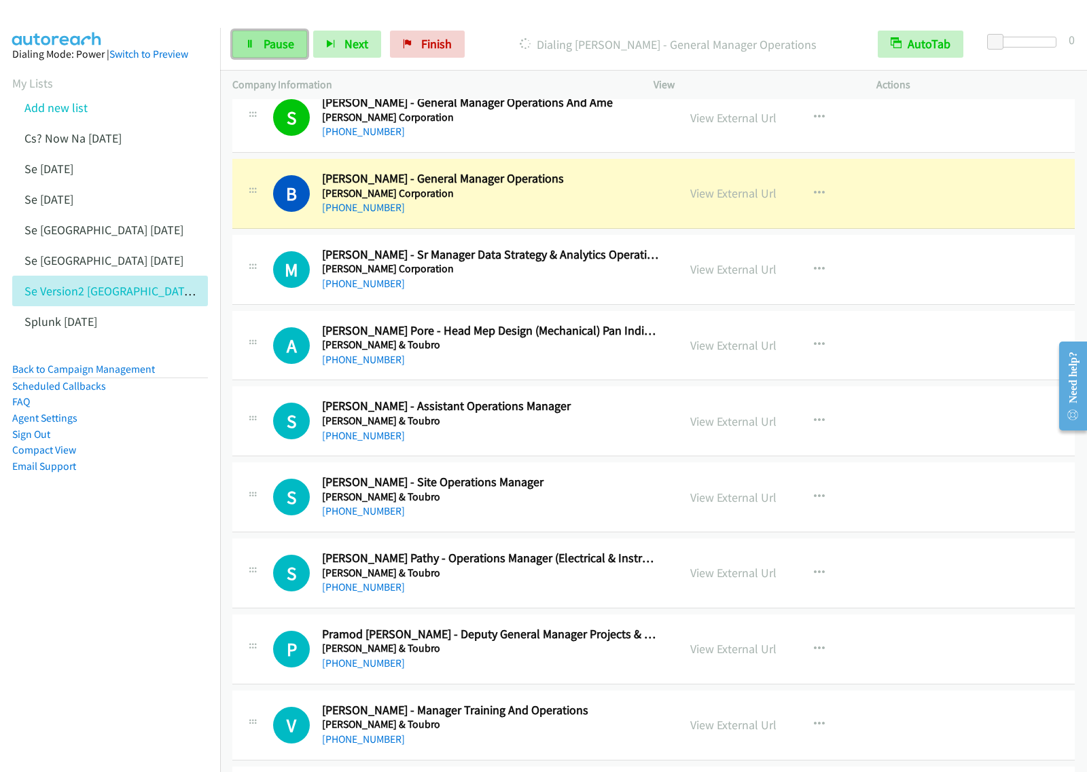
click at [282, 45] on span "Pause" at bounding box center [279, 44] width 31 height 16
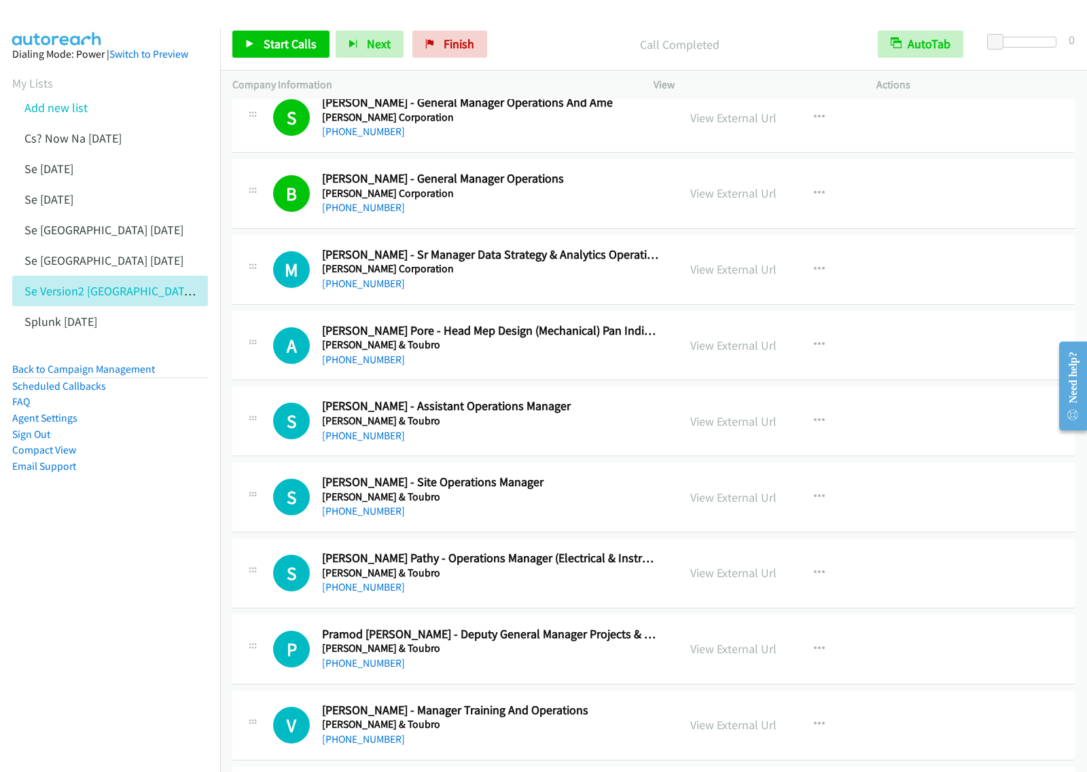
click at [477, 429] on div "[PHONE_NUMBER]" at bounding box center [491, 436] width 338 height 16
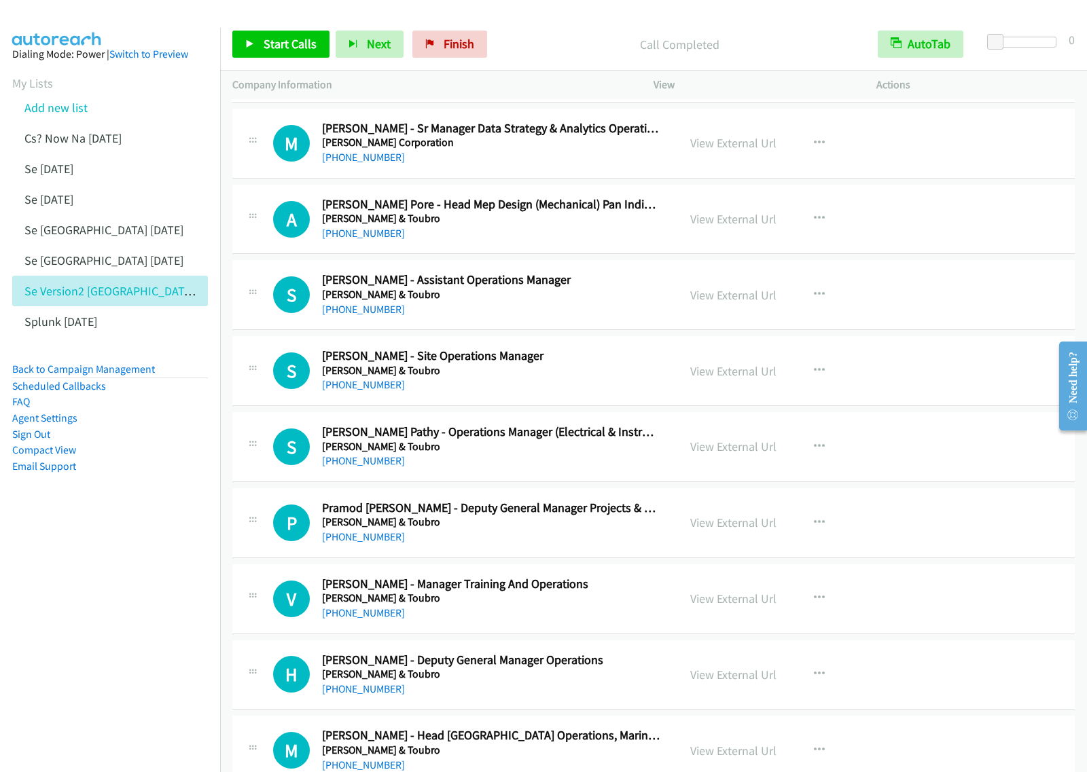
scroll to position [764, 0]
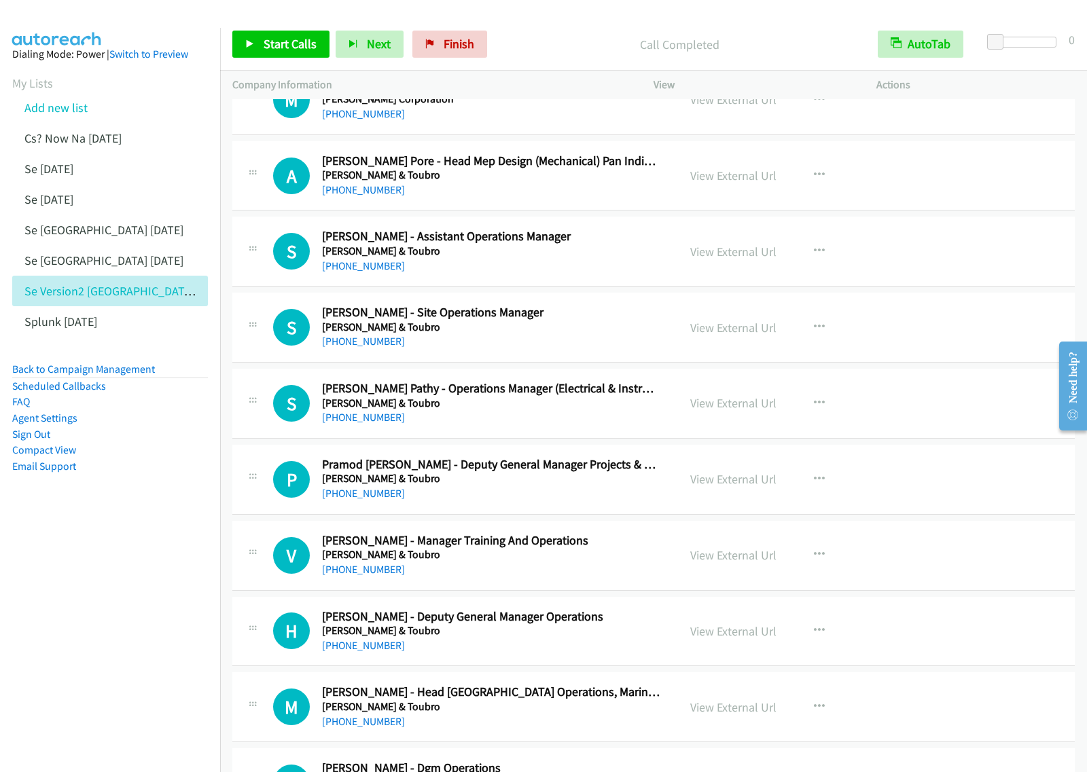
click at [575, 329] on h5 "[PERSON_NAME] & Toubro" at bounding box center [491, 328] width 338 height 14
click at [123, 565] on nav "Dialing Mode: Power | Switch to Preview My Lists Add new list Cs? Now Na [DATE]…" at bounding box center [110, 414] width 221 height 772
click at [819, 327] on button "button" at bounding box center [819, 327] width 37 height 27
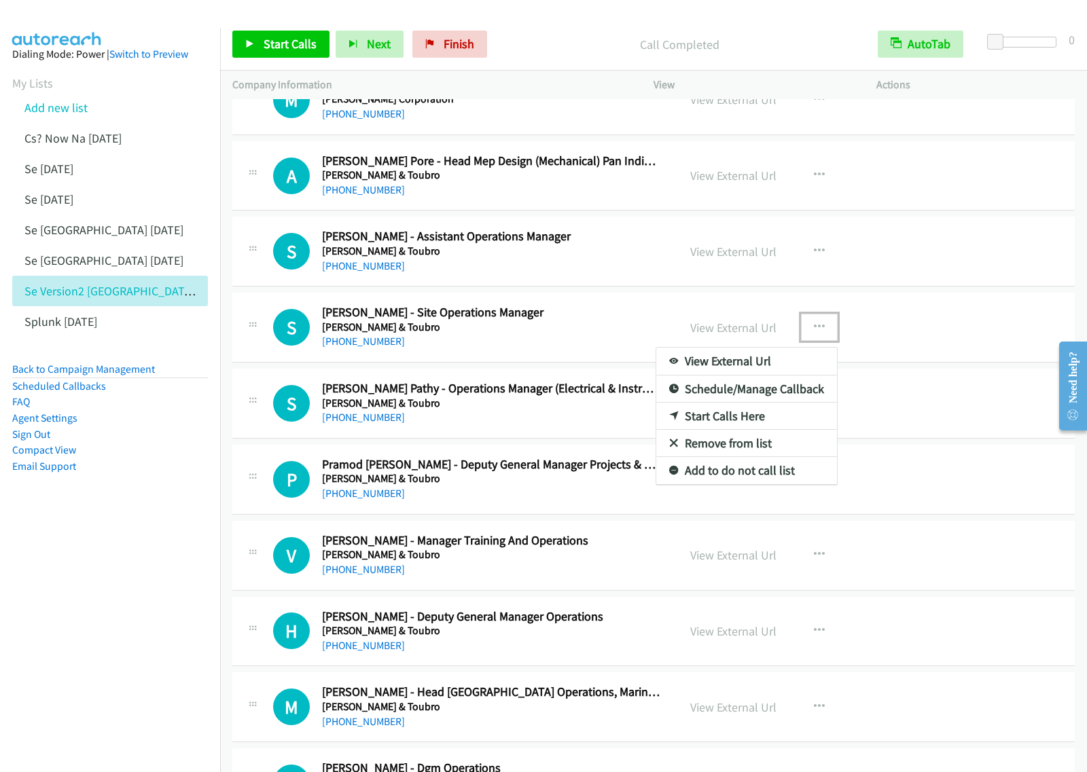
click at [762, 423] on link "Start Calls Here" at bounding box center [746, 416] width 181 height 27
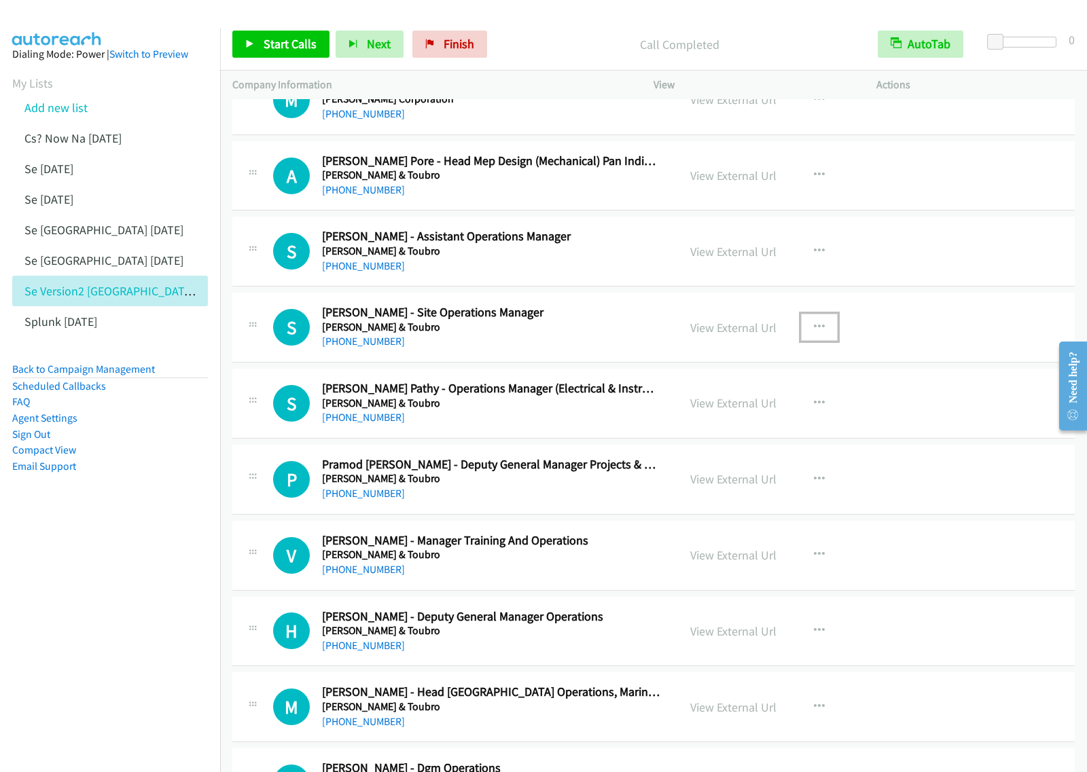
click at [801, 323] on button "button" at bounding box center [819, 327] width 37 height 27
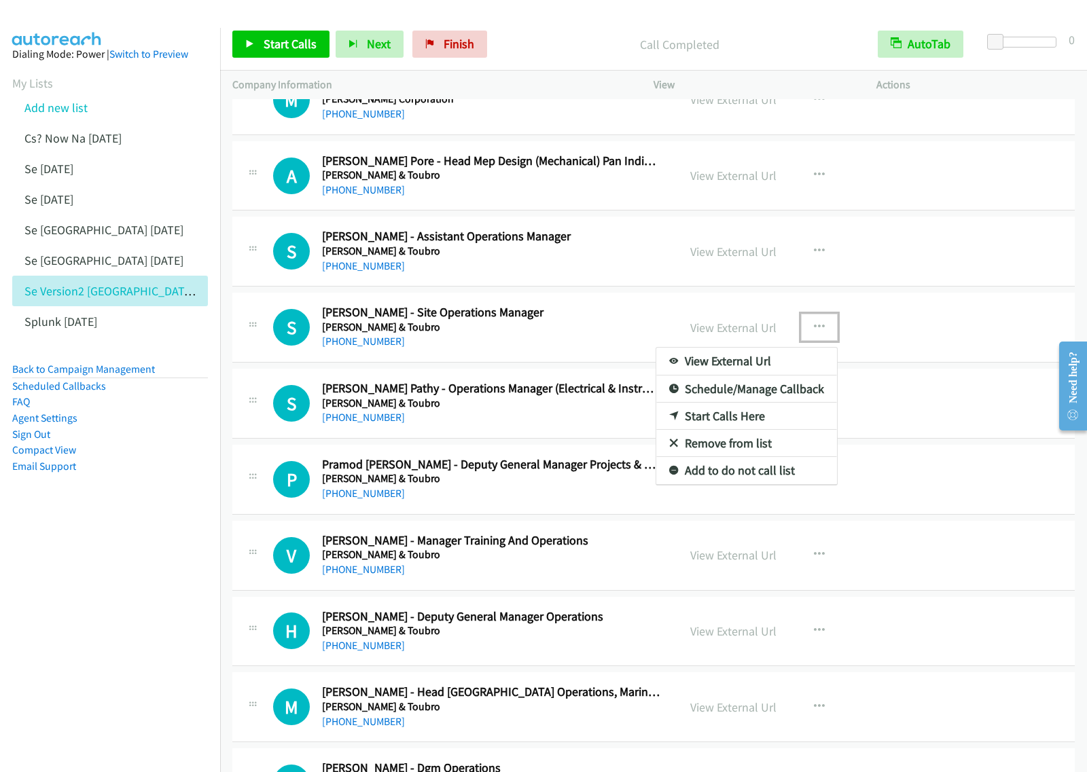
click at [766, 418] on link "Start Calls Here" at bounding box center [746, 416] width 181 height 27
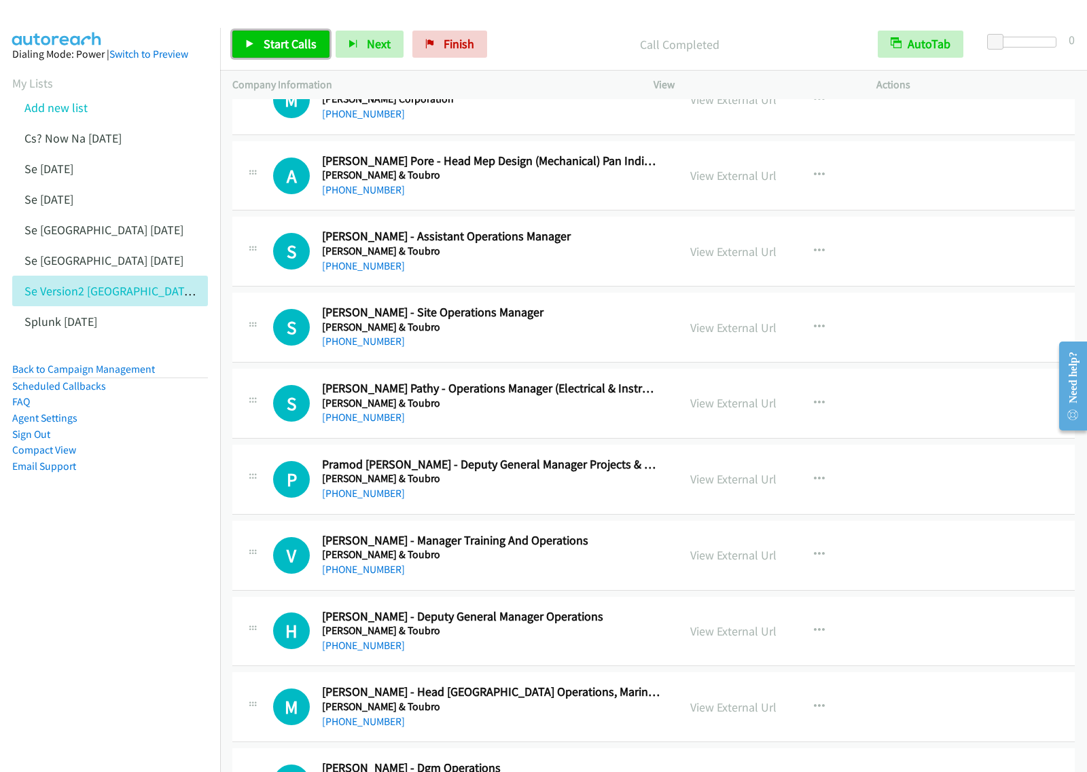
click at [259, 44] on link "Start Calls" at bounding box center [280, 44] width 97 height 27
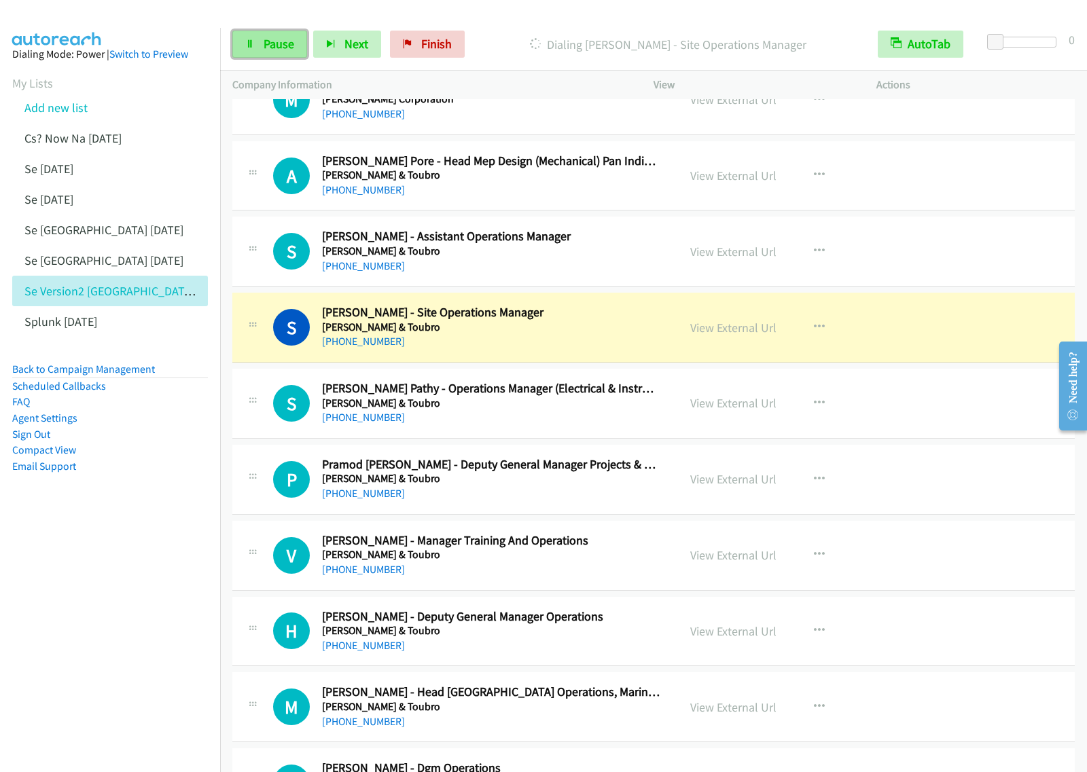
click at [283, 52] on span "Pause" at bounding box center [279, 44] width 31 height 16
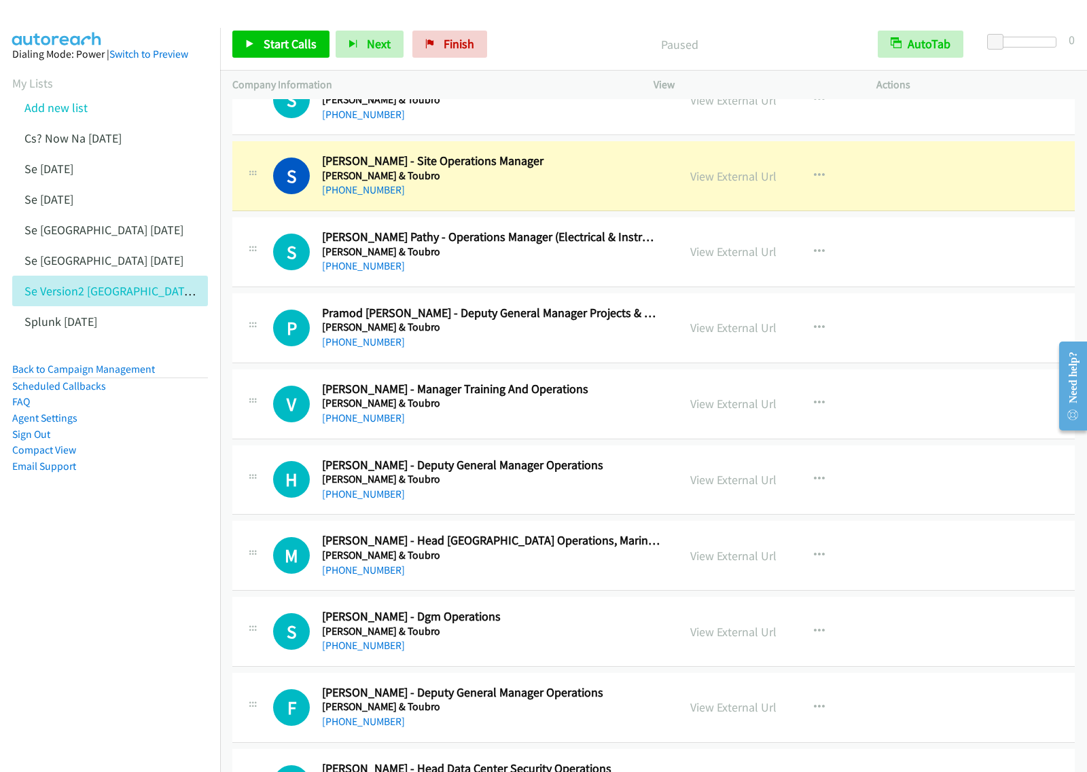
scroll to position [934, 0]
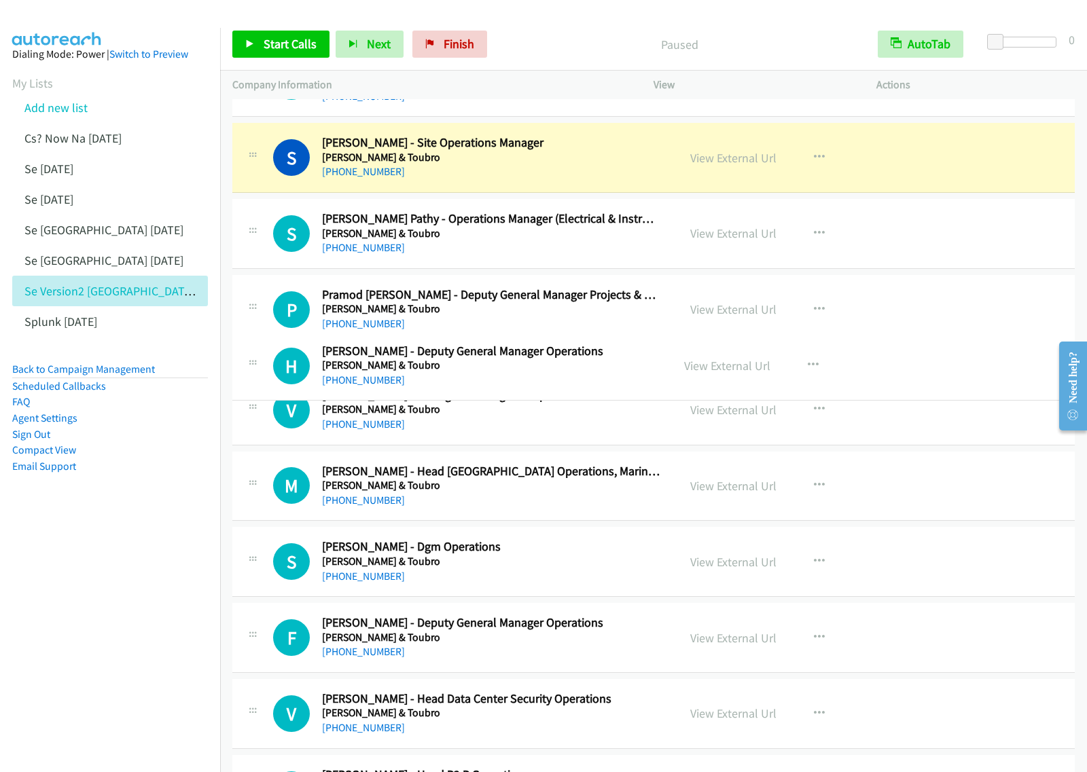
drag, startPoint x: 568, startPoint y: 462, endPoint x: 592, endPoint y: 364, distance: 100.8
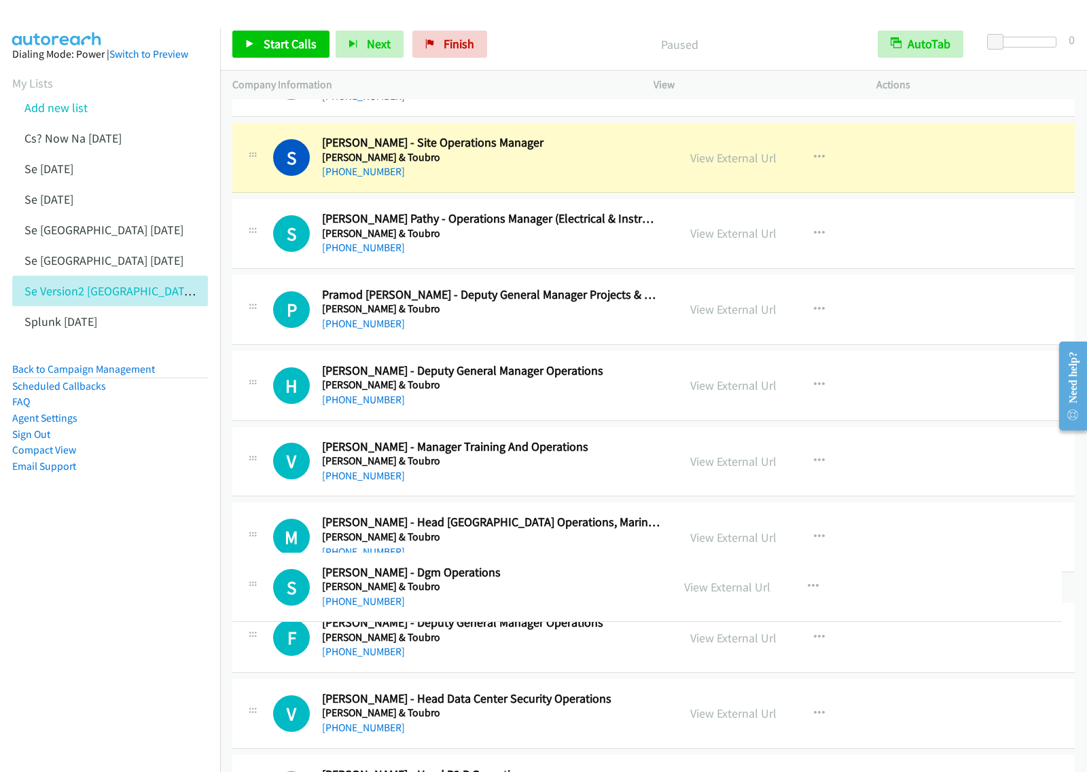
drag, startPoint x: 571, startPoint y: 609, endPoint x: 1077, endPoint y: 321, distance: 581.7
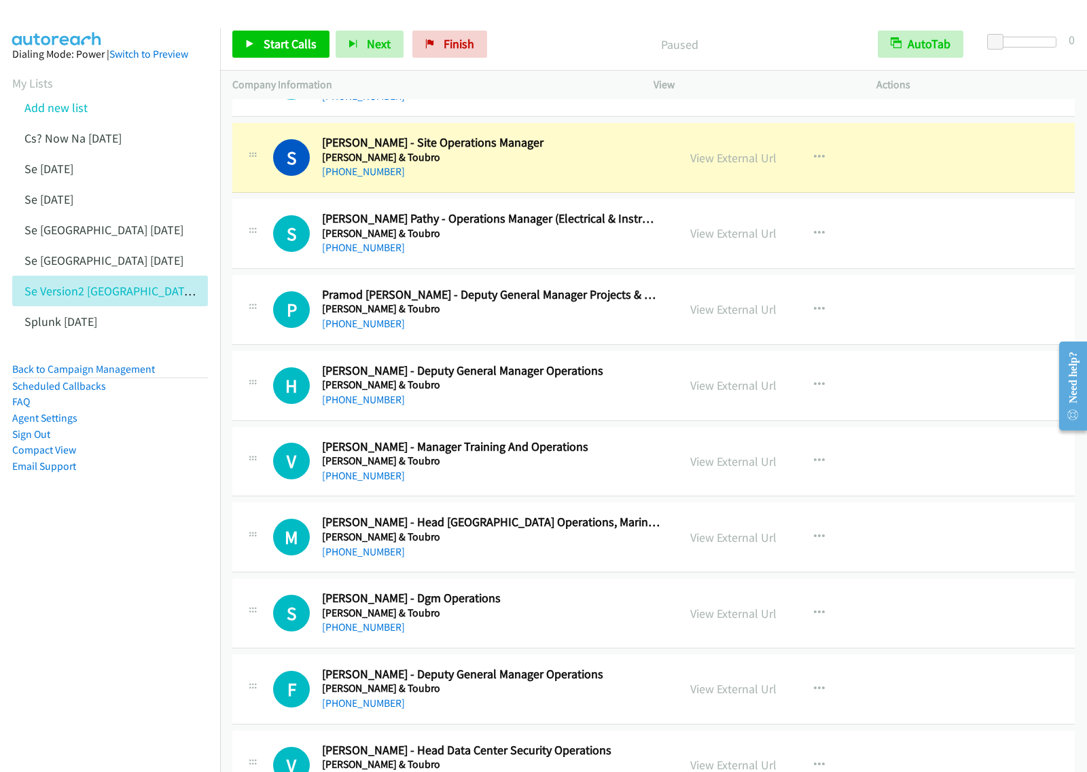
drag, startPoint x: 145, startPoint y: 561, endPoint x: 644, endPoint y: 154, distance: 644.6
click at [151, 554] on nav "Dialing Mode: Power | Switch to Preview My Lists Add new list Cs? Now Na [DATE]…" at bounding box center [110, 414] width 221 height 772
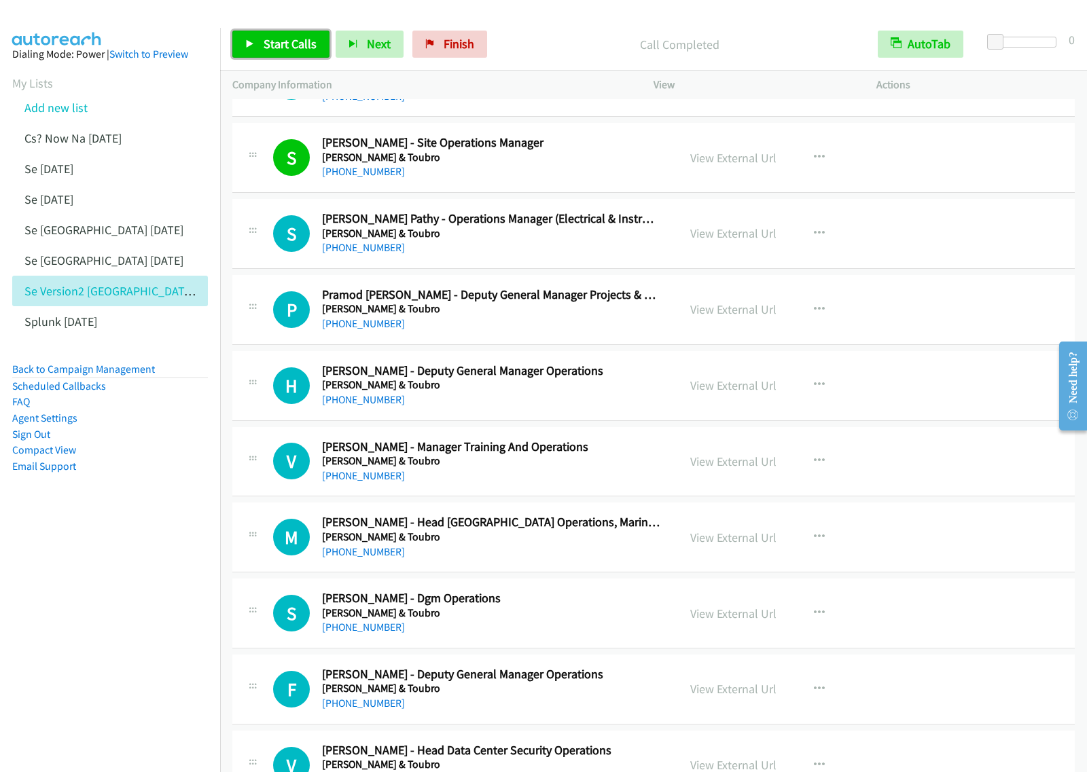
click at [307, 48] on span "Start Calls" at bounding box center [290, 44] width 53 height 16
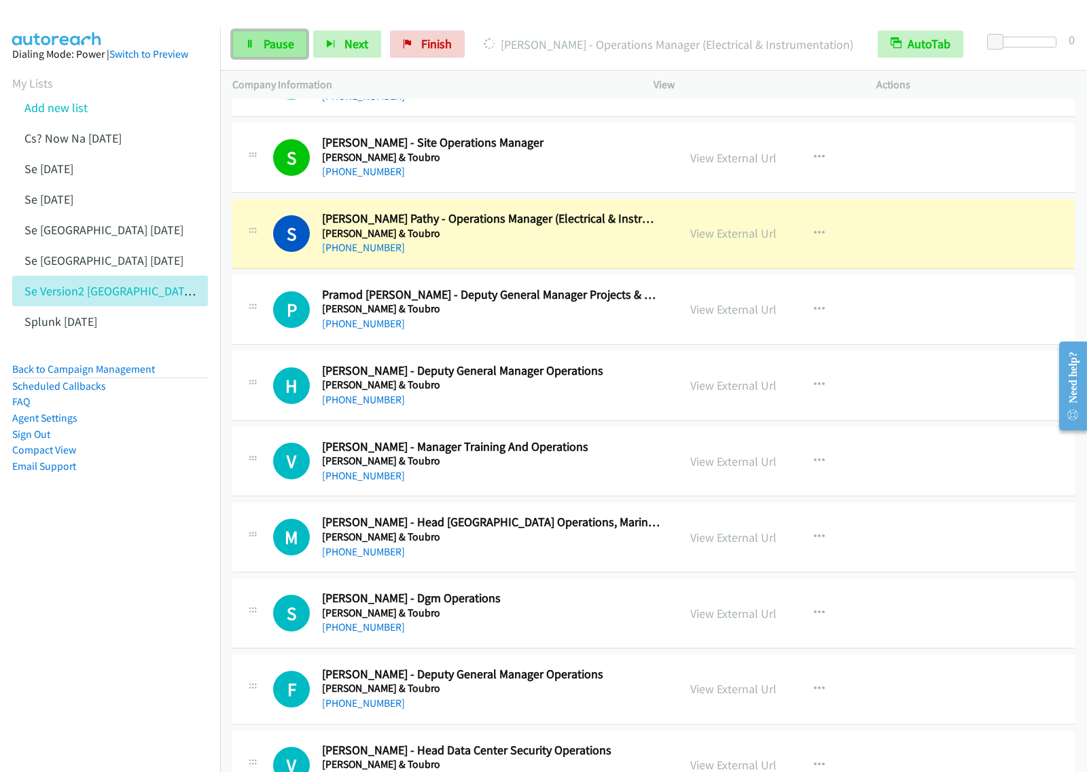
click at [286, 52] on span "Pause" at bounding box center [279, 44] width 31 height 16
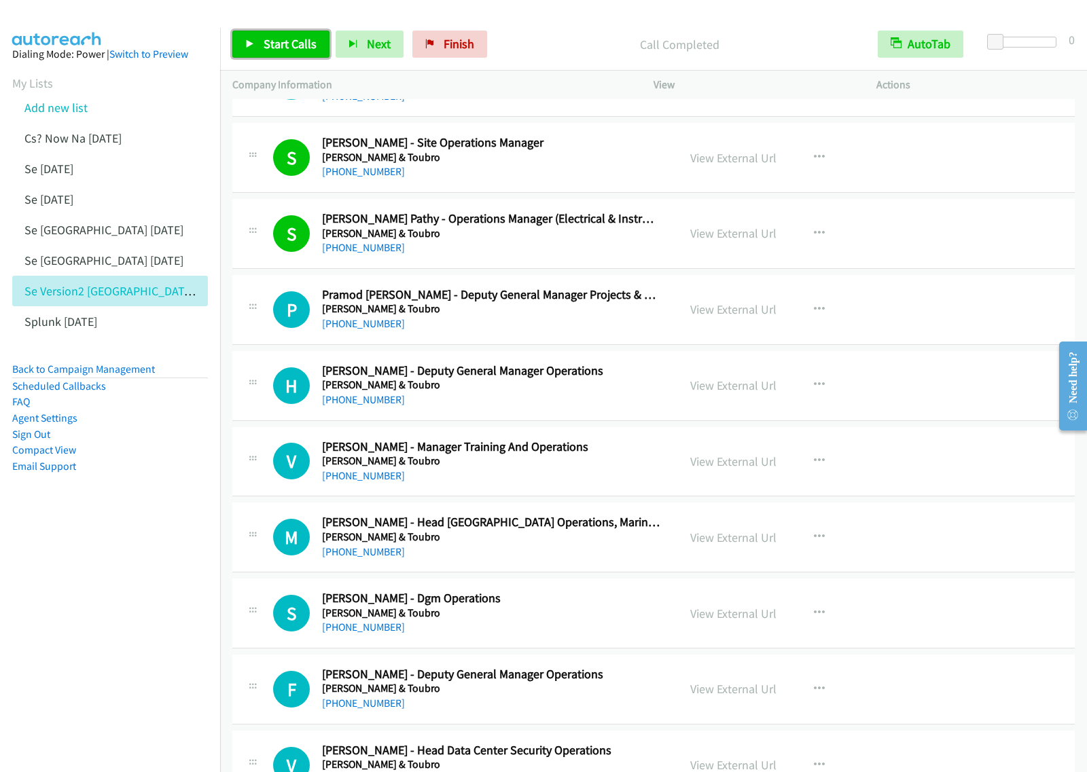
click at [306, 36] on span "Start Calls" at bounding box center [290, 44] width 53 height 16
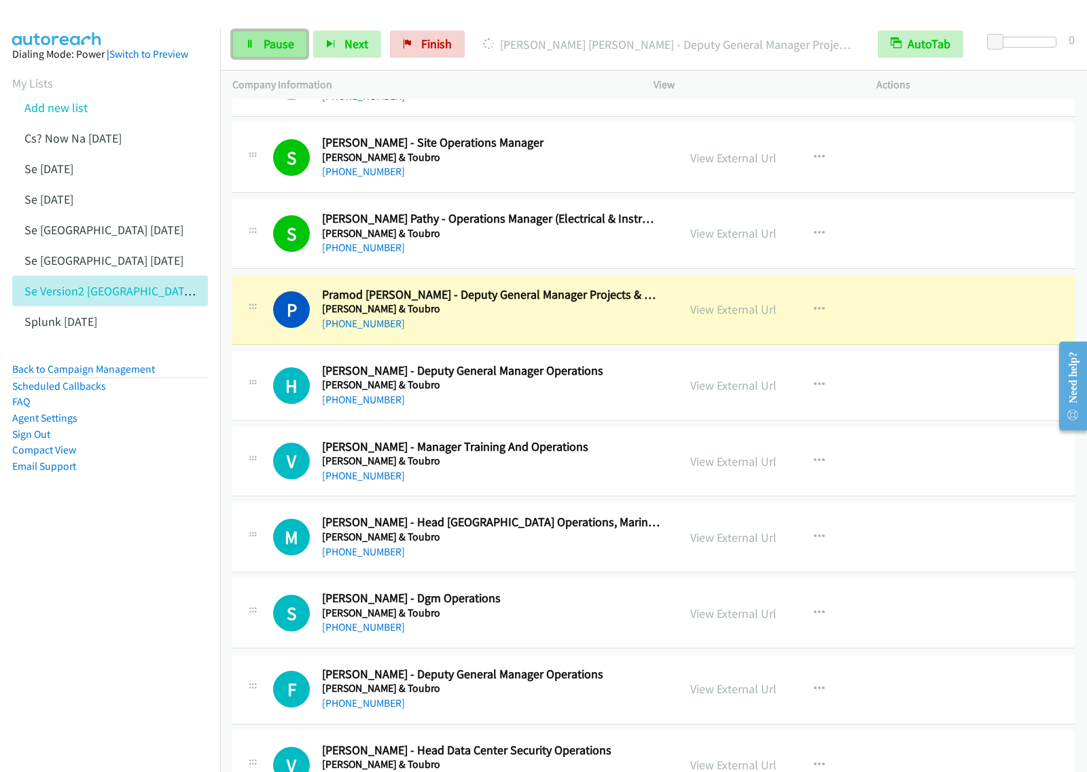
click at [287, 41] on span "Pause" at bounding box center [279, 44] width 31 height 16
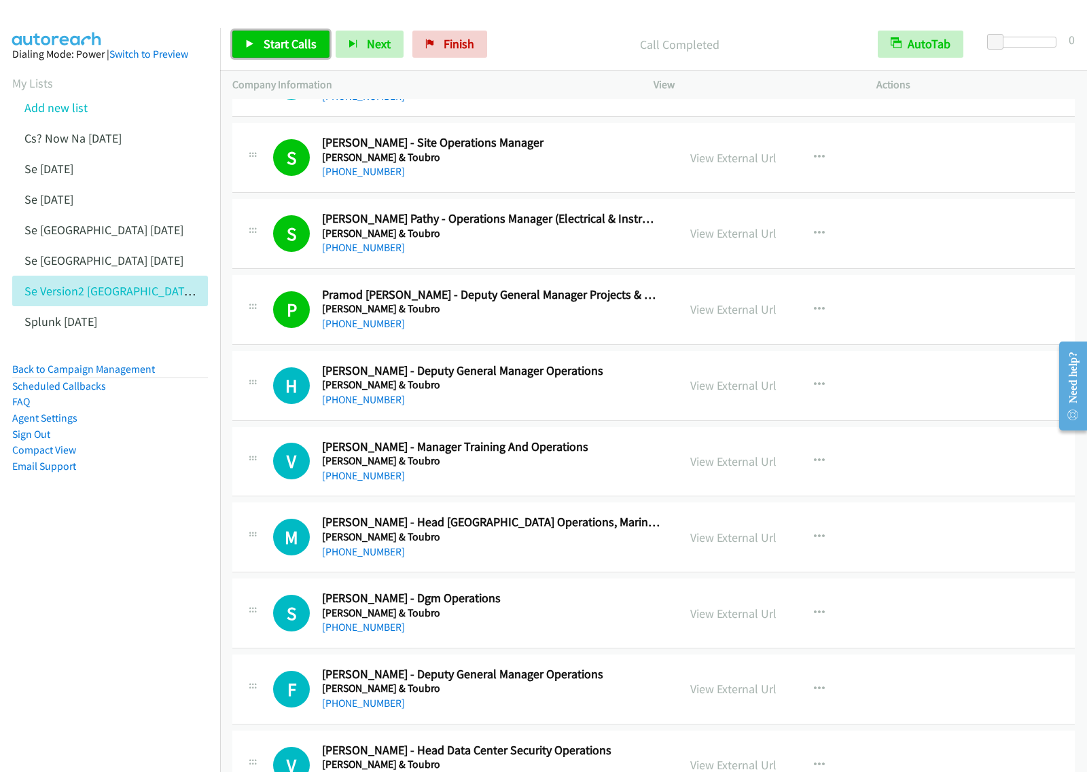
click at [306, 49] on span "Start Calls" at bounding box center [290, 44] width 53 height 16
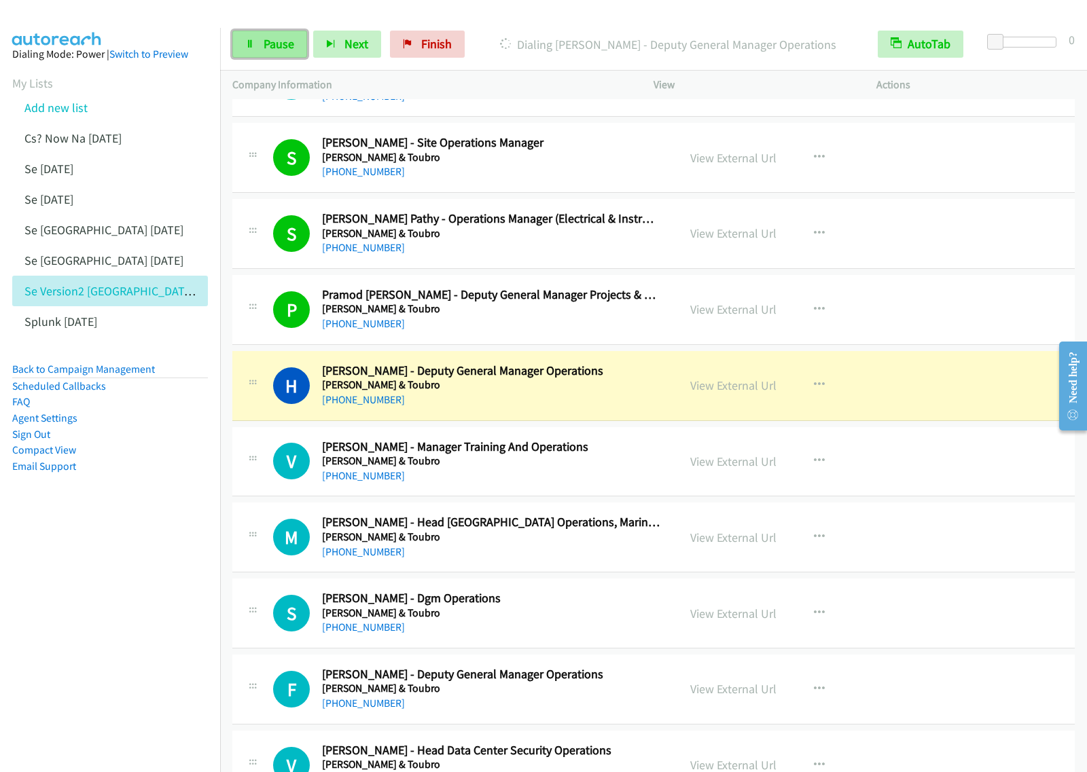
drag, startPoint x: 263, startPoint y: 42, endPoint x: 289, endPoint y: 29, distance: 29.5
click at [264, 42] on span "Pause" at bounding box center [279, 44] width 31 height 16
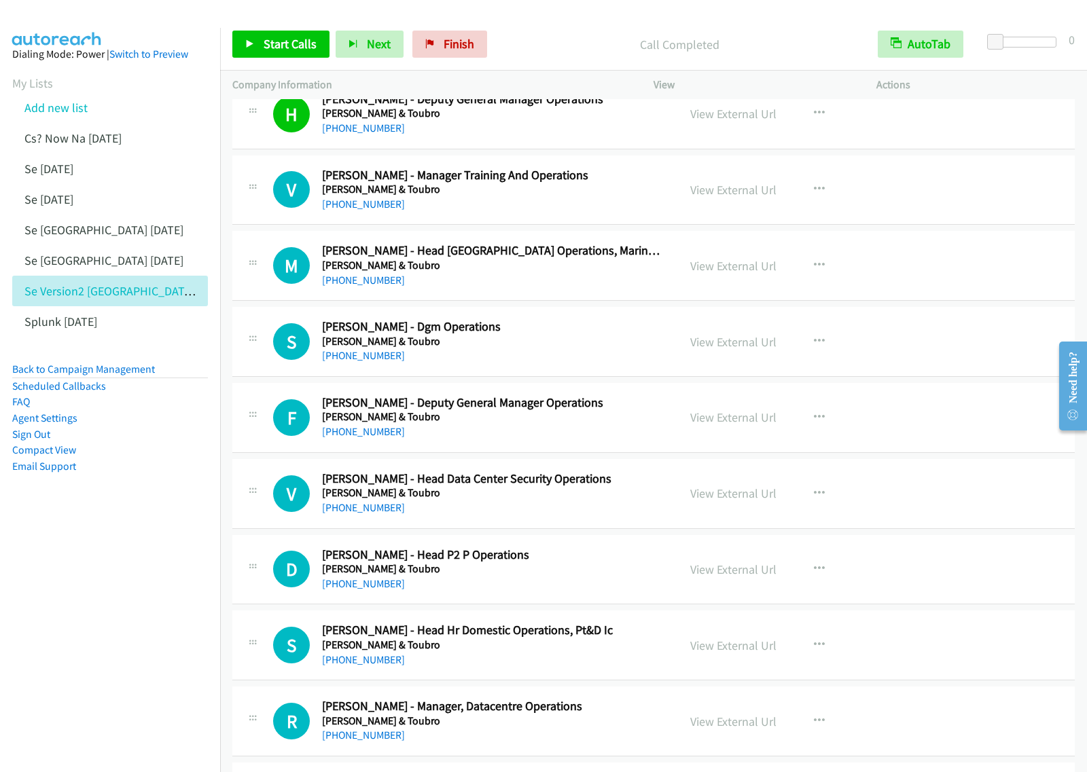
scroll to position [1274, 0]
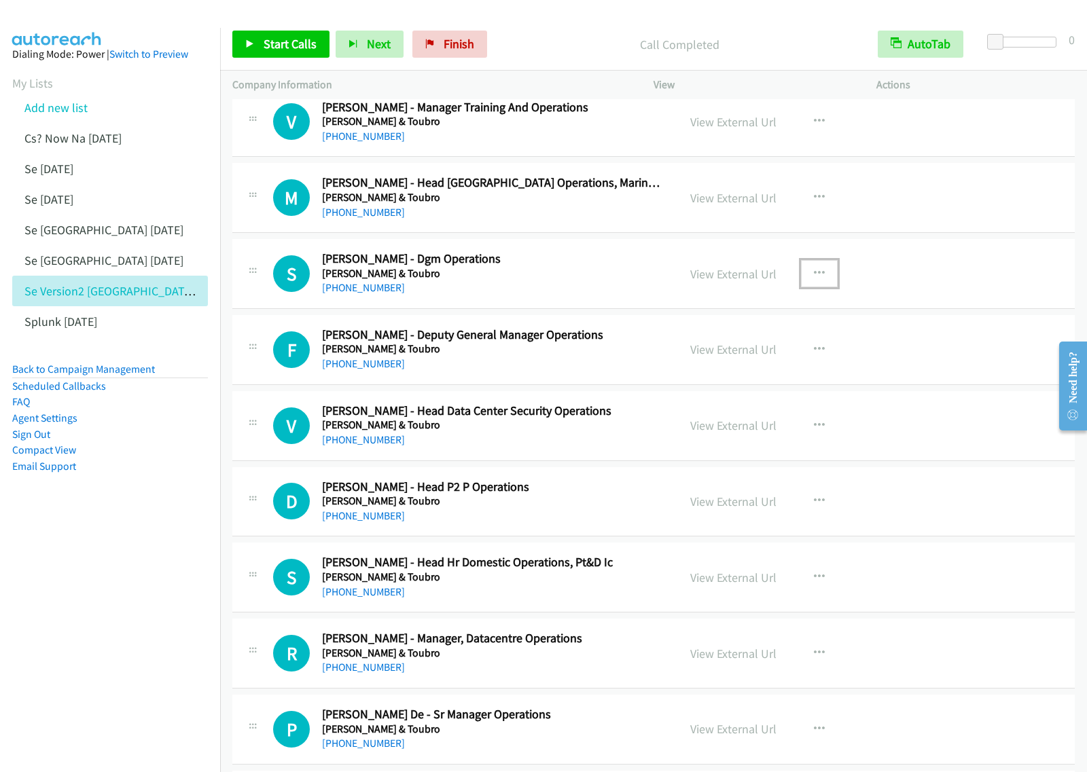
click at [822, 274] on button "button" at bounding box center [819, 273] width 37 height 27
click at [729, 363] on link "Start Calls Here" at bounding box center [746, 362] width 181 height 27
click at [820, 275] on button "button" at bounding box center [819, 273] width 37 height 27
click at [754, 365] on link "Start Calls Here" at bounding box center [746, 362] width 181 height 27
click at [270, 31] on link "Start Calls" at bounding box center [280, 44] width 97 height 27
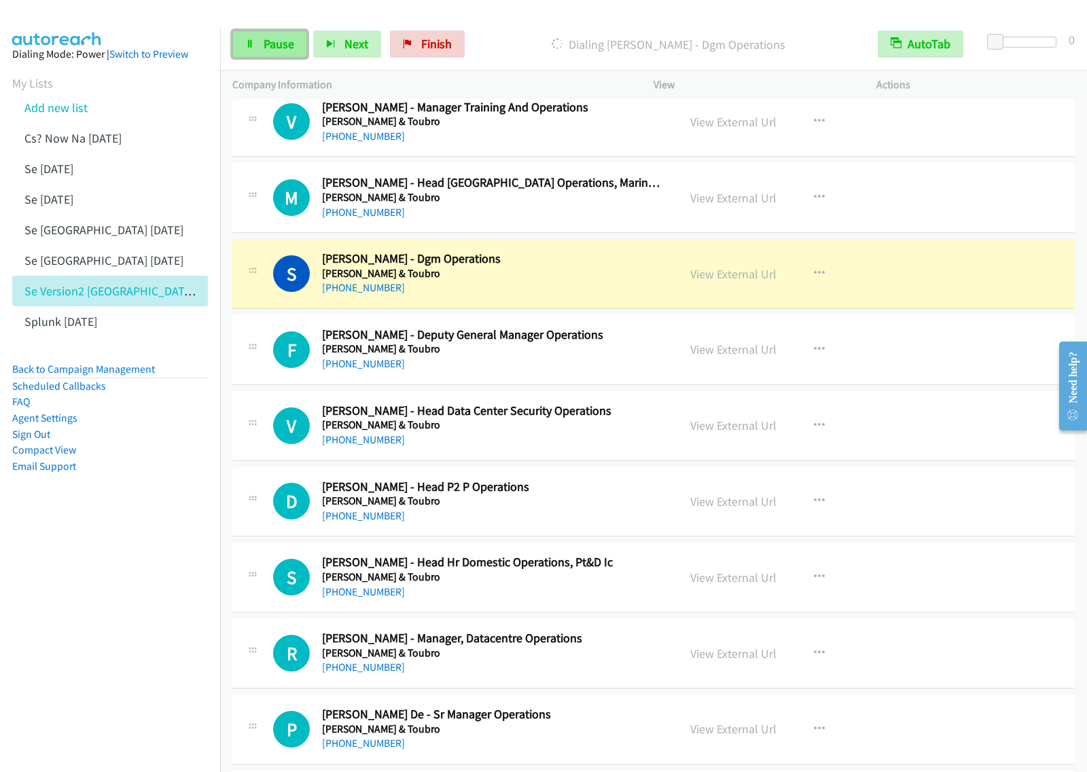
click at [258, 51] on link "Pause" at bounding box center [269, 44] width 75 height 27
drag, startPoint x: 586, startPoint y: 35, endPoint x: 643, endPoint y: 0, distance: 66.8
click at [586, 35] on p "Paused" at bounding box center [679, 44] width 348 height 18
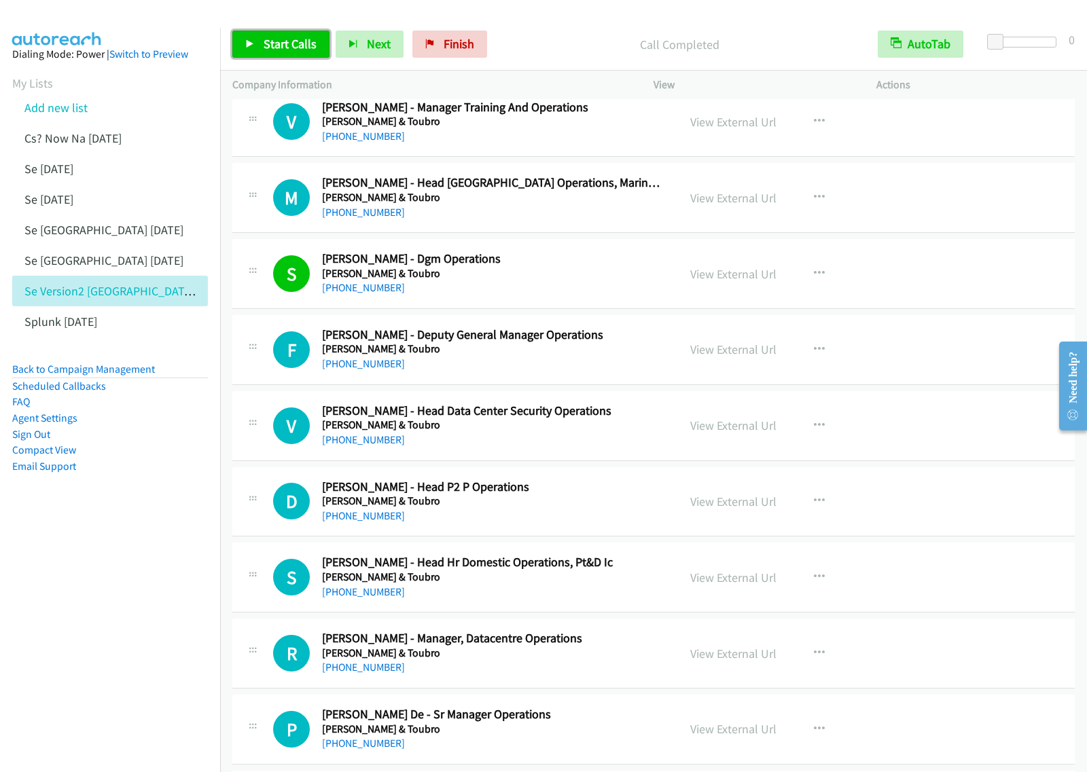
click at [266, 39] on span "Start Calls" at bounding box center [290, 44] width 53 height 16
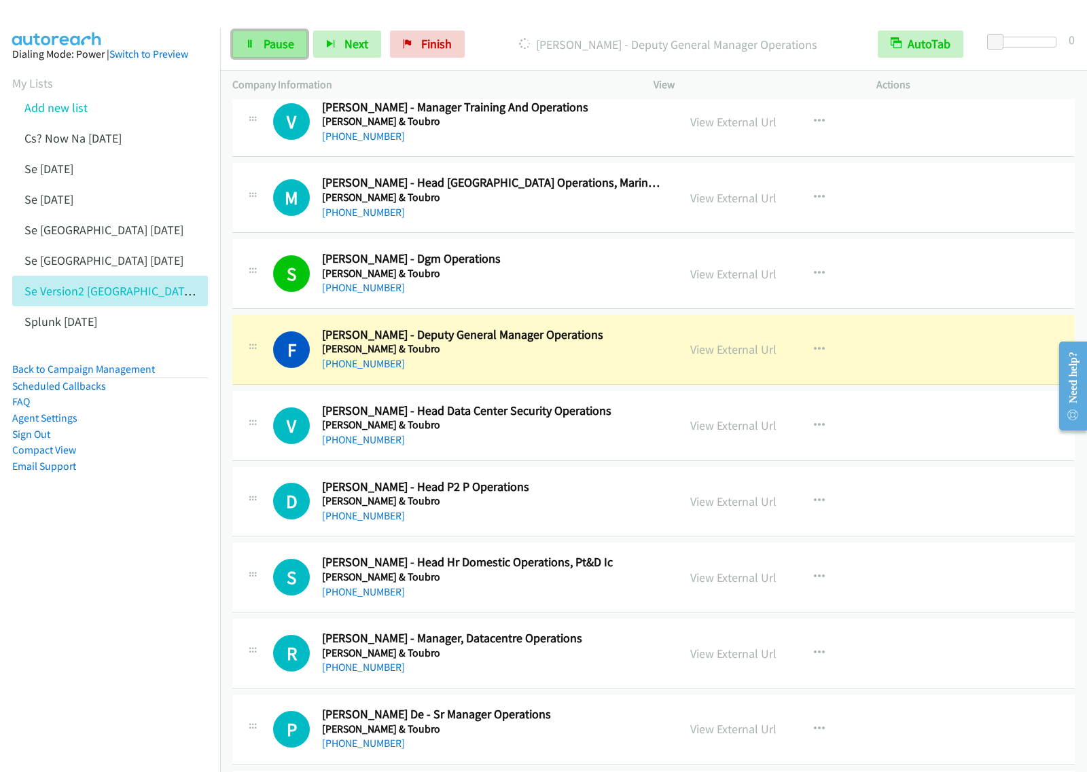
click at [273, 44] on span "Pause" at bounding box center [279, 44] width 31 height 16
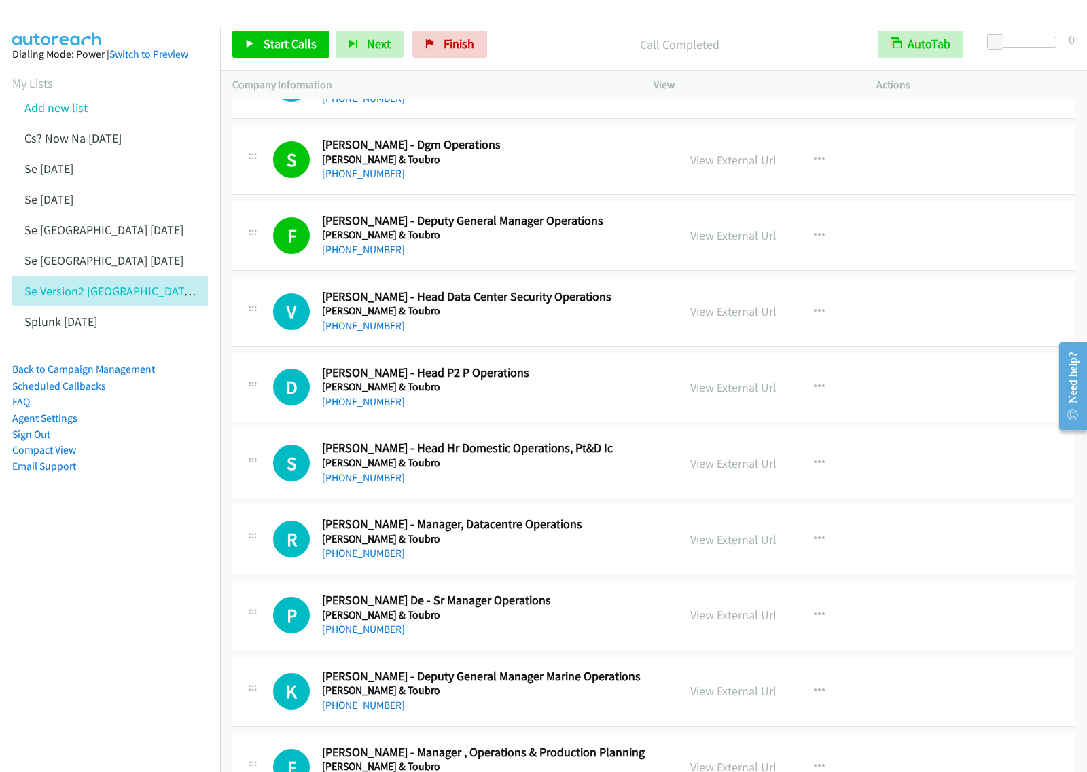
scroll to position [1359, 0]
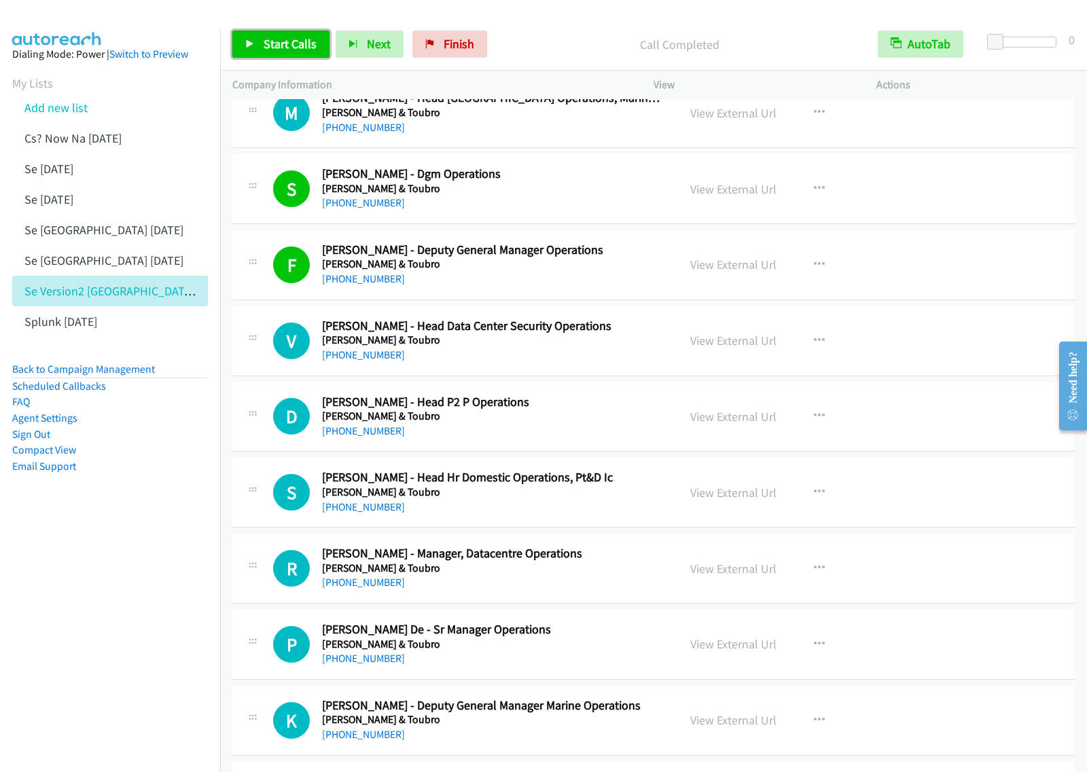
click at [293, 56] on link "Start Calls" at bounding box center [280, 44] width 97 height 27
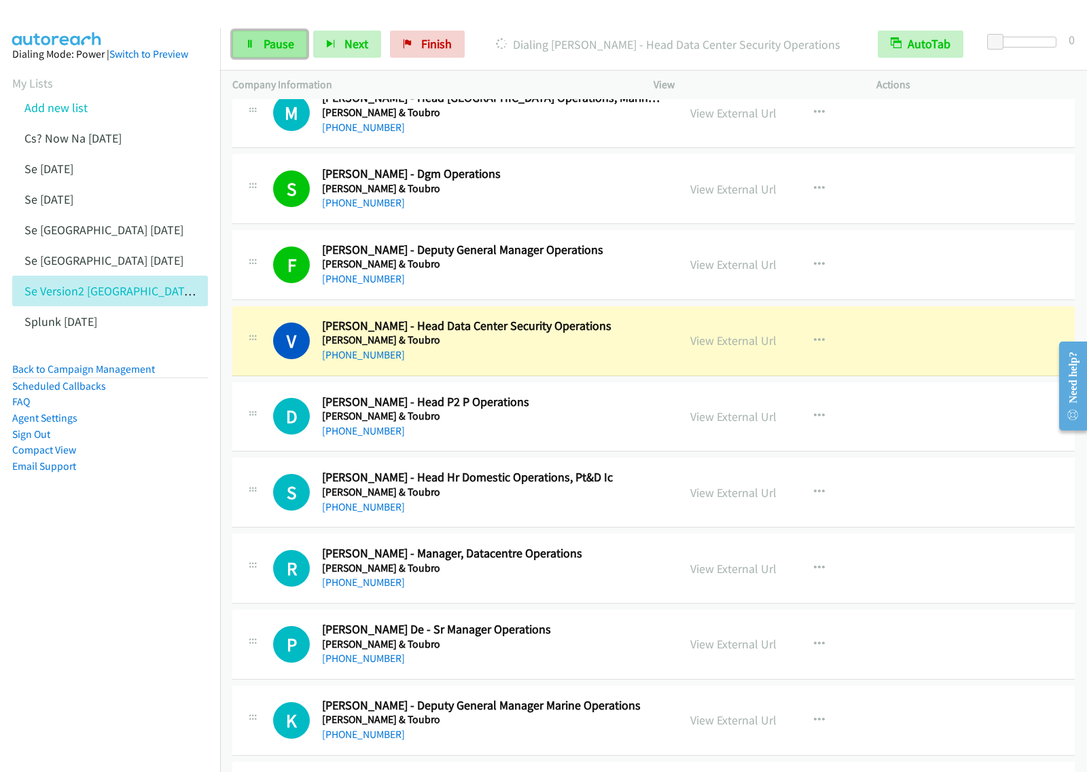
click at [289, 38] on span "Pause" at bounding box center [279, 44] width 31 height 16
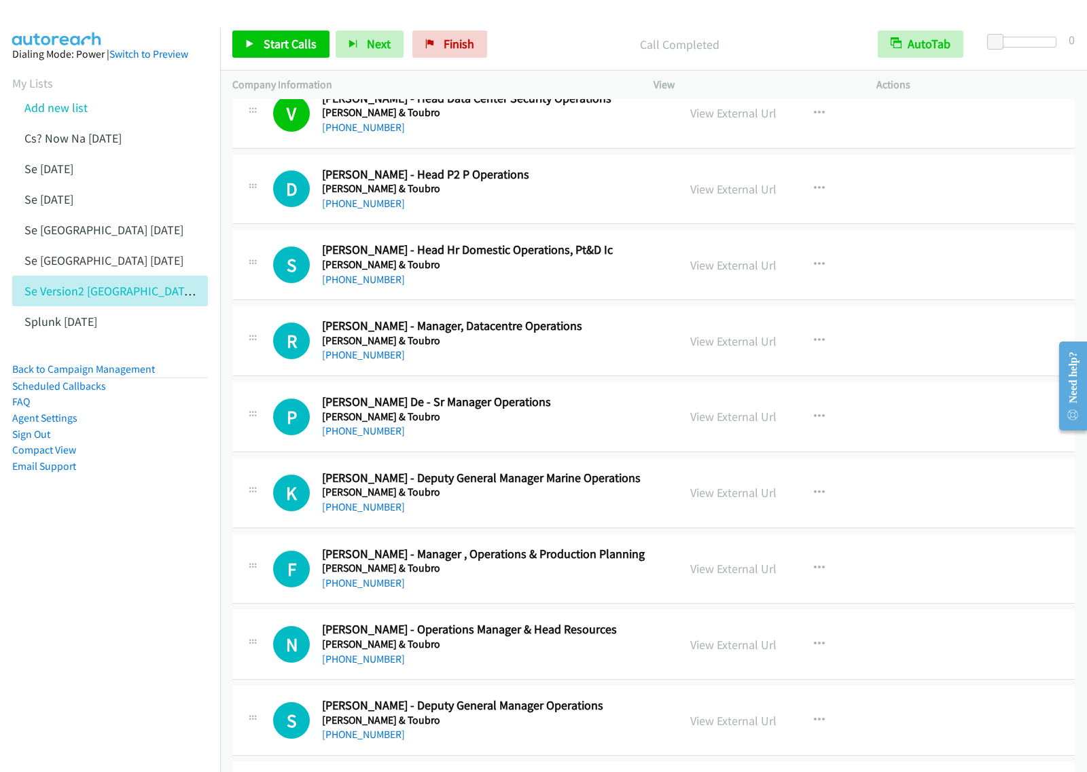
scroll to position [1613, 0]
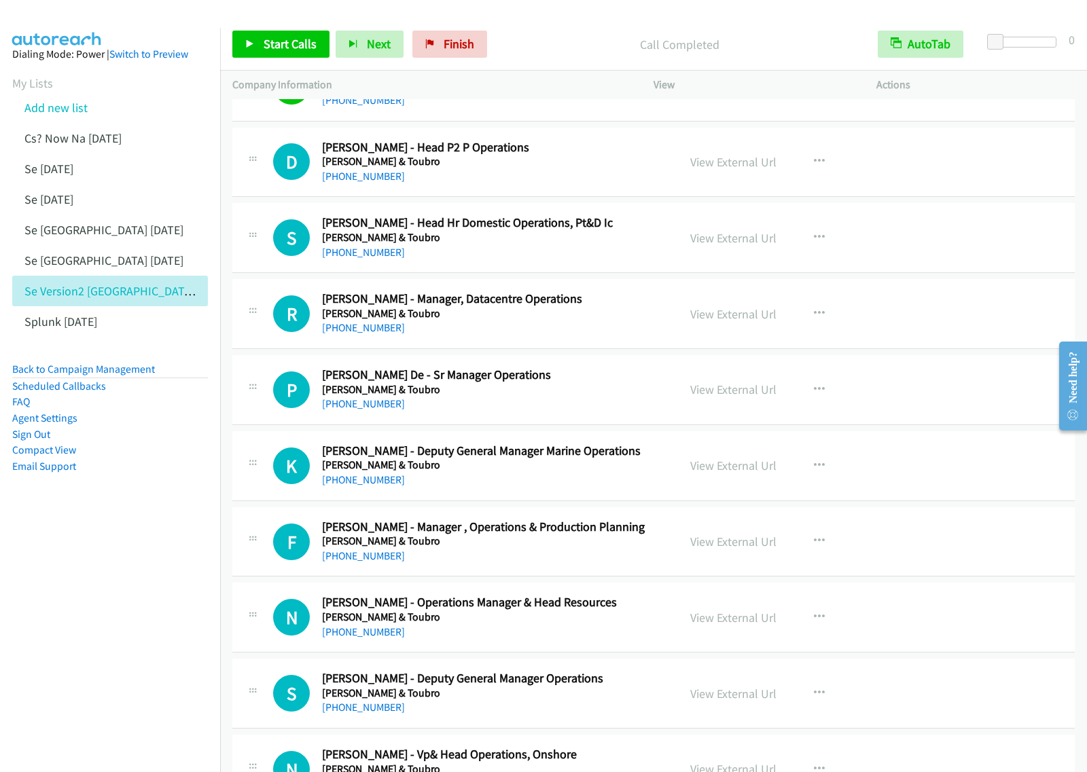
click at [535, 332] on div "[PHONE_NUMBER]" at bounding box center [491, 328] width 338 height 16
click at [814, 317] on icon "button" at bounding box center [819, 313] width 11 height 11
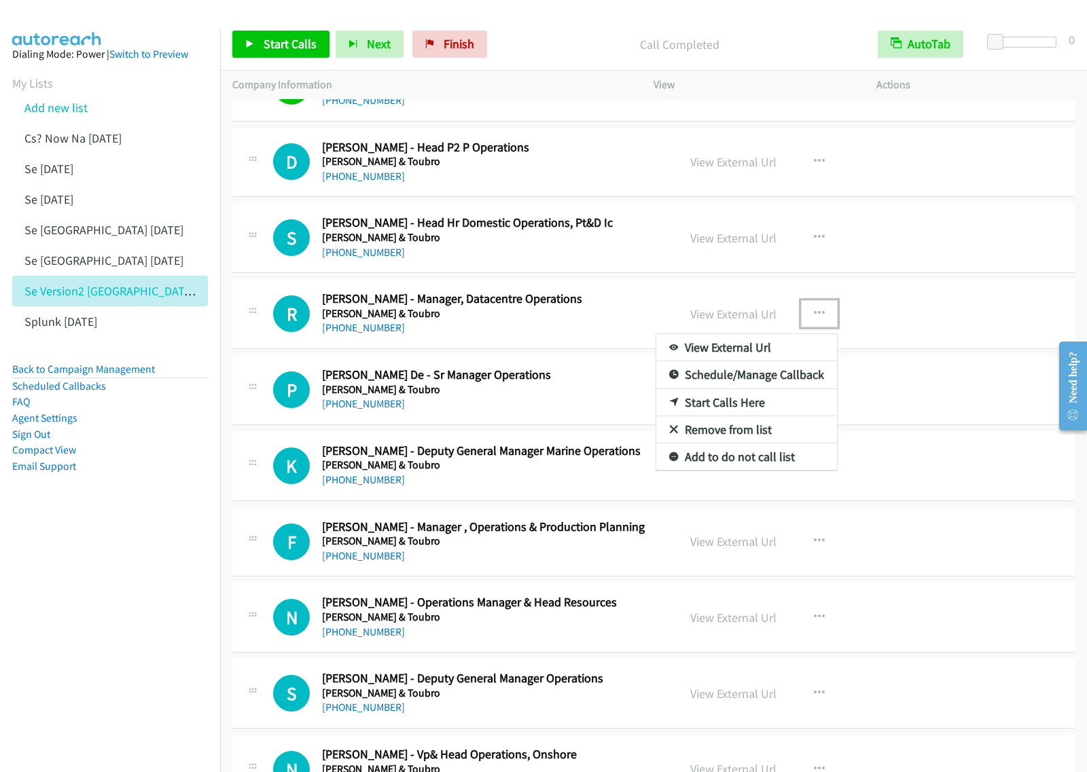
click at [759, 405] on link "Start Calls Here" at bounding box center [746, 402] width 181 height 27
click at [816, 314] on icon "button" at bounding box center [819, 313] width 11 height 11
click at [759, 405] on link "Start Calls Here" at bounding box center [746, 402] width 181 height 27
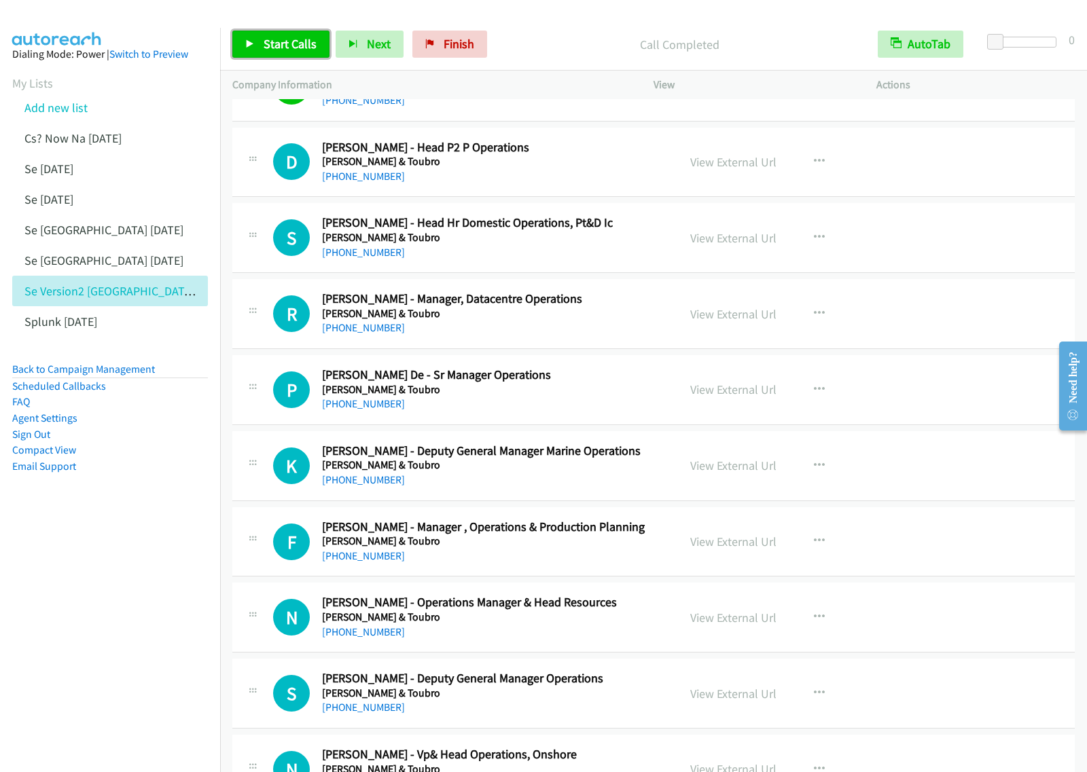
click at [290, 41] on span "Start Calls" at bounding box center [290, 44] width 53 height 16
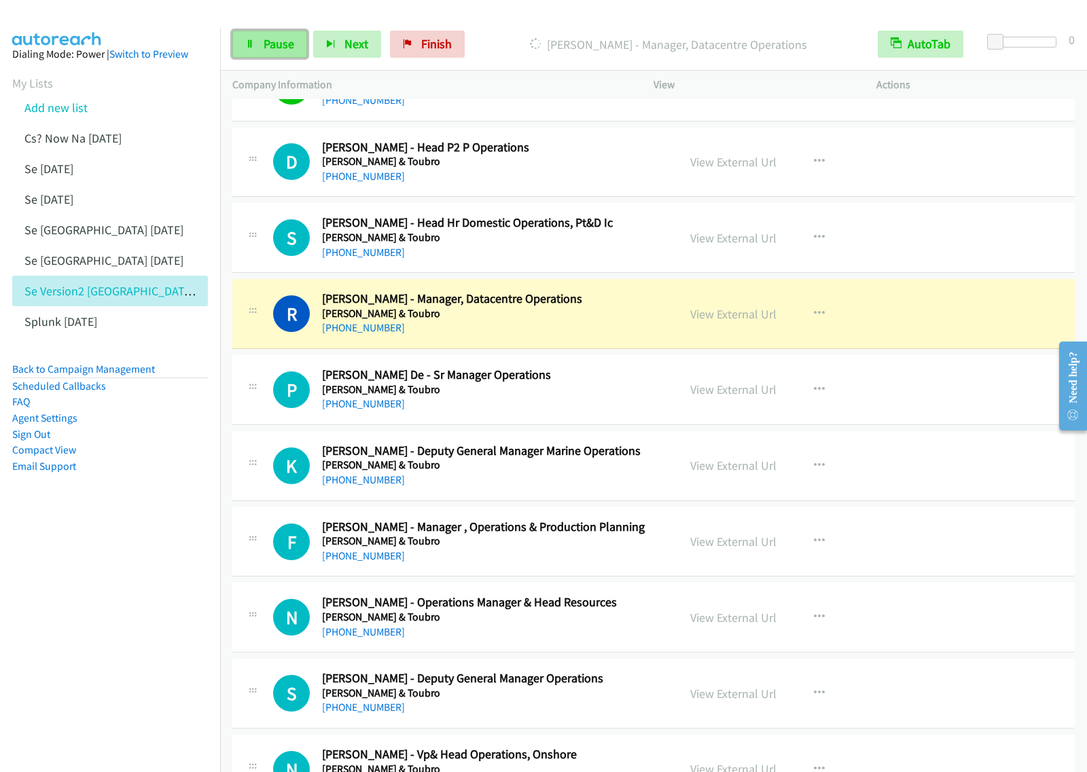
click at [276, 56] on link "Pause" at bounding box center [269, 44] width 75 height 27
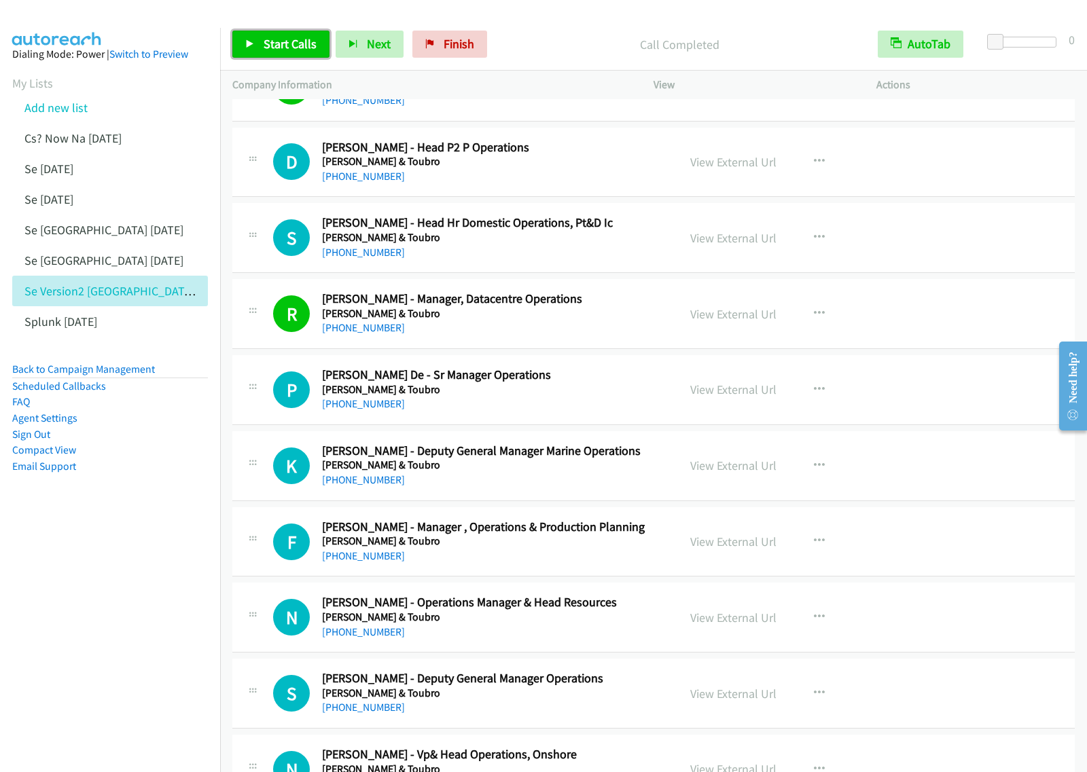
click at [274, 53] on link "Start Calls" at bounding box center [280, 44] width 97 height 27
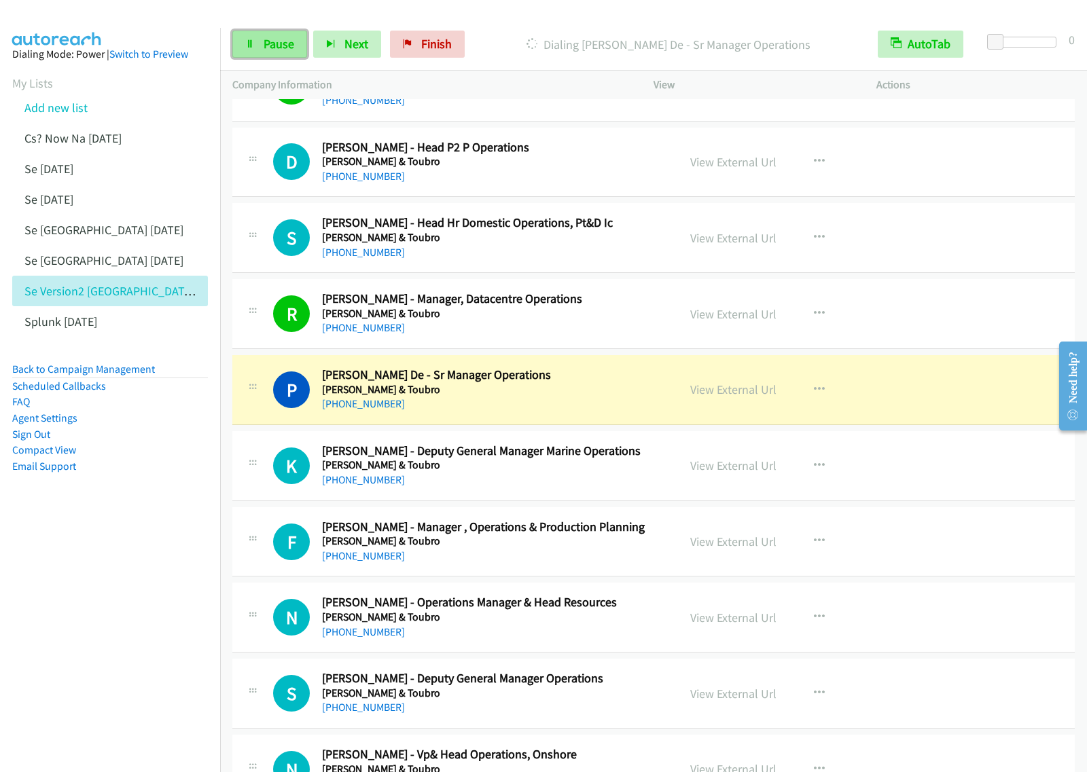
click at [276, 45] on span "Pause" at bounding box center [279, 44] width 31 height 16
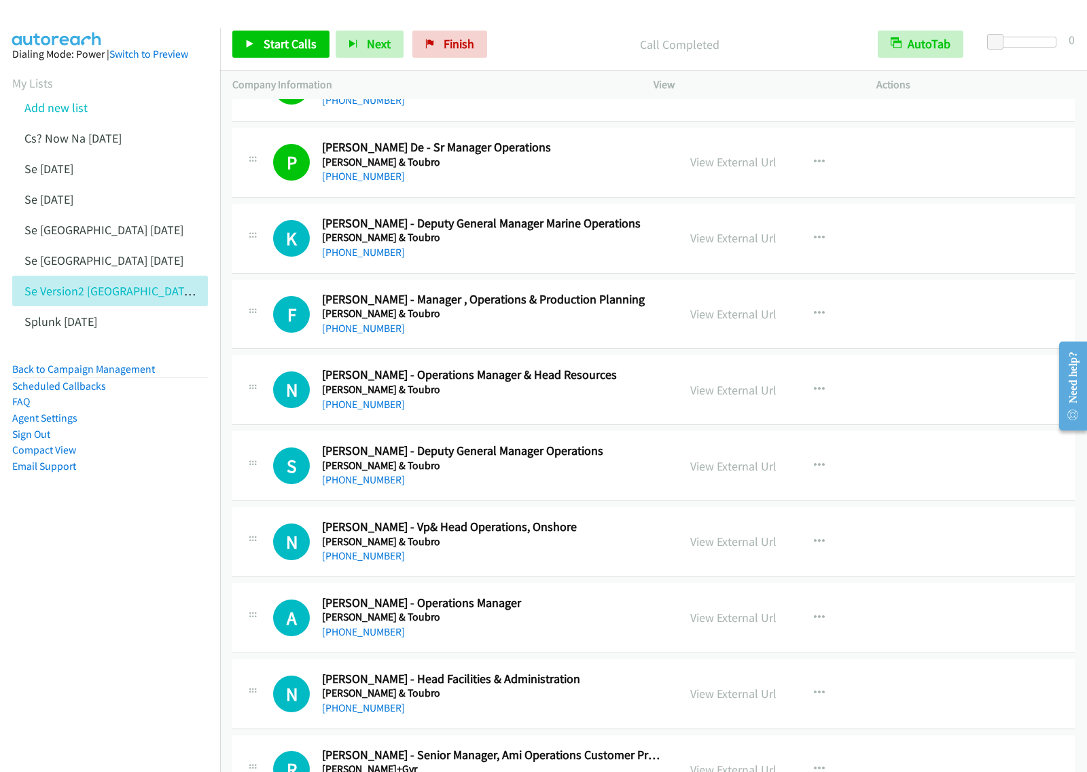
scroll to position [1868, 0]
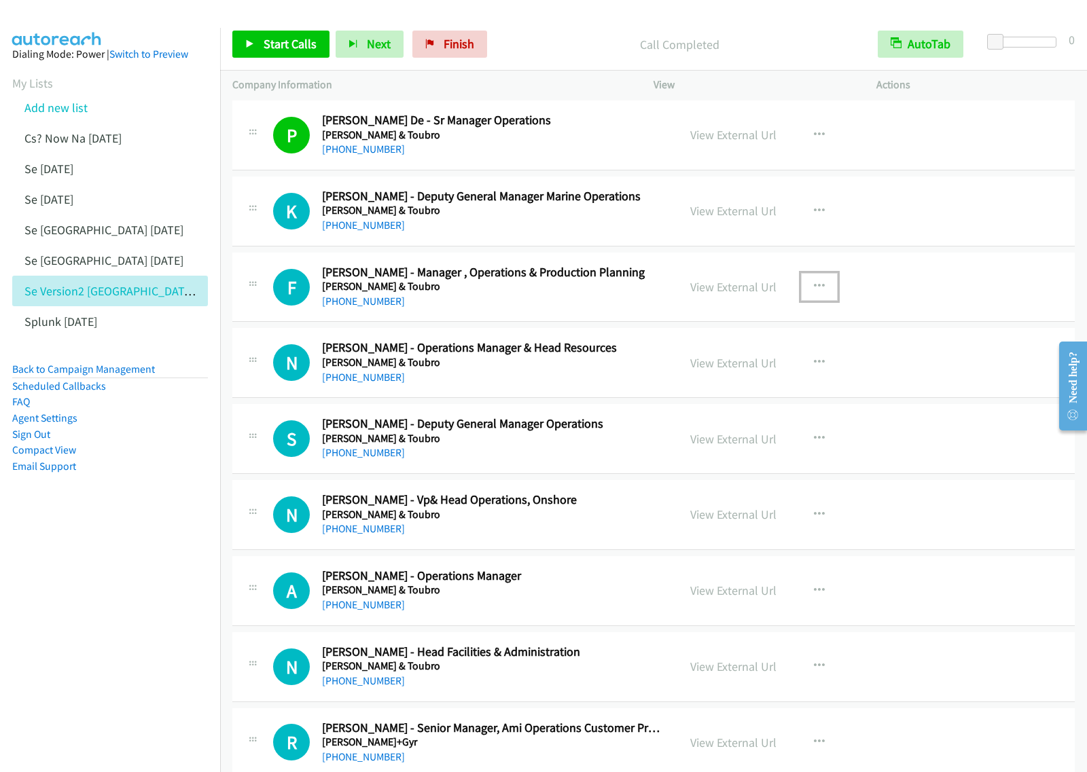
click at [814, 286] on icon "button" at bounding box center [819, 286] width 11 height 11
click at [745, 372] on link "Start Calls Here" at bounding box center [746, 375] width 181 height 27
drag, startPoint x: 819, startPoint y: 290, endPoint x: 802, endPoint y: 343, distance: 55.6
click at [819, 290] on button "button" at bounding box center [819, 286] width 37 height 27
click at [774, 382] on link "Start Calls Here" at bounding box center [746, 375] width 181 height 27
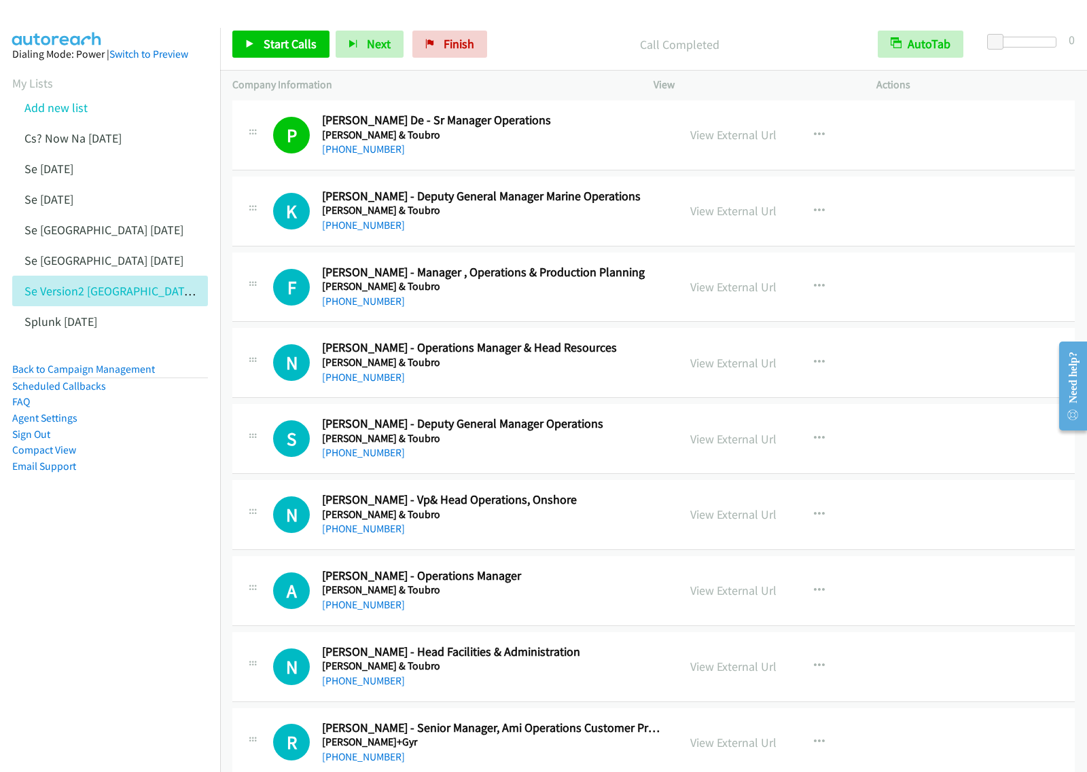
click at [291, 58] on div "Start Calls Pause Next Finish Call Completed AutoTab AutoTab 0" at bounding box center [653, 44] width 867 height 52
click at [293, 52] on span "Start Calls" at bounding box center [290, 44] width 53 height 16
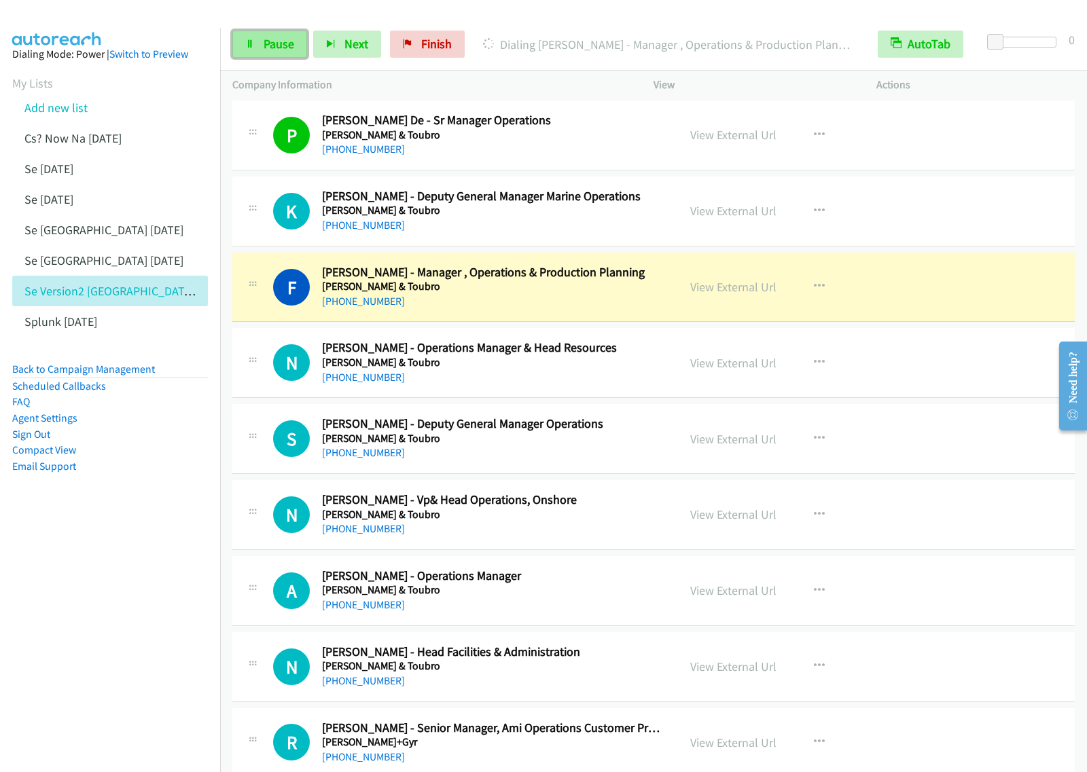
click at [282, 56] on link "Pause" at bounding box center [269, 44] width 75 height 27
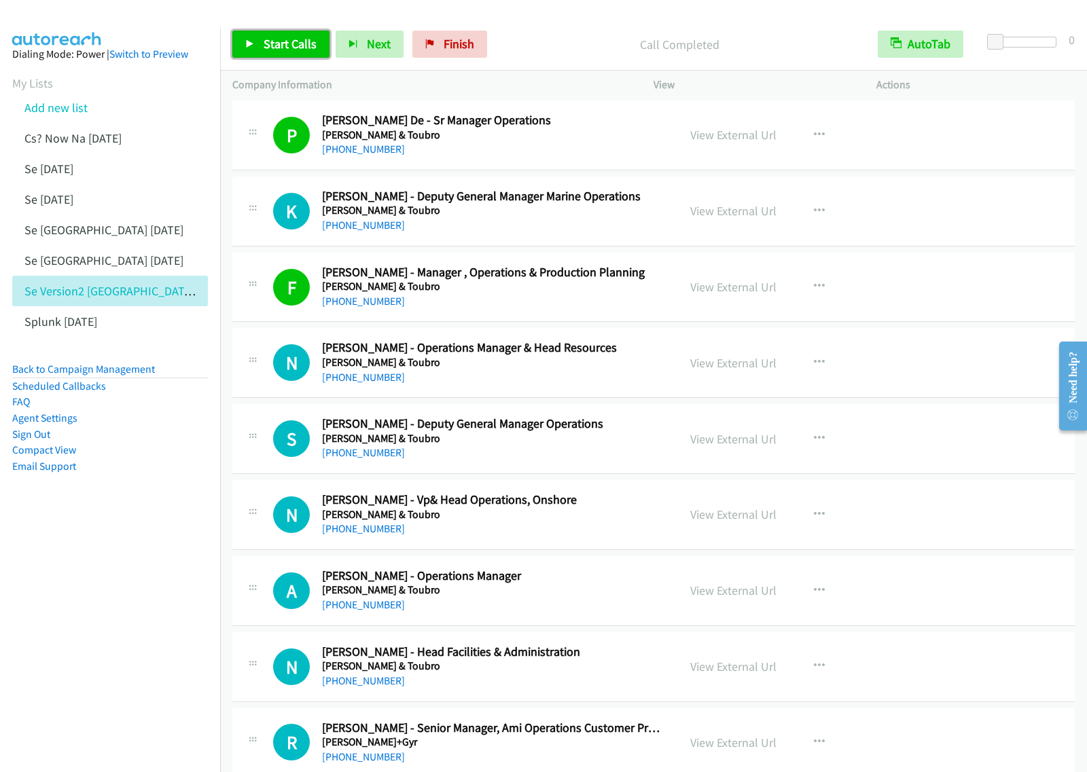
click at [286, 45] on span "Start Calls" at bounding box center [290, 44] width 53 height 16
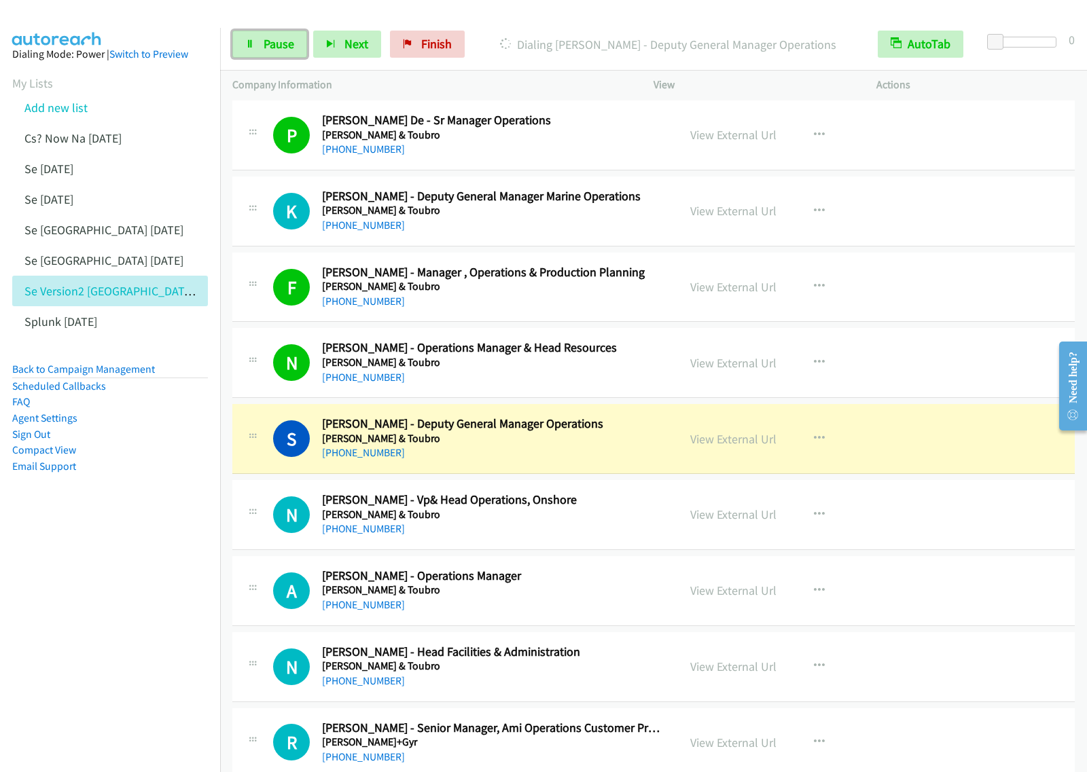
drag, startPoint x: 280, startPoint y: 44, endPoint x: 361, endPoint y: 12, distance: 86.9
click at [280, 43] on span "Pause" at bounding box center [279, 44] width 31 height 16
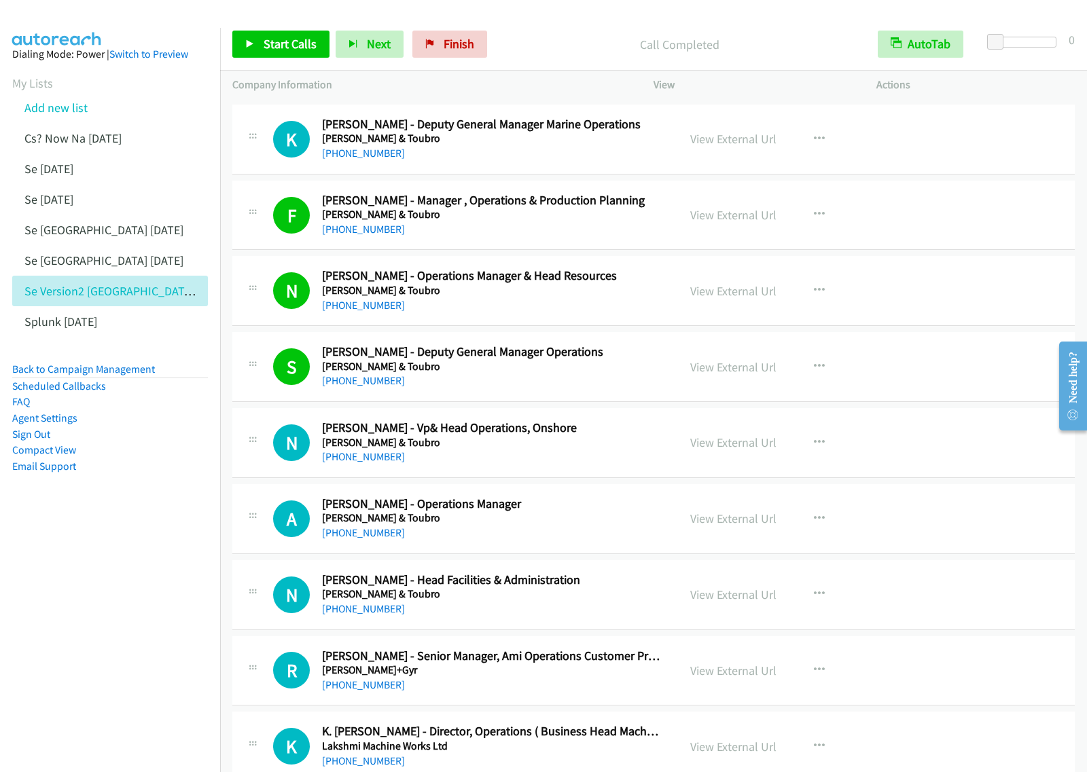
scroll to position [2038, 0]
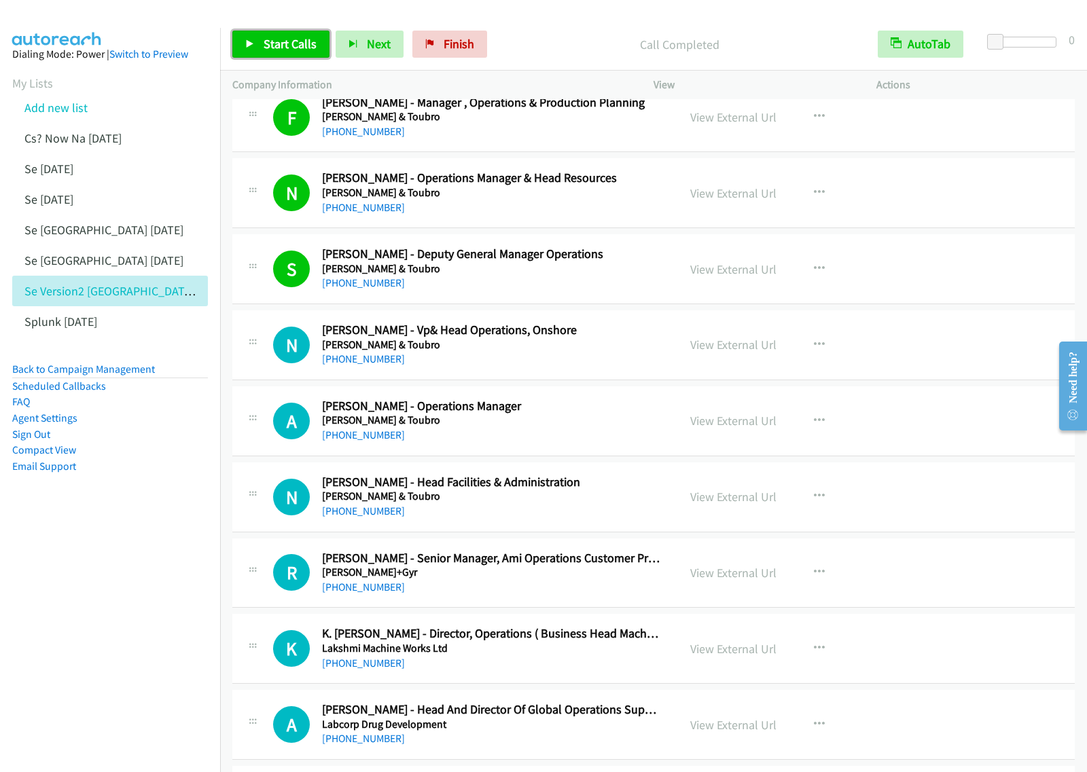
click at [285, 45] on span "Start Calls" at bounding box center [290, 44] width 53 height 16
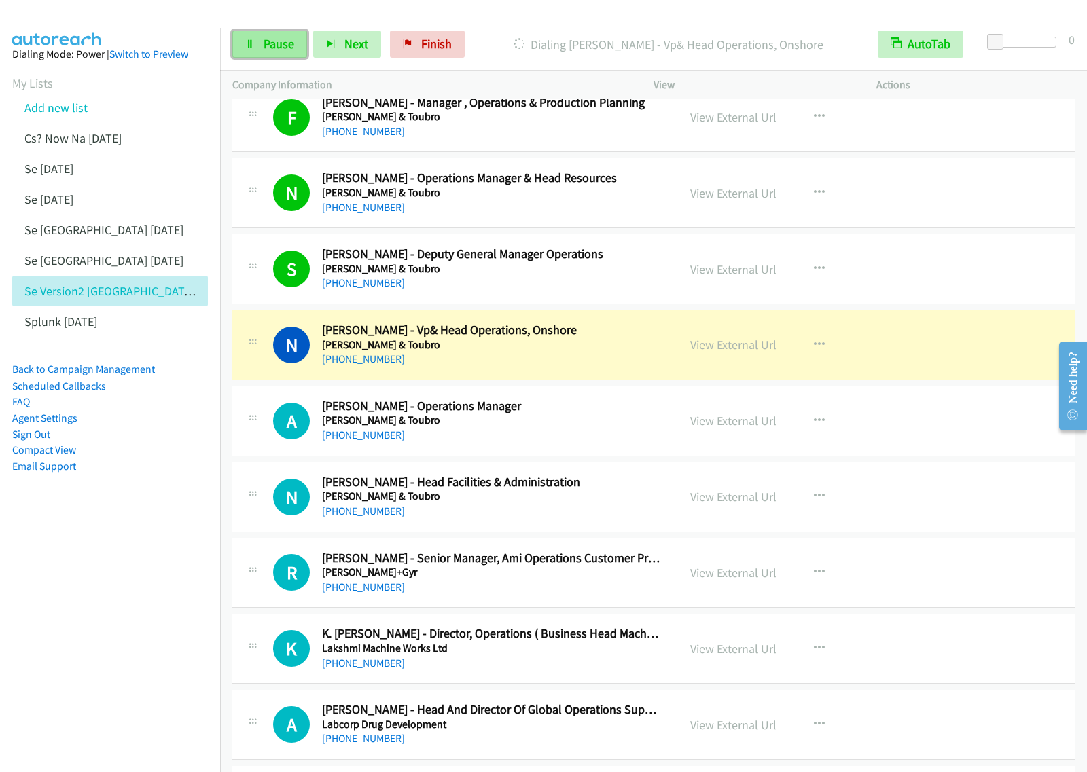
drag, startPoint x: 259, startPoint y: 46, endPoint x: 304, endPoint y: 32, distance: 47.5
click at [259, 46] on link "Pause" at bounding box center [269, 44] width 75 height 27
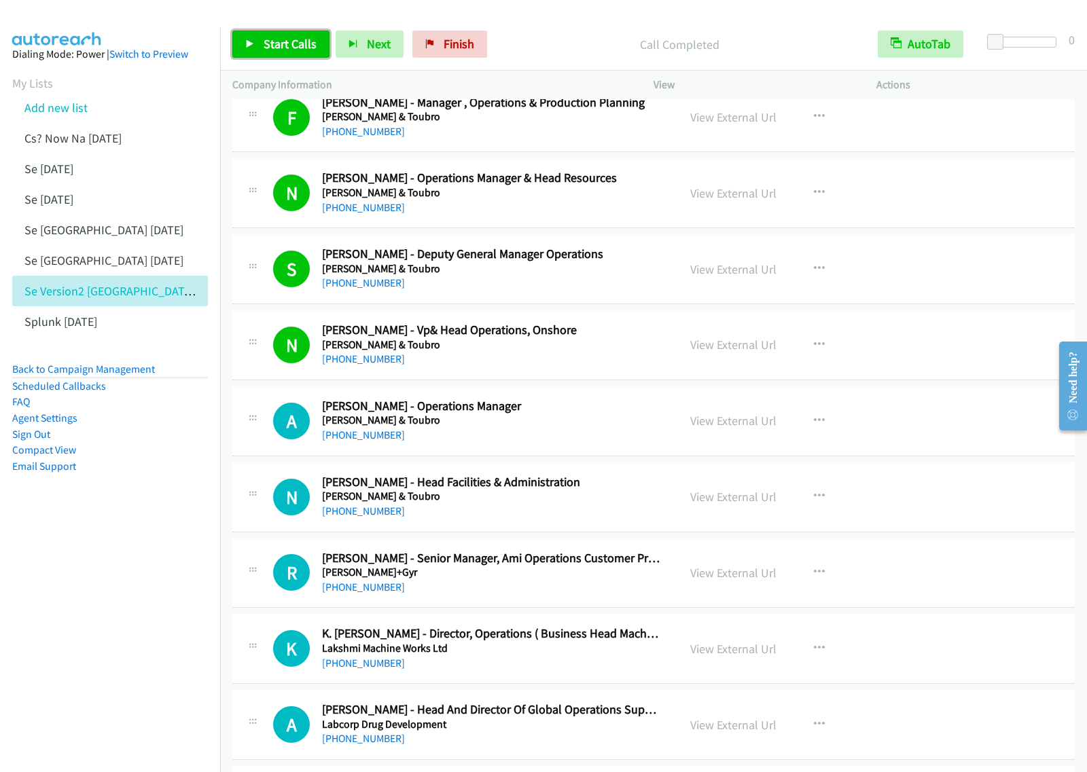
click at [283, 46] on span "Start Calls" at bounding box center [290, 44] width 53 height 16
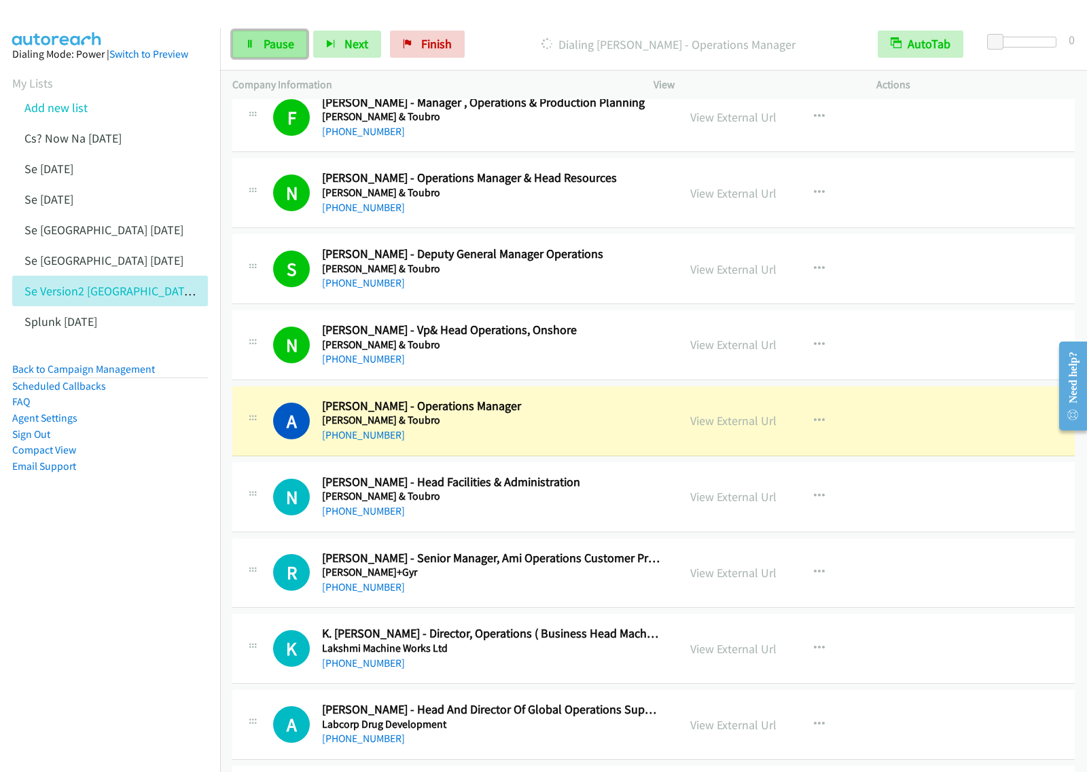
click at [276, 38] on span "Pause" at bounding box center [279, 44] width 31 height 16
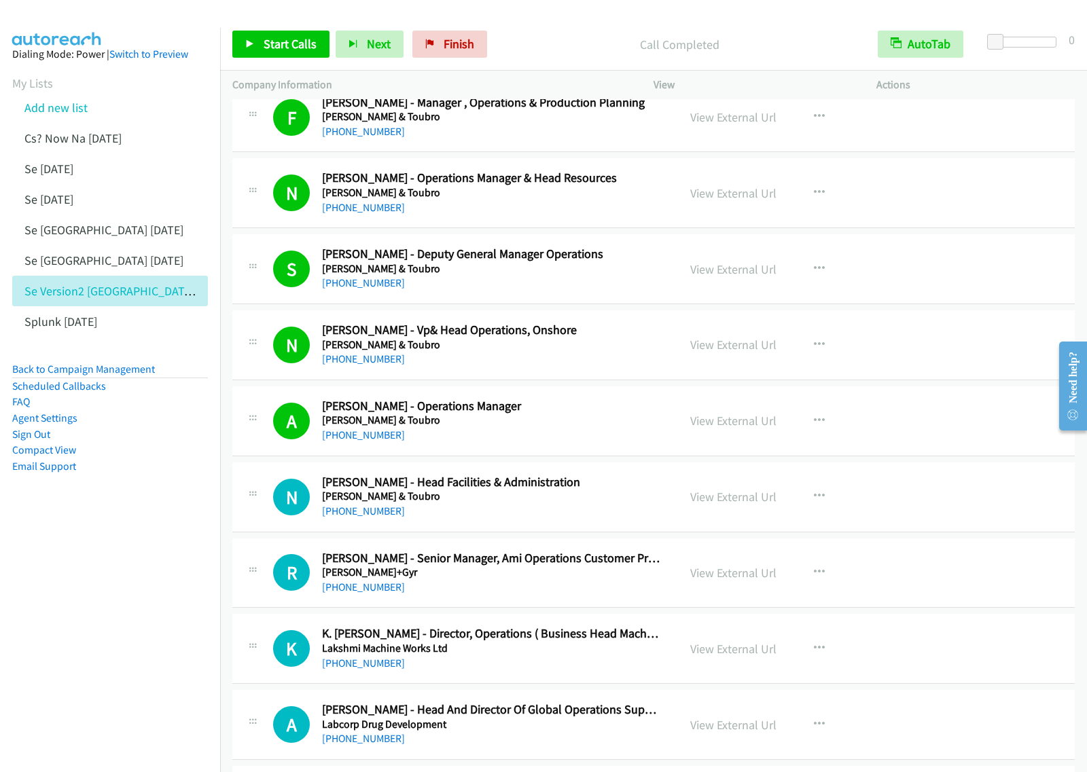
scroll to position [2123, 0]
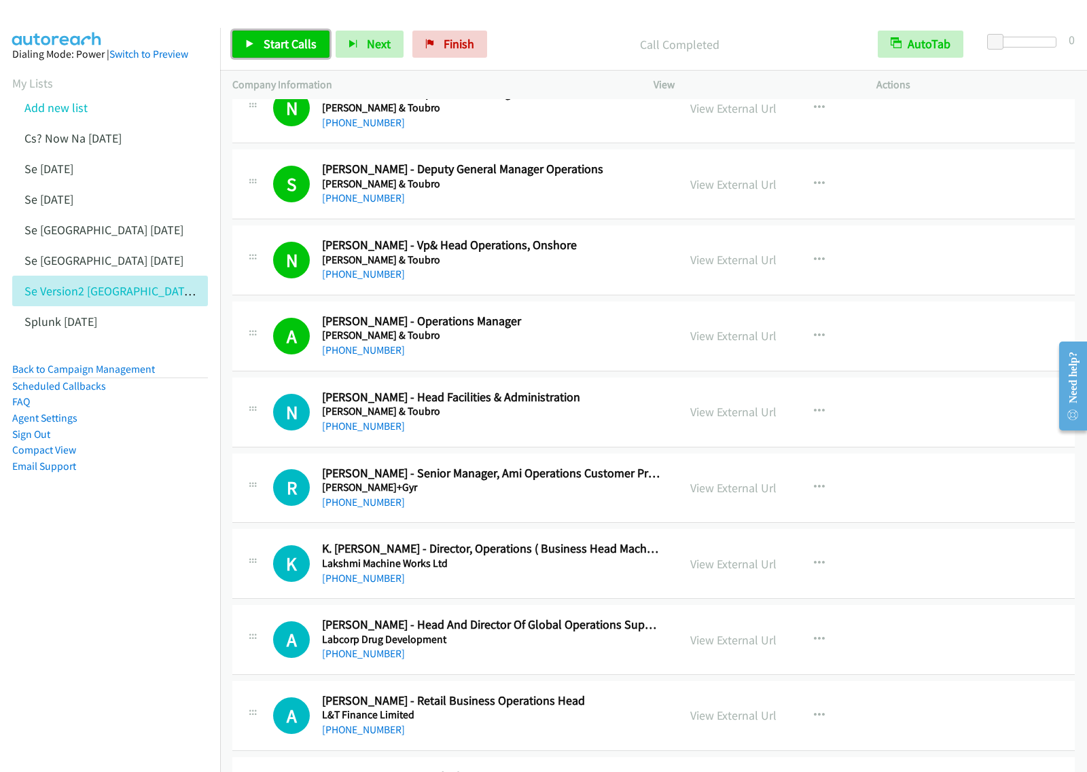
click at [283, 41] on span "Start Calls" at bounding box center [290, 44] width 53 height 16
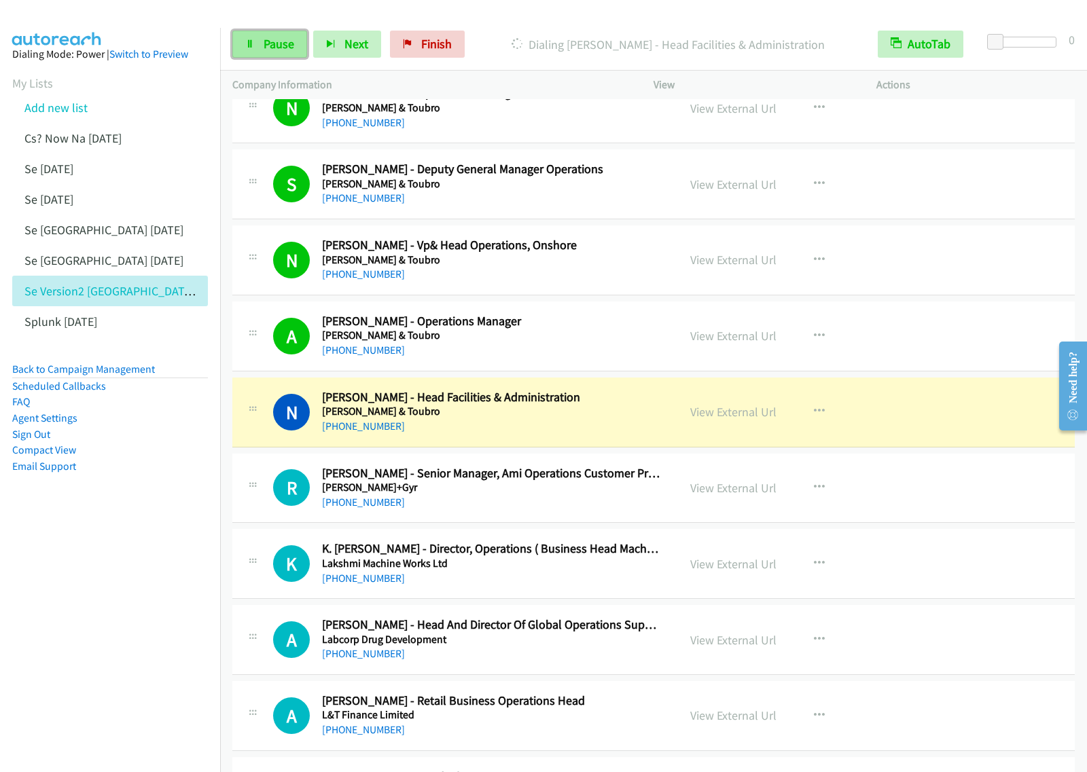
click at [279, 39] on span "Pause" at bounding box center [279, 44] width 31 height 16
click at [805, 334] on button "button" at bounding box center [819, 336] width 37 height 27
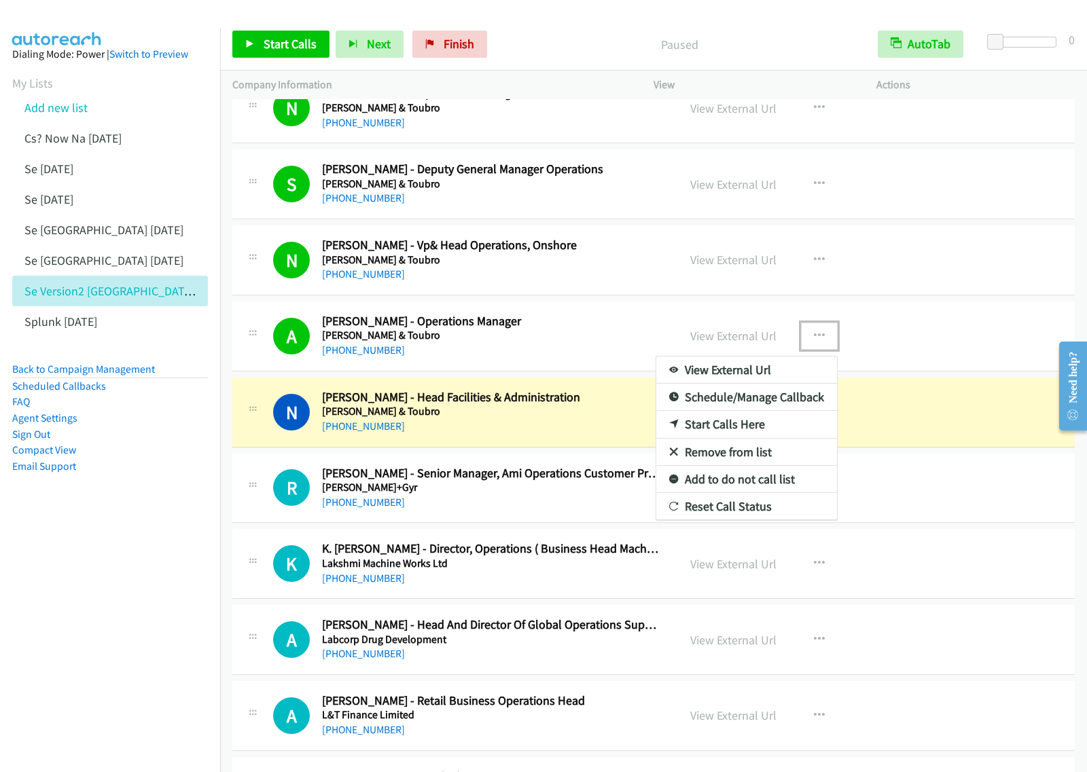
click at [756, 372] on link "View External Url" at bounding box center [746, 370] width 181 height 27
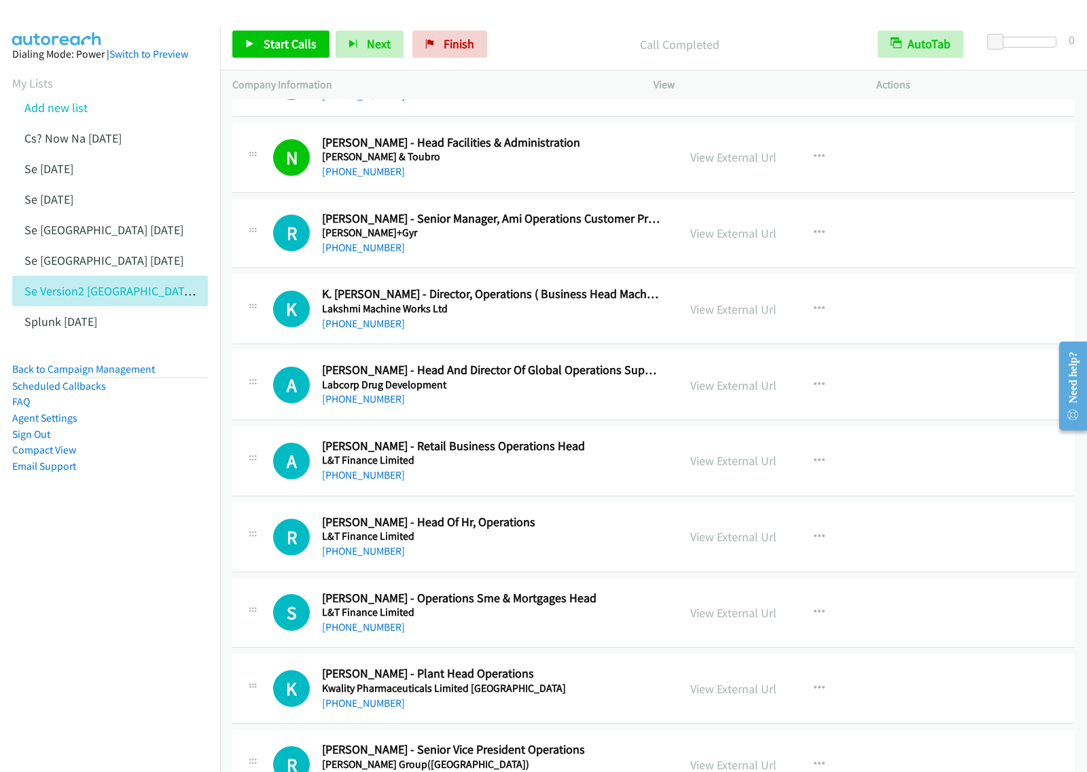
scroll to position [2463, 0]
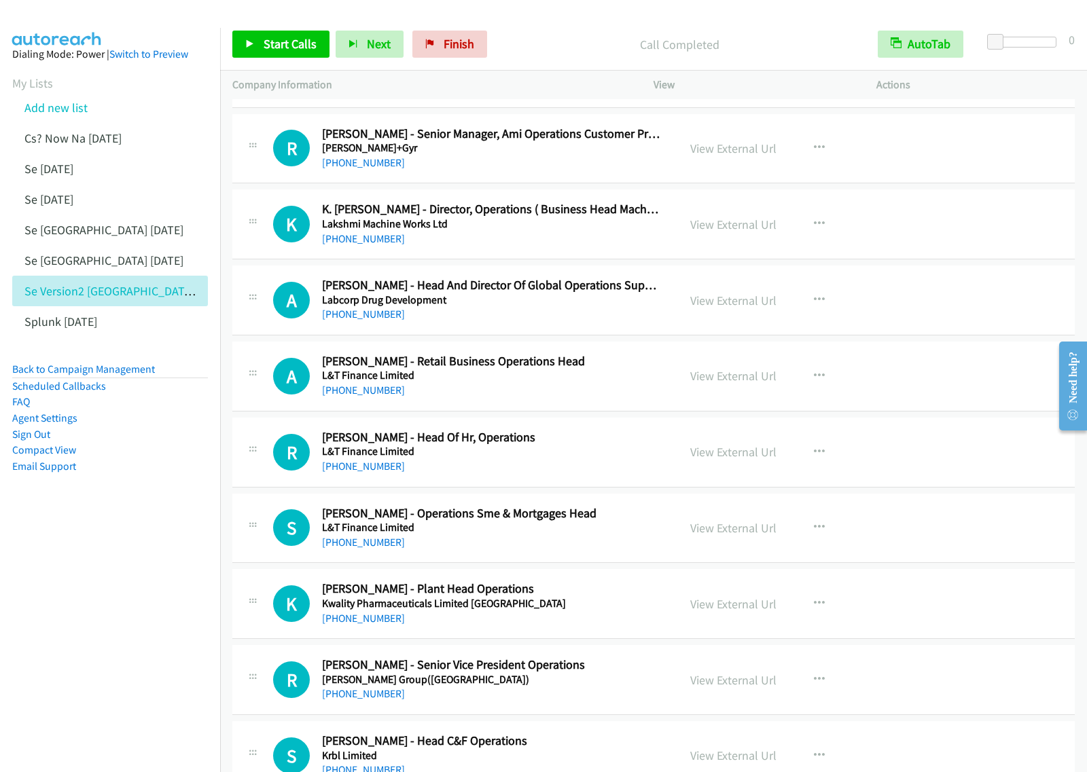
click at [571, 395] on div "[PHONE_NUMBER]" at bounding box center [491, 390] width 338 height 16
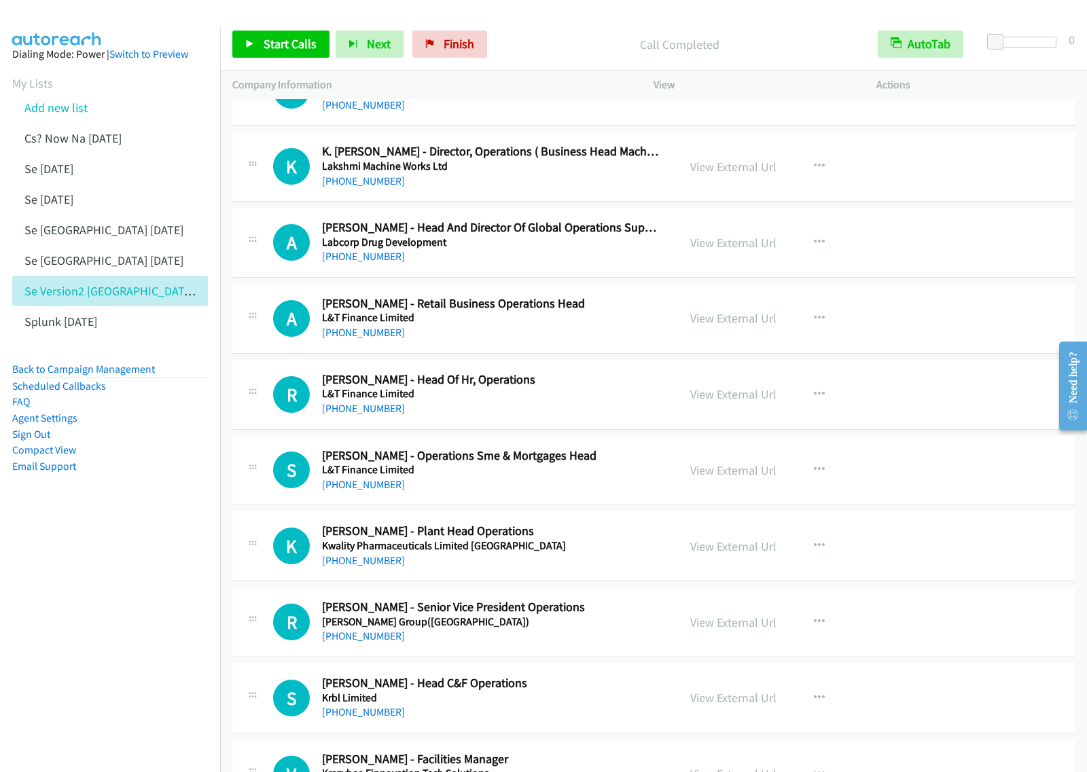
scroll to position [2632, 0]
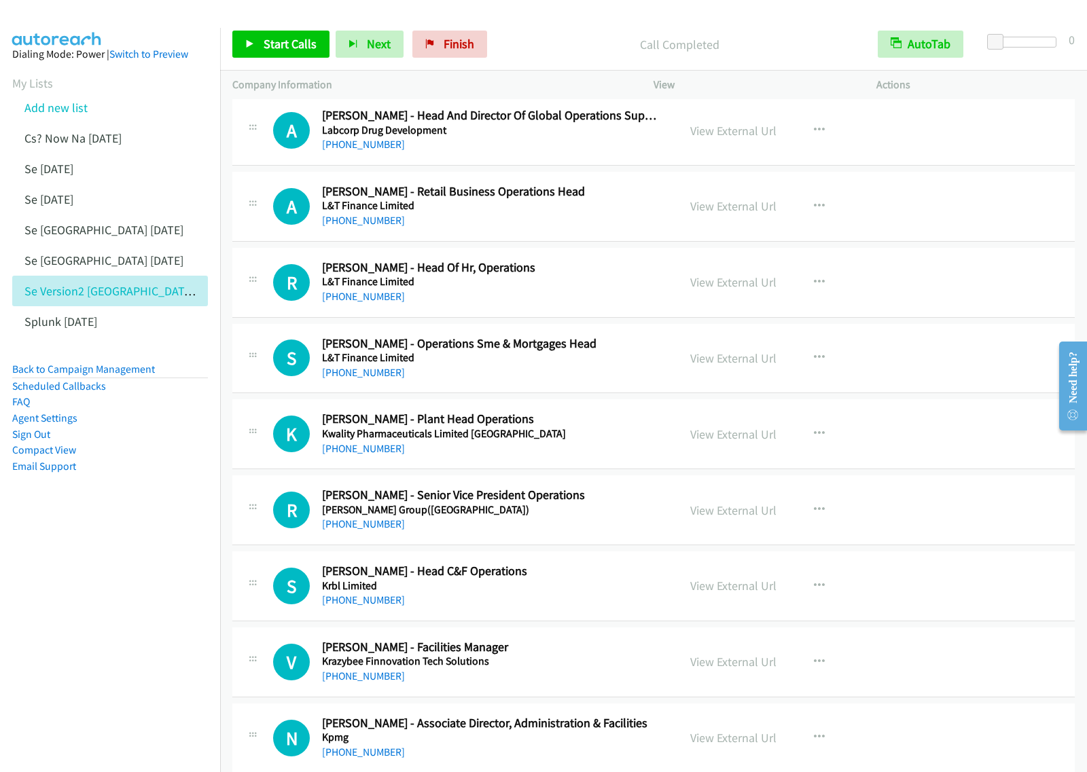
click at [608, 305] on div "[PHONE_NUMBER]" at bounding box center [491, 297] width 338 height 16
click at [600, 233] on div "A Callback Scheduled [PERSON_NAME] - Retail Business Operations Head L&T Financ…" at bounding box center [653, 207] width 842 height 70
click at [600, 304] on div "[PHONE_NUMBER]" at bounding box center [491, 297] width 338 height 16
click at [632, 364] on h5 "L&T Finance Limited" at bounding box center [491, 358] width 338 height 14
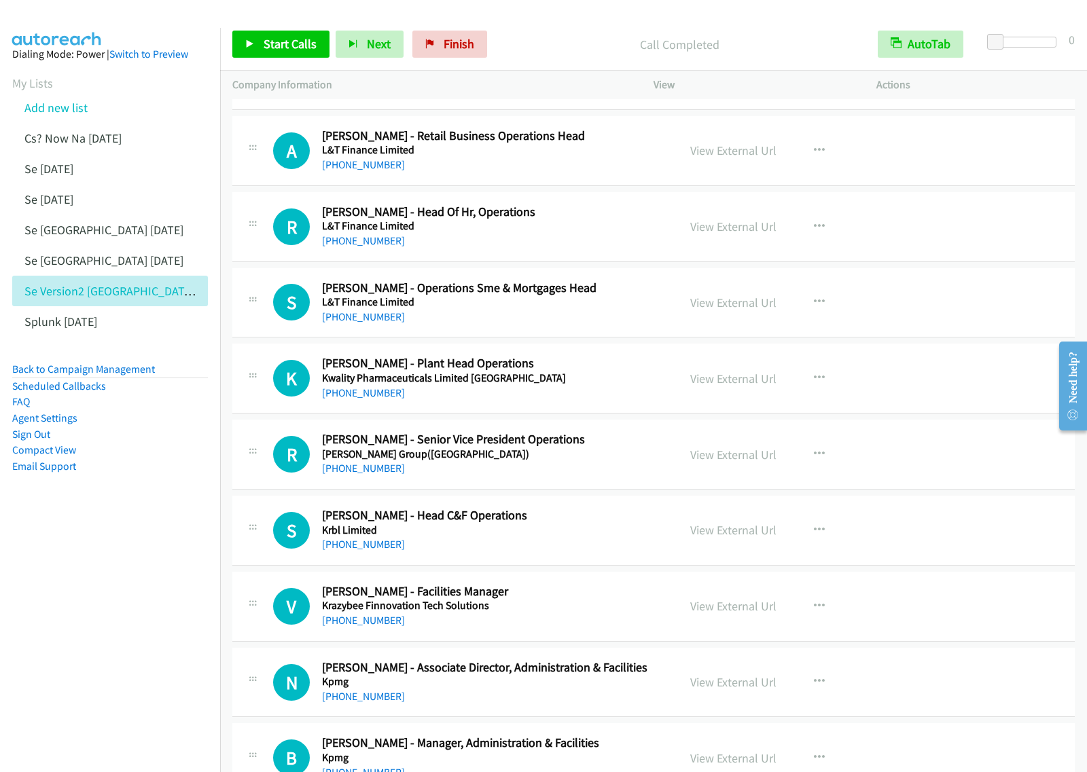
scroll to position [2717, 0]
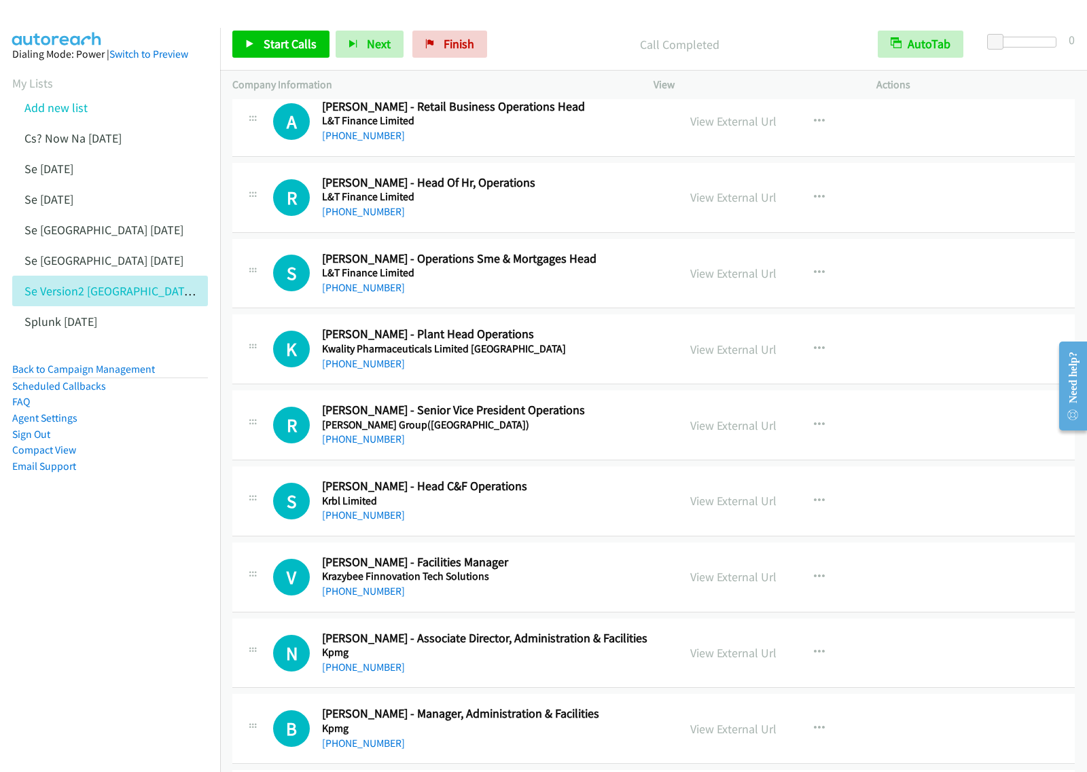
click at [609, 367] on div "[PHONE_NUMBER]" at bounding box center [491, 364] width 338 height 16
click at [814, 355] on icon "button" at bounding box center [819, 349] width 11 height 11
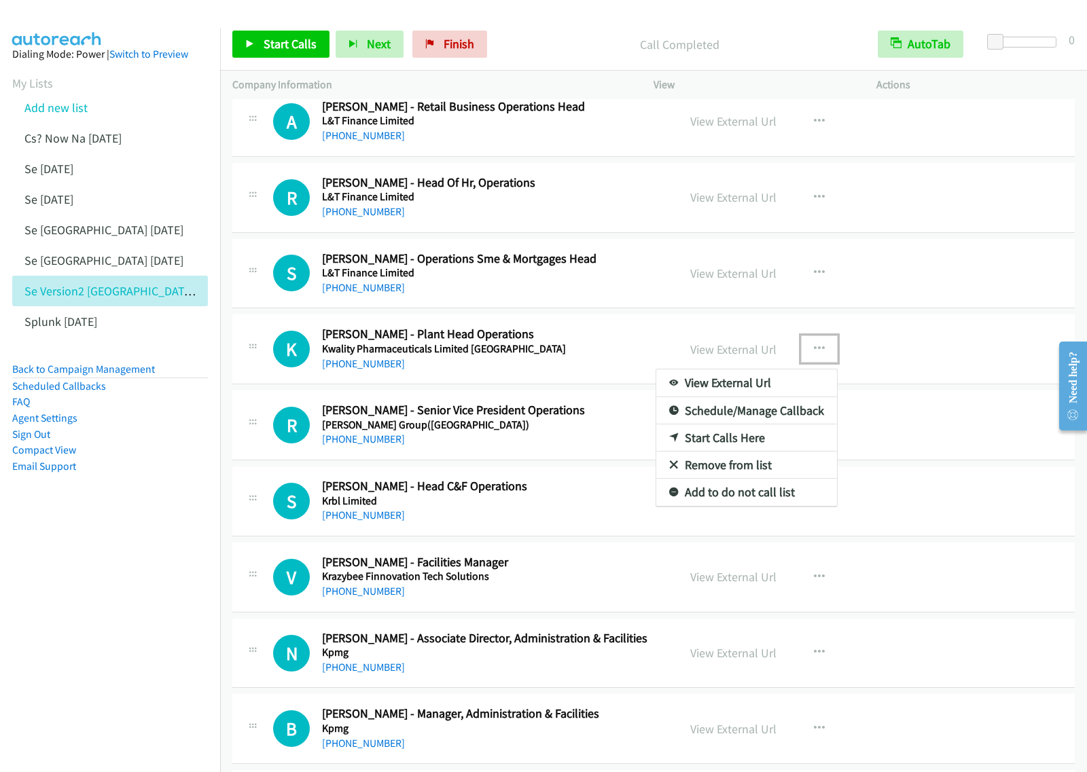
click at [772, 446] on link "Start Calls Here" at bounding box center [746, 438] width 181 height 27
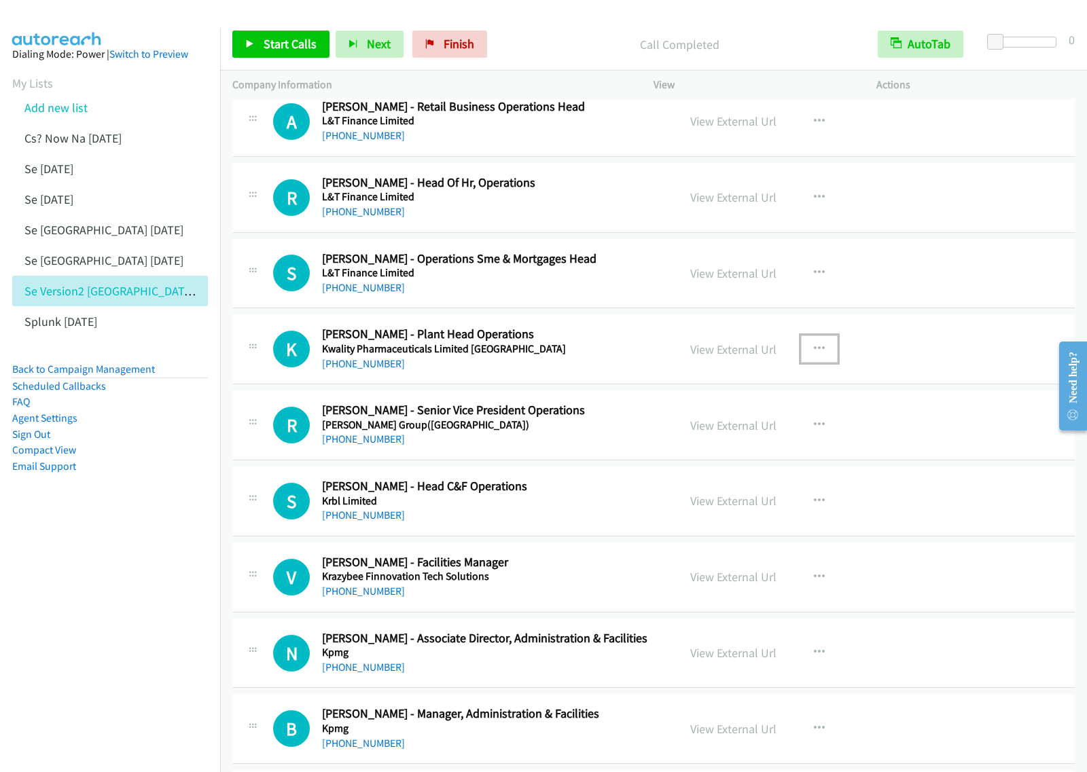
click at [819, 354] on button "button" at bounding box center [819, 349] width 37 height 27
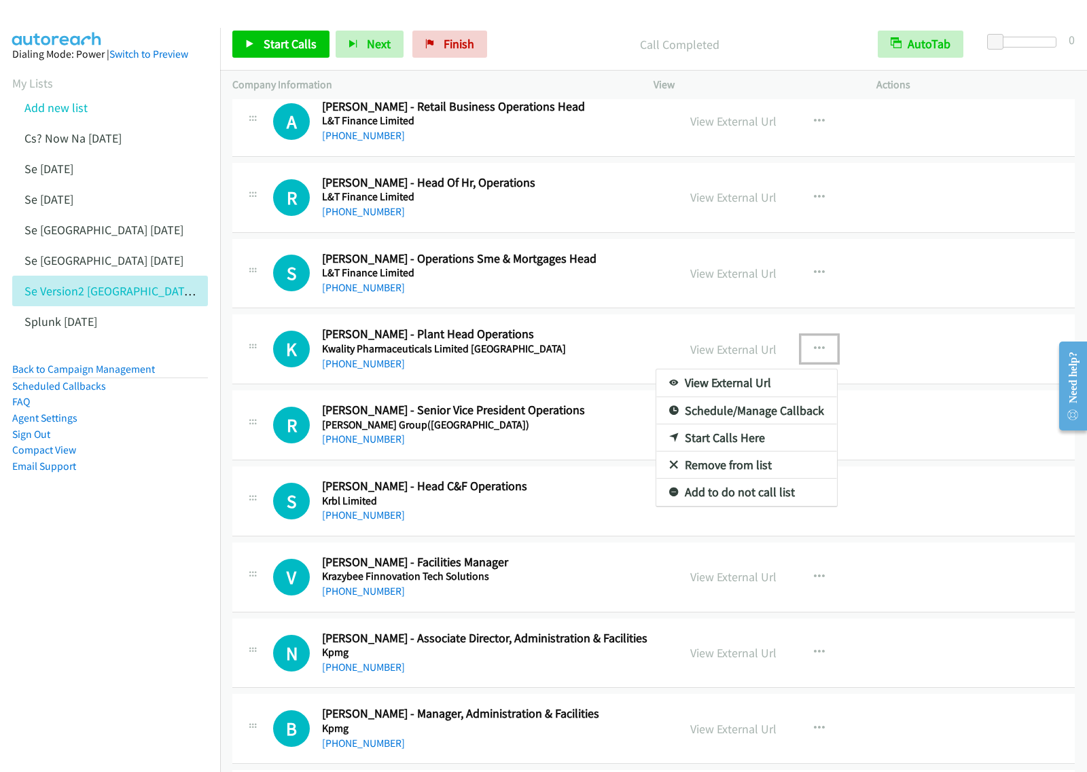
click at [785, 439] on link "Start Calls Here" at bounding box center [746, 438] width 181 height 27
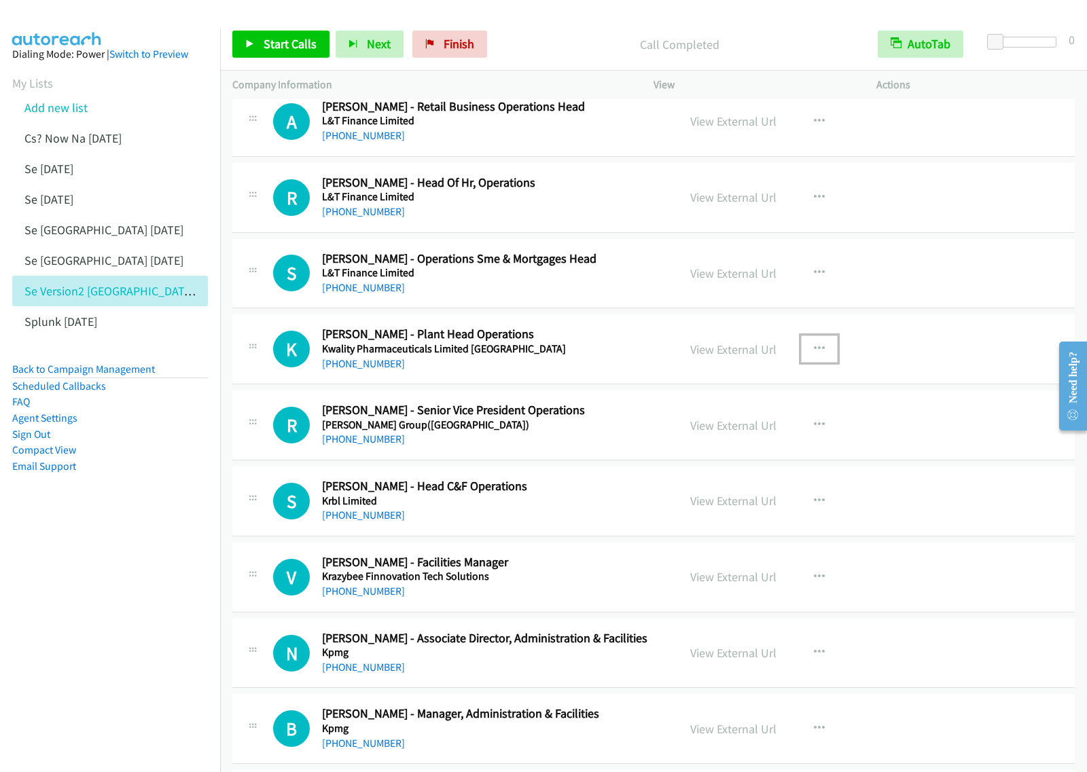
click at [814, 355] on icon "button" at bounding box center [819, 349] width 11 height 11
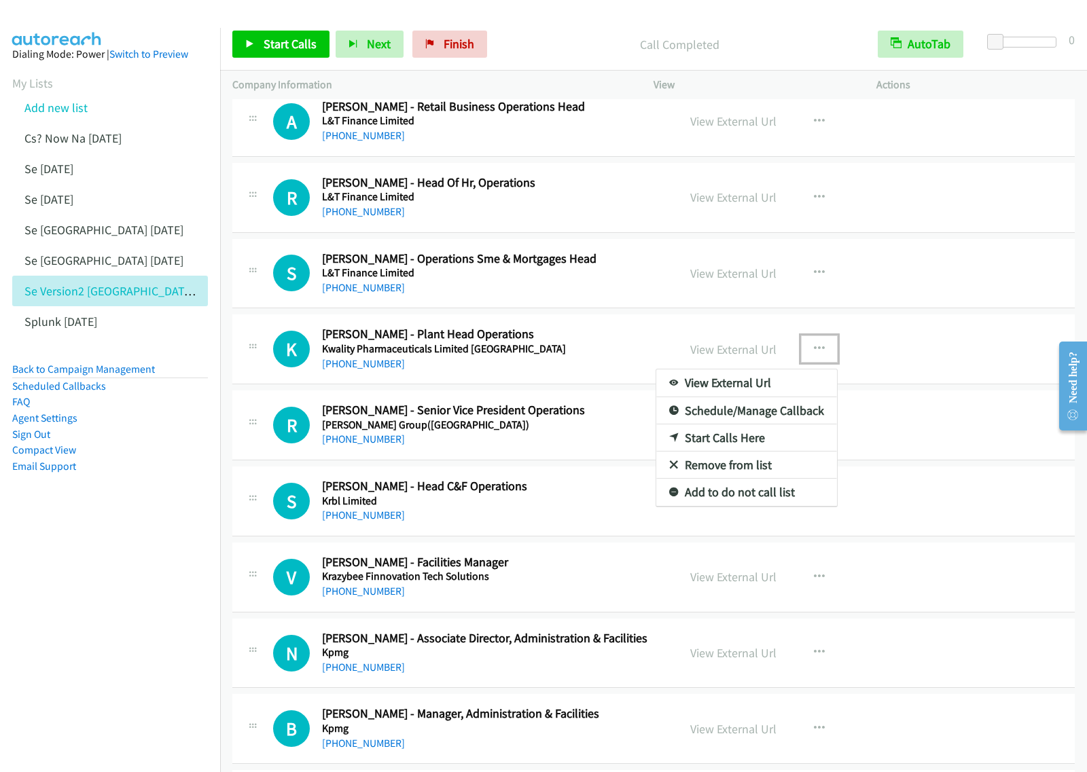
click at [752, 439] on link "Start Calls Here" at bounding box center [746, 438] width 181 height 27
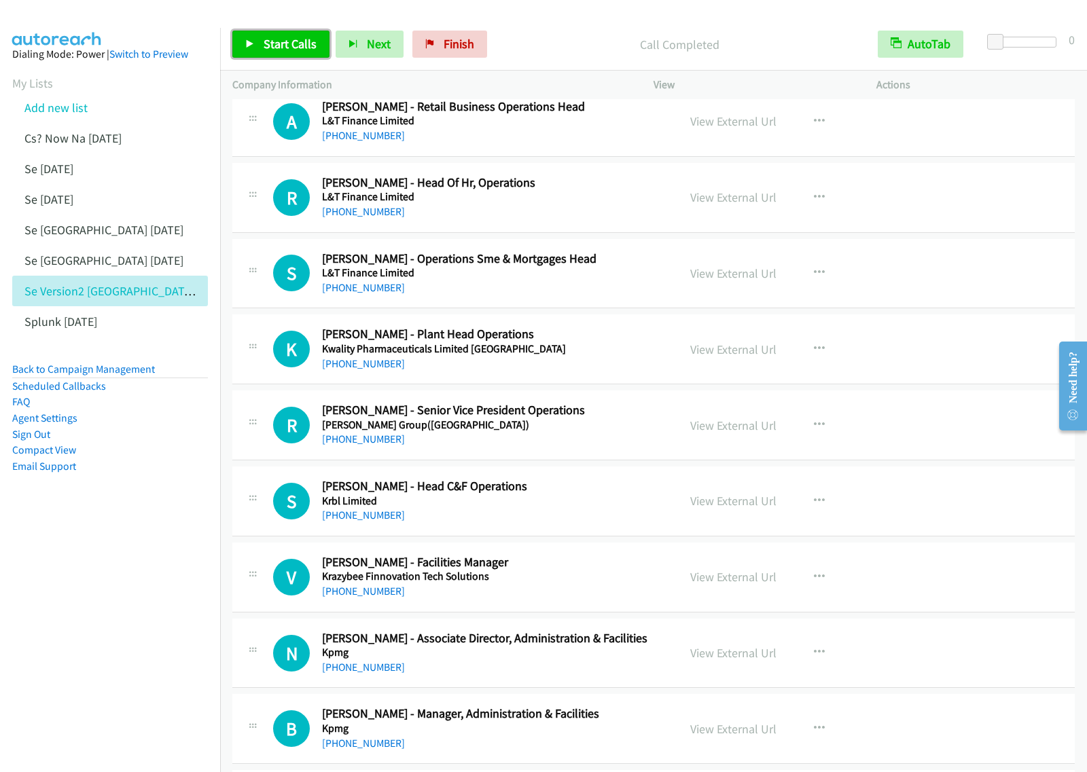
click at [292, 46] on span "Start Calls" at bounding box center [290, 44] width 53 height 16
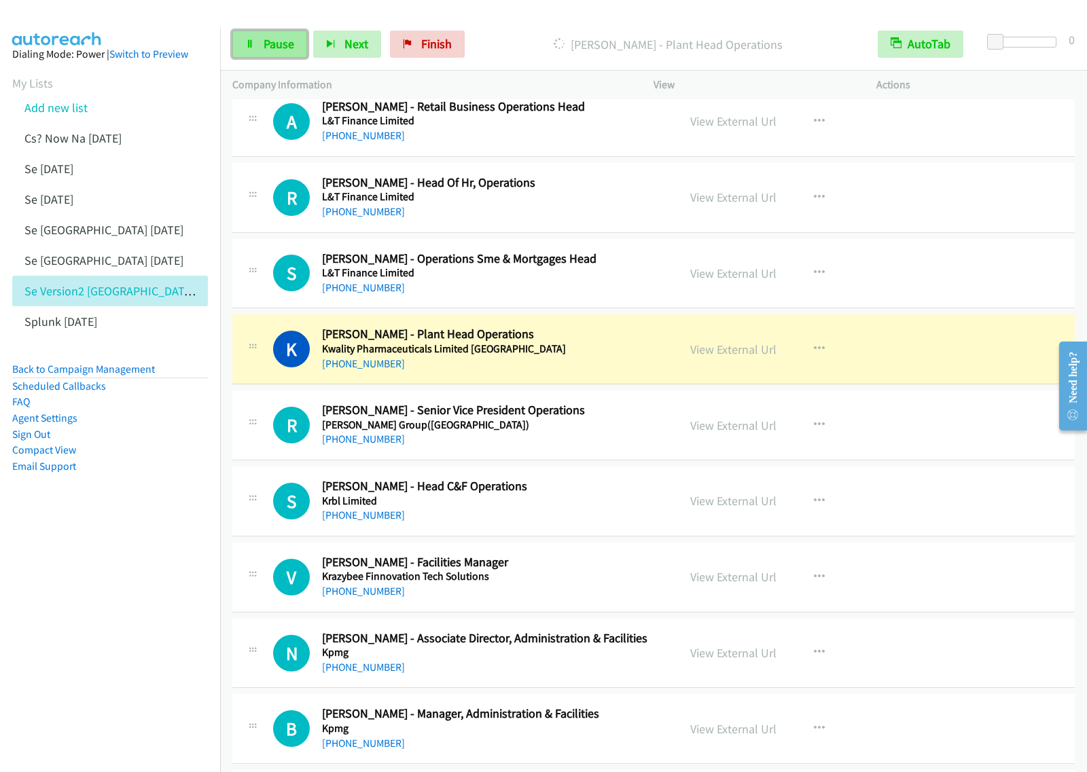
click at [269, 52] on span "Pause" at bounding box center [279, 44] width 31 height 16
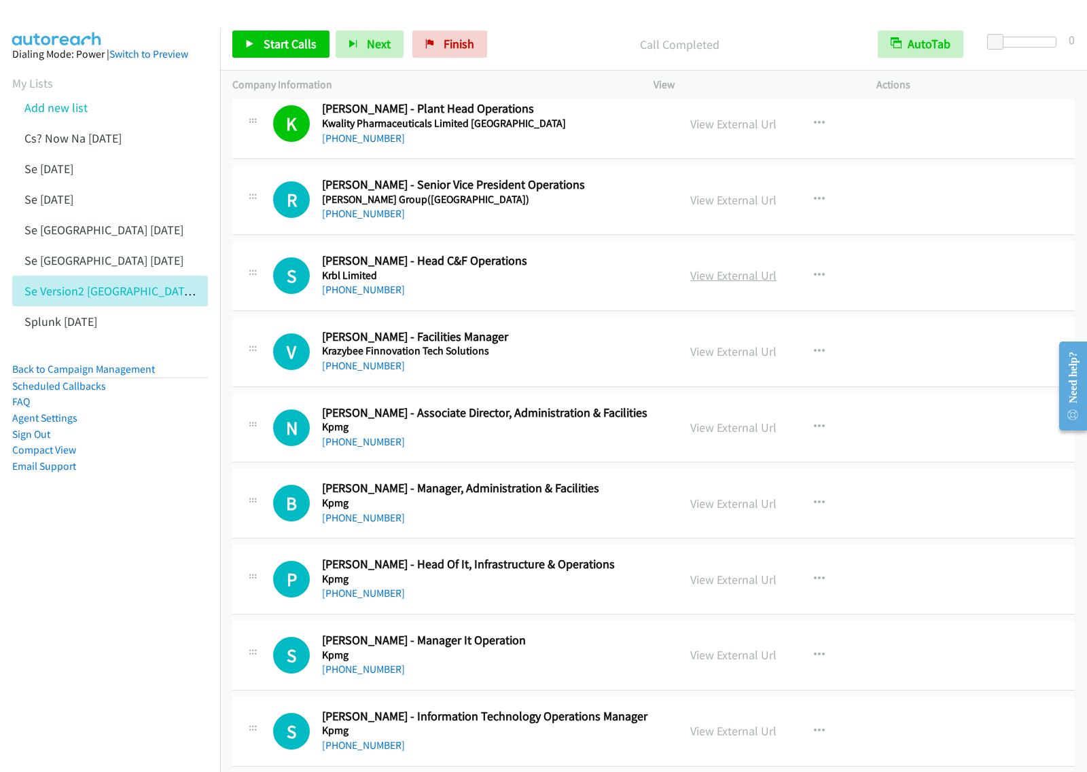
scroll to position [2972, 0]
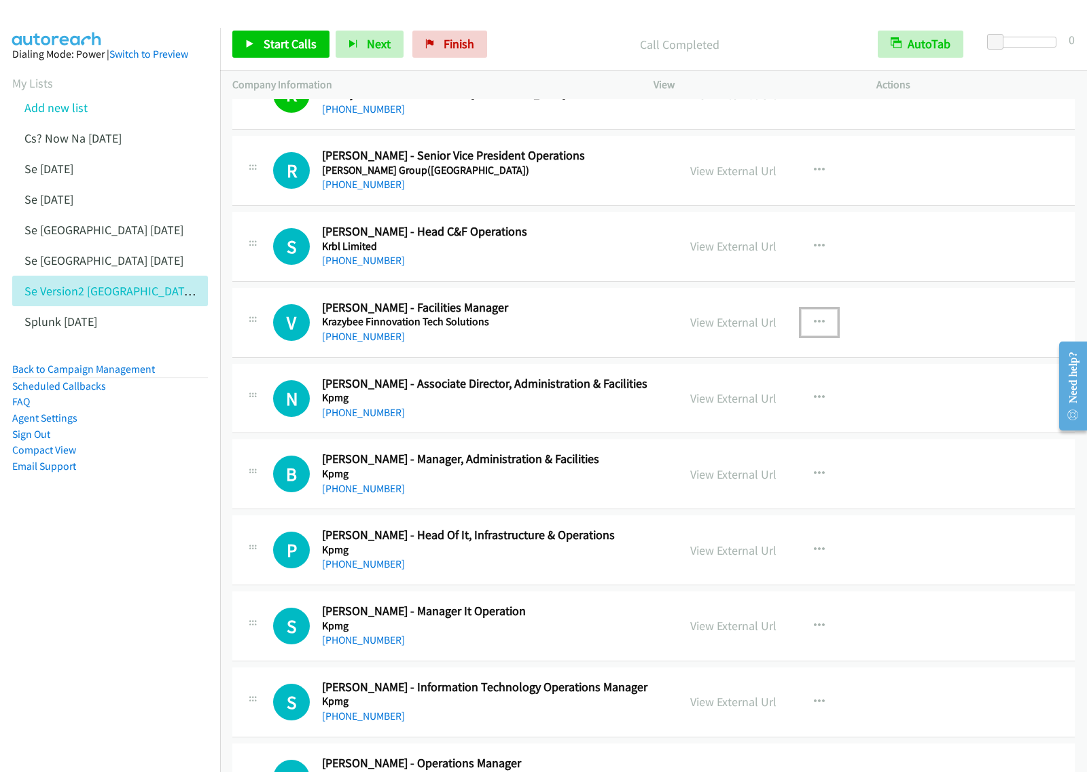
click at [815, 328] on icon "button" at bounding box center [819, 322] width 11 height 11
click at [753, 416] on link "Start Calls Here" at bounding box center [746, 410] width 181 height 27
click at [816, 328] on icon "button" at bounding box center [819, 322] width 11 height 11
click at [762, 416] on link "Start Calls Here" at bounding box center [746, 410] width 181 height 27
click at [293, 46] on span "Start Calls" at bounding box center [290, 44] width 53 height 16
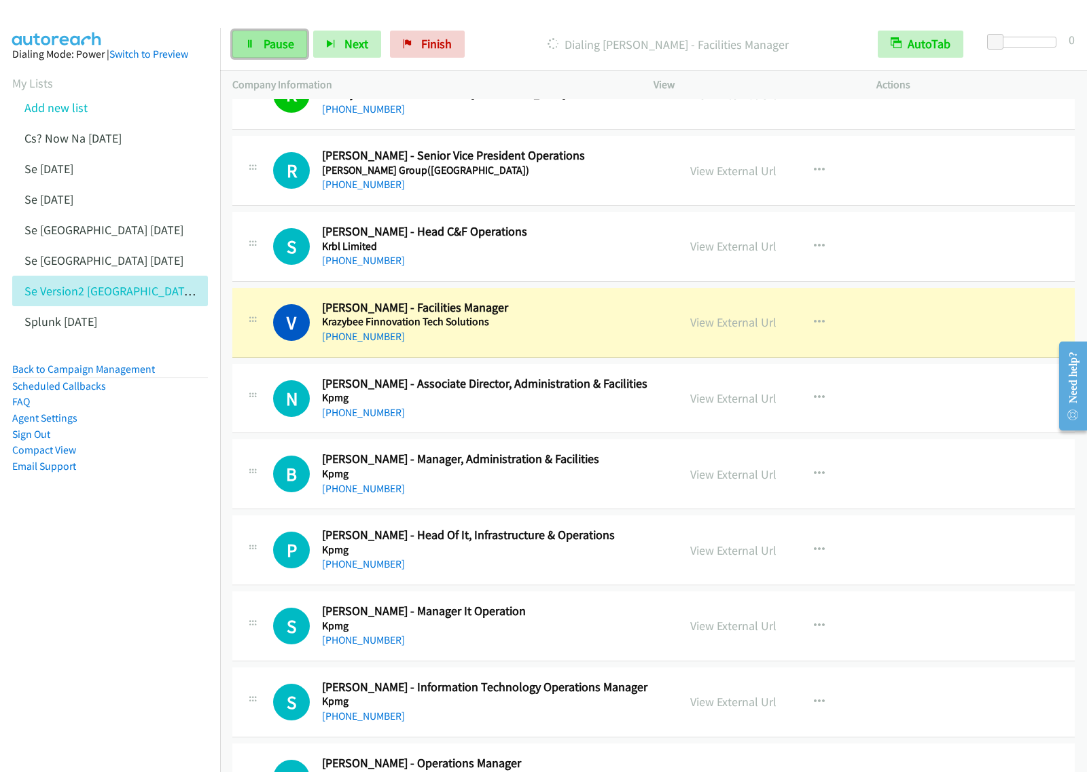
click at [262, 46] on link "Pause" at bounding box center [269, 44] width 75 height 27
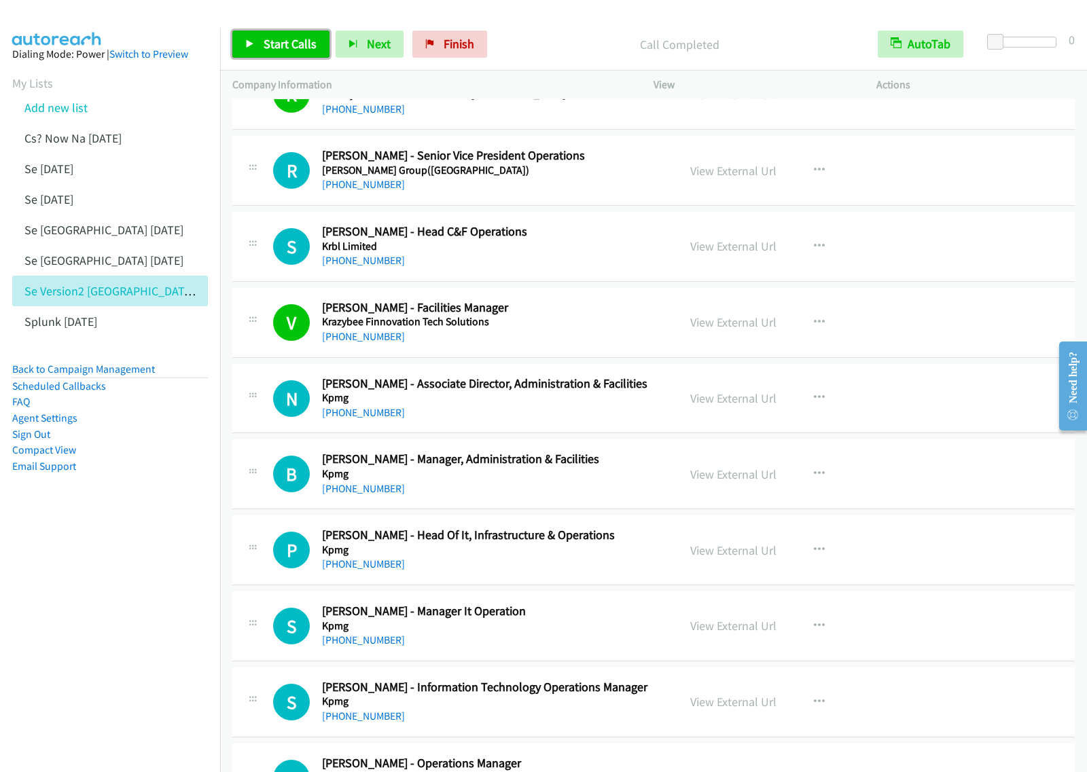
click at [292, 41] on span "Start Calls" at bounding box center [290, 44] width 53 height 16
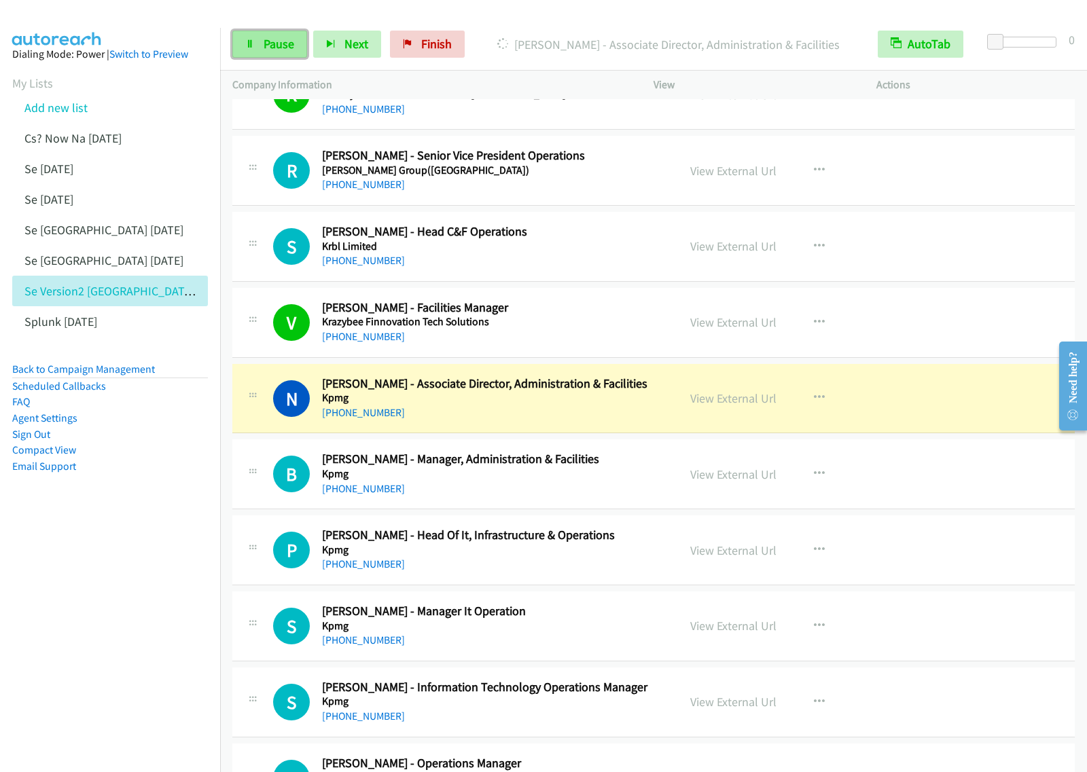
click at [277, 39] on span "Pause" at bounding box center [279, 44] width 31 height 16
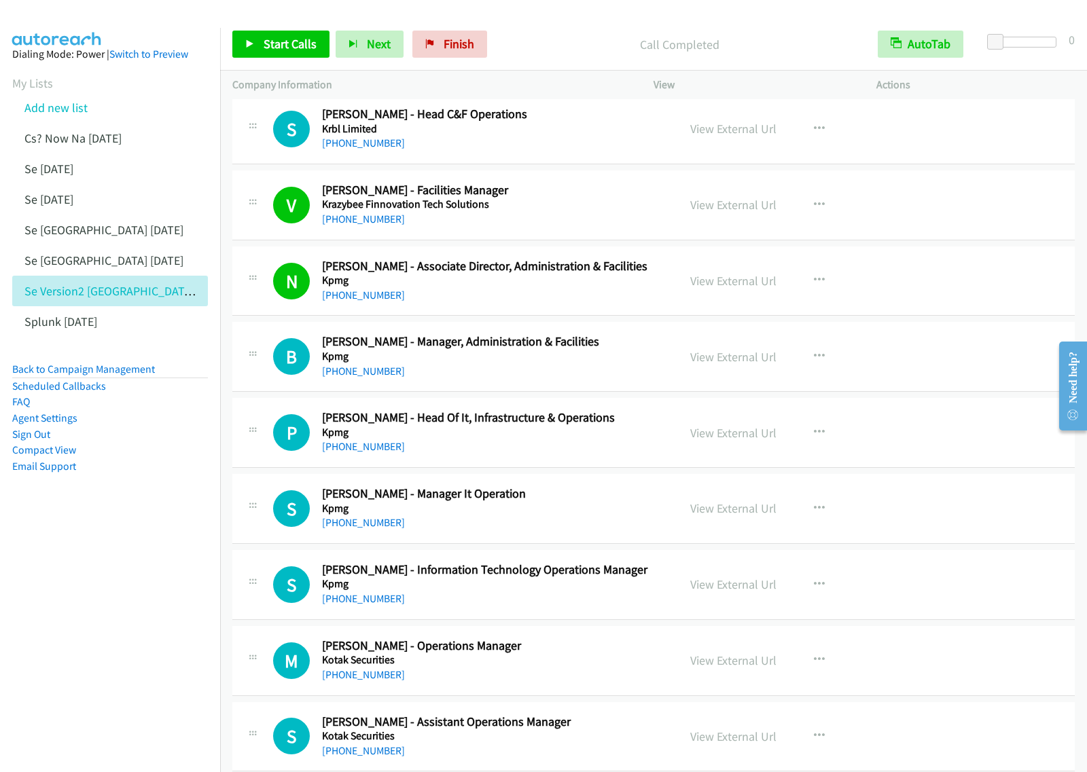
scroll to position [3142, 0]
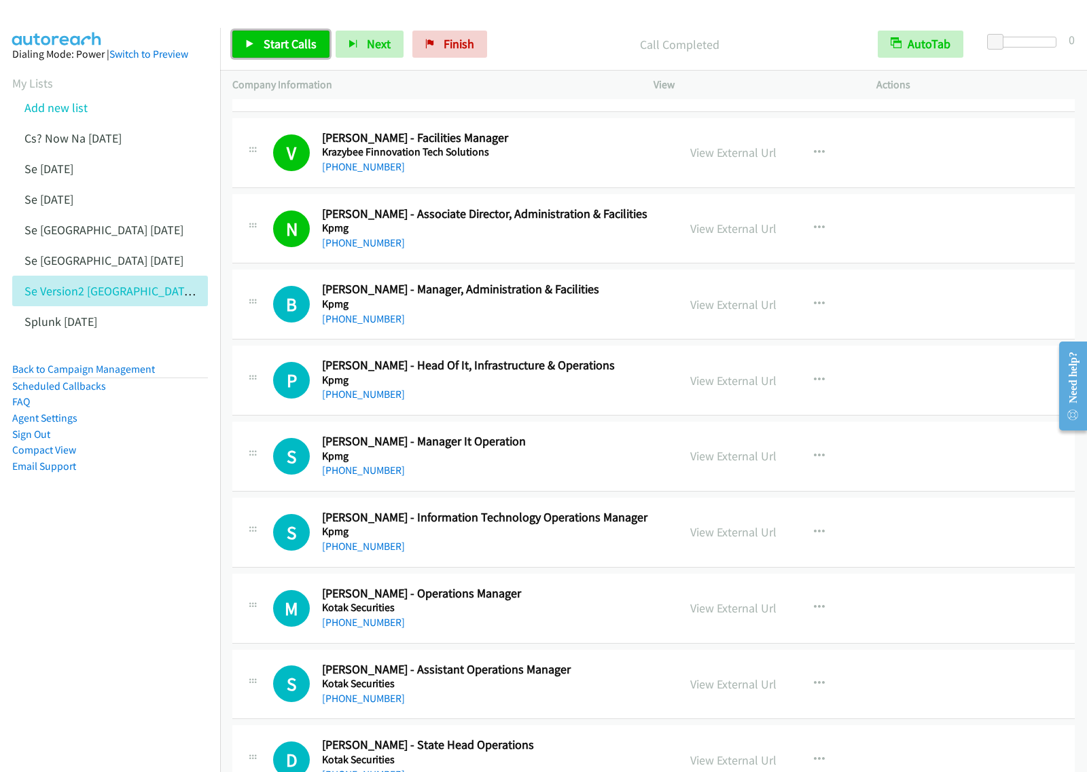
click at [293, 42] on span "Start Calls" at bounding box center [290, 44] width 53 height 16
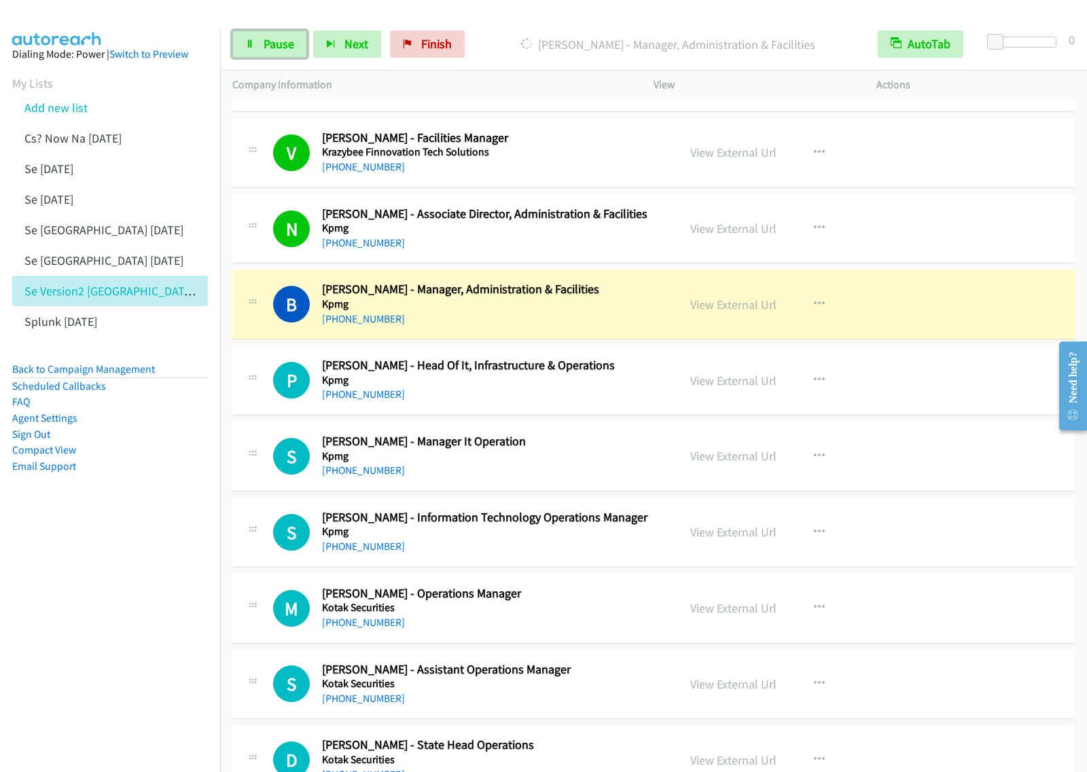
drag, startPoint x: 269, startPoint y: 48, endPoint x: 406, endPoint y: 18, distance: 139.8
click at [269, 48] on span "Pause" at bounding box center [279, 44] width 31 height 16
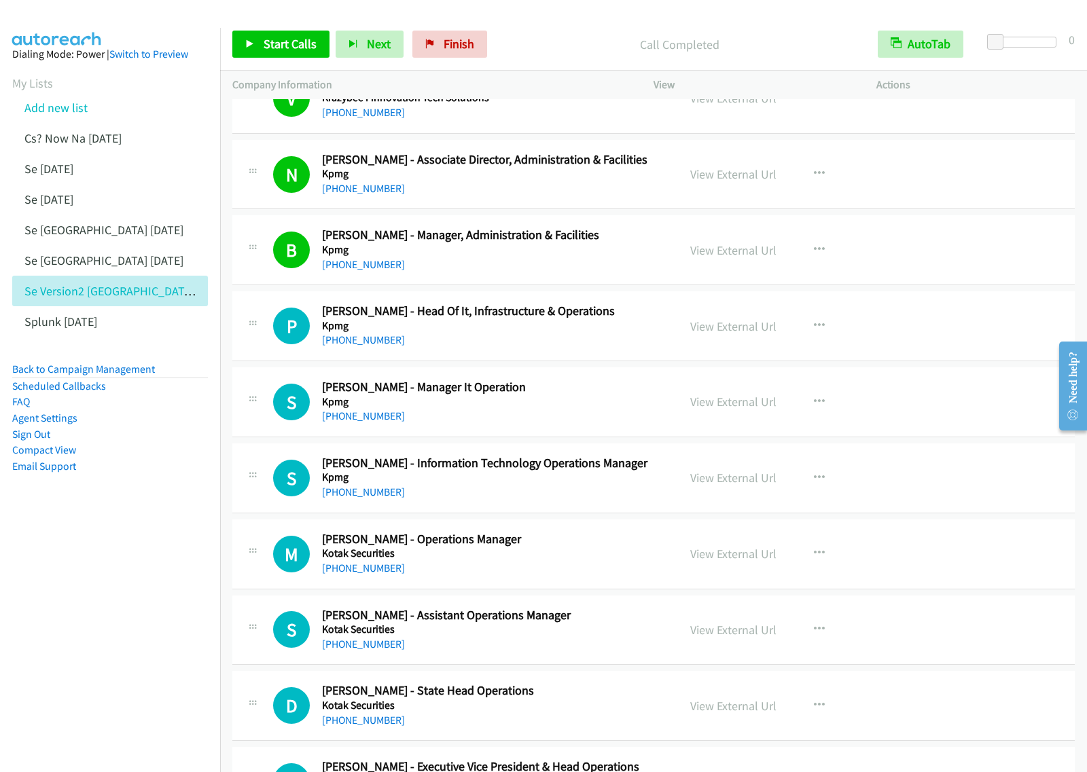
scroll to position [3227, 0]
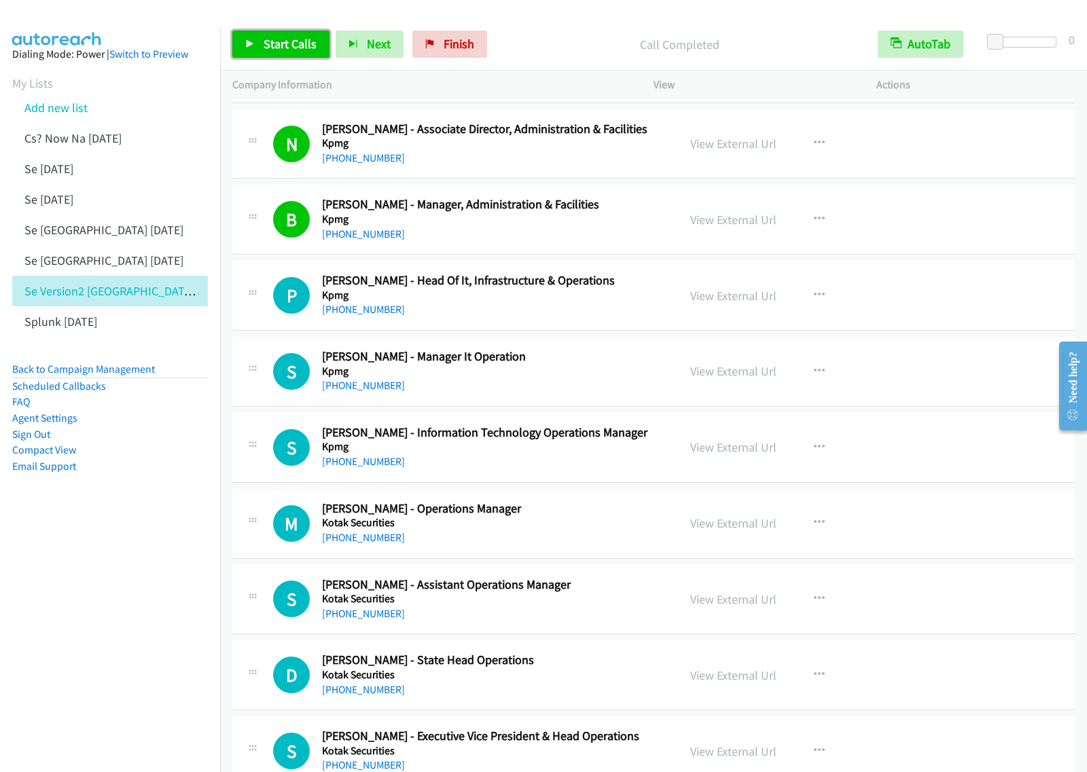
click at [302, 46] on span "Start Calls" at bounding box center [290, 44] width 53 height 16
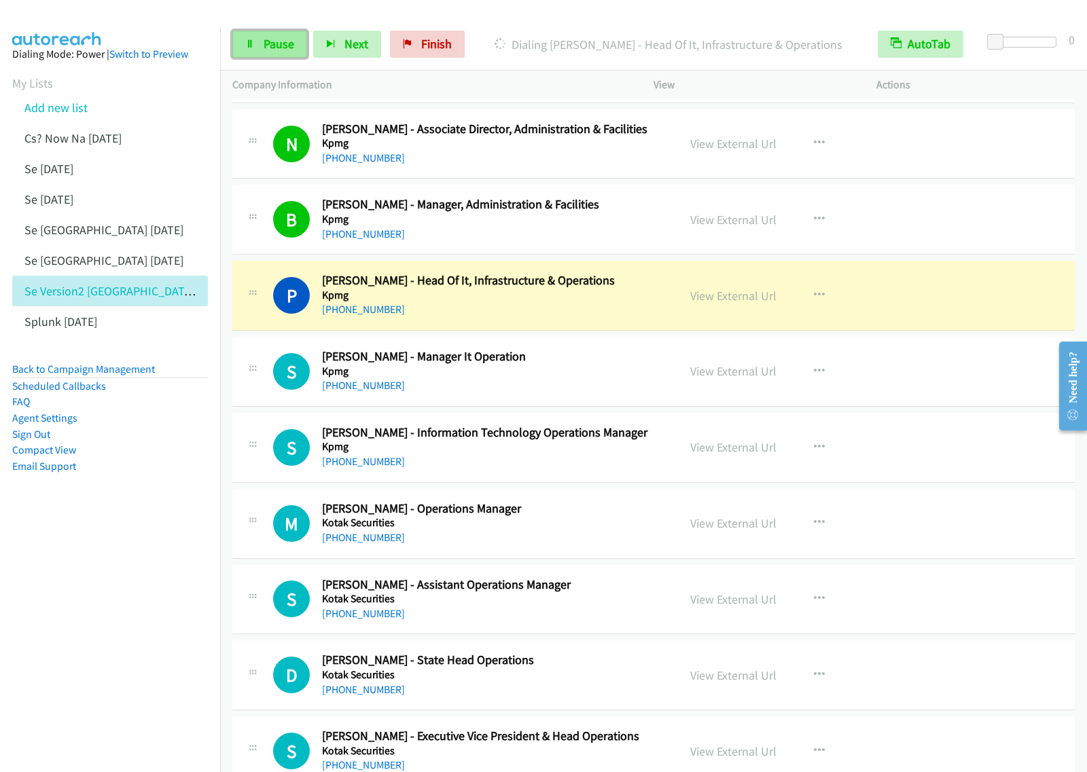
click at [268, 37] on span "Pause" at bounding box center [279, 44] width 31 height 16
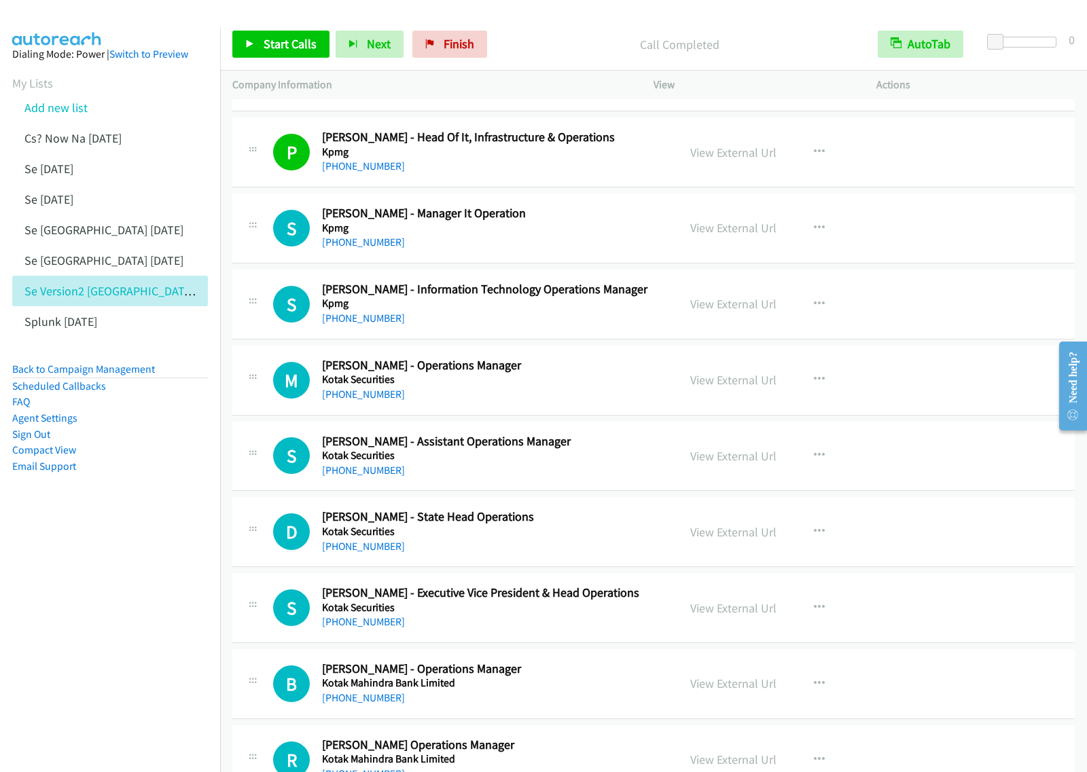
scroll to position [3397, 0]
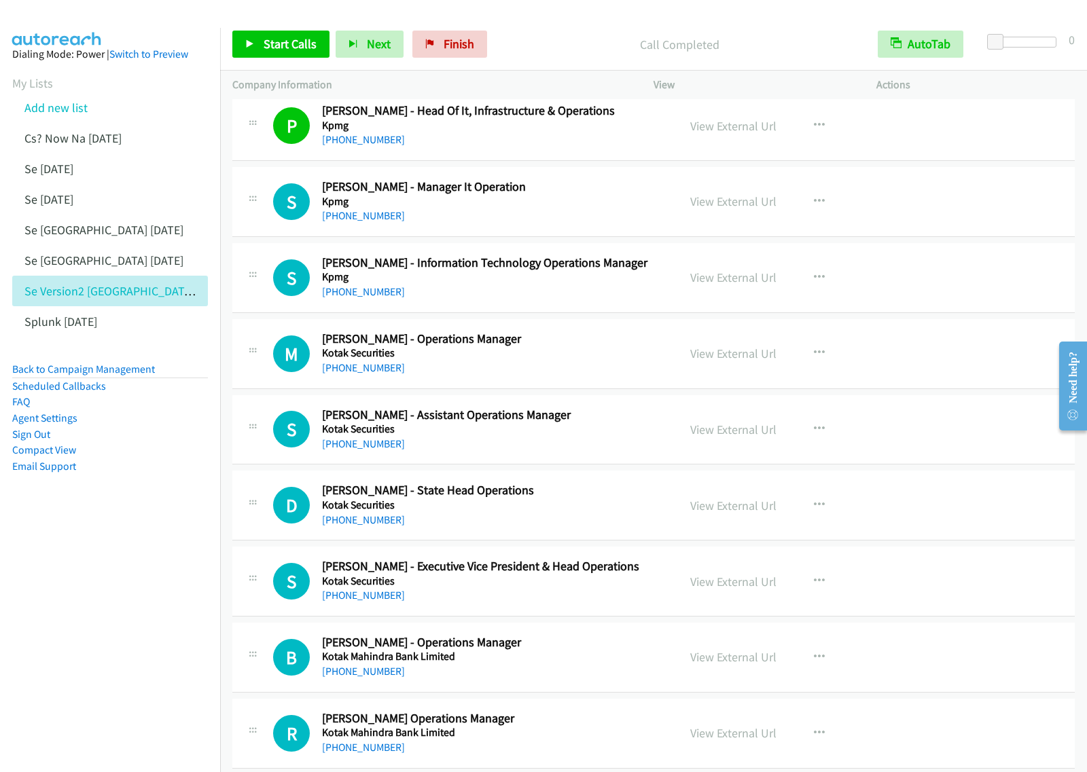
click at [583, 365] on div "[PHONE_NUMBER]" at bounding box center [491, 368] width 338 height 16
click at [786, 279] on div "View External Url View External Url Schedule/Manage Callback Start Calls Here R…" at bounding box center [795, 277] width 235 height 45
click at [829, 287] on button "button" at bounding box center [819, 277] width 37 height 27
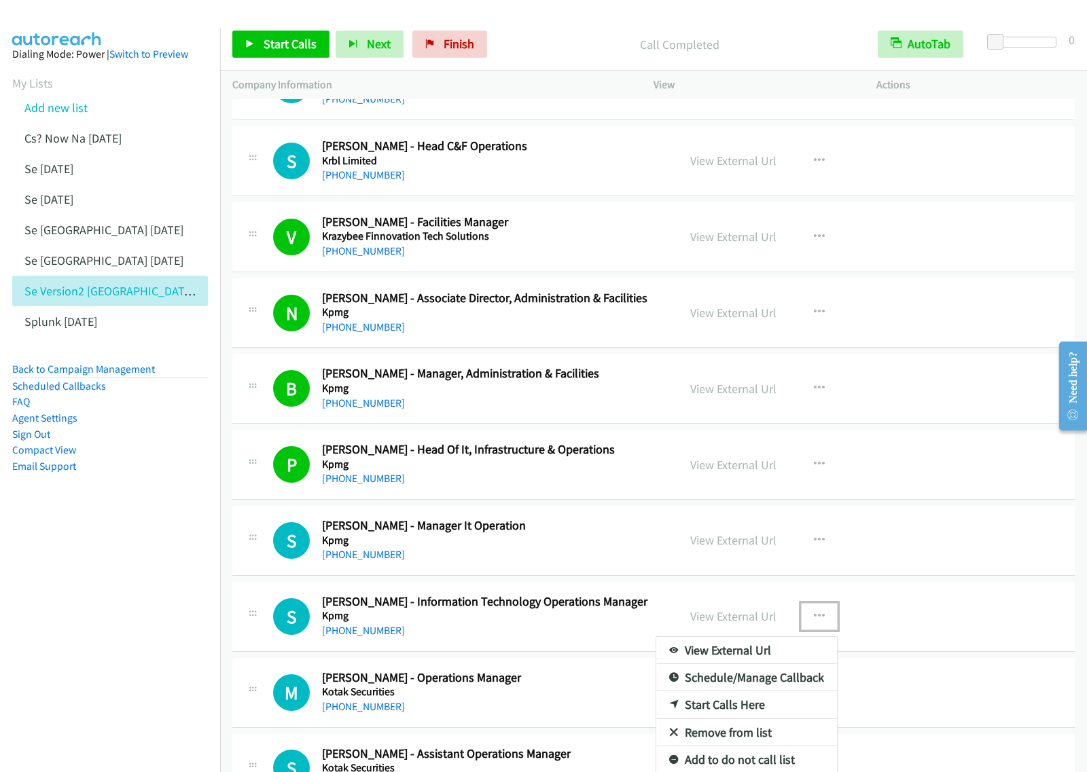
scroll to position [3057, 0]
click at [120, 593] on nav "Dialing Mode: Power | Switch to Preview My Lists Add new list Cs? Now Na [DATE]…" at bounding box center [110, 414] width 221 height 772
click at [565, 543] on div at bounding box center [543, 386] width 1087 height 772
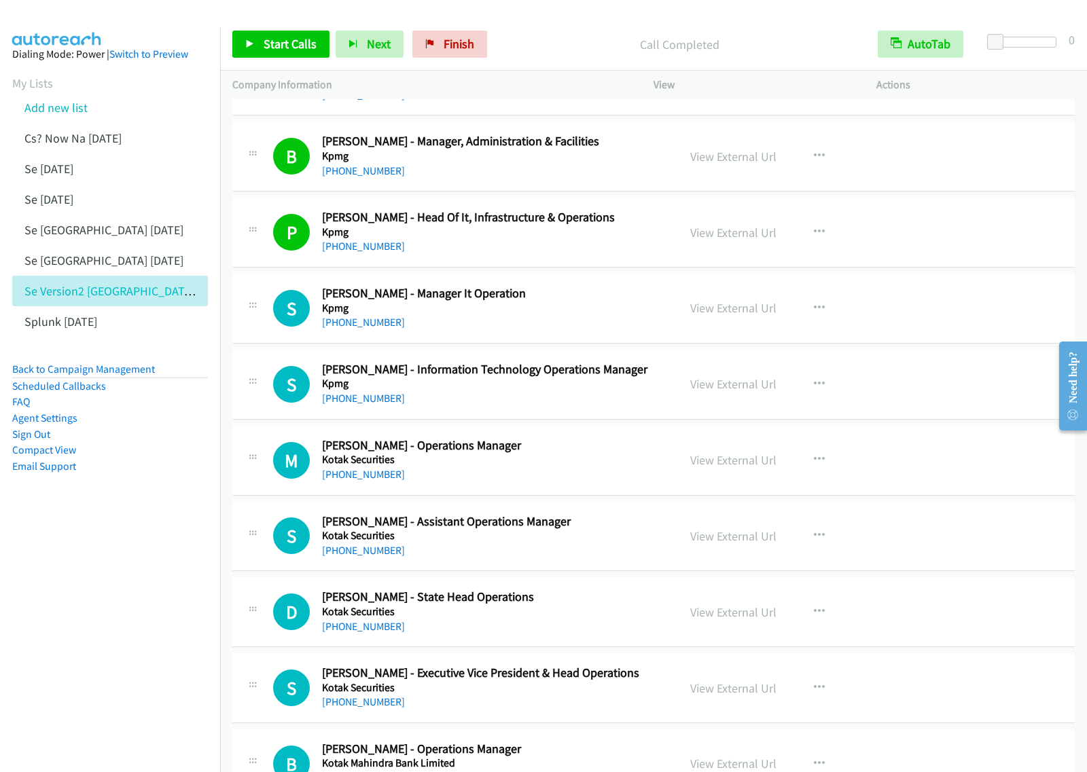
scroll to position [3397, 0]
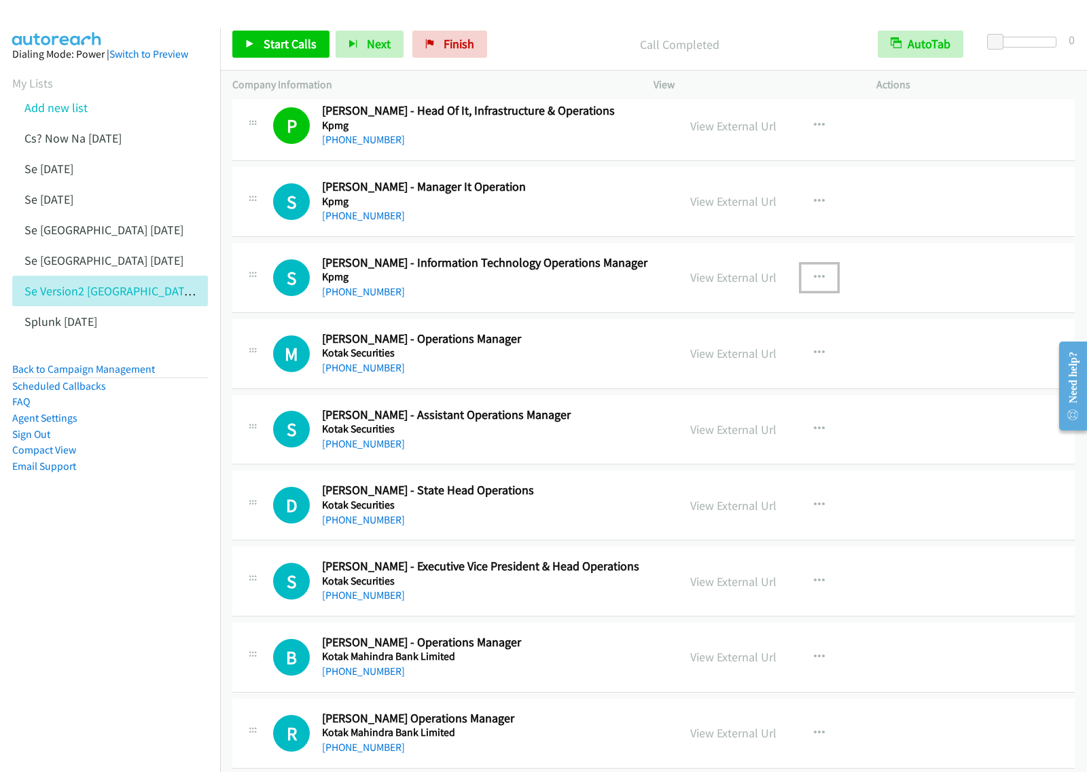
click at [819, 283] on button "button" at bounding box center [819, 277] width 37 height 27
click at [723, 375] on link "Start Calls Here" at bounding box center [746, 366] width 181 height 27
click at [829, 282] on button "button" at bounding box center [819, 277] width 37 height 27
click at [739, 374] on link "Start Calls Here" at bounding box center [746, 366] width 181 height 27
click at [293, 42] on span "Start Calls" at bounding box center [290, 44] width 53 height 16
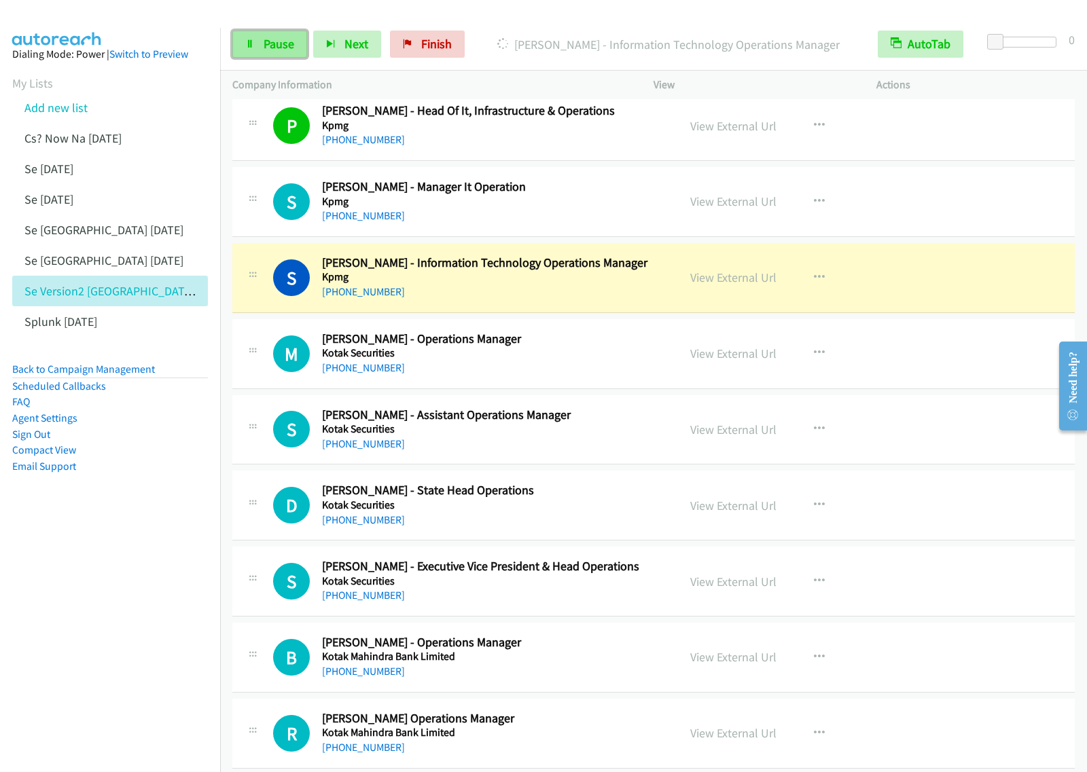
click at [264, 46] on span "Pause" at bounding box center [279, 44] width 31 height 16
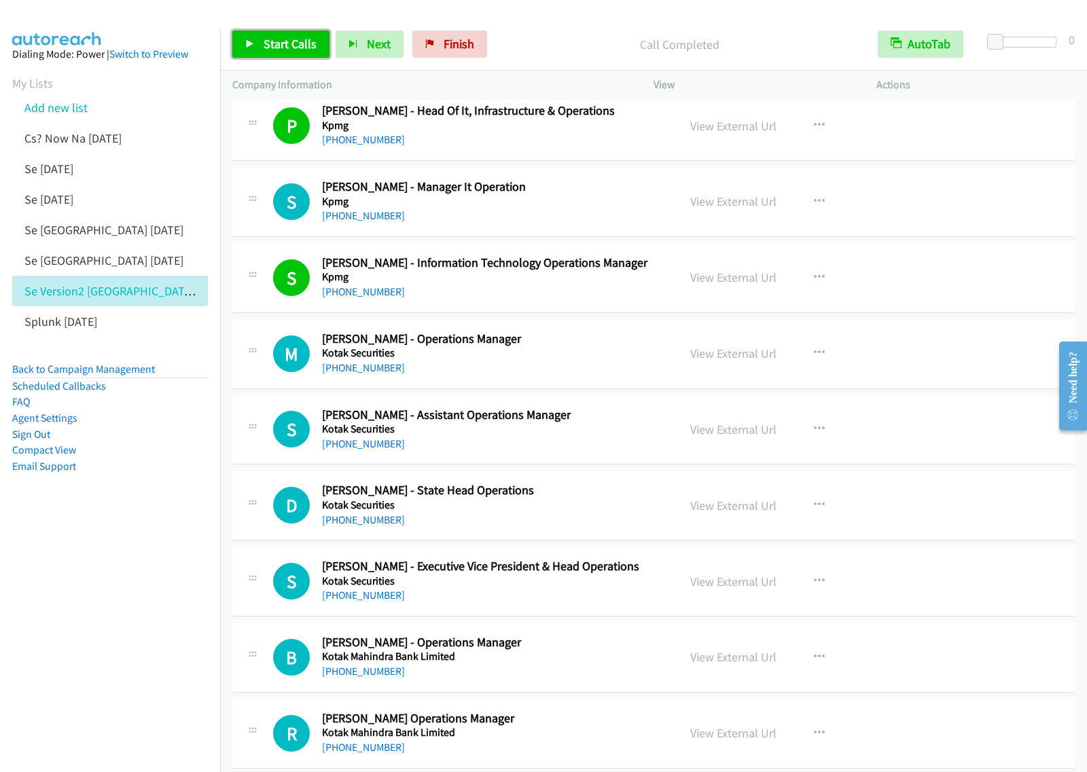
click at [264, 50] on span "Start Calls" at bounding box center [290, 44] width 53 height 16
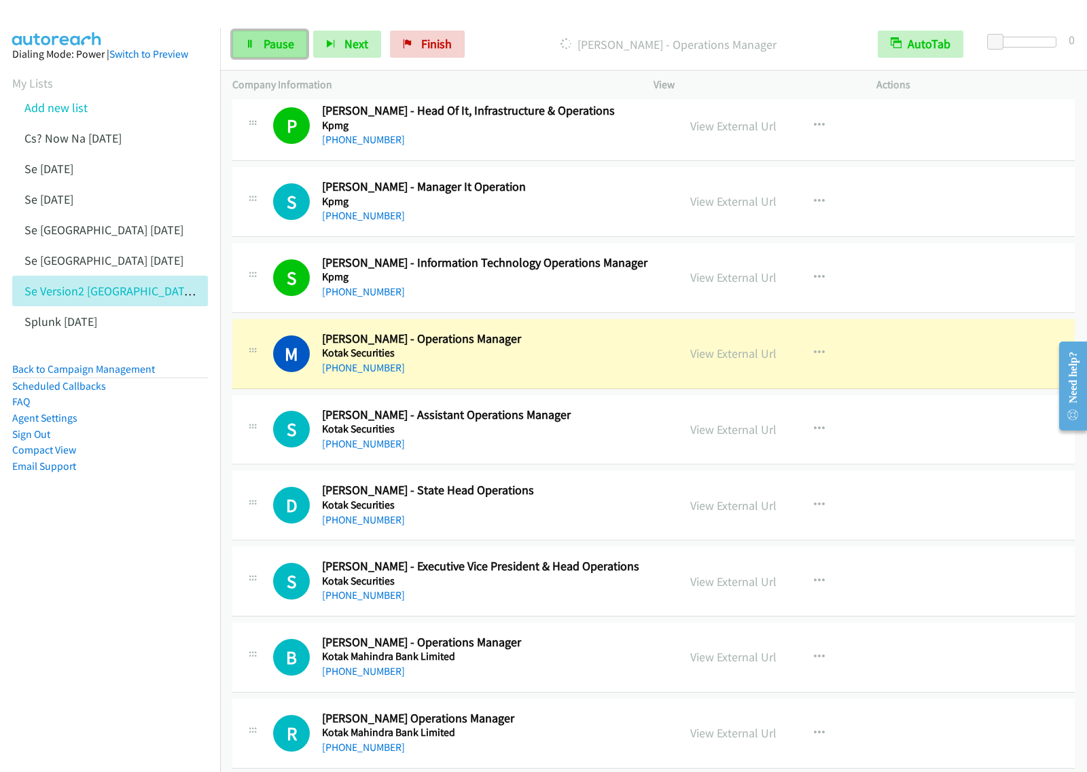
click at [287, 45] on span "Pause" at bounding box center [279, 44] width 31 height 16
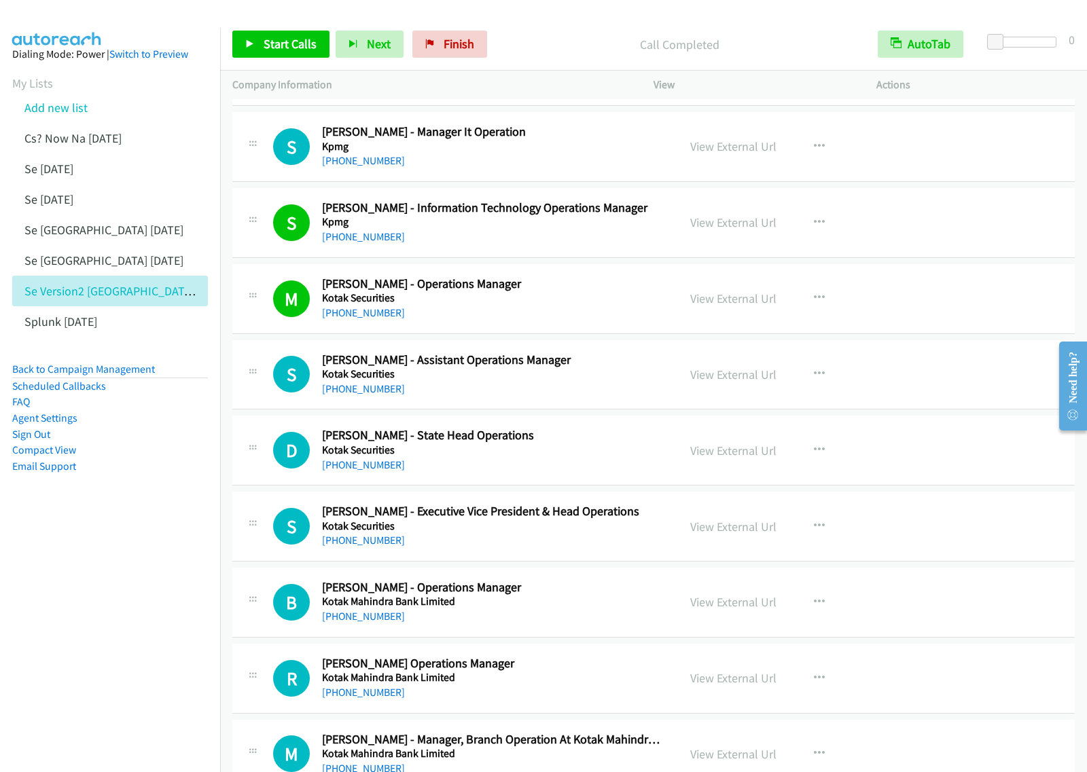
scroll to position [3482, 0]
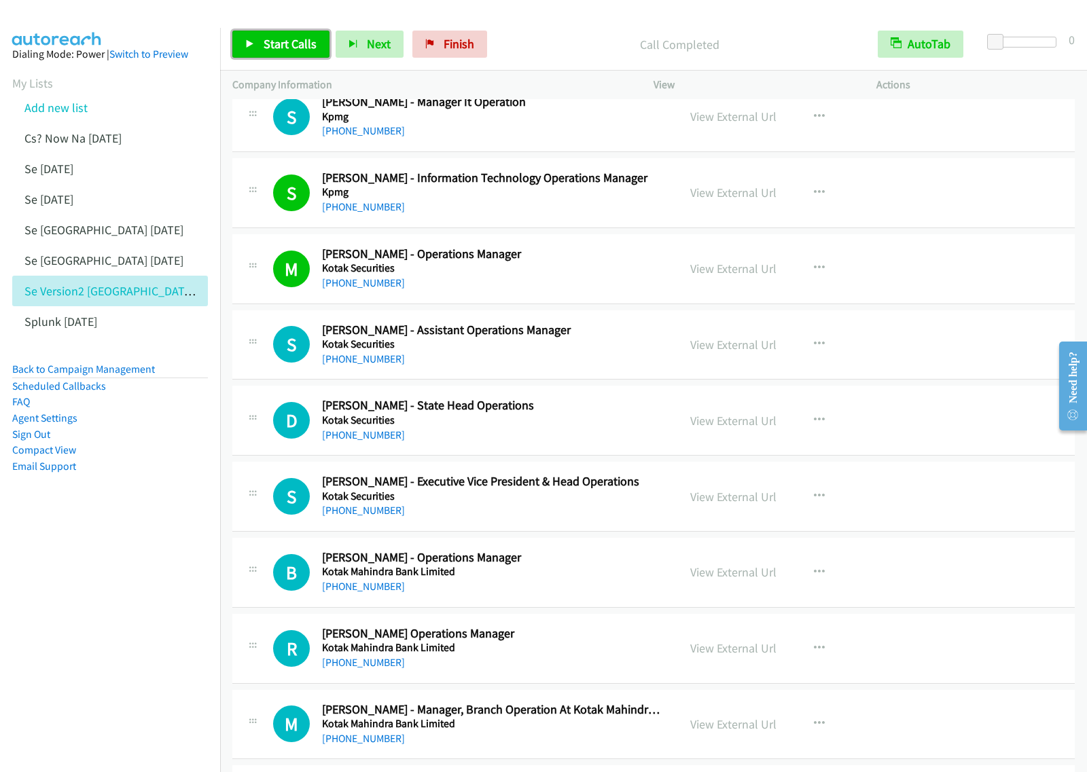
click at [293, 49] on span "Start Calls" at bounding box center [290, 44] width 53 height 16
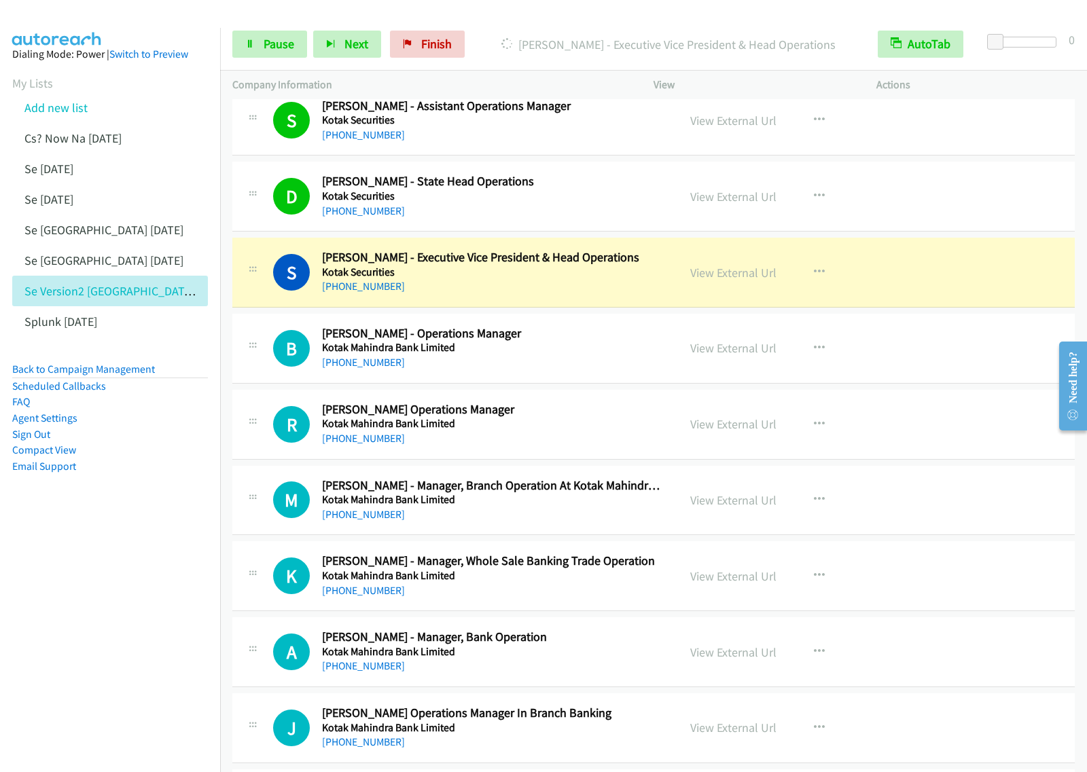
scroll to position [3736, 0]
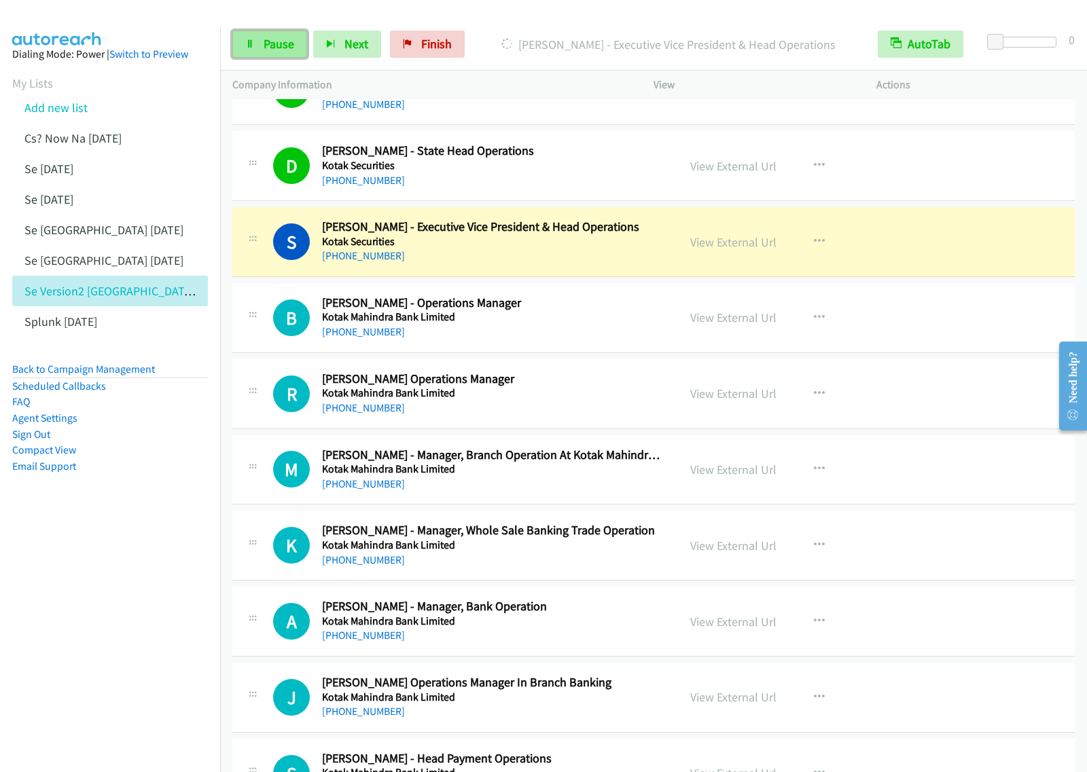
click at [264, 41] on span "Pause" at bounding box center [279, 44] width 31 height 16
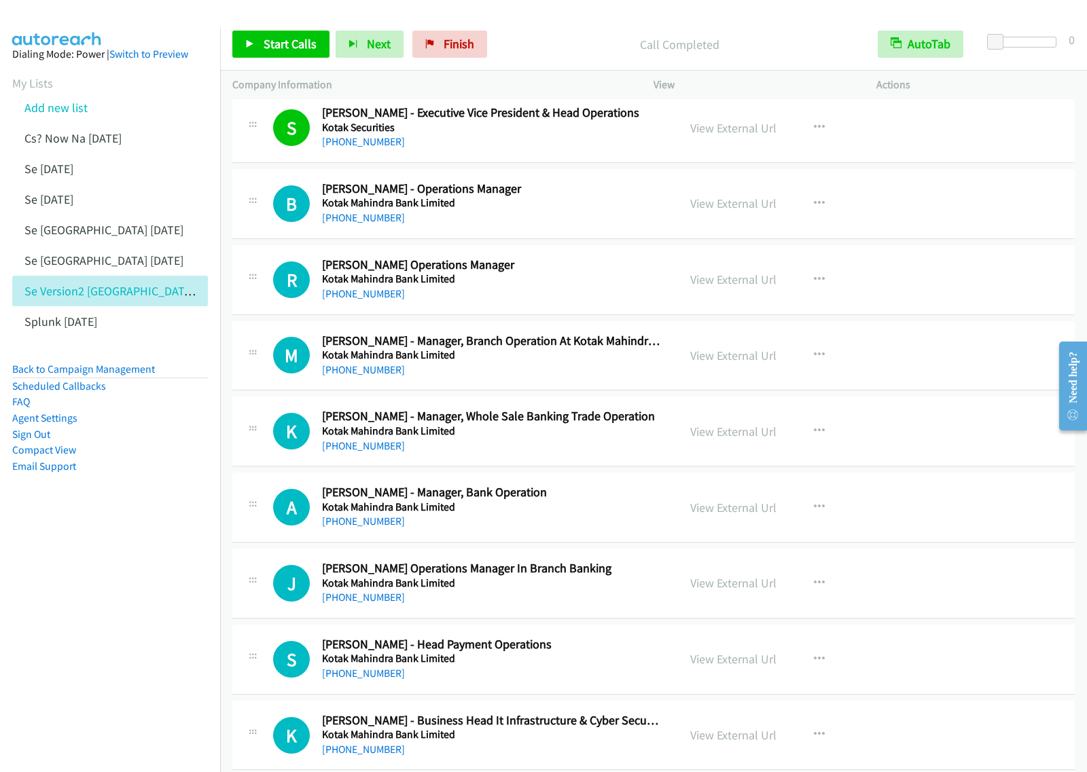
scroll to position [3821, 0]
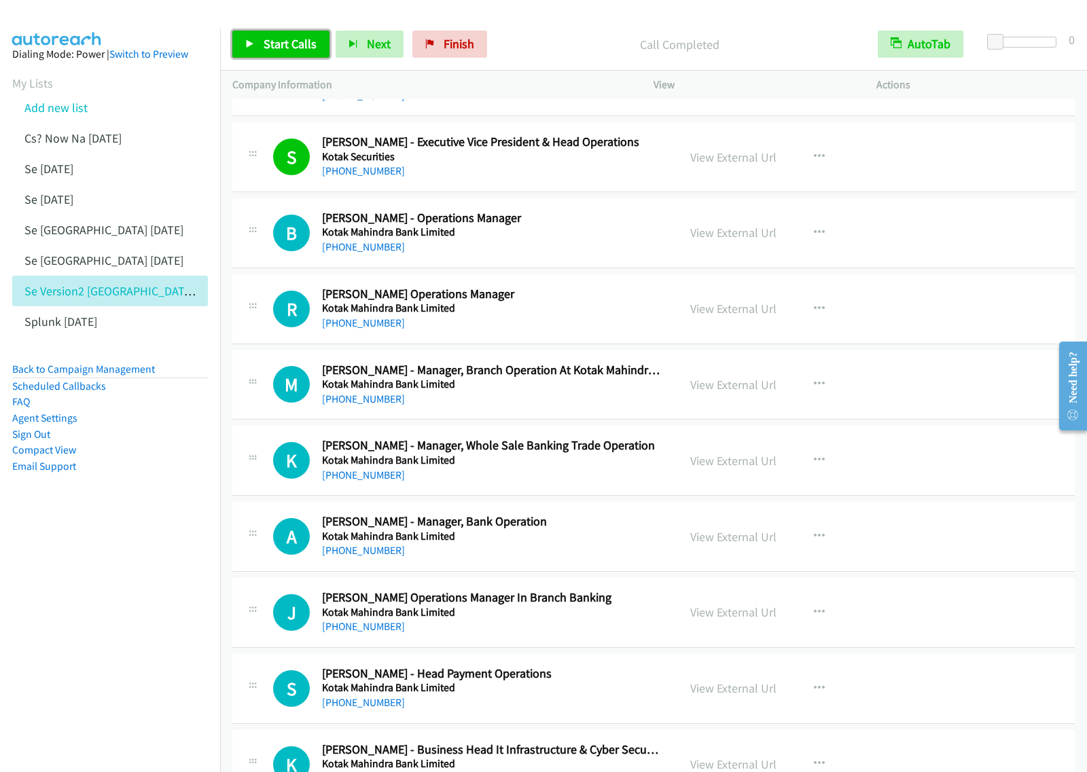
click at [293, 41] on span "Start Calls" at bounding box center [290, 44] width 53 height 16
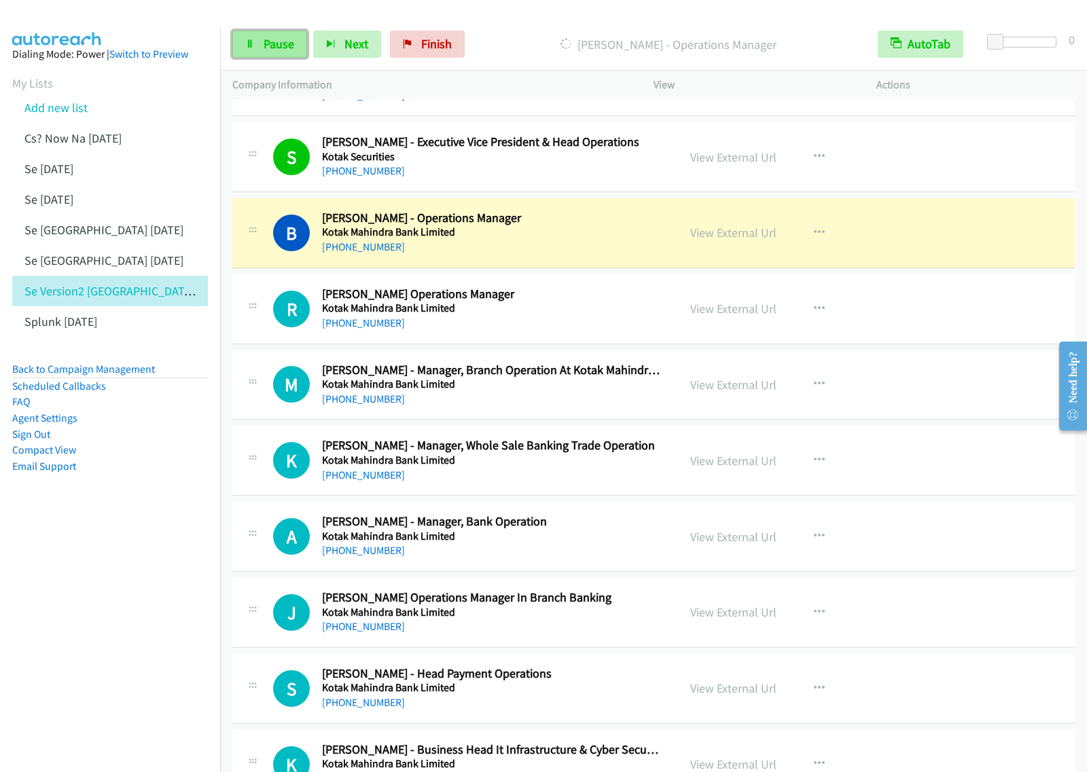
click at [267, 52] on link "Pause" at bounding box center [269, 44] width 75 height 27
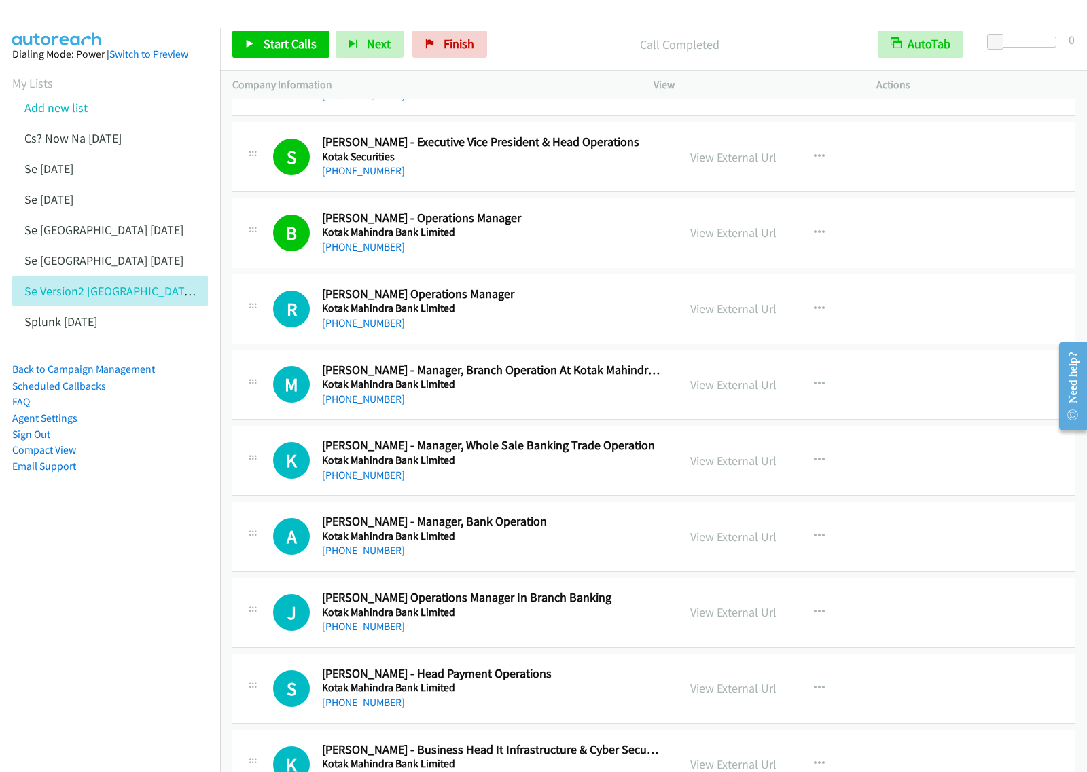
drag, startPoint x: 85, startPoint y: 643, endPoint x: 160, endPoint y: 605, distance: 83.5
click at [85, 643] on nav "Dialing Mode: Power | Switch to Preview My Lists Add new list Cs? Now Na [DATE]…" at bounding box center [110, 414] width 221 height 772
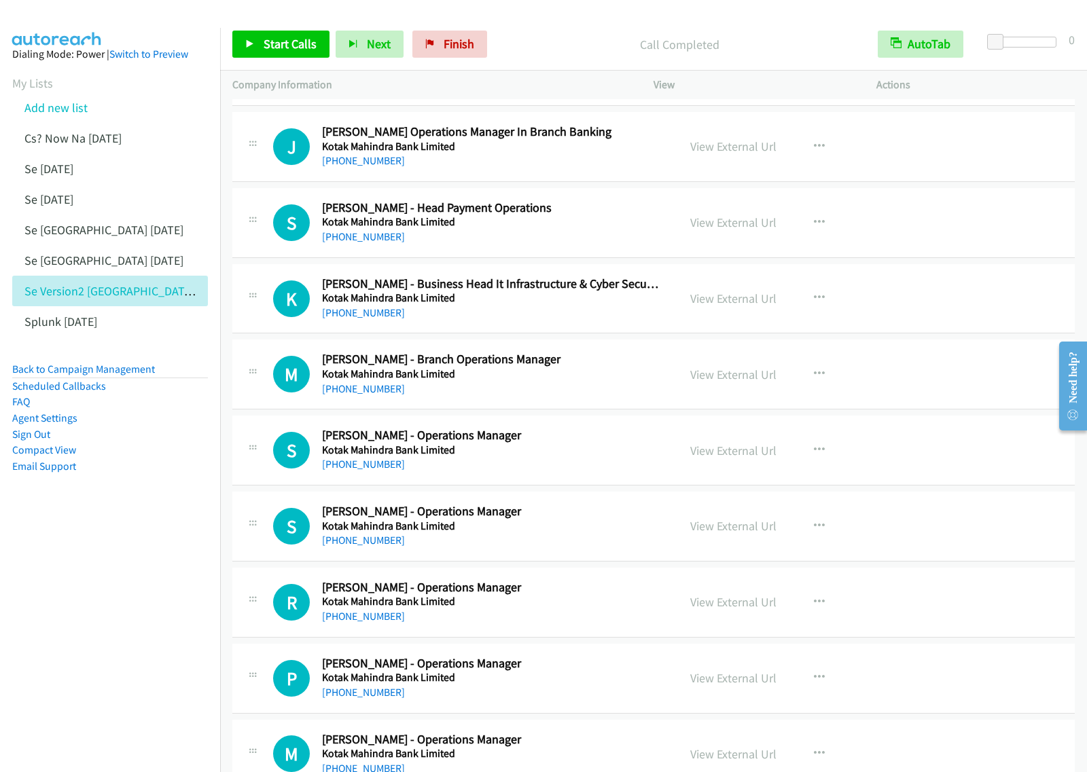
scroll to position [4331, 0]
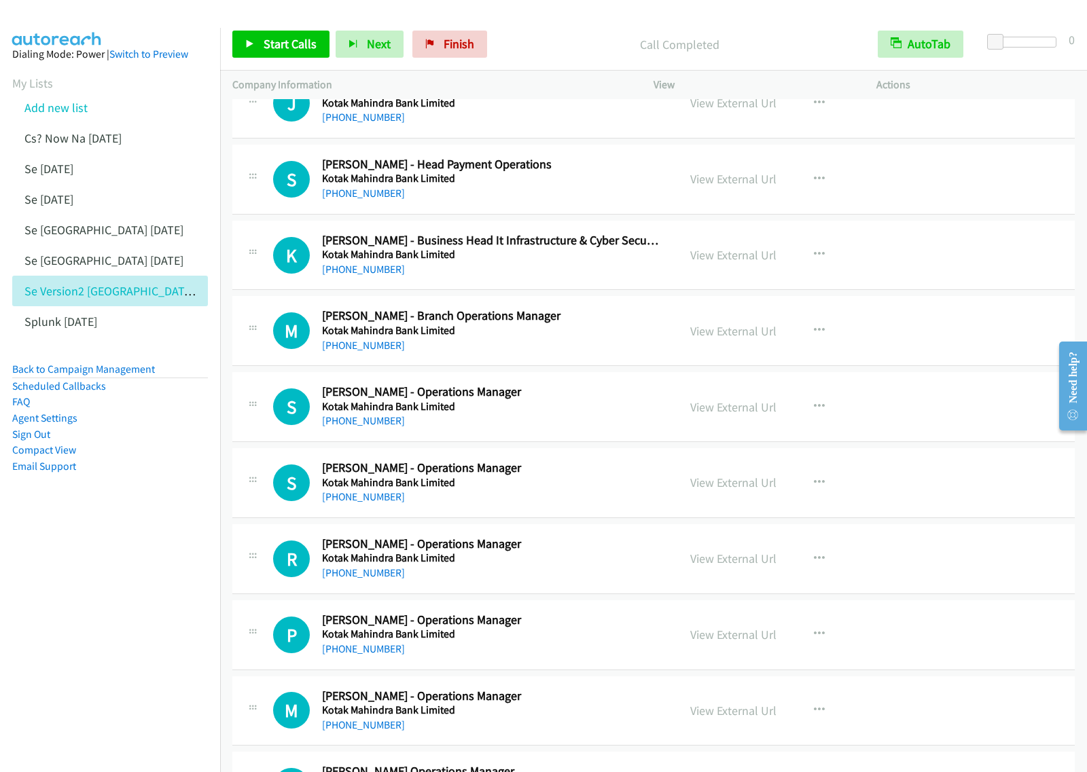
click at [551, 420] on div "[PHONE_NUMBER]" at bounding box center [491, 421] width 338 height 16
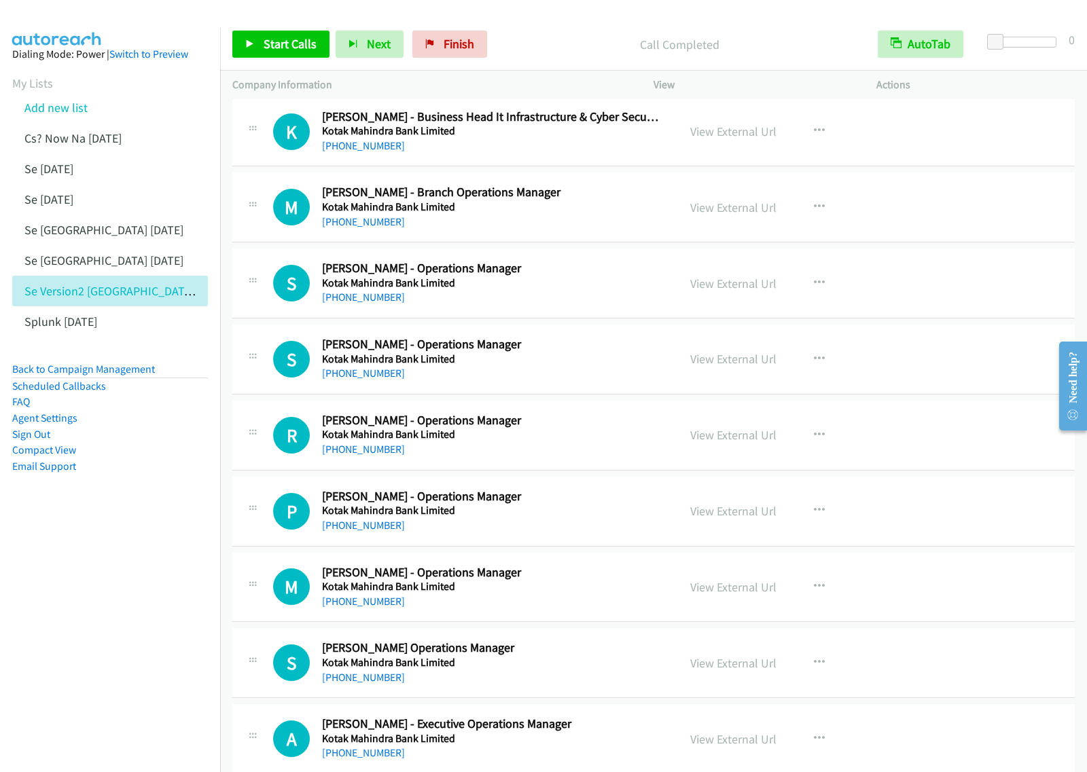
scroll to position [4501, 0]
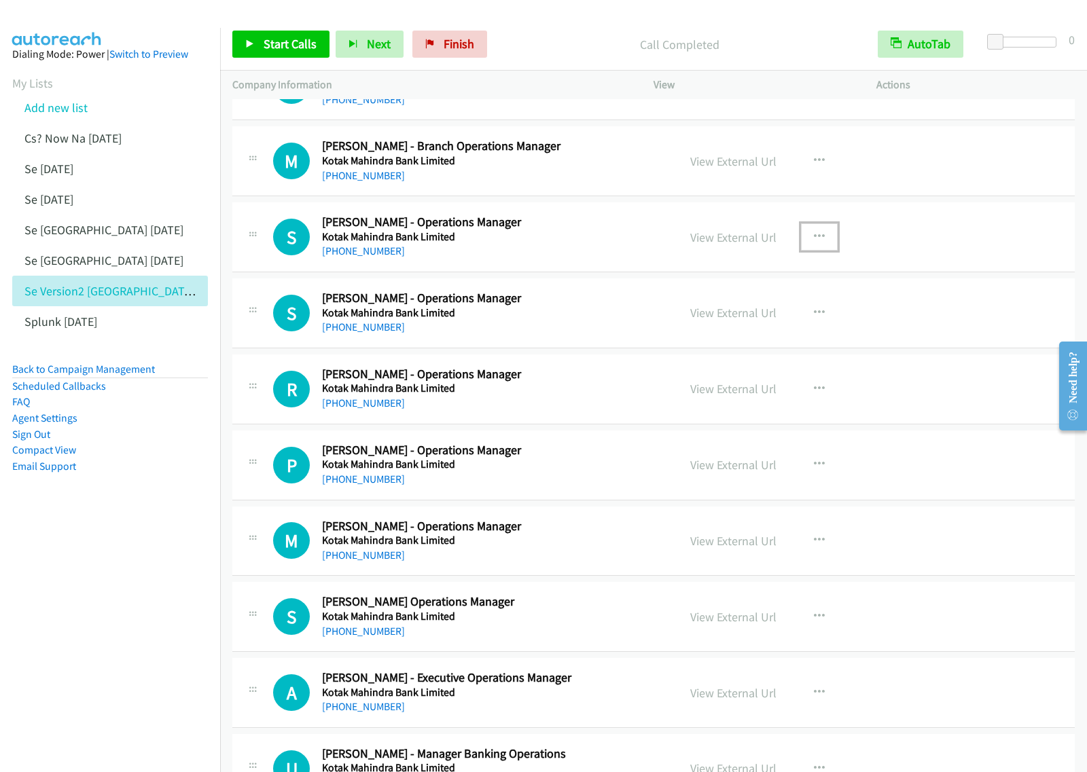
click at [814, 243] on icon "button" at bounding box center [819, 237] width 11 height 11
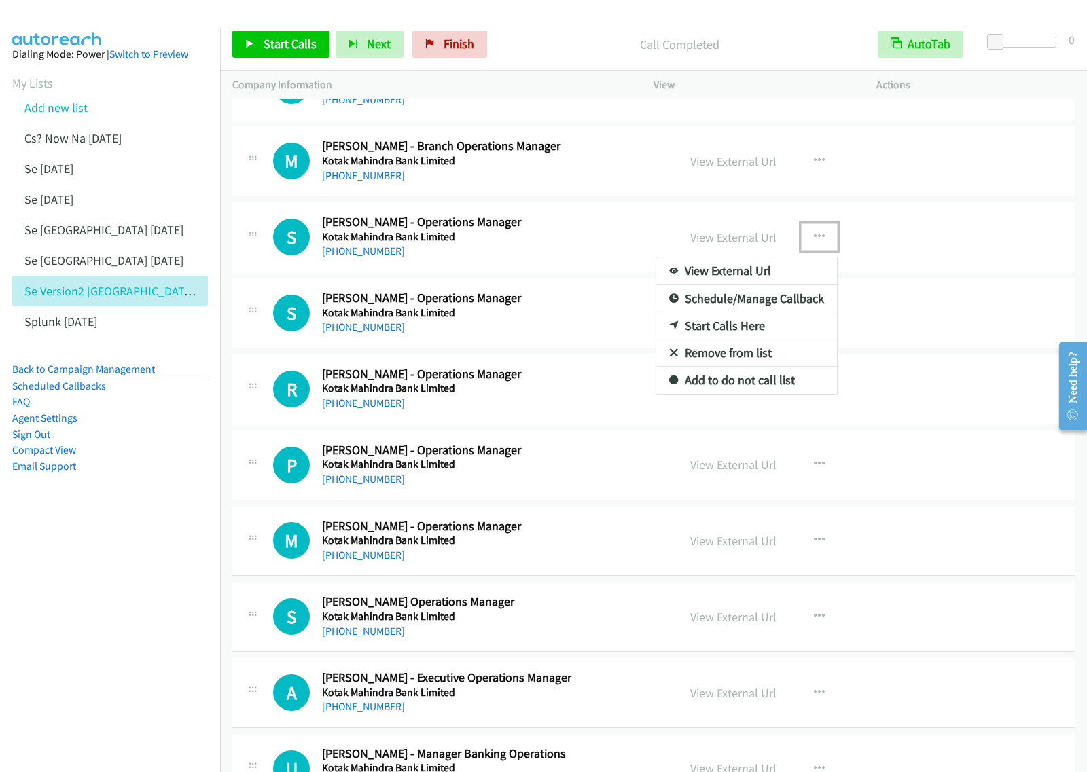
click at [738, 337] on link "Start Calls Here" at bounding box center [746, 325] width 181 height 27
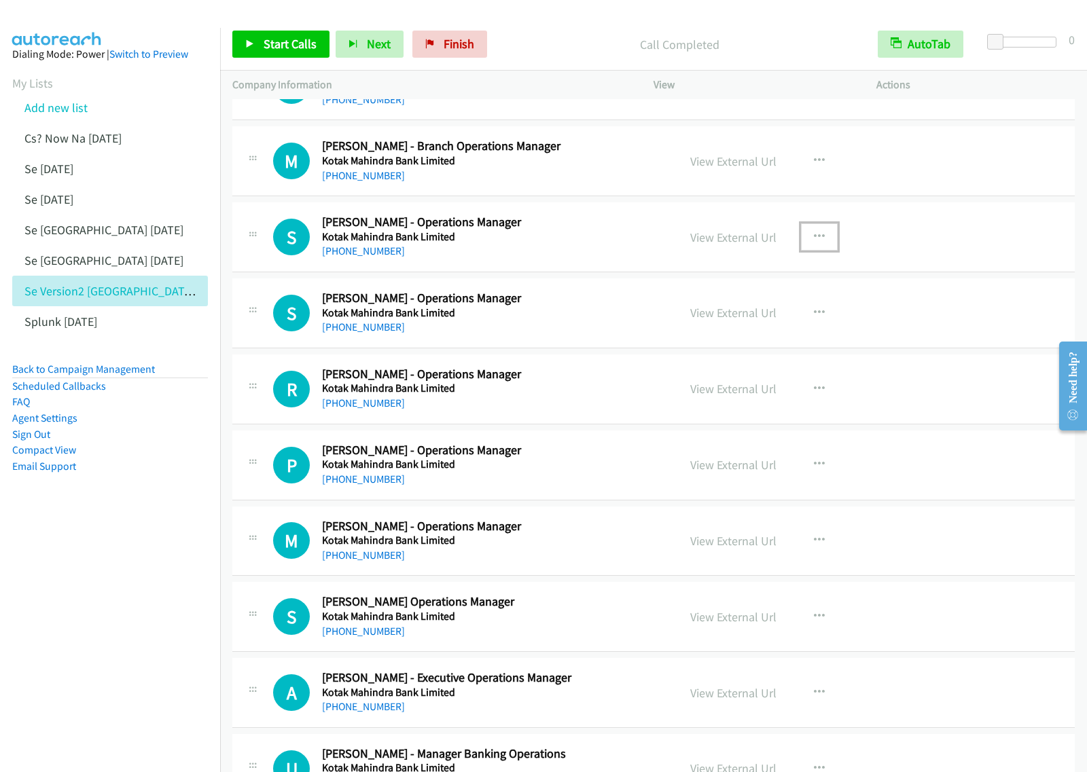
drag, startPoint x: 821, startPoint y: 243, endPoint x: 821, endPoint y: 256, distance: 13.6
click at [821, 243] on button "button" at bounding box center [819, 237] width 37 height 27
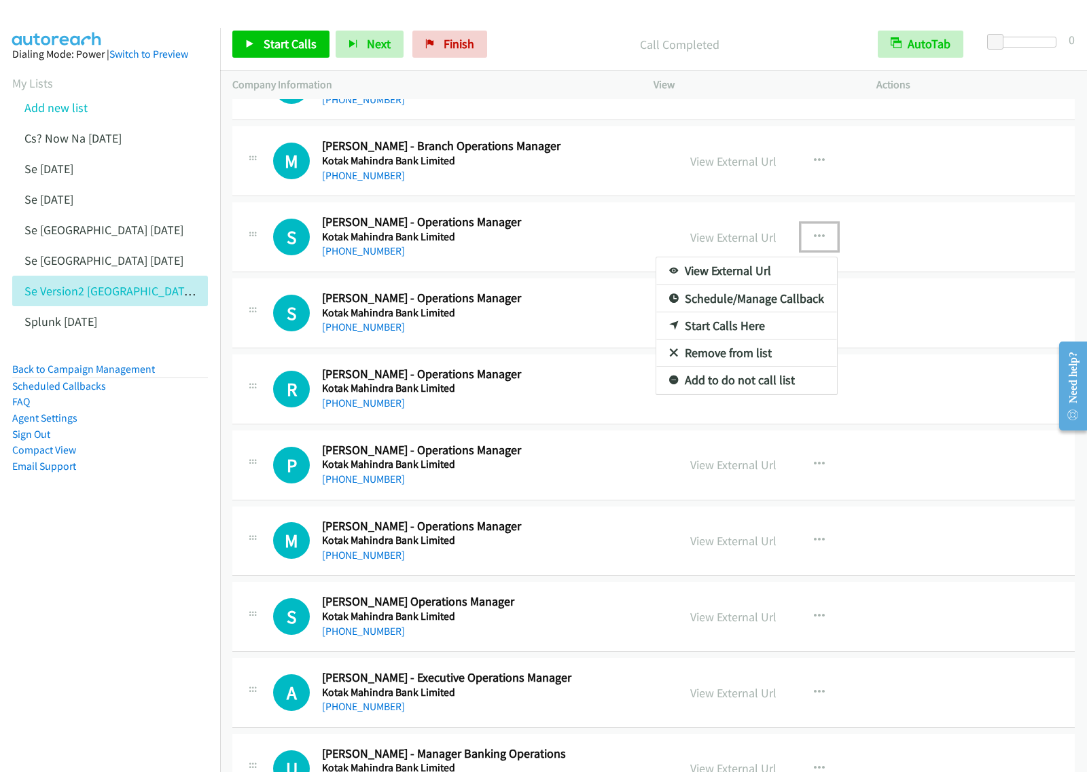
click at [759, 334] on link "Start Calls Here" at bounding box center [746, 325] width 181 height 27
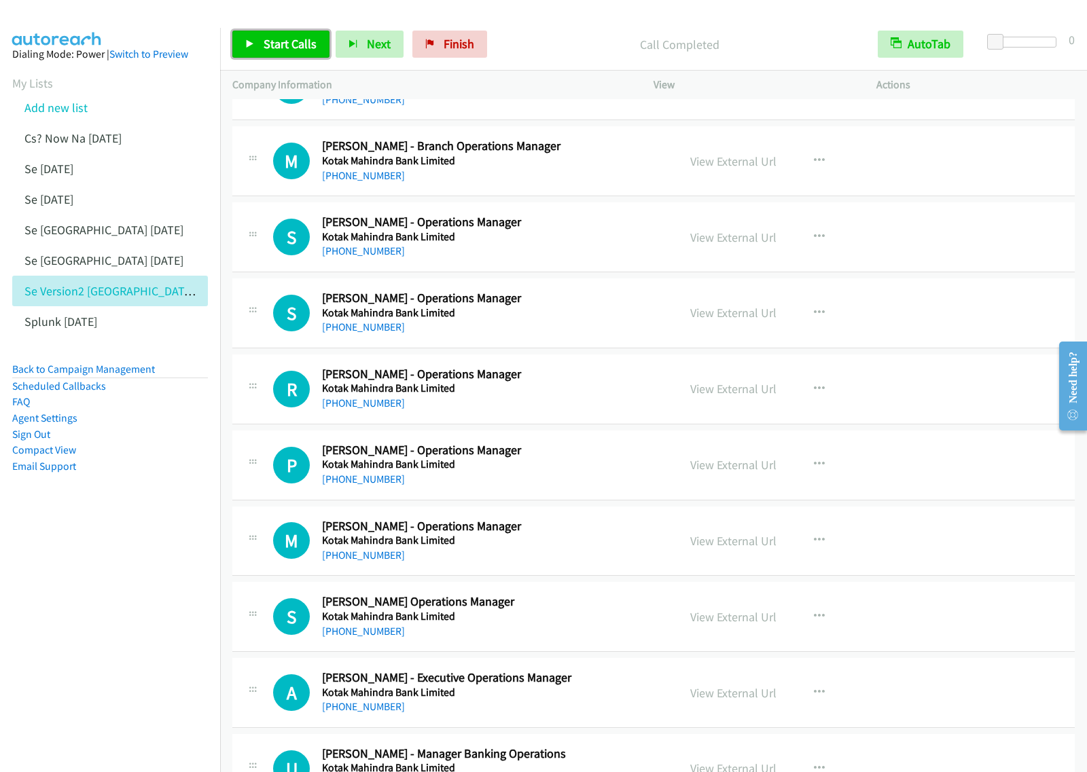
click at [308, 41] on span "Start Calls" at bounding box center [290, 44] width 53 height 16
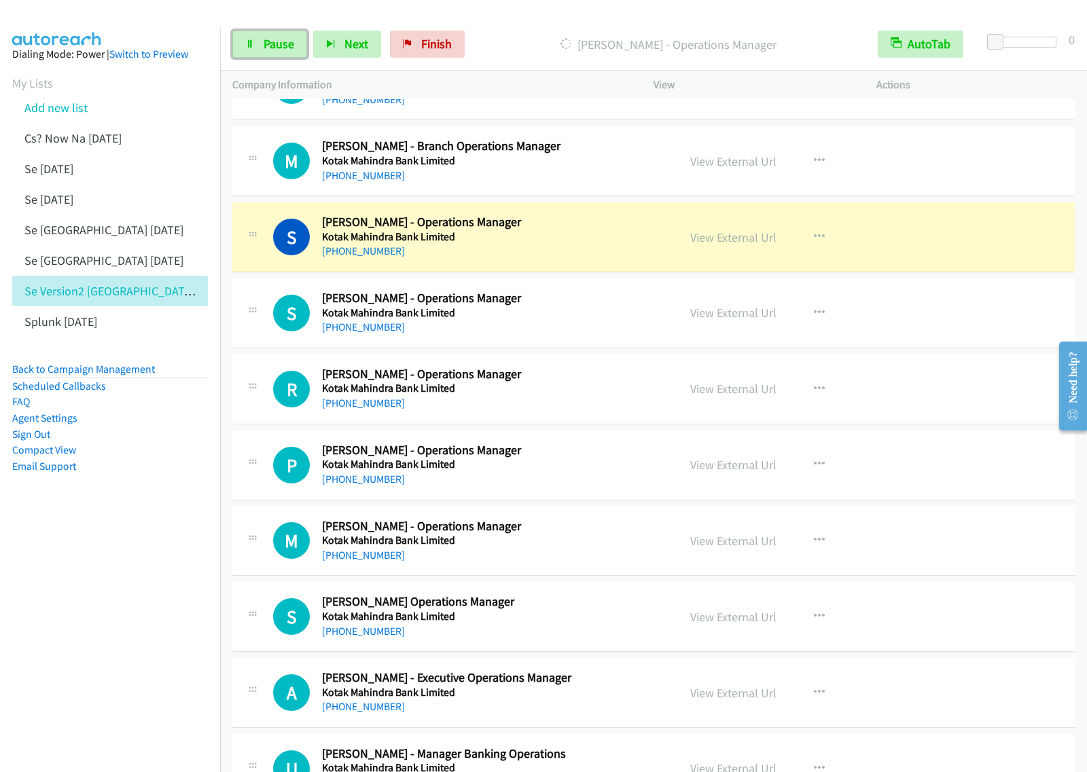
drag, startPoint x: 285, startPoint y: 51, endPoint x: 388, endPoint y: 29, distance: 105.0
click at [285, 51] on span "Pause" at bounding box center [279, 44] width 31 height 16
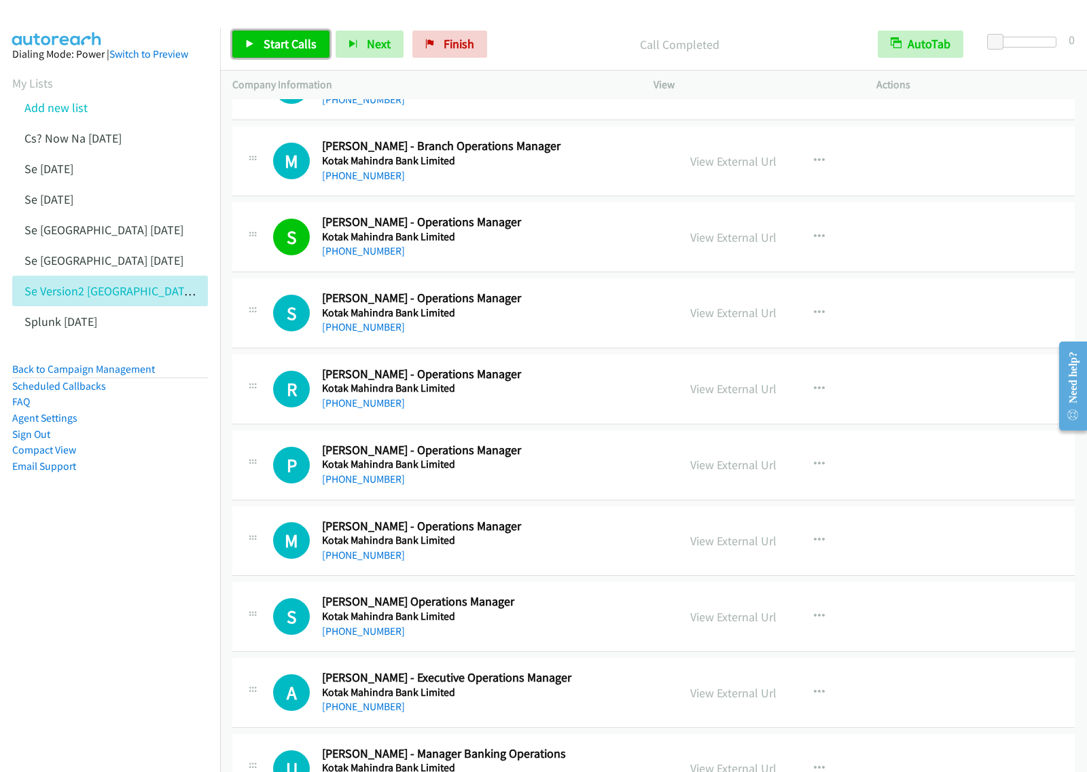
click at [296, 43] on span "Start Calls" at bounding box center [290, 44] width 53 height 16
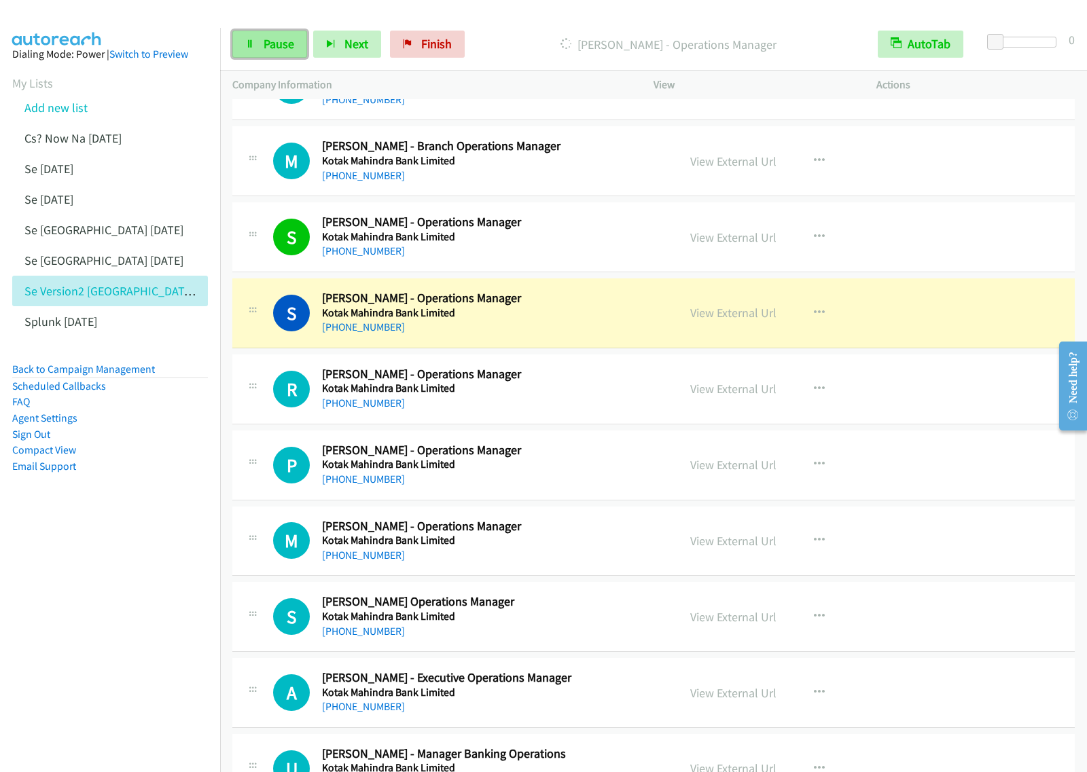
click at [275, 49] on span "Pause" at bounding box center [279, 44] width 31 height 16
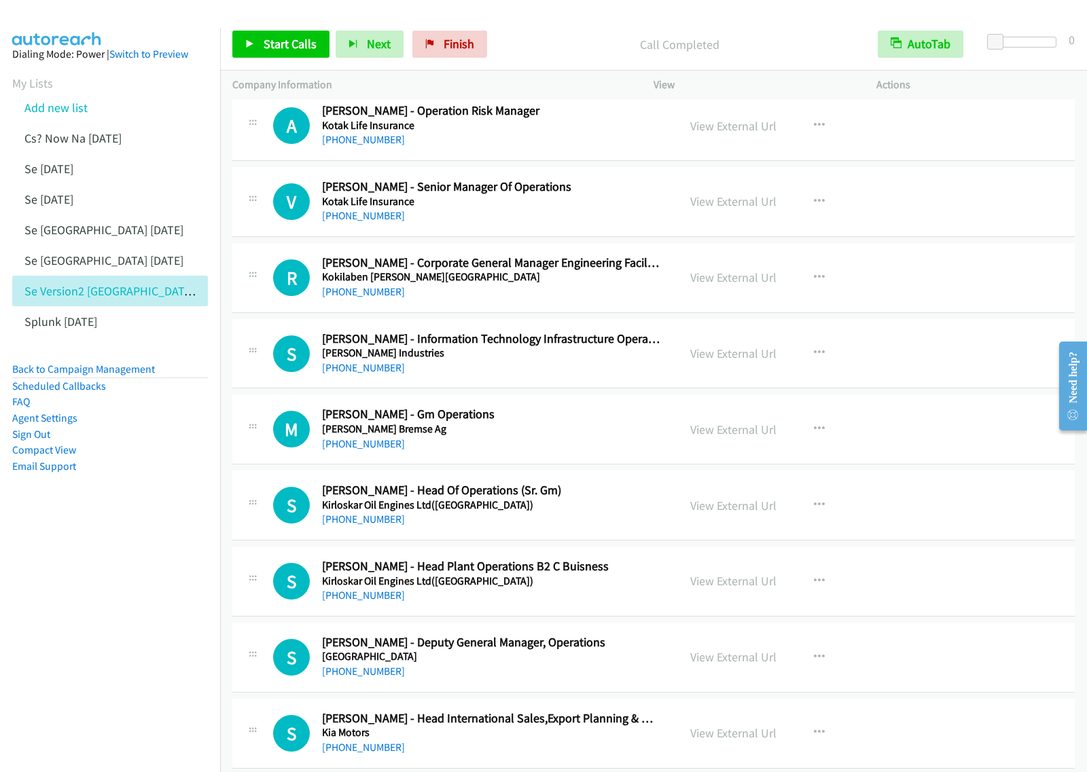
scroll to position [15200, 0]
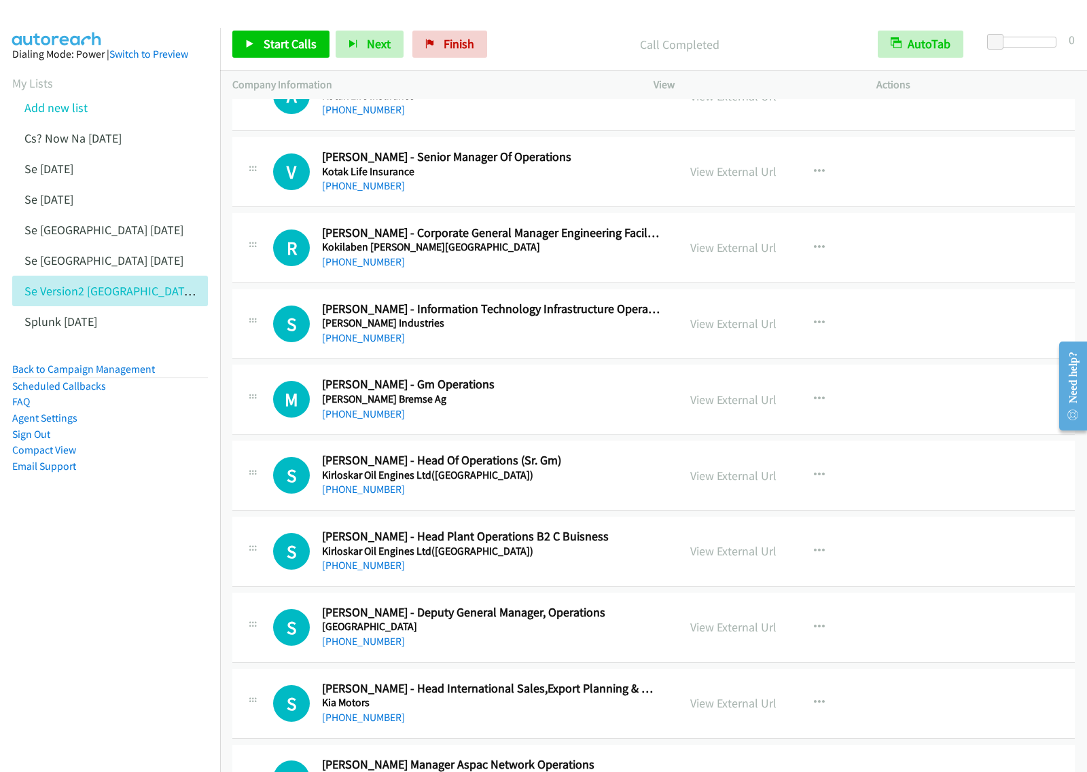
click at [507, 346] on div "[PHONE_NUMBER]" at bounding box center [491, 338] width 338 height 16
click at [814, 329] on icon "button" at bounding box center [819, 323] width 11 height 11
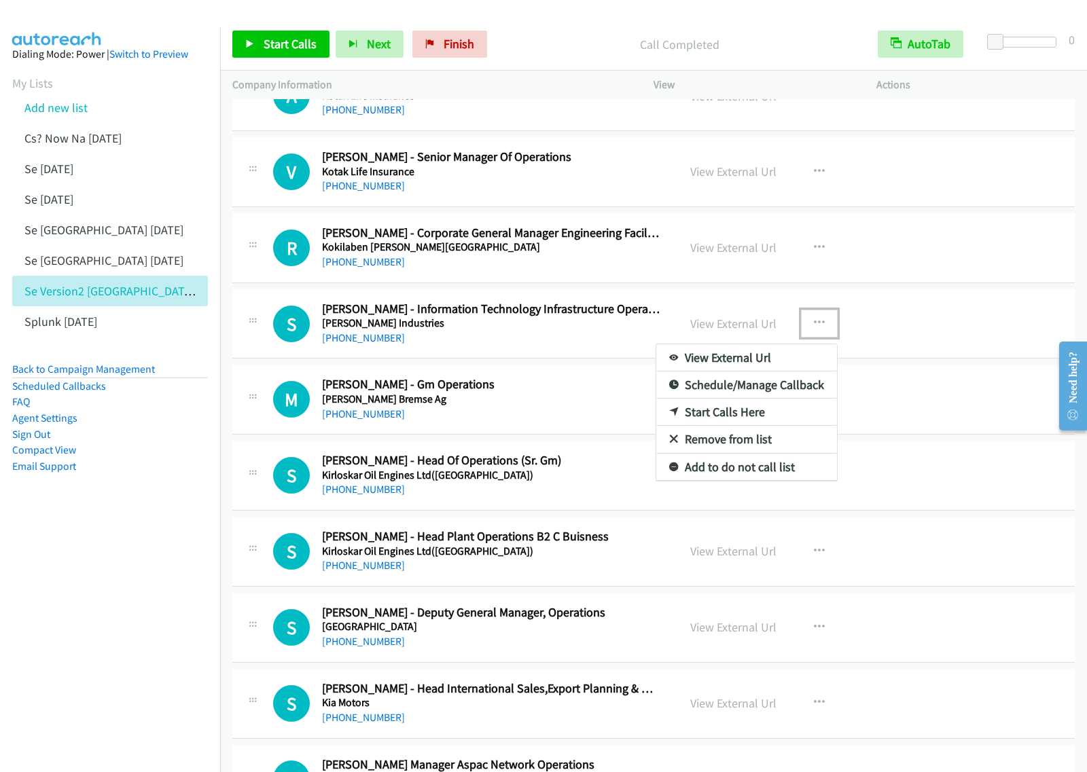
click at [729, 426] on link "Start Calls Here" at bounding box center [746, 412] width 181 height 27
click at [814, 329] on icon "button" at bounding box center [819, 323] width 11 height 11
click at [725, 426] on link "Start Calls Here" at bounding box center [746, 412] width 181 height 27
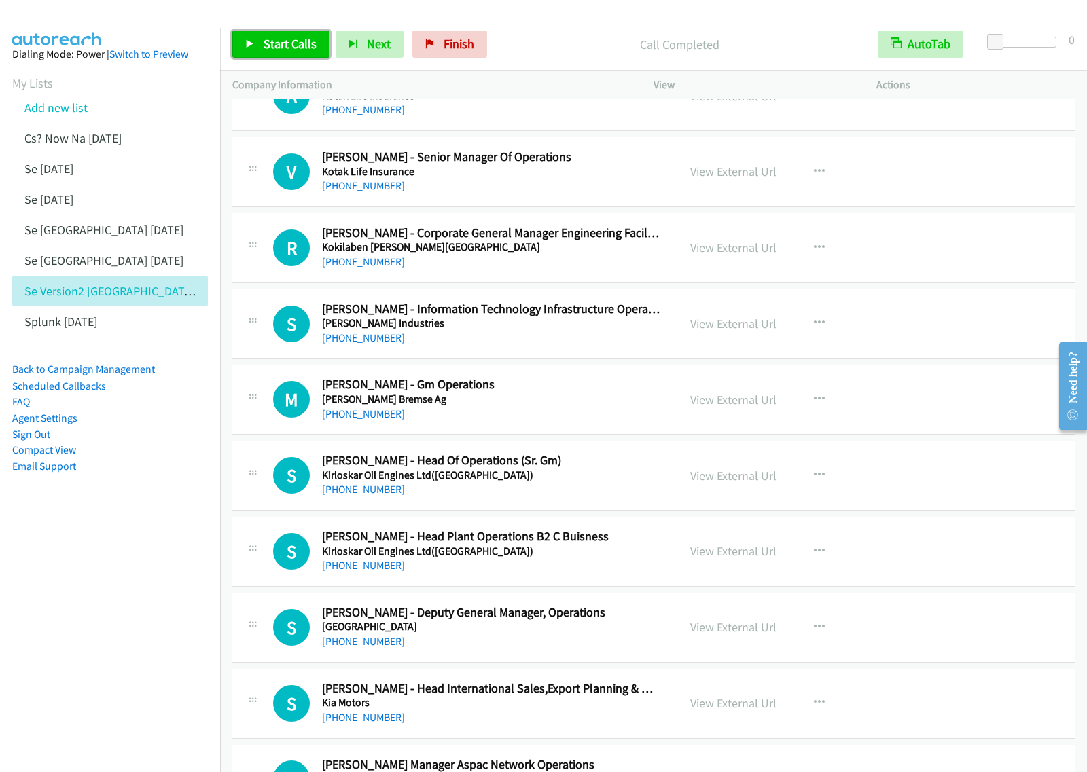
click at [266, 50] on span "Start Calls" at bounding box center [290, 44] width 53 height 16
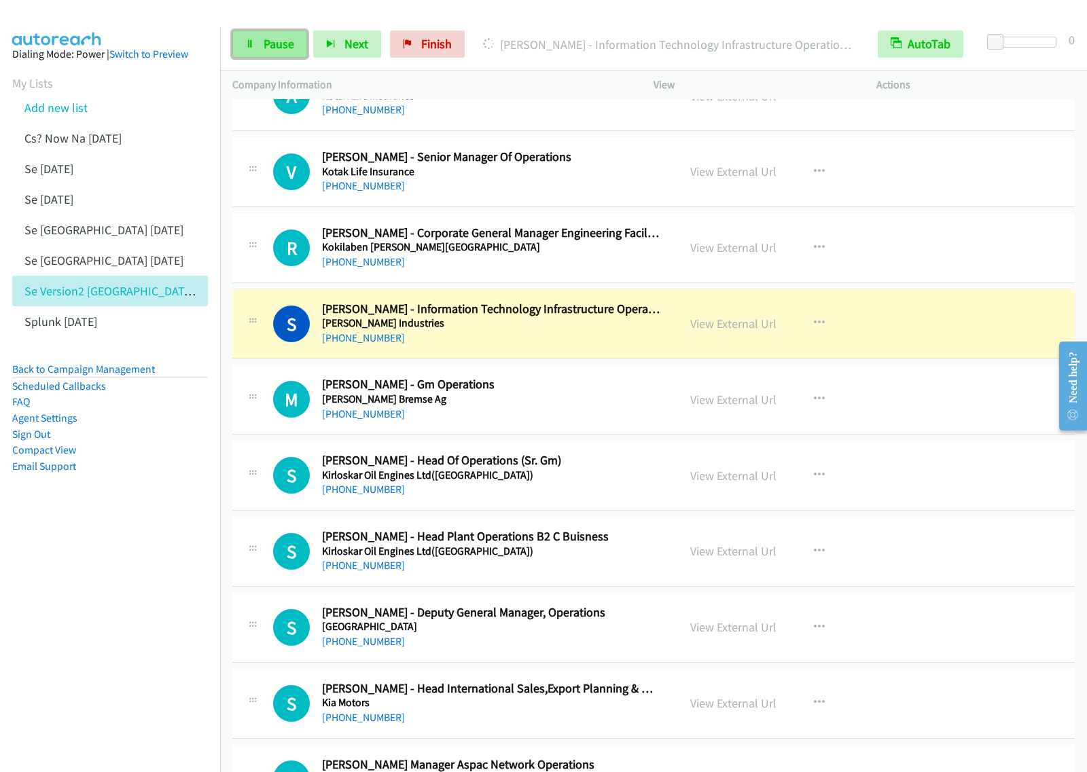
click at [256, 44] on link "Pause" at bounding box center [269, 44] width 75 height 27
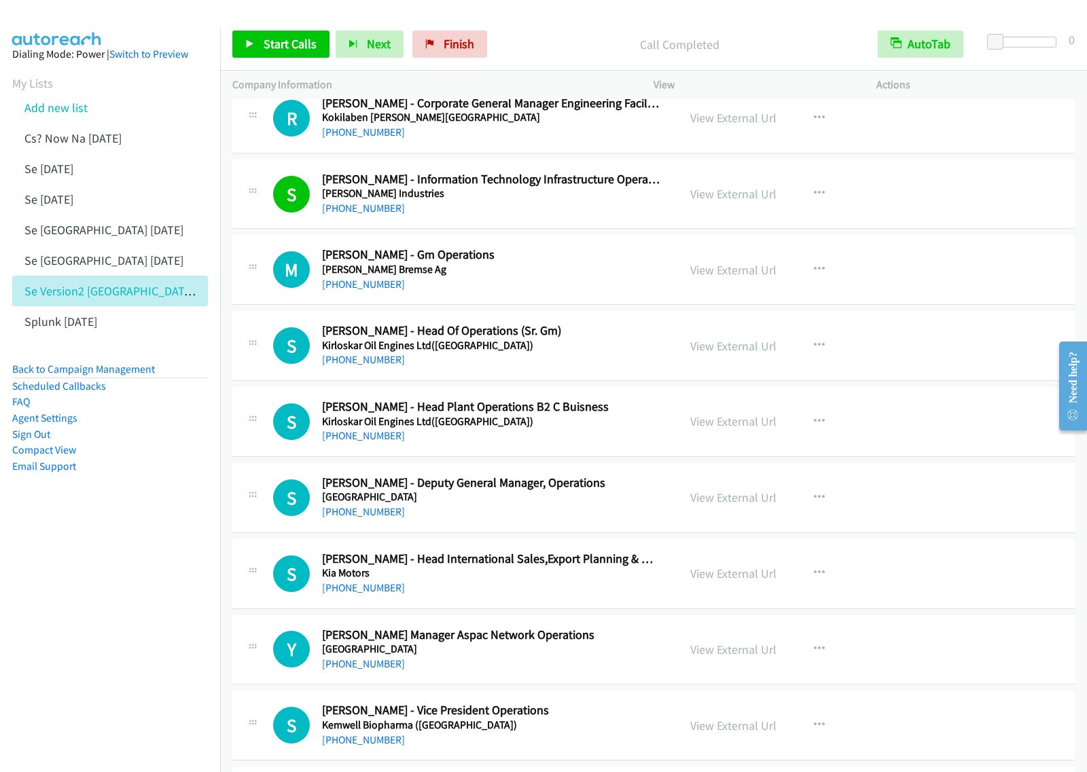
scroll to position [15370, 0]
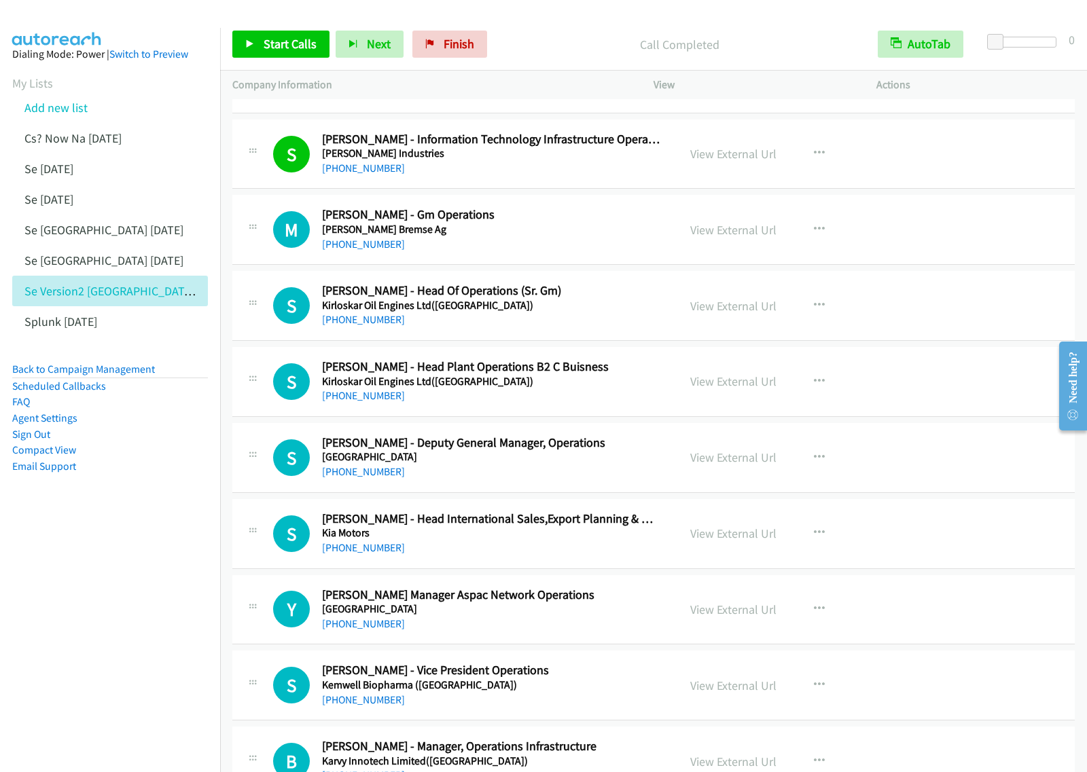
drag, startPoint x: 166, startPoint y: 556, endPoint x: 377, endPoint y: 378, distance: 275.7
click at [165, 555] on nav "Dialing Mode: Power | Switch to Preview My Lists Add new list Cs? Now Na [DATE]…" at bounding box center [110, 414] width 221 height 772
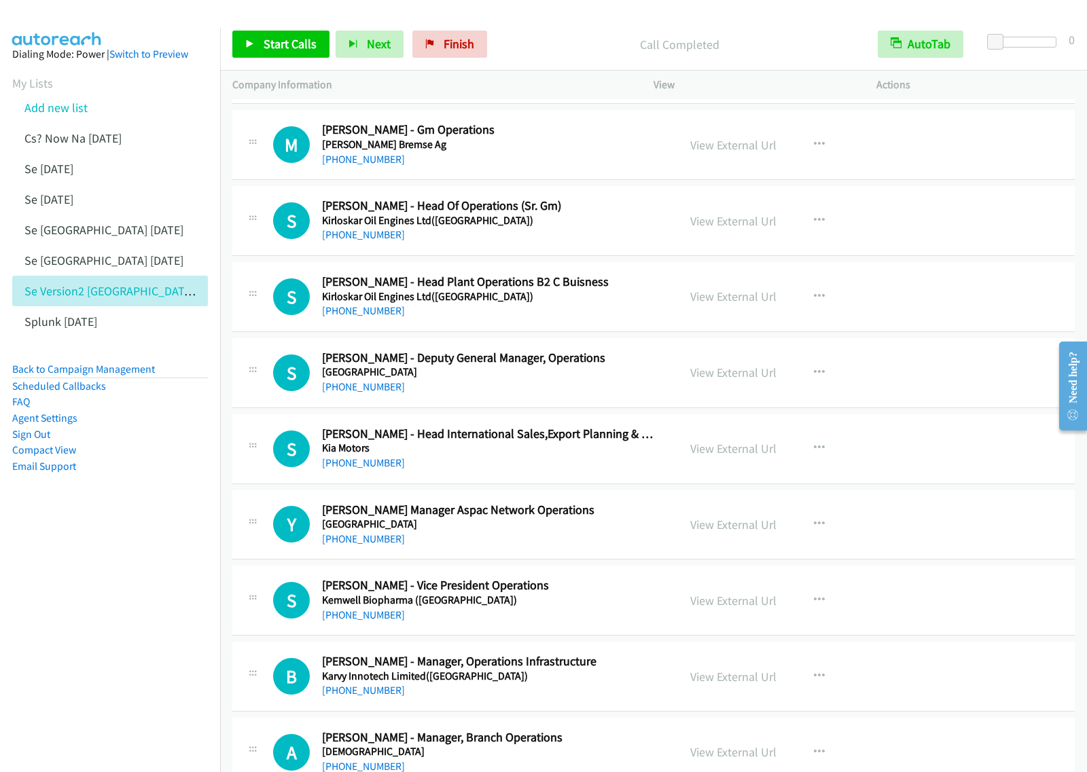
scroll to position [15540, 0]
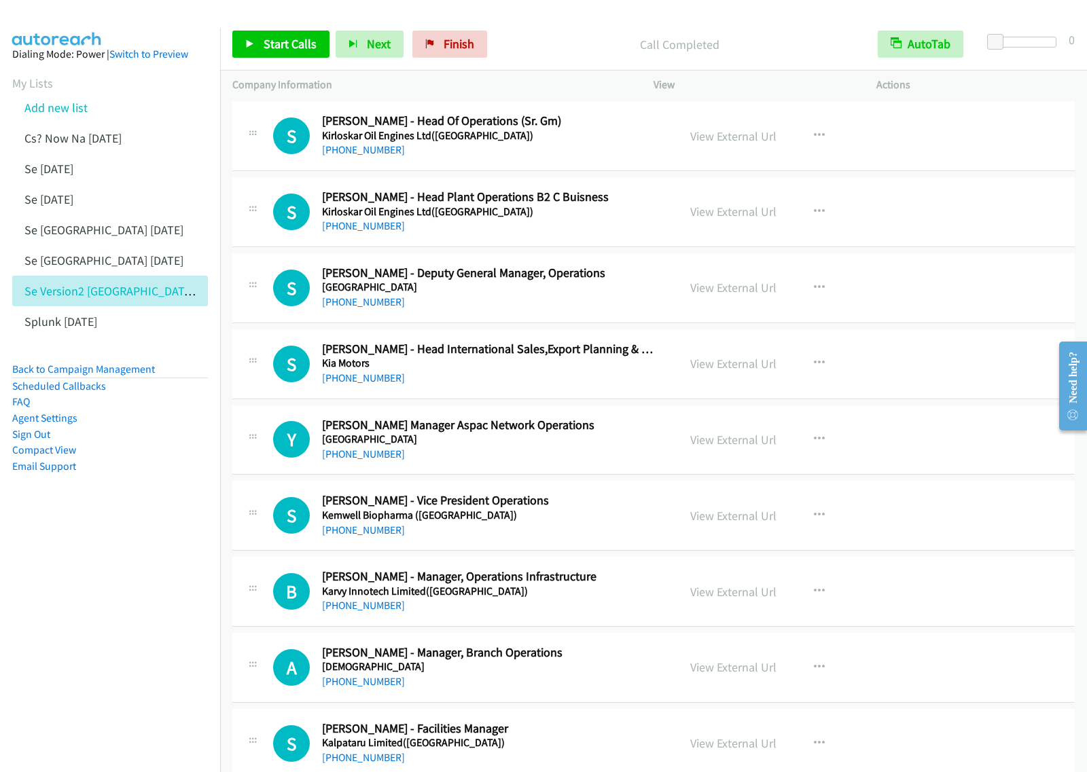
click at [600, 310] on div "[PHONE_NUMBER]" at bounding box center [491, 302] width 338 height 16
click at [815, 302] on button "button" at bounding box center [819, 287] width 37 height 27
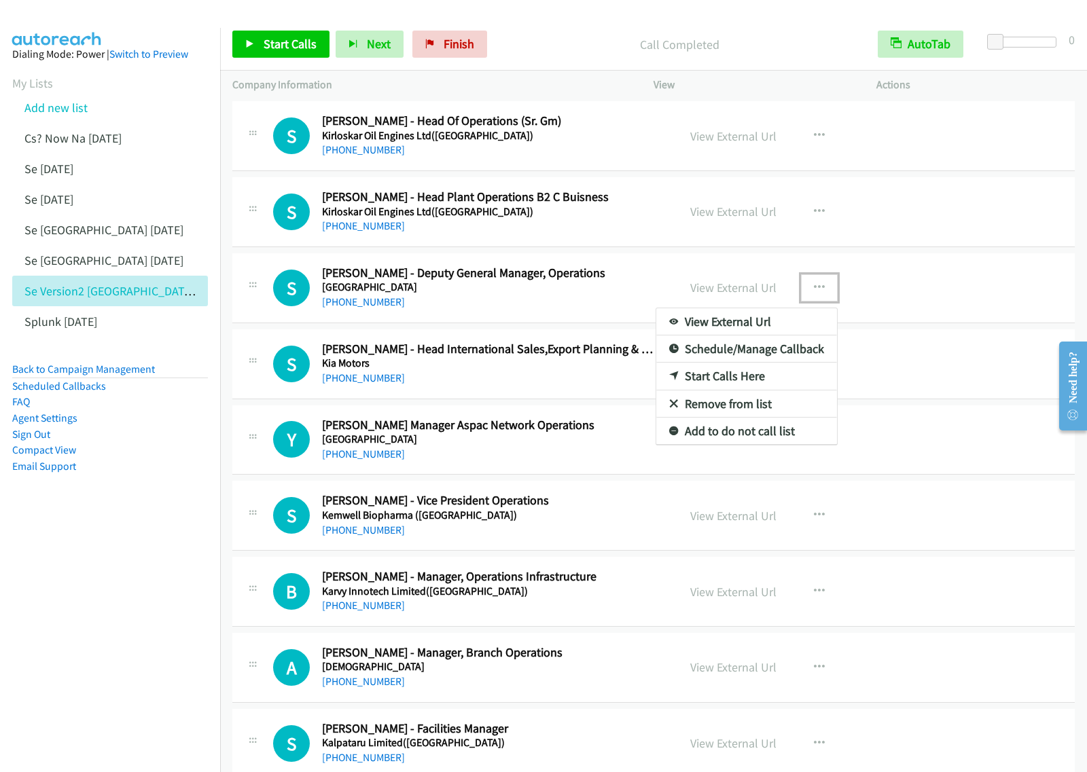
click at [745, 390] on link "Start Calls Here" at bounding box center [746, 376] width 181 height 27
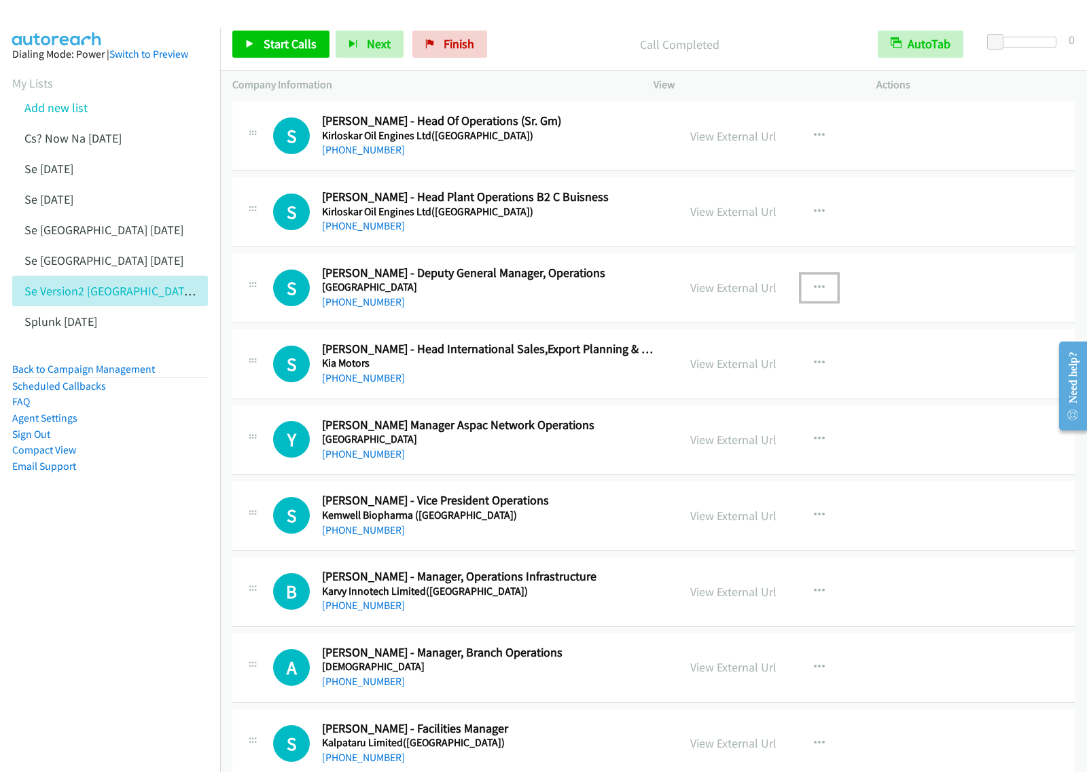
click at [814, 293] on icon "button" at bounding box center [819, 288] width 11 height 11
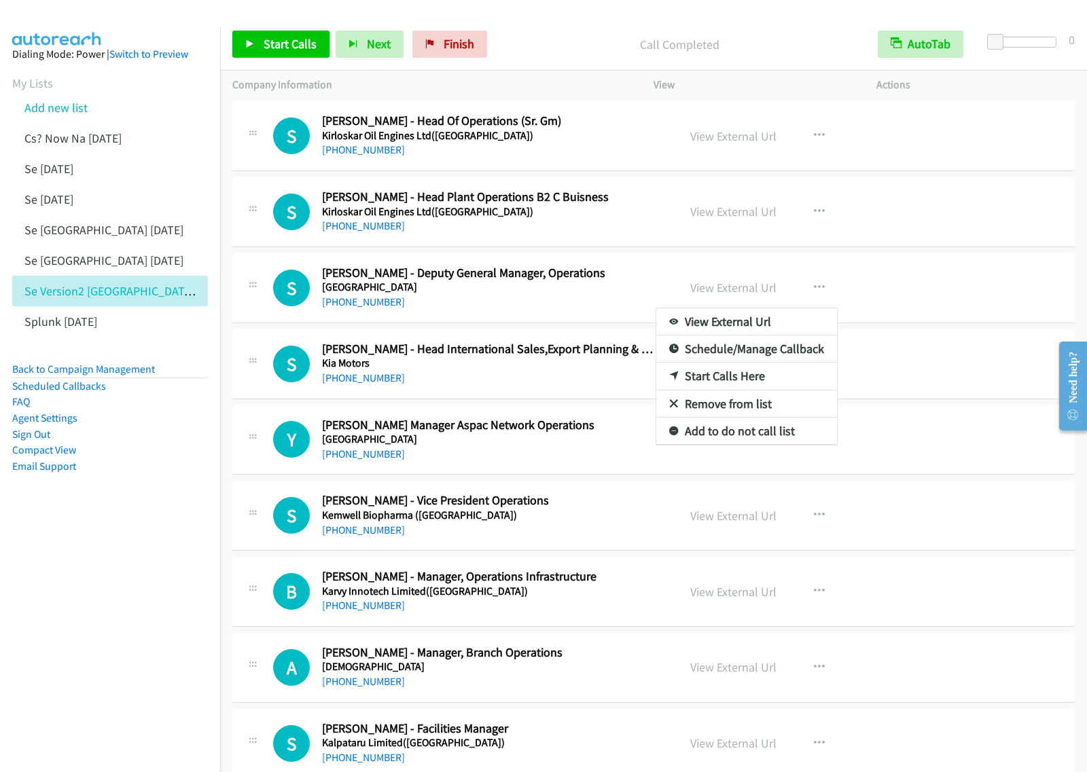
click at [134, 594] on nav "Dialing Mode: Power | Switch to Preview My Lists Add new list Cs? Now Na [DATE]…" at bounding box center [110, 414] width 221 height 772
click at [122, 609] on nav "Dialing Mode: Power | Switch to Preview My Lists Add new list Cs? Now Na [DATE]…" at bounding box center [110, 414] width 221 height 772
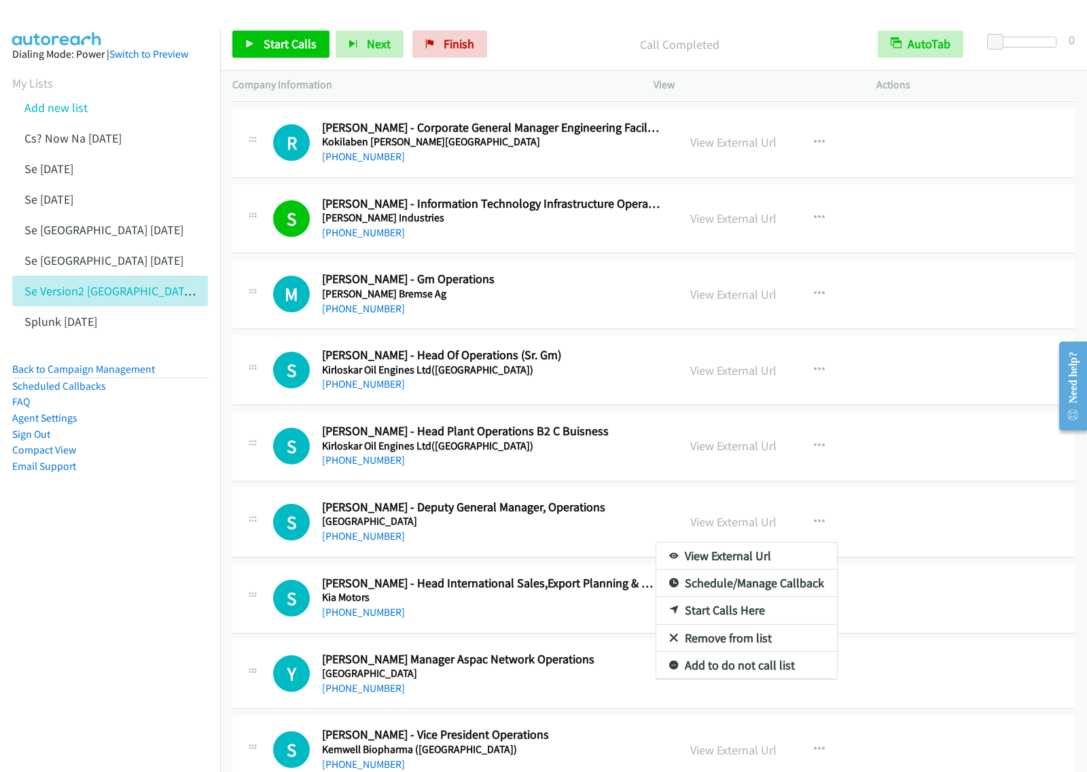
scroll to position [15285, 0]
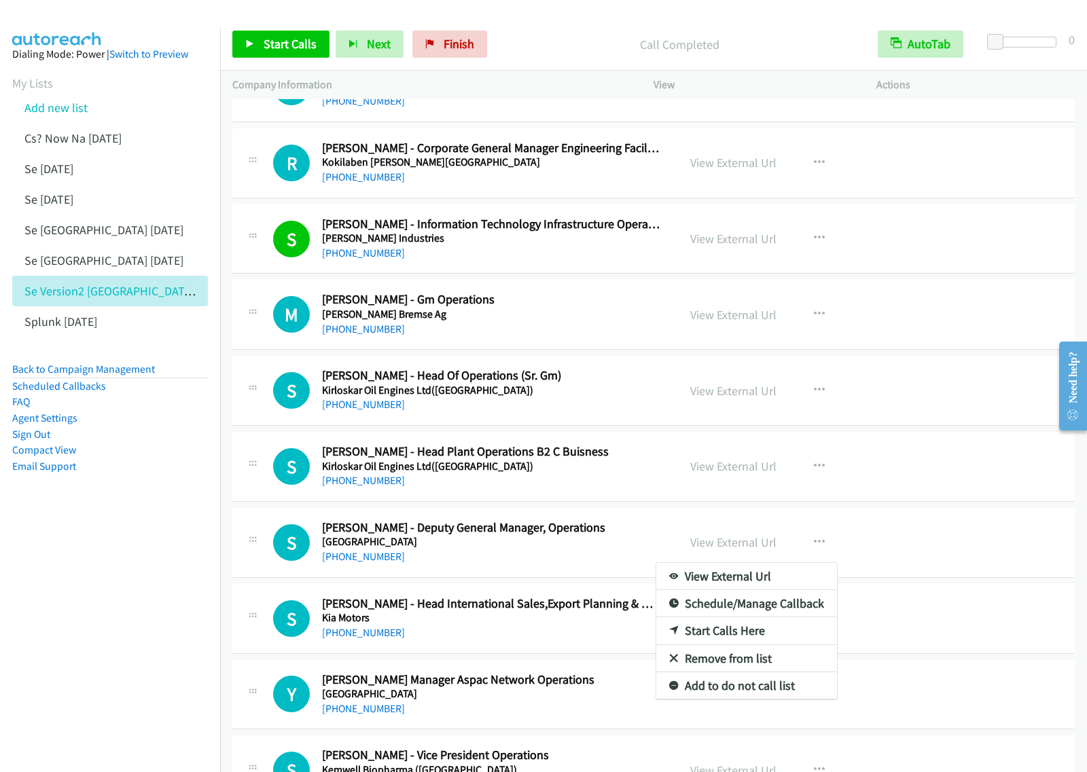
click at [113, 579] on nav "Dialing Mode: Power | Switch to Preview My Lists Add new list Cs? Now Na [DATE]…" at bounding box center [110, 414] width 221 height 772
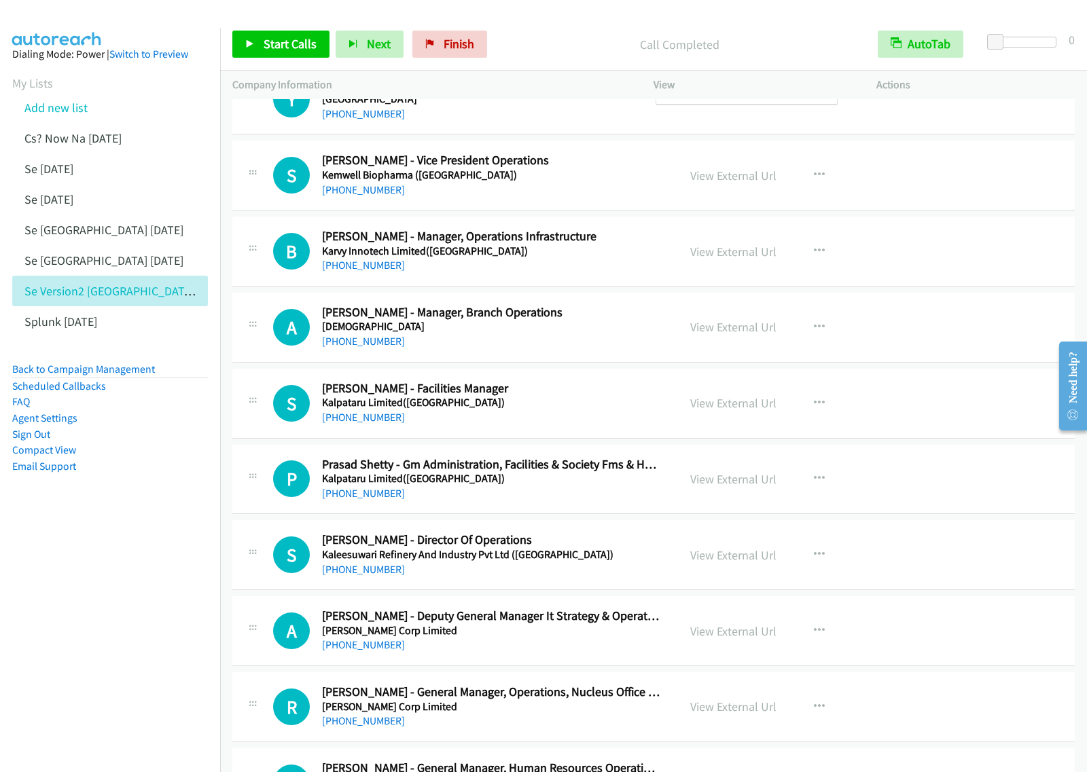
scroll to position [15857, 0]
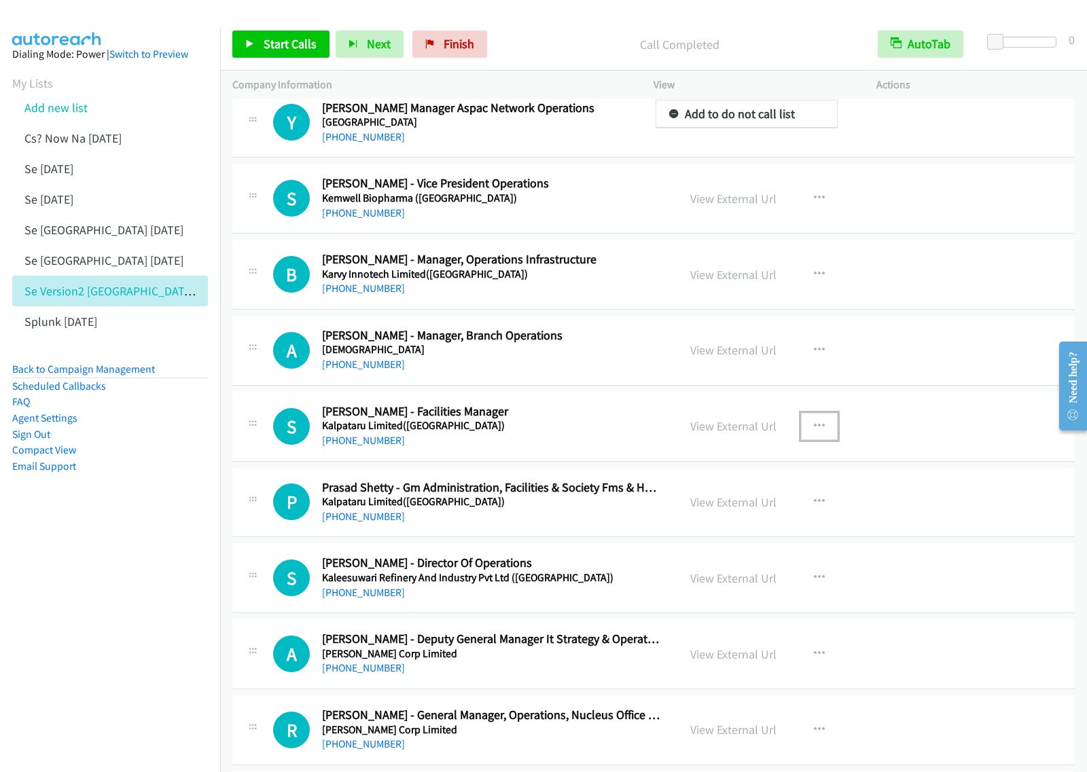
click at [806, 440] on button "button" at bounding box center [819, 426] width 37 height 27
click at [728, 529] on link "Start Calls Here" at bounding box center [746, 514] width 181 height 27
click at [813, 440] on button "button" at bounding box center [819, 426] width 37 height 27
click at [769, 529] on link "Start Calls Here" at bounding box center [746, 514] width 181 height 27
click at [311, 41] on div at bounding box center [543, 386] width 1087 height 772
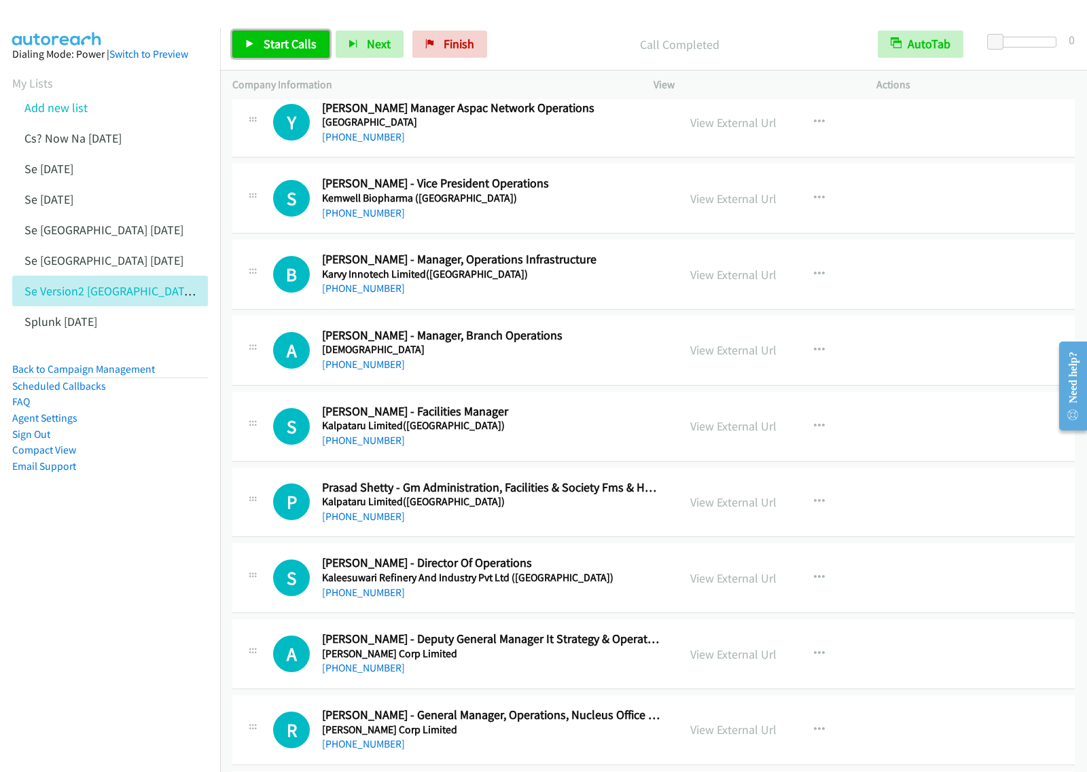
click at [277, 45] on span "Start Calls" at bounding box center [290, 44] width 53 height 16
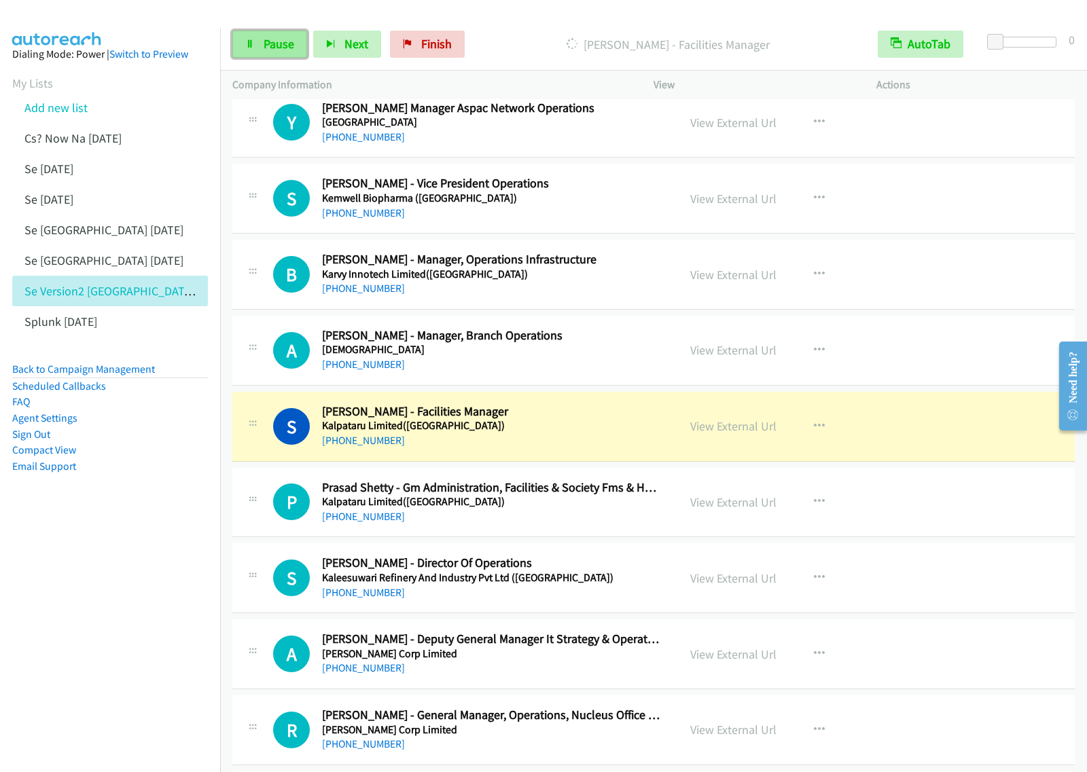
click at [267, 51] on span "Pause" at bounding box center [279, 44] width 31 height 16
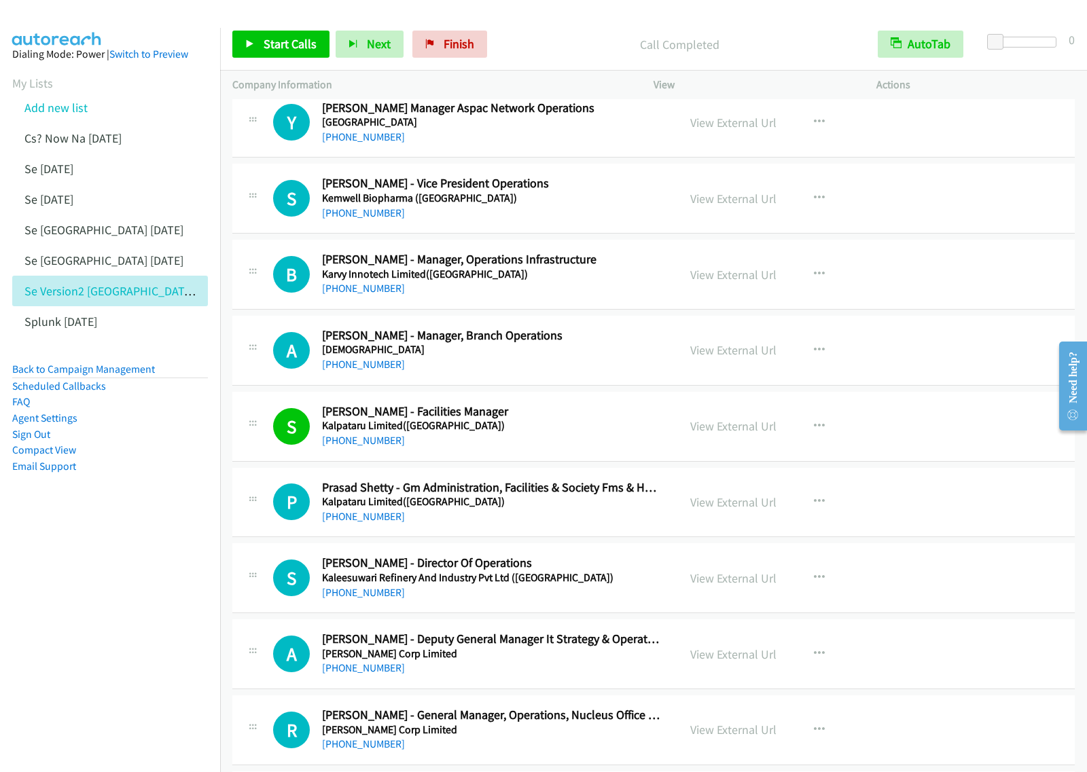
click at [75, 551] on nav "Dialing Mode: Power | Switch to Preview My Lists Add new list Cs? Now Na [DATE]…" at bounding box center [110, 414] width 221 height 772
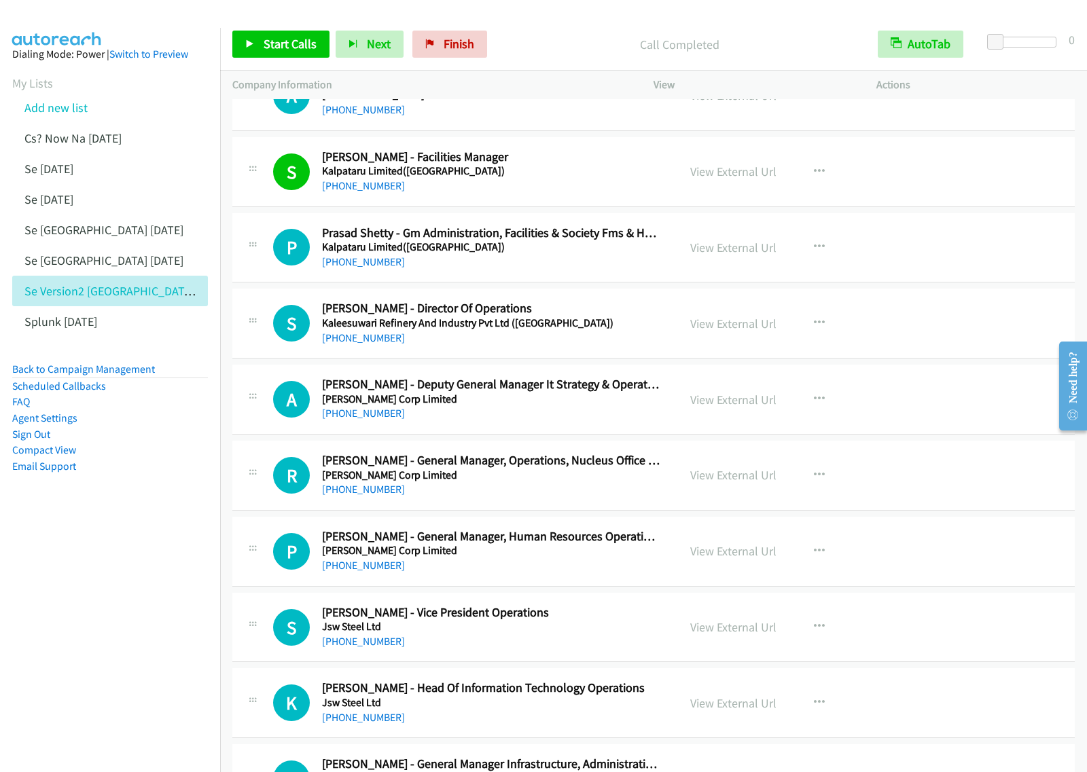
scroll to position [16197, 0]
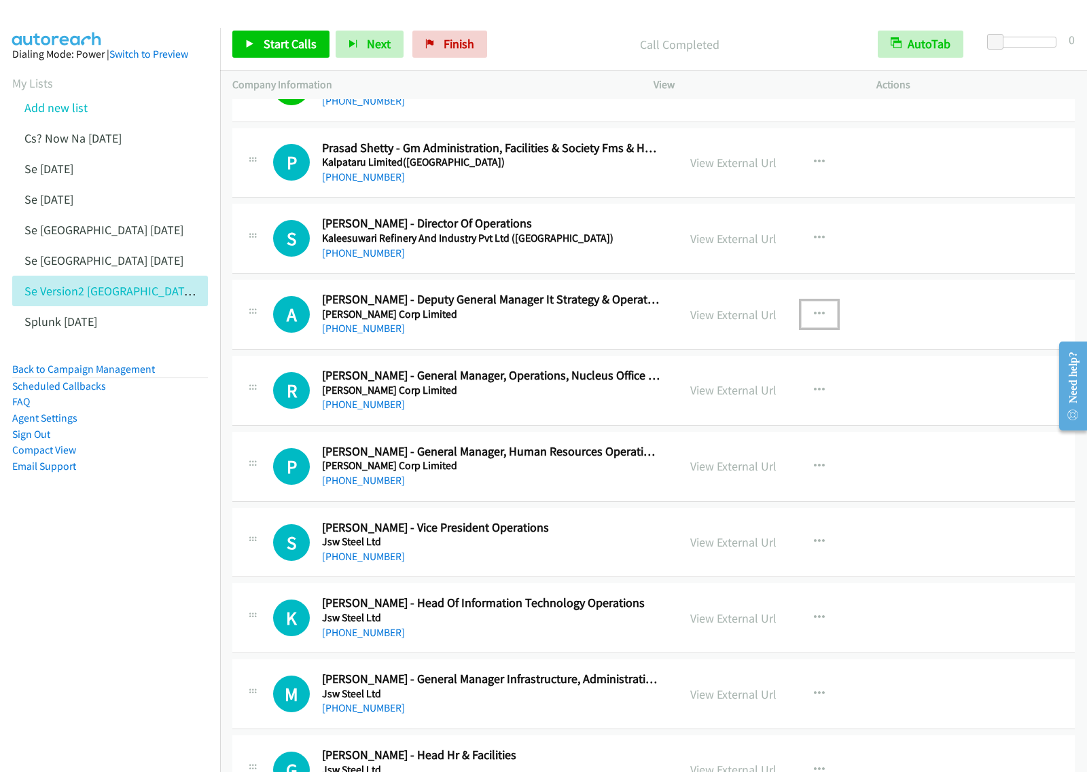
click at [801, 328] on button "button" at bounding box center [819, 314] width 37 height 27
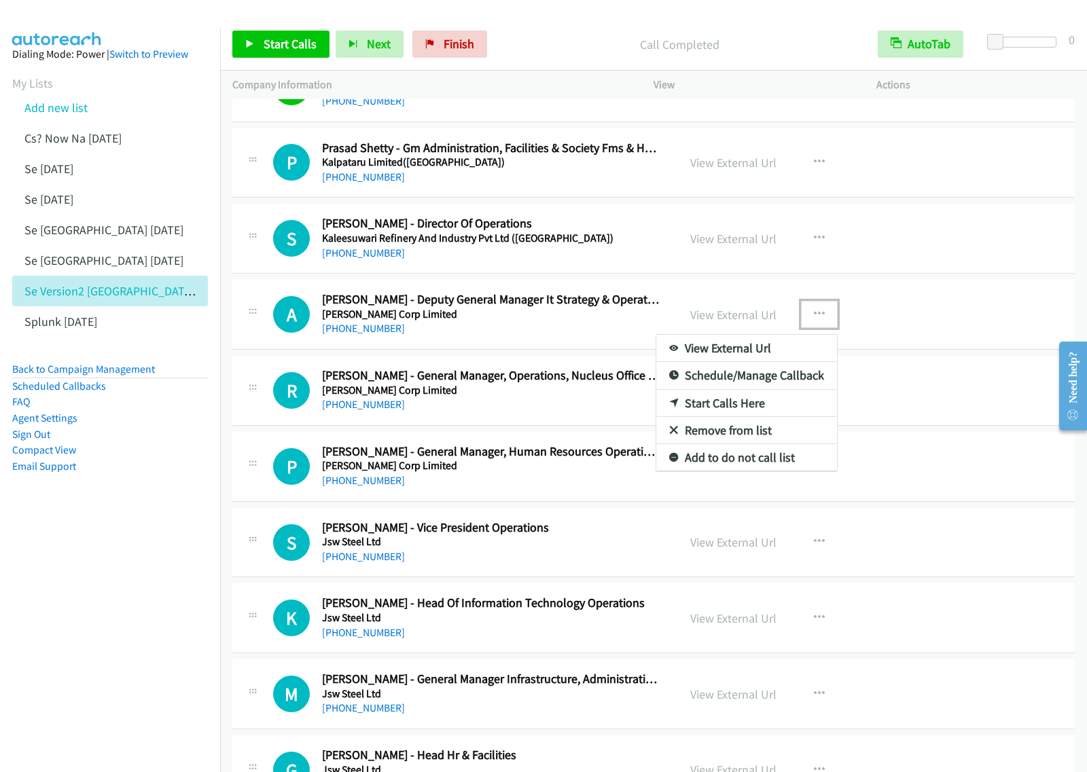
click at [736, 417] on link "Start Calls Here" at bounding box center [746, 403] width 181 height 27
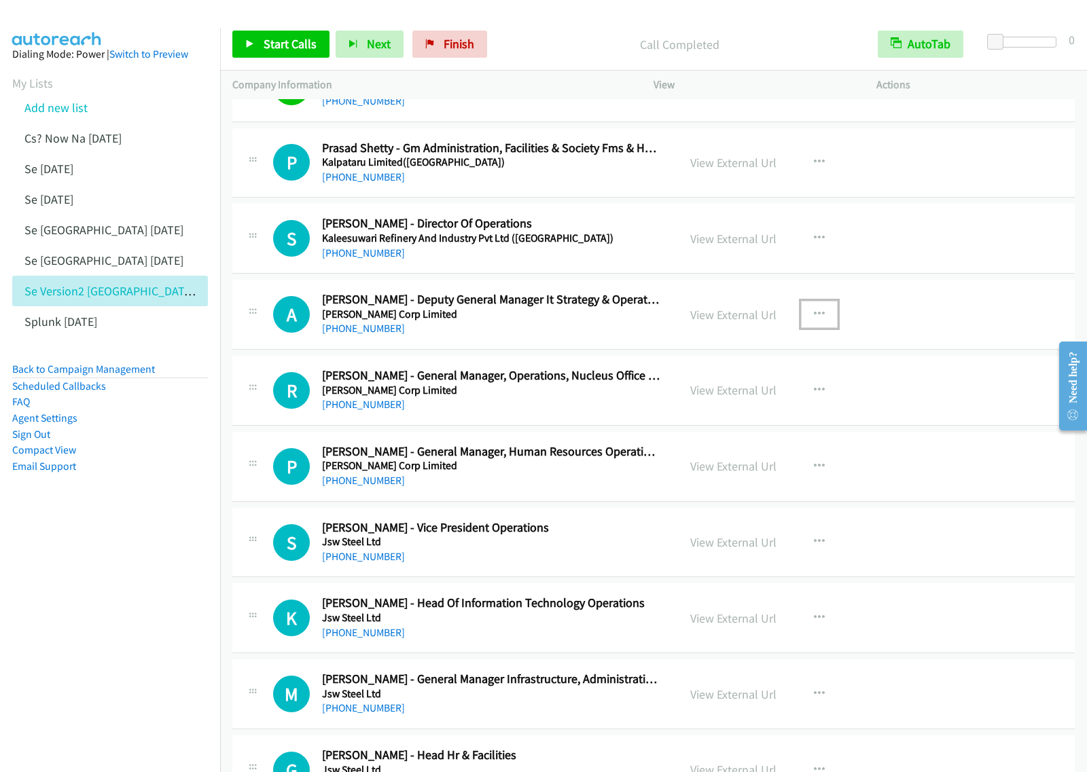
click at [808, 328] on button "button" at bounding box center [819, 314] width 37 height 27
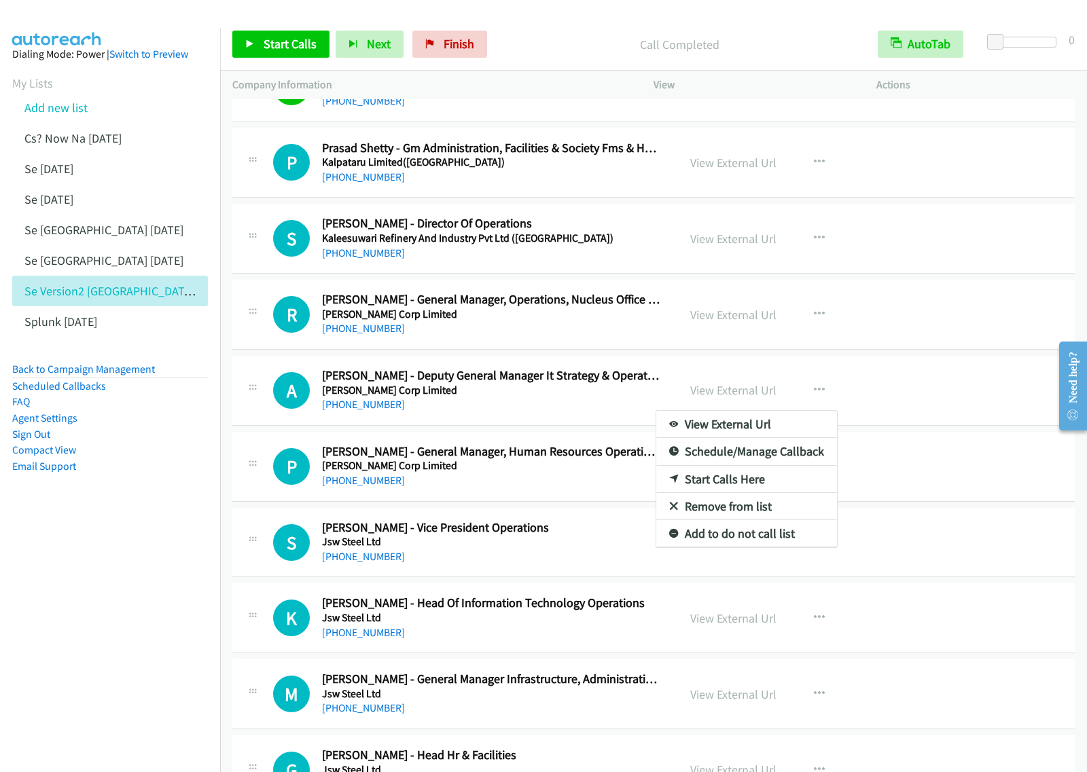
click at [504, 425] on div at bounding box center [543, 386] width 1087 height 772
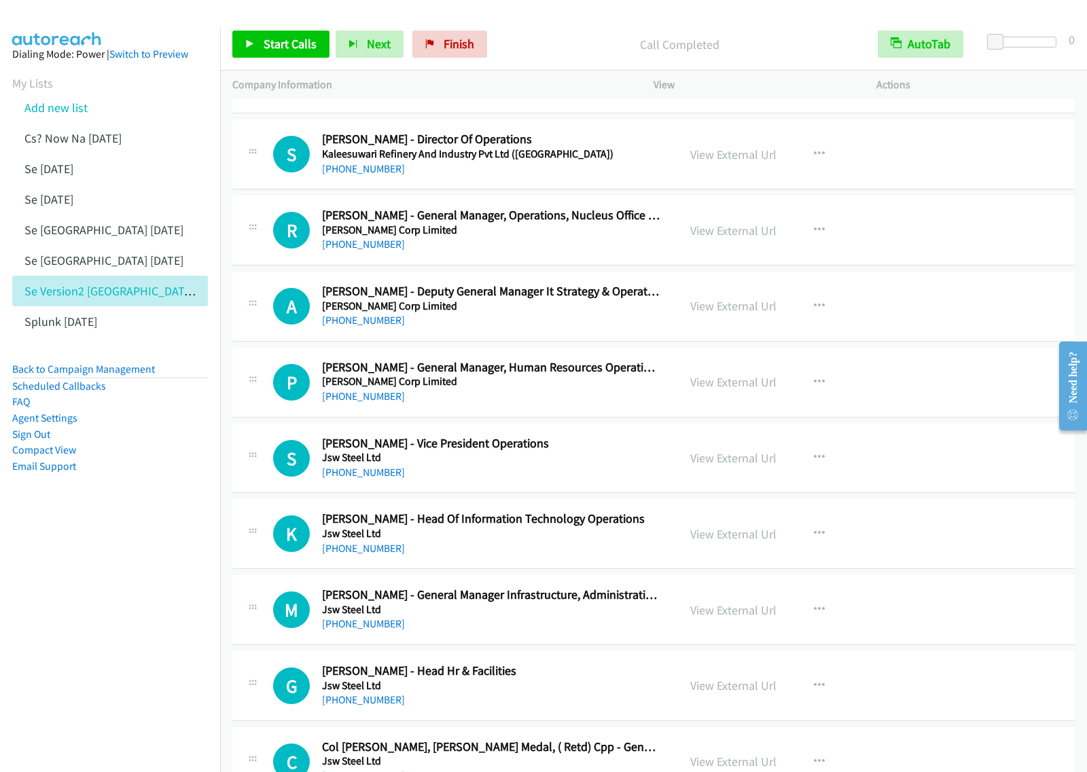
scroll to position [16282, 0]
click at [810, 319] on button "button" at bounding box center [819, 305] width 37 height 27
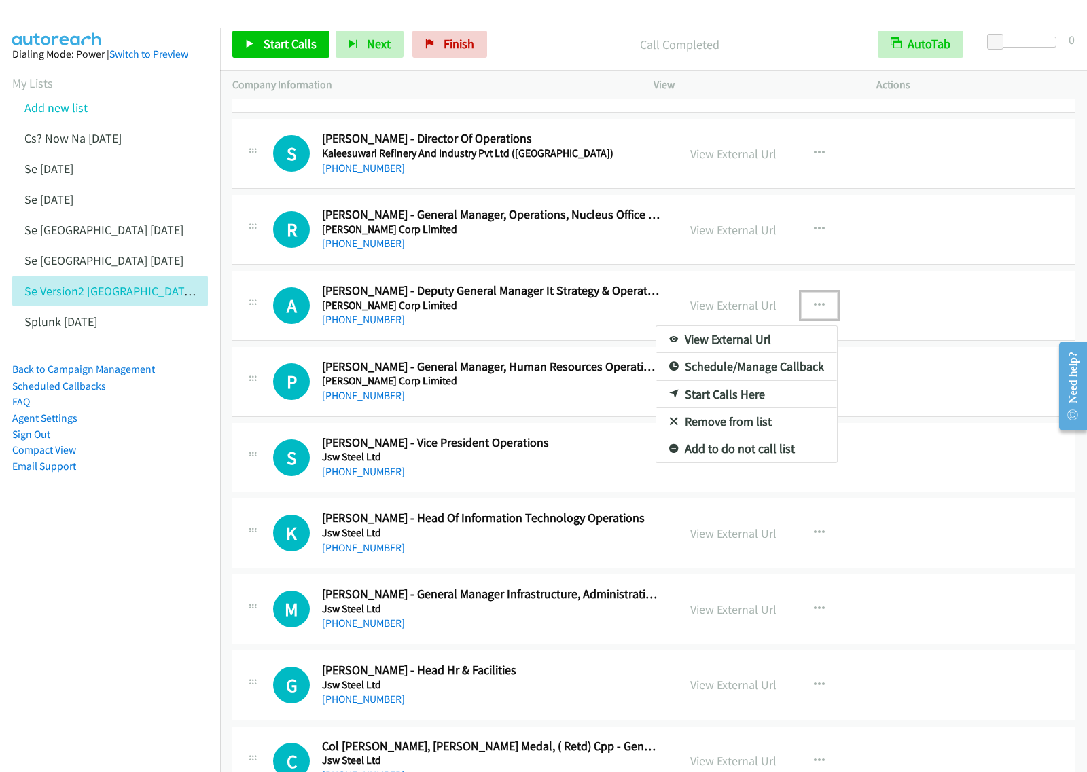
click at [754, 408] on link "Start Calls Here" at bounding box center [746, 394] width 181 height 27
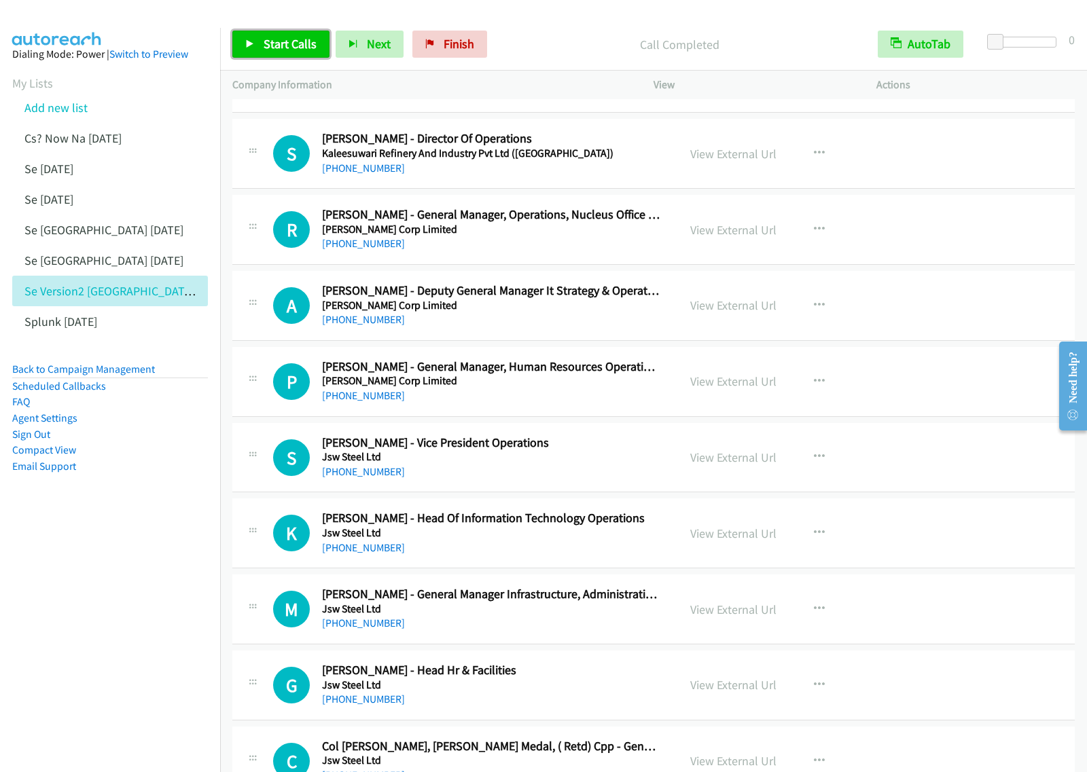
click at [284, 46] on span "Start Calls" at bounding box center [290, 44] width 53 height 16
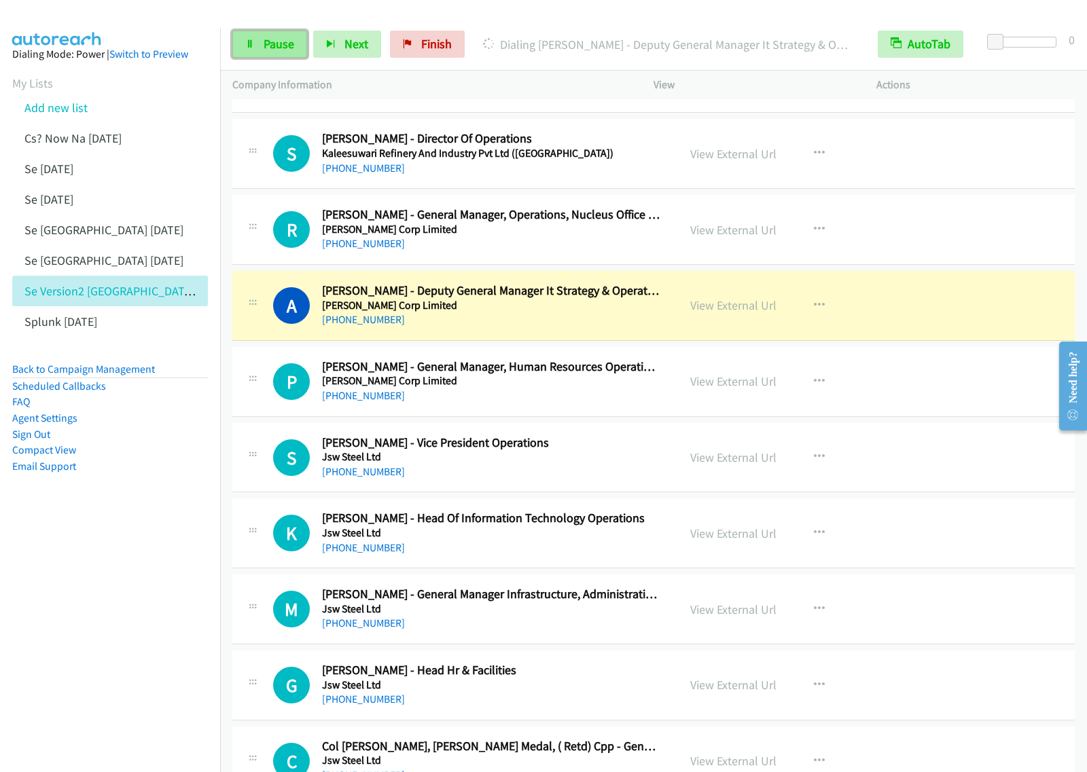
click at [260, 39] on link "Pause" at bounding box center [269, 44] width 75 height 27
